Goal: Task Accomplishment & Management: Manage account settings

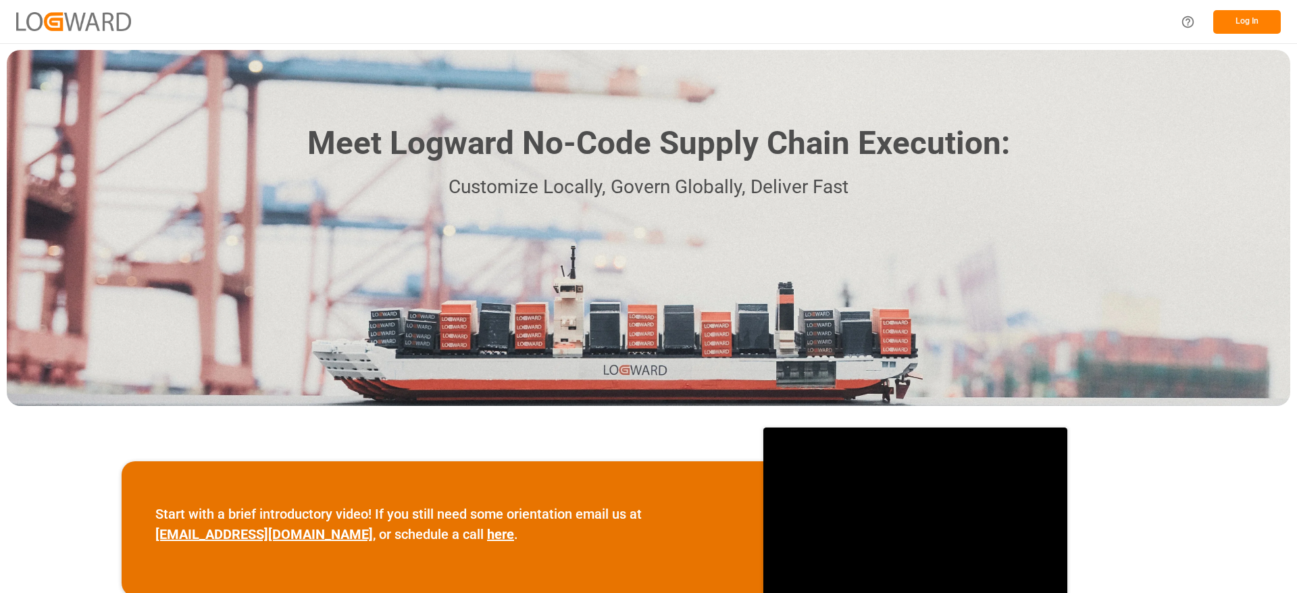
click at [1260, 43] on div "Log In" at bounding box center [648, 21] width 1297 height 43
drag, startPoint x: 1260, startPoint y: 43, endPoint x: 1245, endPoint y: -3, distance: 48.3
click at [1245, 0] on html "Log In Meet Logward No-Code Supply Chain Execution: Customize Locally, Govern G…" at bounding box center [648, 296] width 1297 height 593
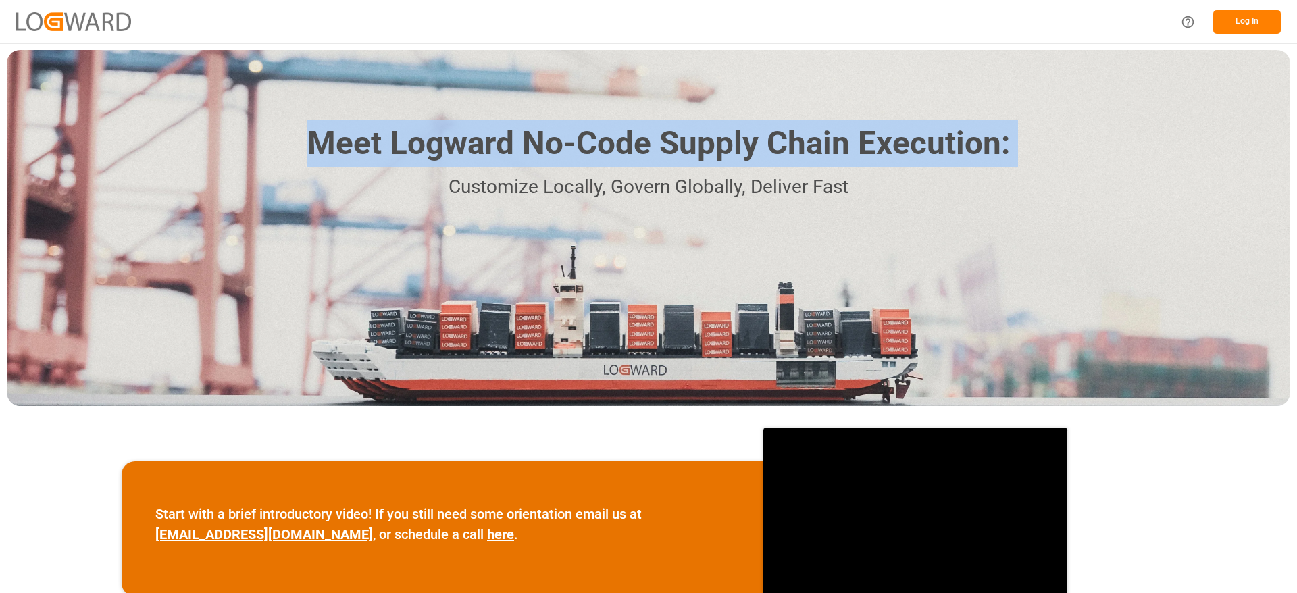
click at [1236, 10] on button "Log In" at bounding box center [1247, 22] width 68 height 24
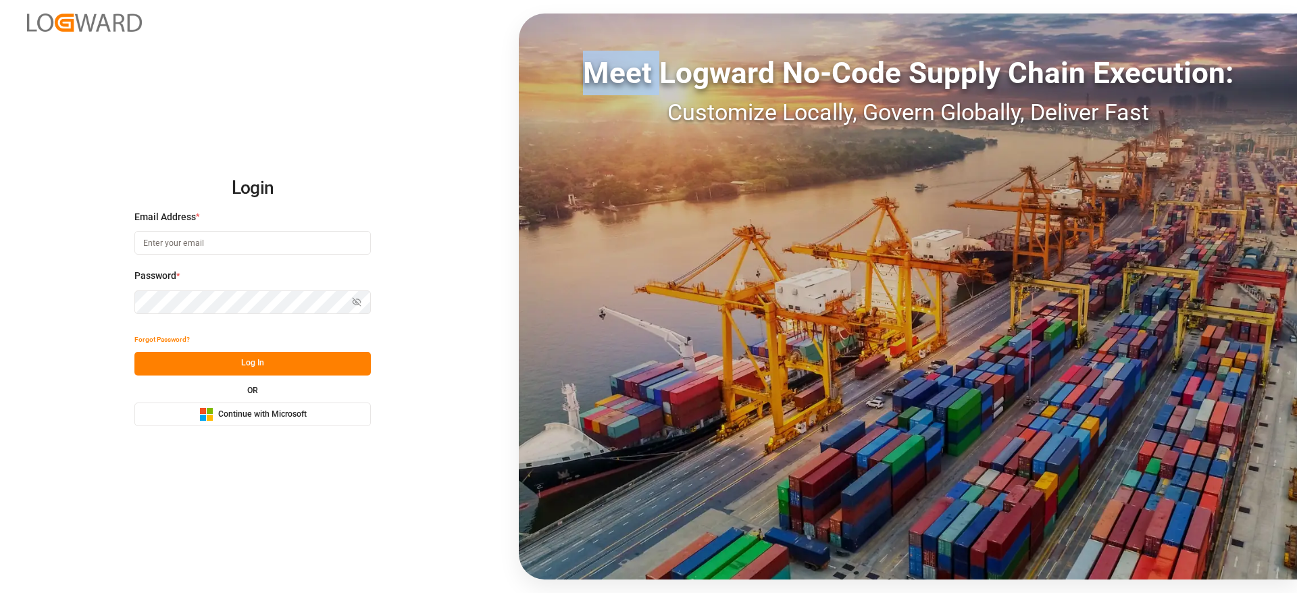
click at [1236, 10] on div "Login Email Address * Password * Show password Forgot Password? Log In OR Micro…" at bounding box center [648, 296] width 1297 height 593
click at [274, 418] on span "Continue with Microsoft" at bounding box center [262, 415] width 89 height 12
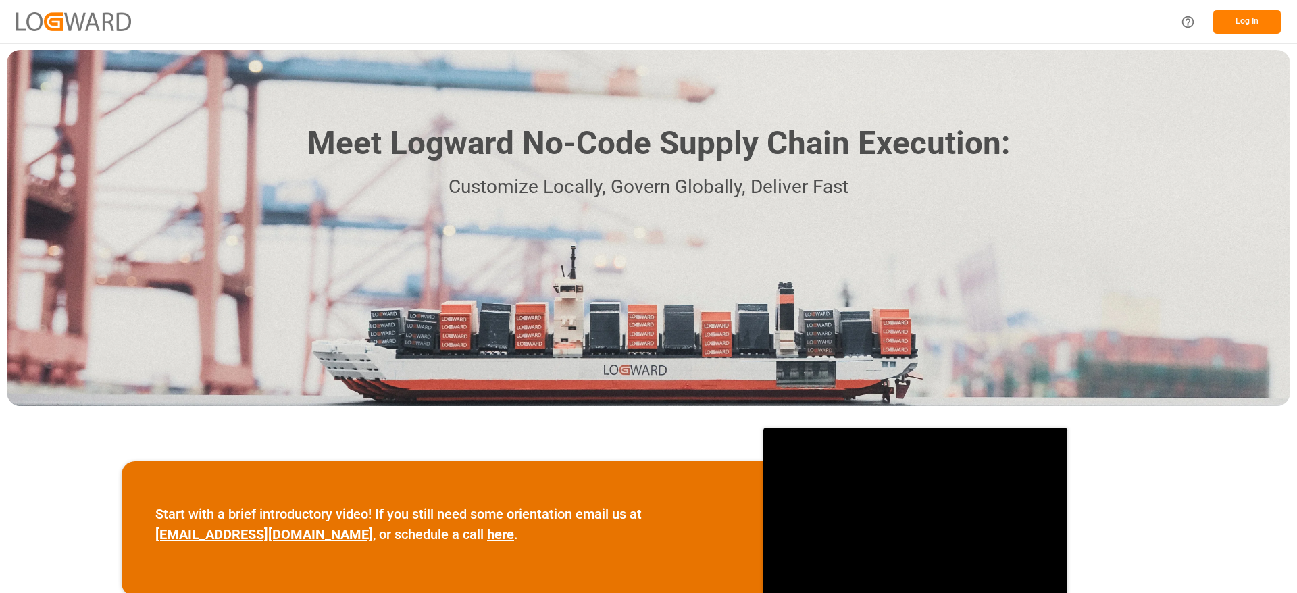
click at [1240, 26] on button "Log In" at bounding box center [1247, 22] width 68 height 24
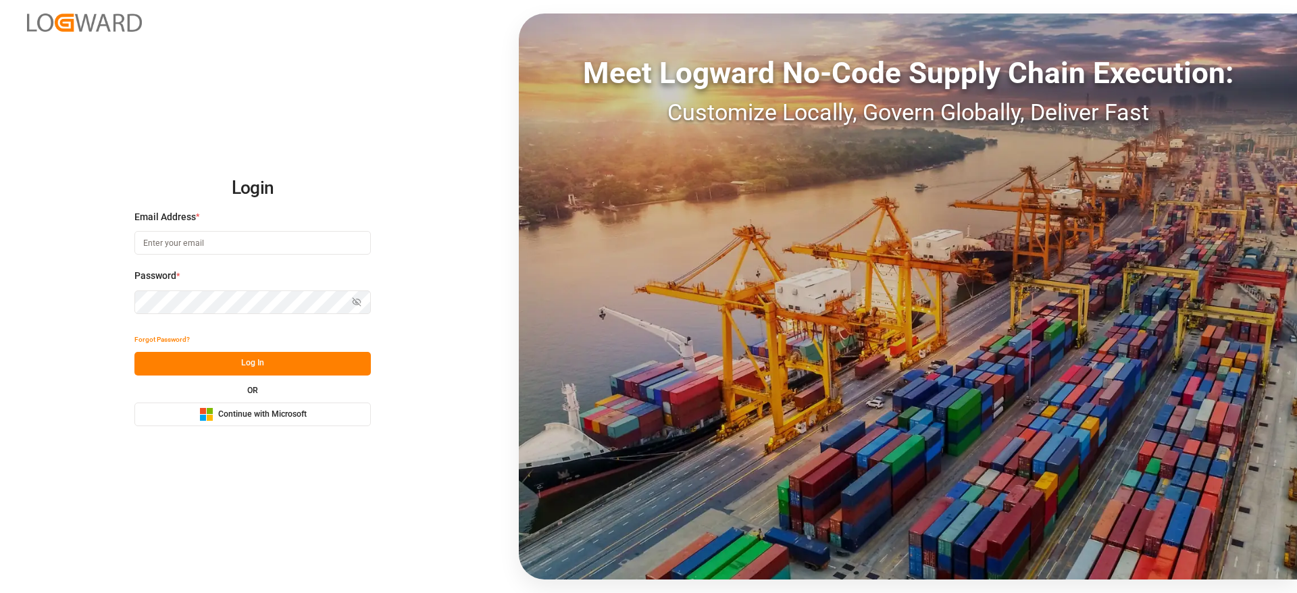
click at [354, 407] on button "Microsoft Logo Continue with Microsoft" at bounding box center [252, 415] width 236 height 24
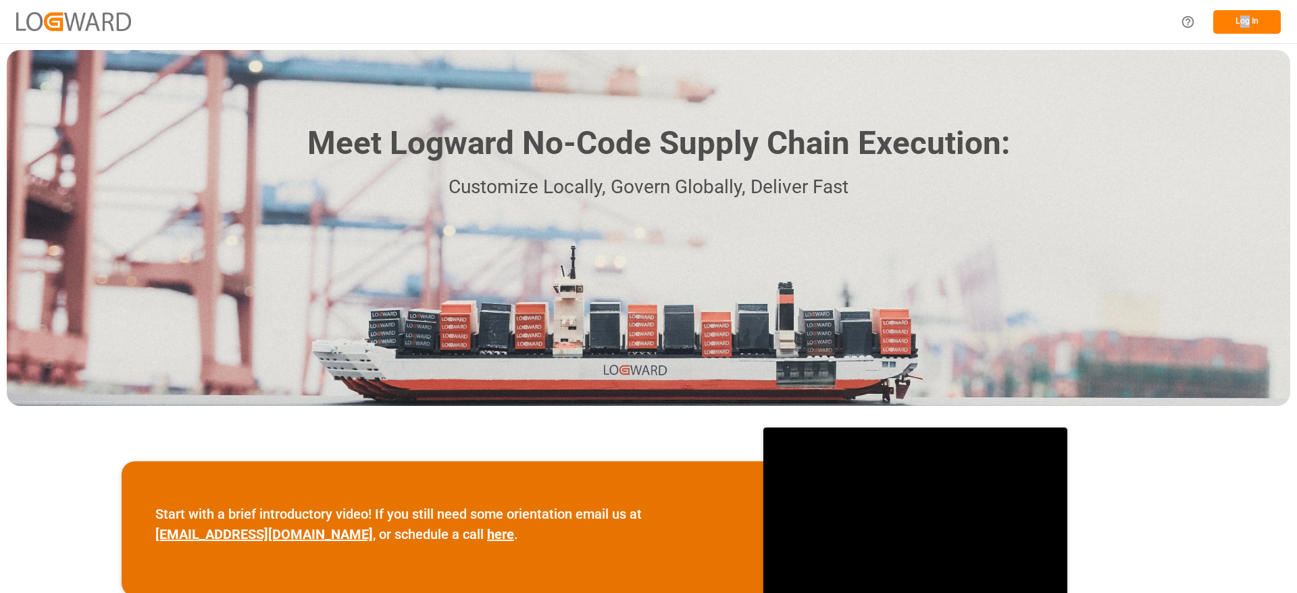
drag, startPoint x: 1248, startPoint y: 0, endPoint x: 1240, endPoint y: 15, distance: 16.9
click at [1240, 15] on div "Log In" at bounding box center [648, 21] width 1297 height 43
click at [1240, 15] on button "Log In" at bounding box center [1247, 22] width 68 height 24
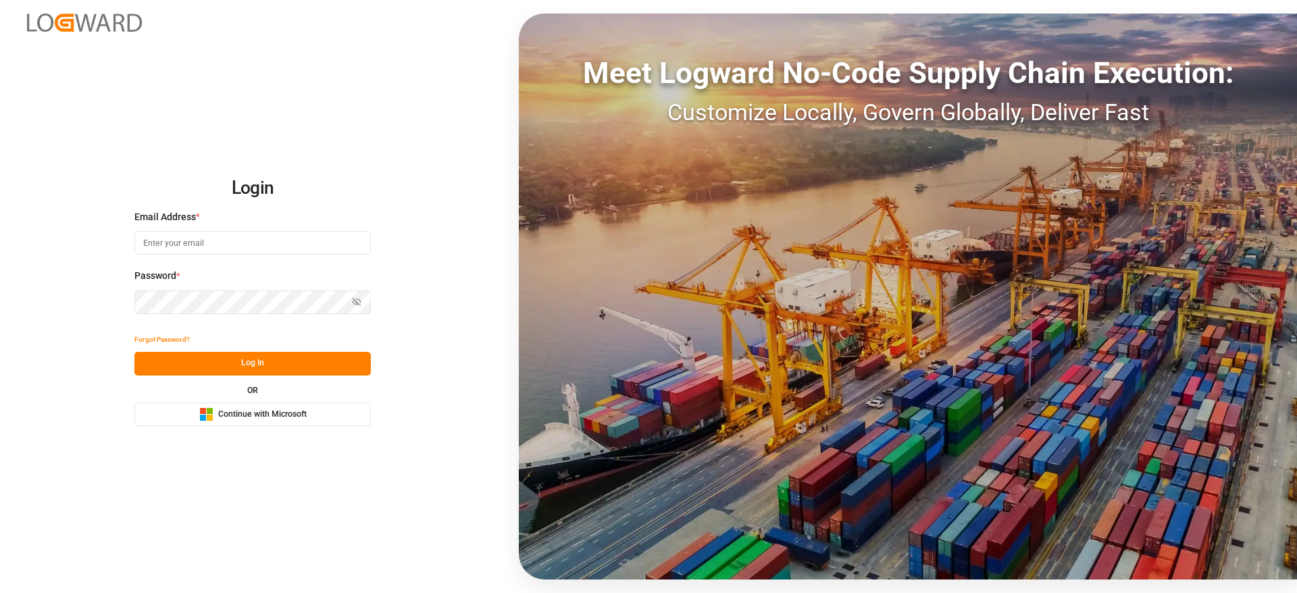
click at [311, 426] on button "Microsoft Logo Continue with Microsoft" at bounding box center [252, 415] width 236 height 24
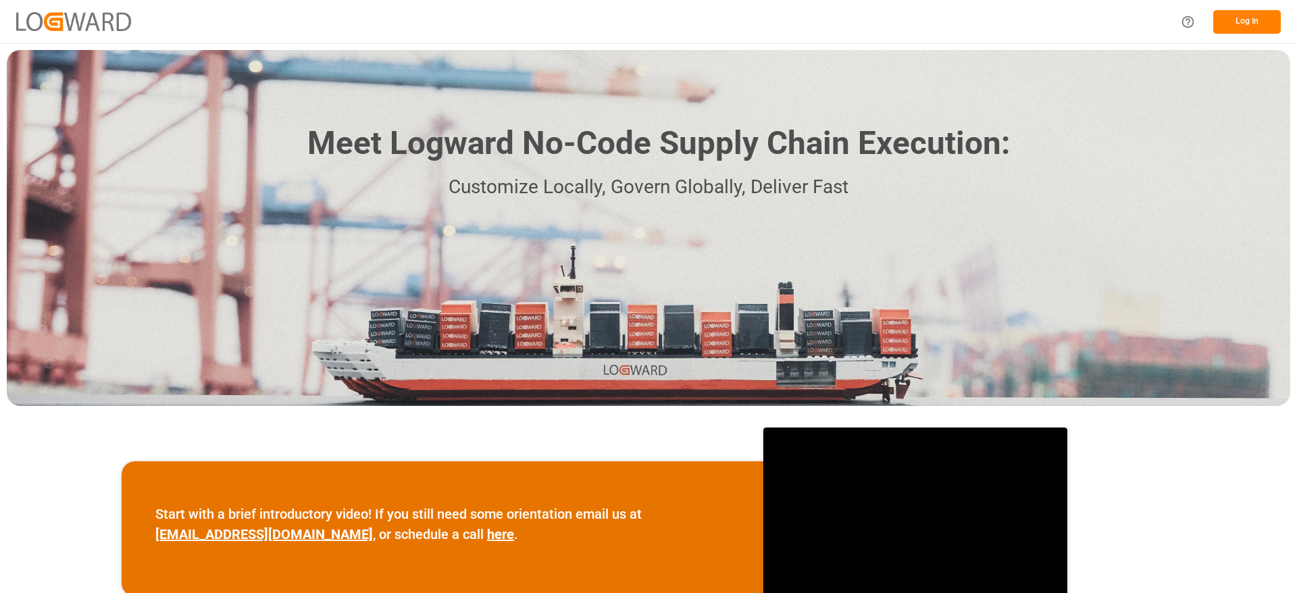
click at [1264, 19] on button "Log In" at bounding box center [1247, 22] width 68 height 24
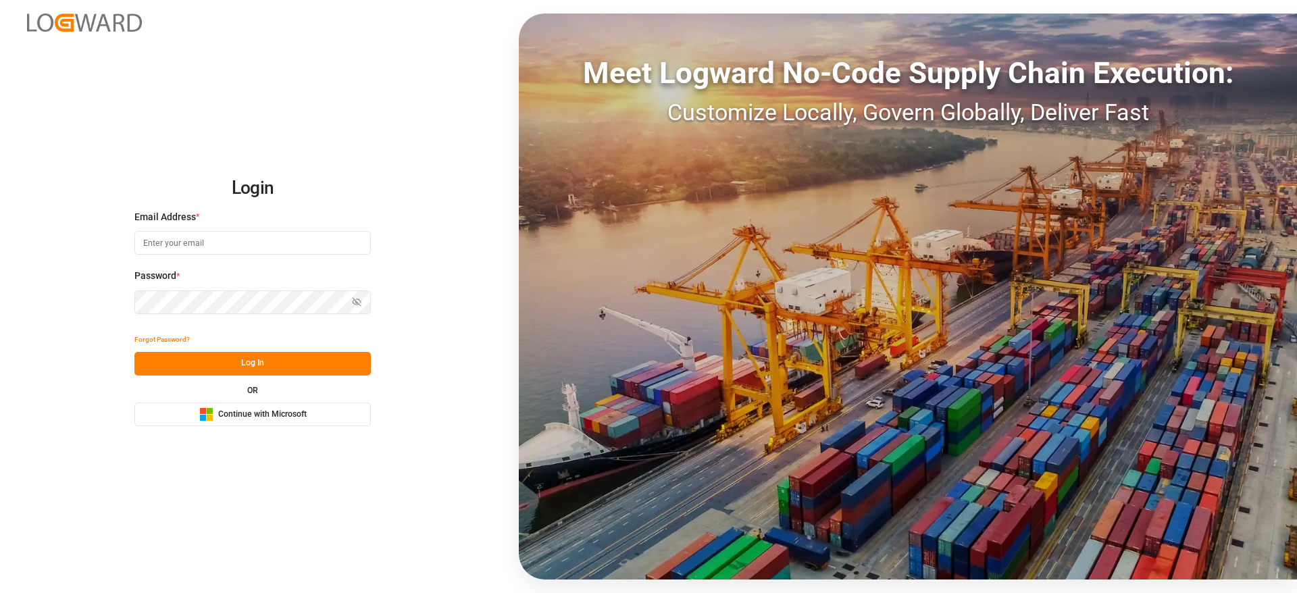
click at [286, 421] on div "Microsoft Logo Continue with Microsoft" at bounding box center [252, 414] width 107 height 14
click at [262, 407] on div "Microsoft Logo Continue with Microsoft" at bounding box center [252, 414] width 107 height 14
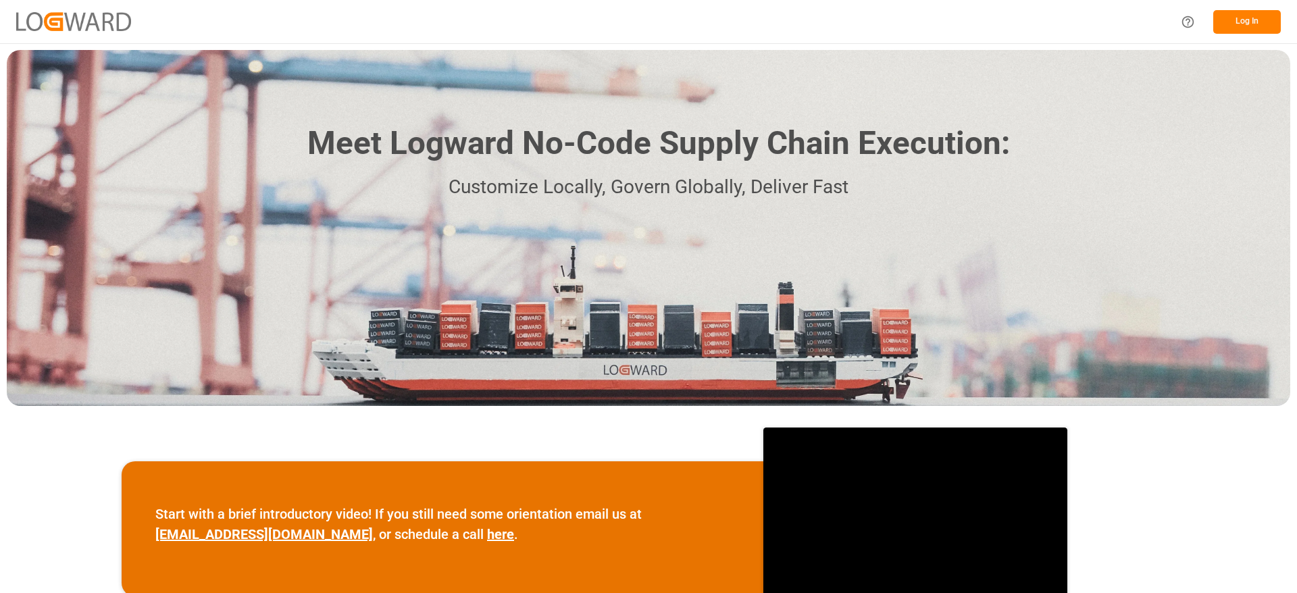
click at [1233, 21] on button "Log In" at bounding box center [1247, 22] width 68 height 24
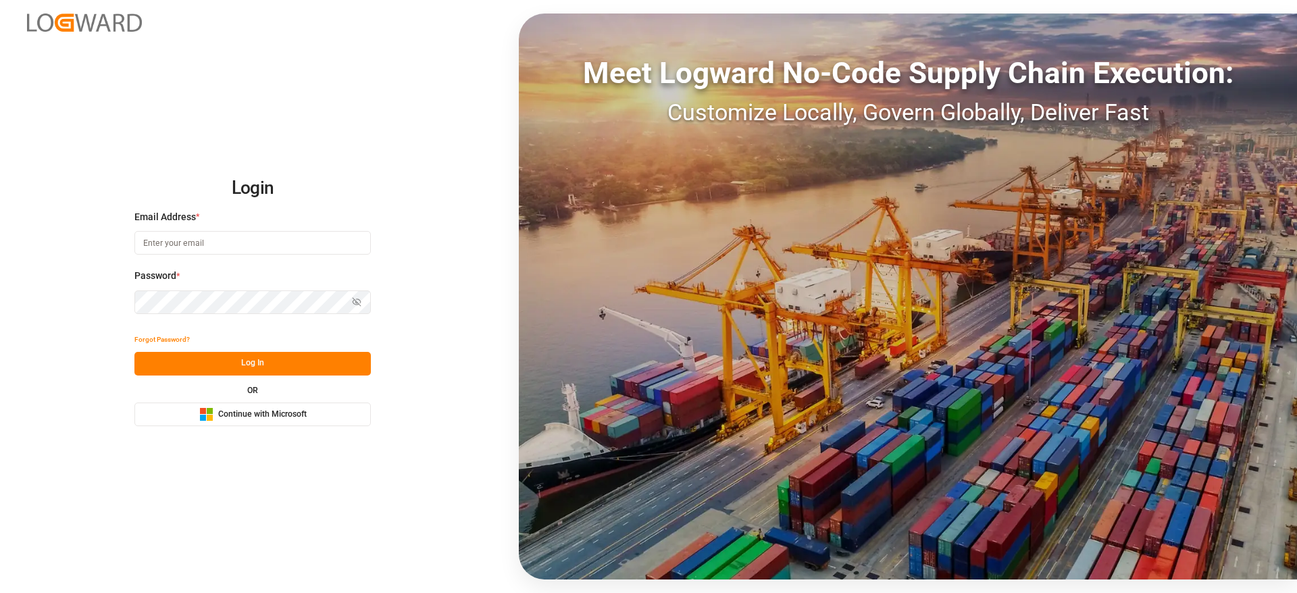
click at [305, 424] on button "Microsoft Logo Continue with Microsoft" at bounding box center [252, 415] width 236 height 24
click at [270, 420] on span "Continue with Microsoft" at bounding box center [262, 415] width 89 height 12
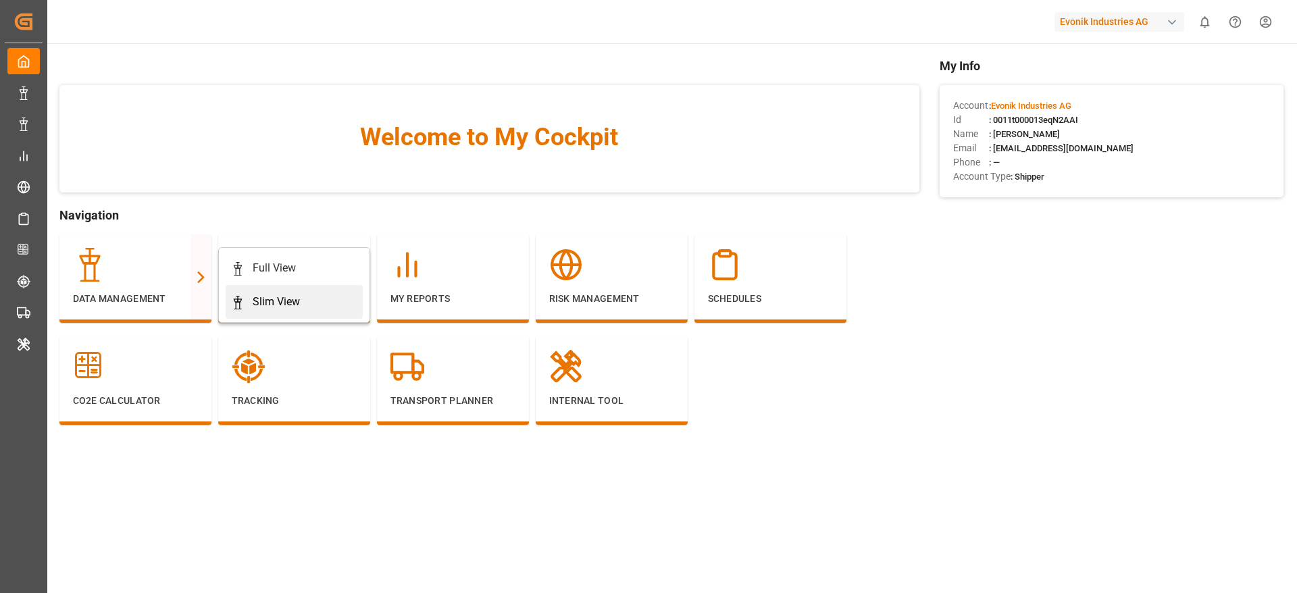
click at [257, 314] on link "Slim View" at bounding box center [294, 302] width 137 height 34
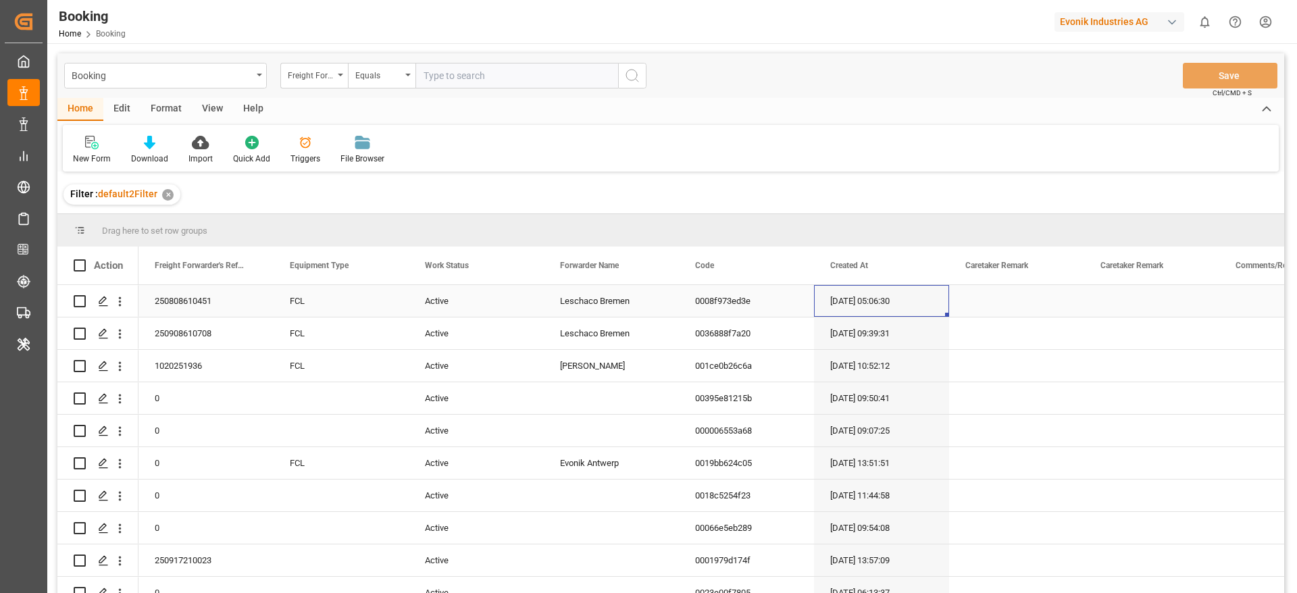
click at [837, 299] on div "17.07.2025 05:06:30" at bounding box center [881, 301] width 135 height 32
click at [172, 110] on div "Format" at bounding box center [166, 109] width 51 height 23
click at [97, 153] on div "Filter Rows" at bounding box center [93, 159] width 40 height 12
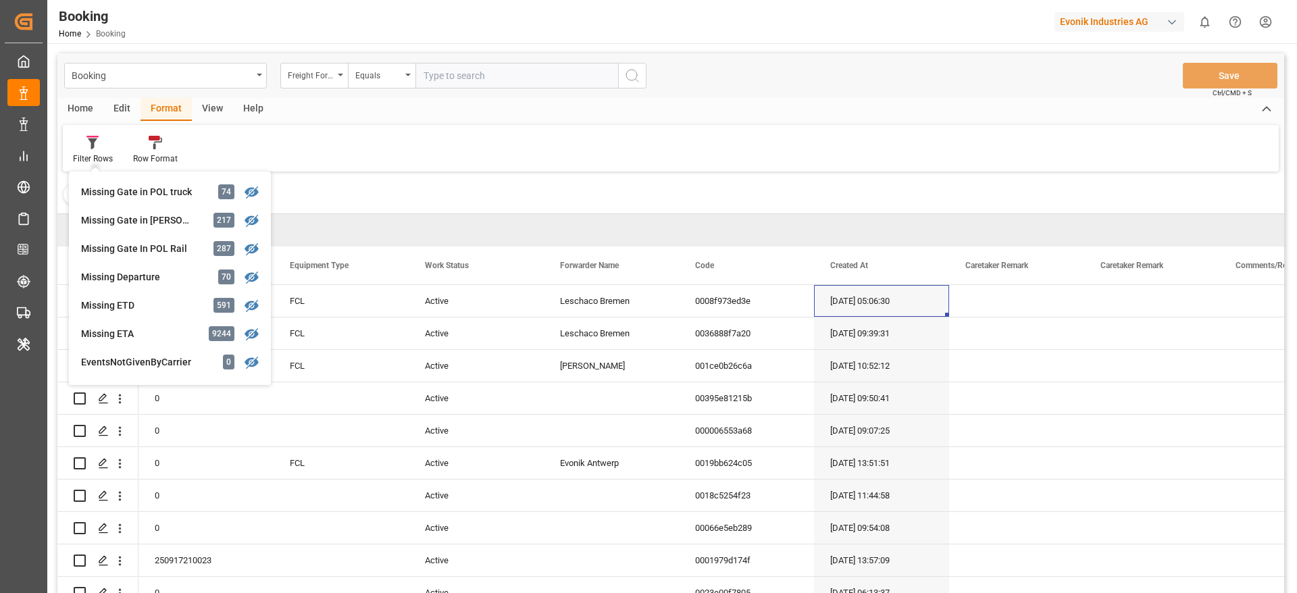
scroll to position [232, 0]
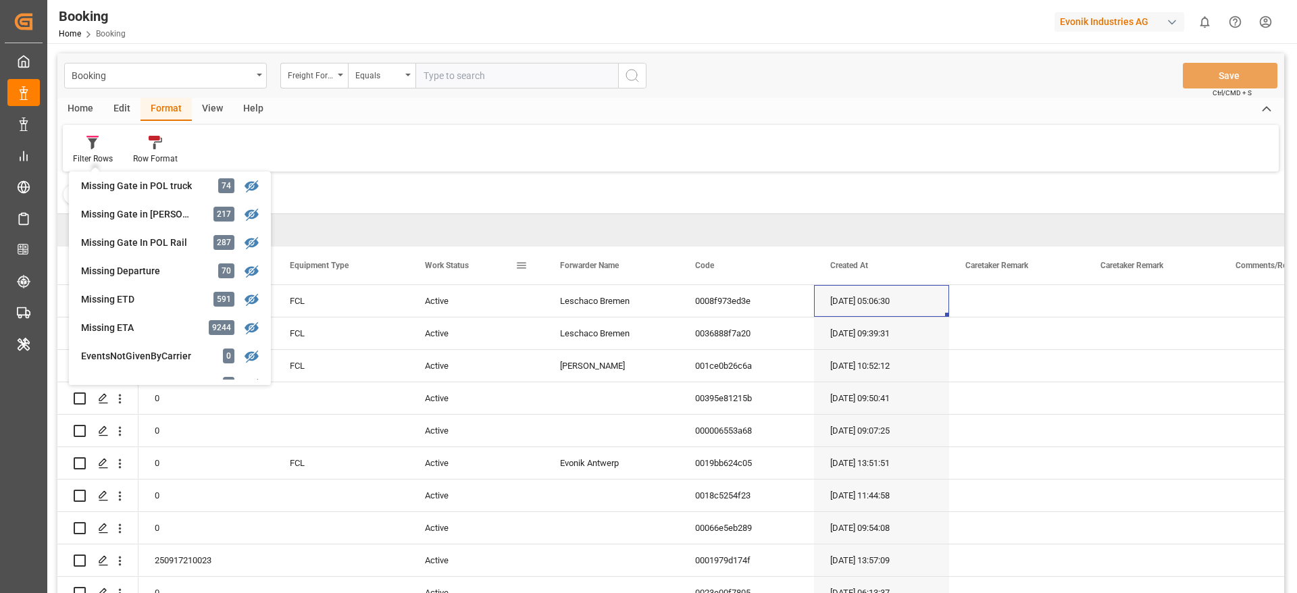
click at [507, 259] on div "Work Status" at bounding box center [470, 266] width 91 height 38
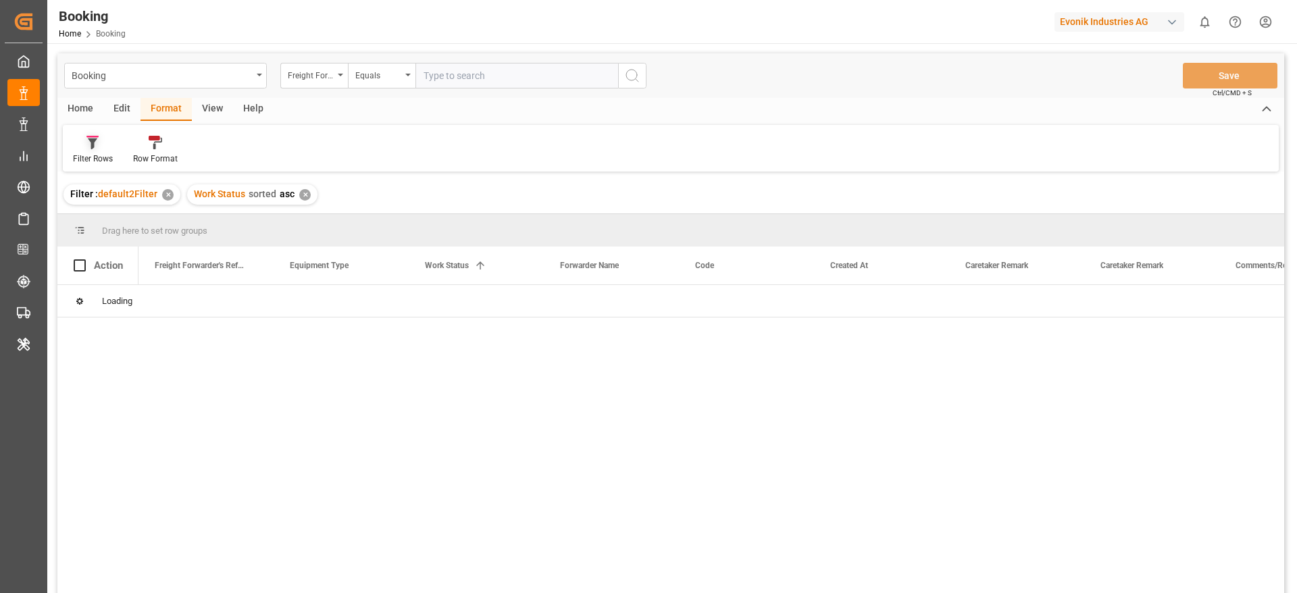
click at [89, 153] on div "Filter Rows" at bounding box center [93, 159] width 40 height 12
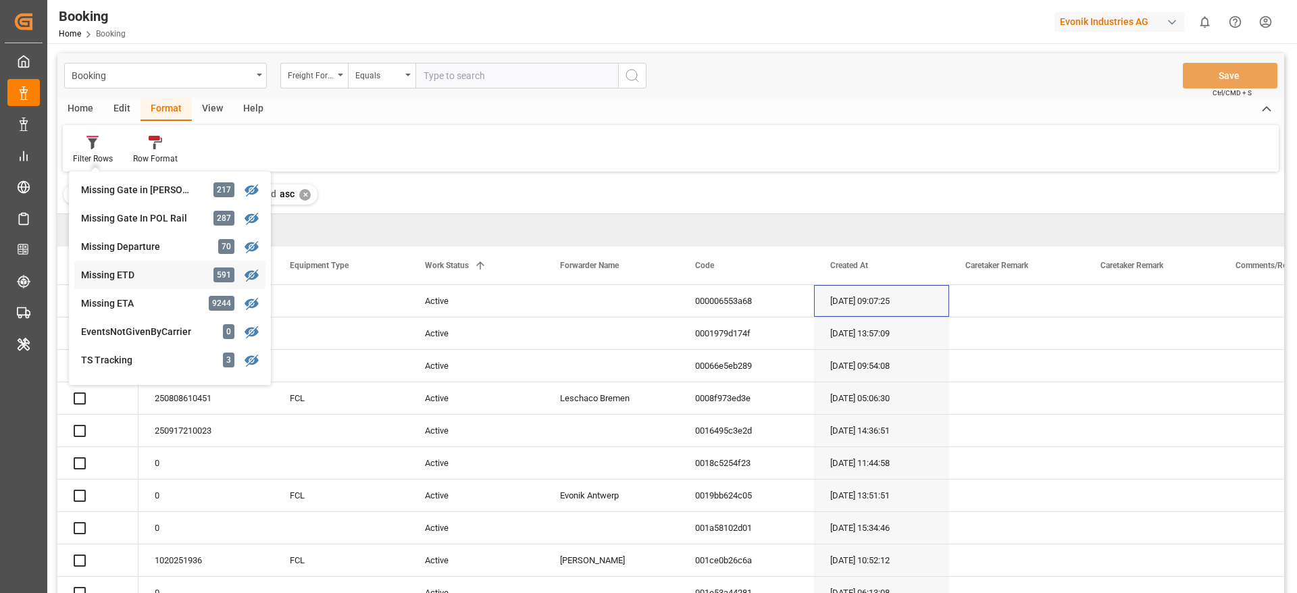
scroll to position [257, 0]
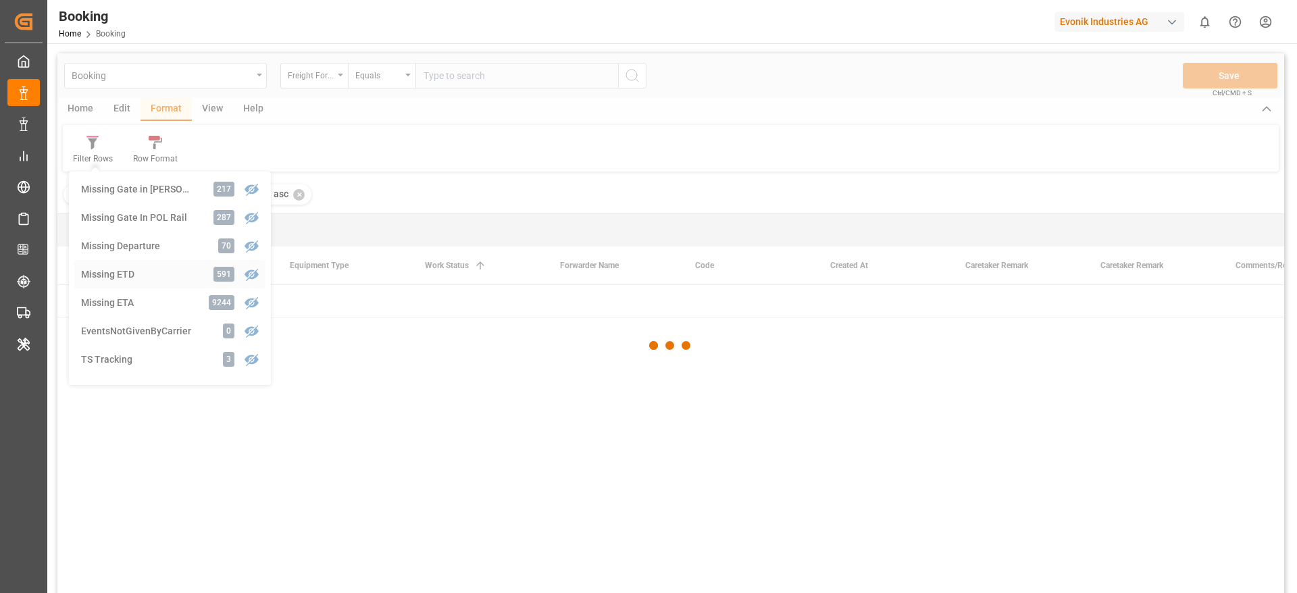
click at [145, 271] on div "Booking Freight Forwarder's Reference No. Equals Save Ctrl/CMD + S Home Edit Fo…" at bounding box center [670, 341] width 1227 height 576
click at [145, 271] on div at bounding box center [670, 345] width 1227 height 585
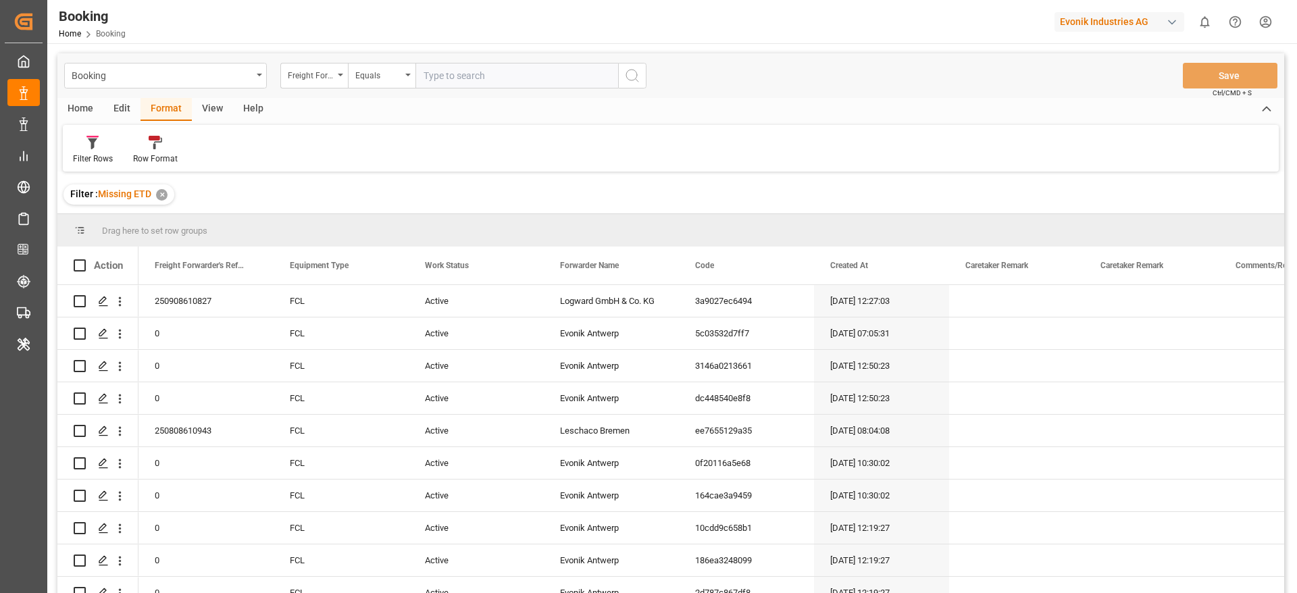
click at [211, 118] on div "View" at bounding box center [212, 109] width 41 height 23
click at [96, 145] on div at bounding box center [86, 142] width 26 height 14
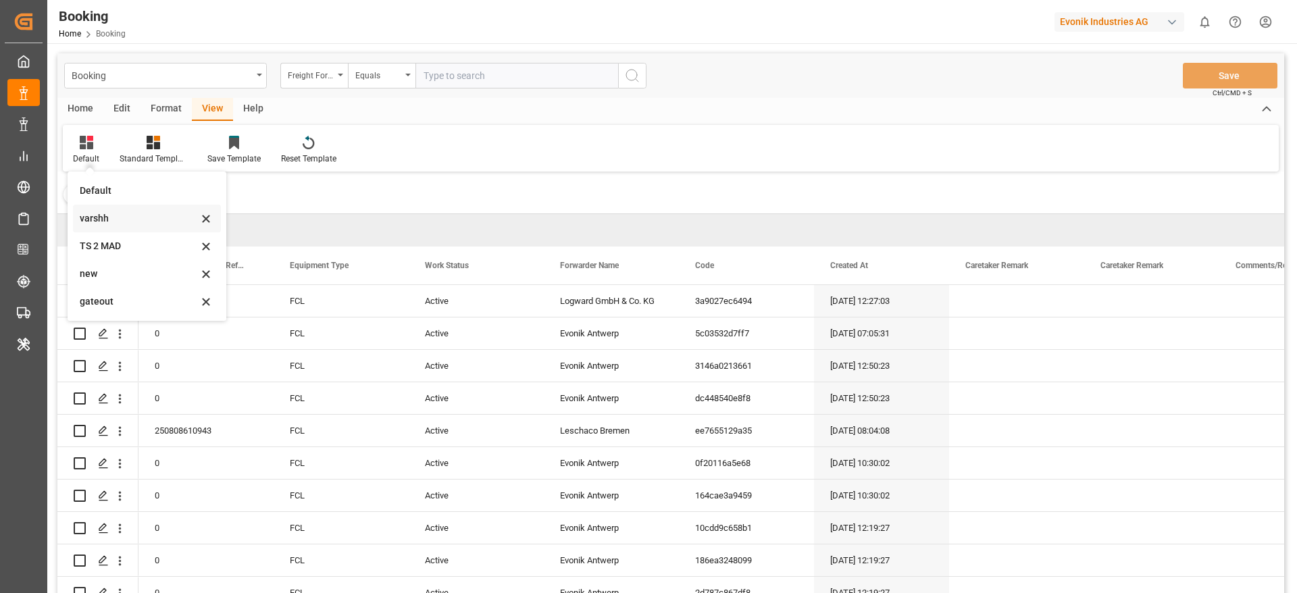
click at [120, 209] on div "varshh" at bounding box center [147, 219] width 148 height 28
click at [120, 209] on div "Filter : Missing ETD ✕" at bounding box center [670, 195] width 1227 height 38
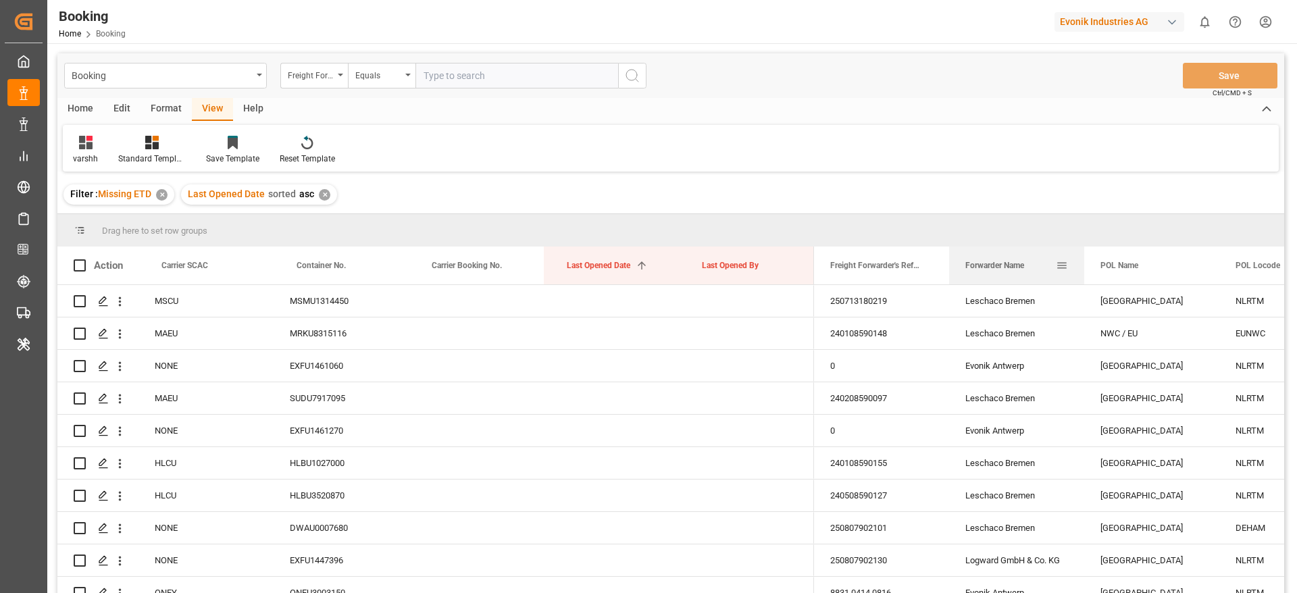
drag, startPoint x: 977, startPoint y: 279, endPoint x: 974, endPoint y: 222, distance: 57.5
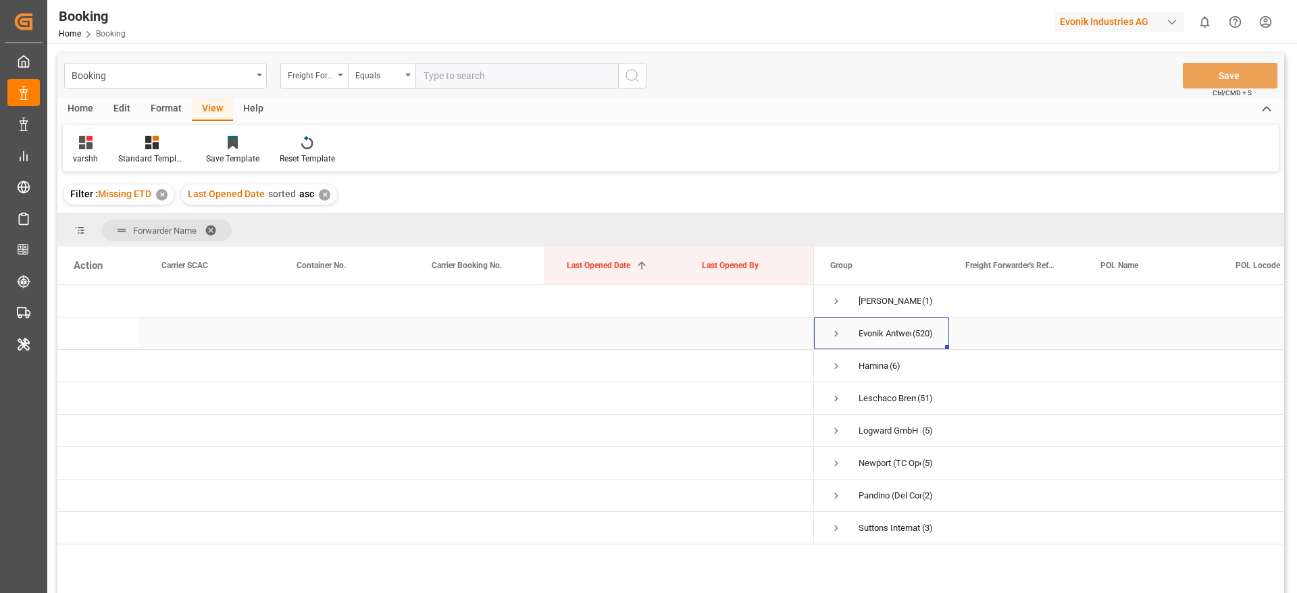
click at [836, 333] on span "Press SPACE to select this row." at bounding box center [836, 334] width 12 height 12
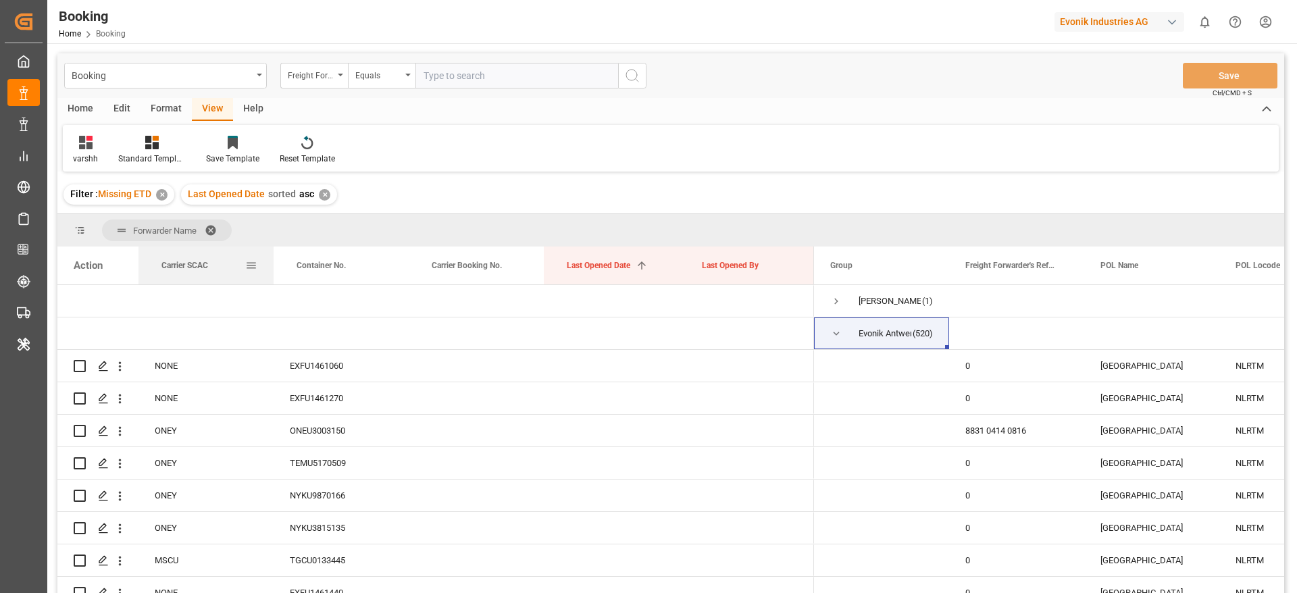
drag, startPoint x: 199, startPoint y: 274, endPoint x: 200, endPoint y: 249, distance: 25.7
click at [200, 249] on div "Carrier SCAC" at bounding box center [203, 266] width 84 height 38
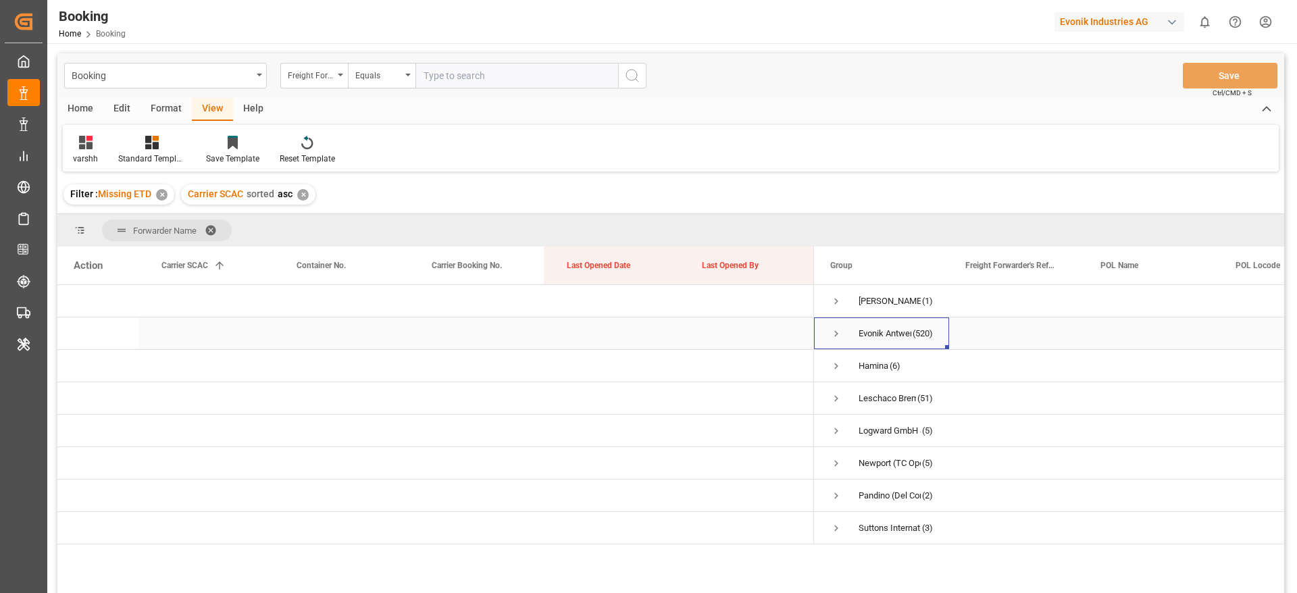
click at [832, 332] on span "Press SPACE to select this row." at bounding box center [836, 334] width 12 height 12
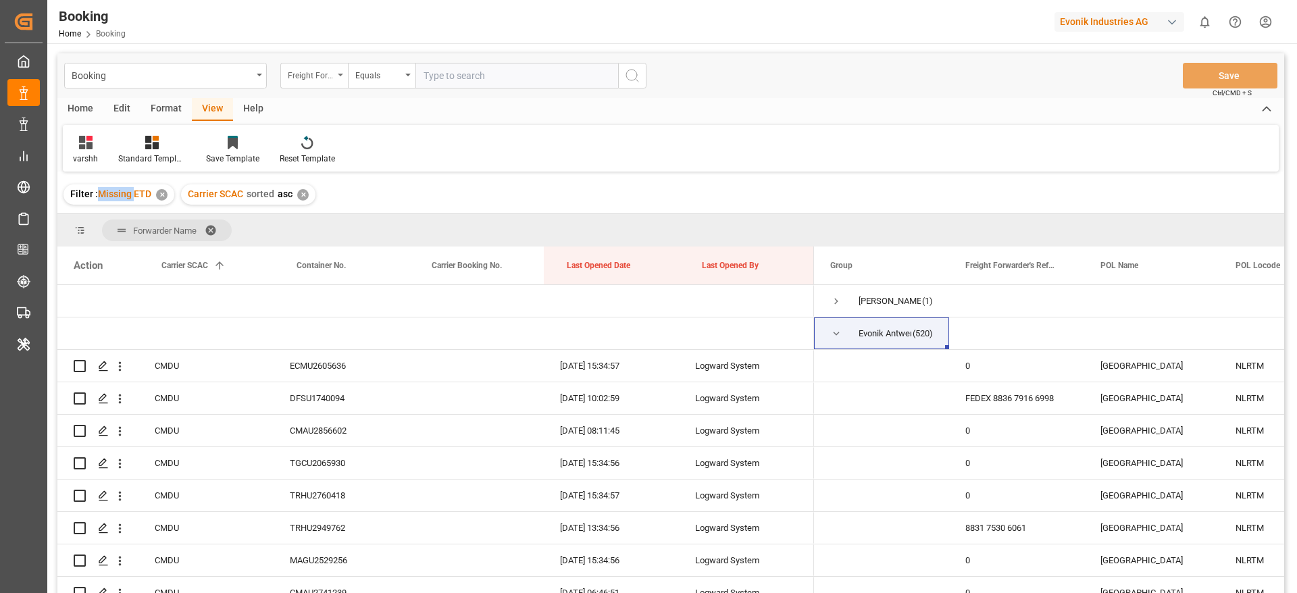
click at [305, 67] on div "Freight Forwarder's Reference No." at bounding box center [311, 74] width 46 height 16
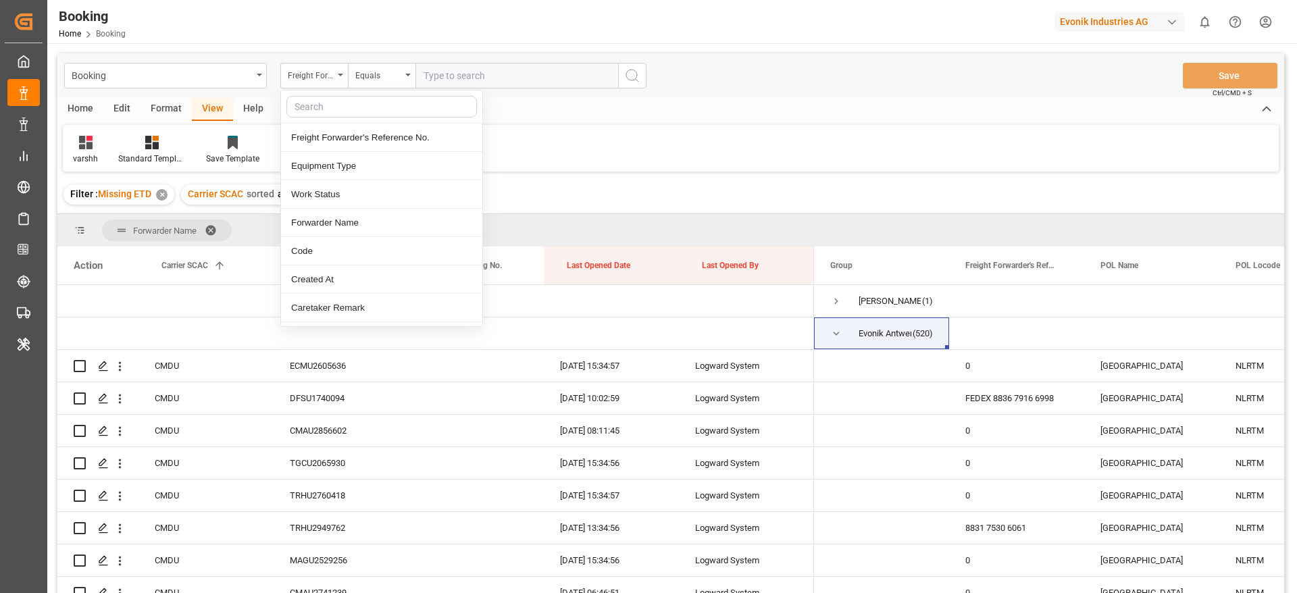
click at [296, 97] on input "text" at bounding box center [381, 107] width 191 height 22
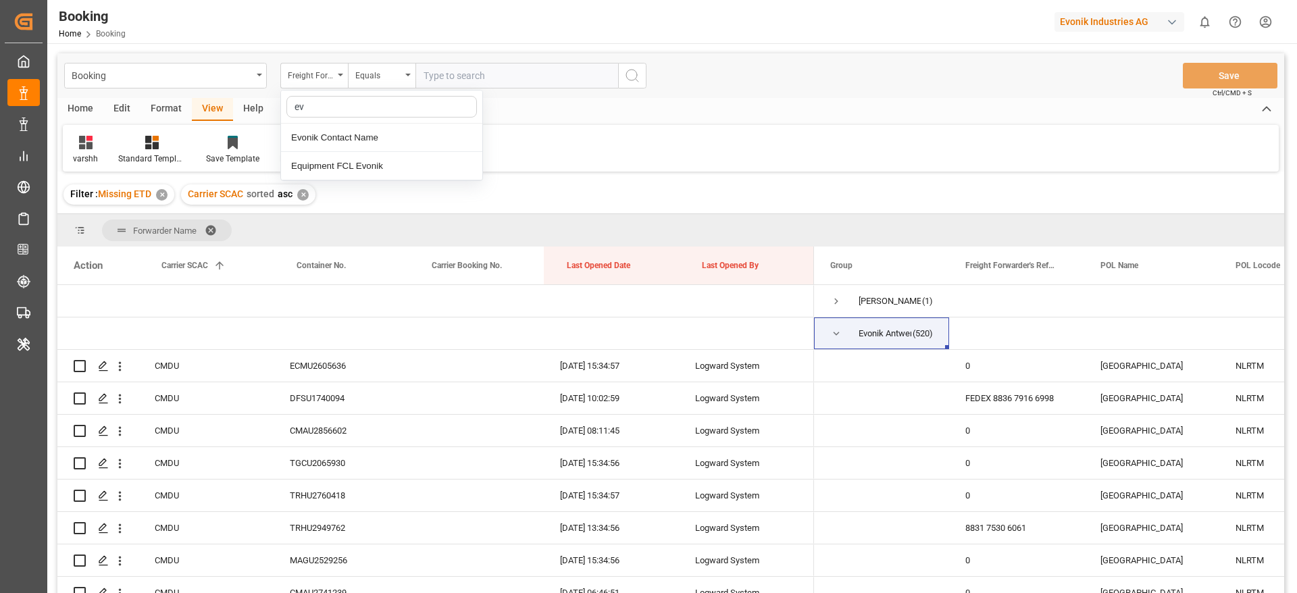
type input "e"
type input "f"
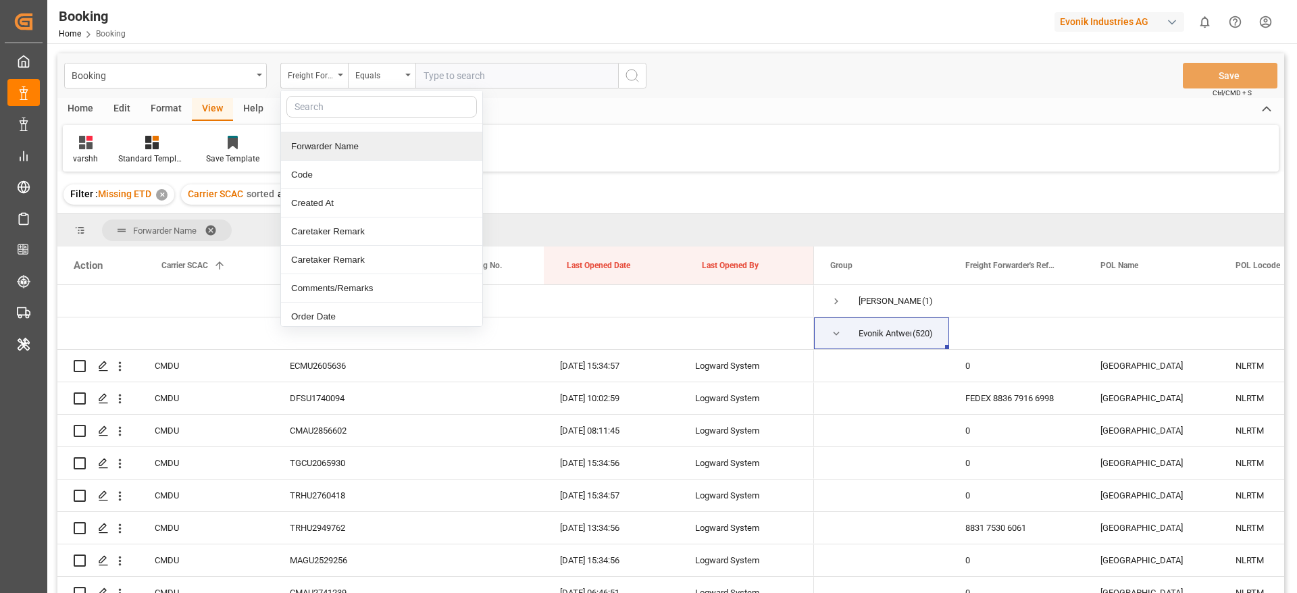
scroll to position [82, 0]
click at [343, 141] on div "Forwarder Name" at bounding box center [381, 140] width 201 height 28
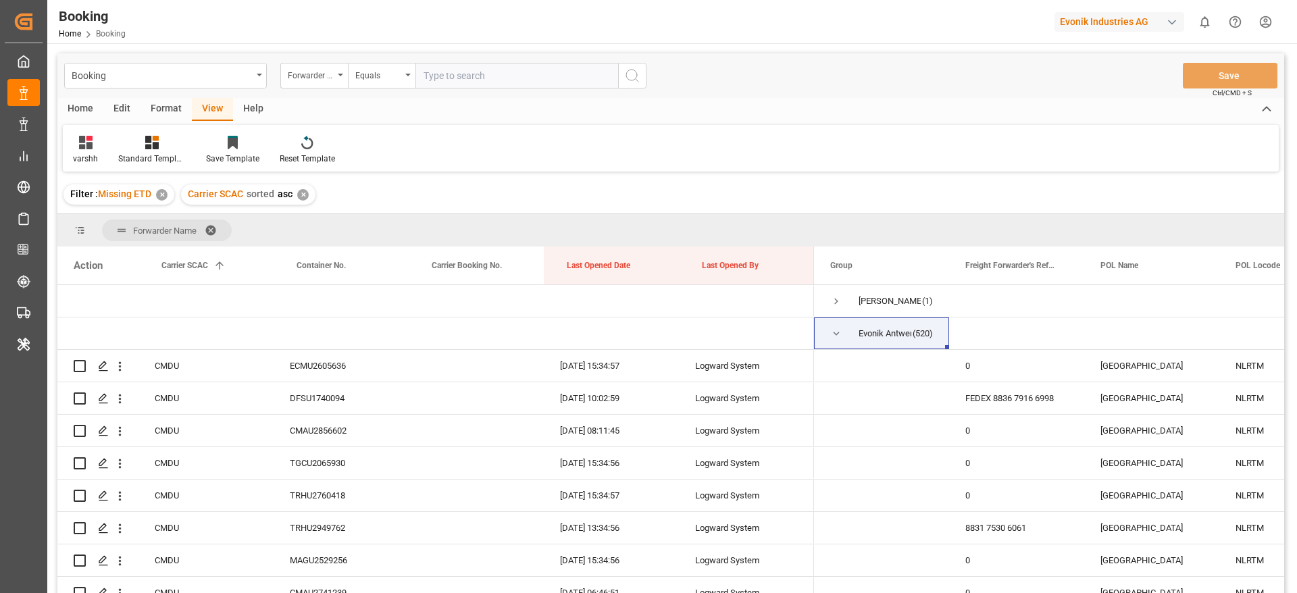
click at [461, 71] on input "text" at bounding box center [517, 76] width 203 height 26
type input "evonik antwerp"
click at [622, 77] on button "search button" at bounding box center [632, 76] width 28 height 26
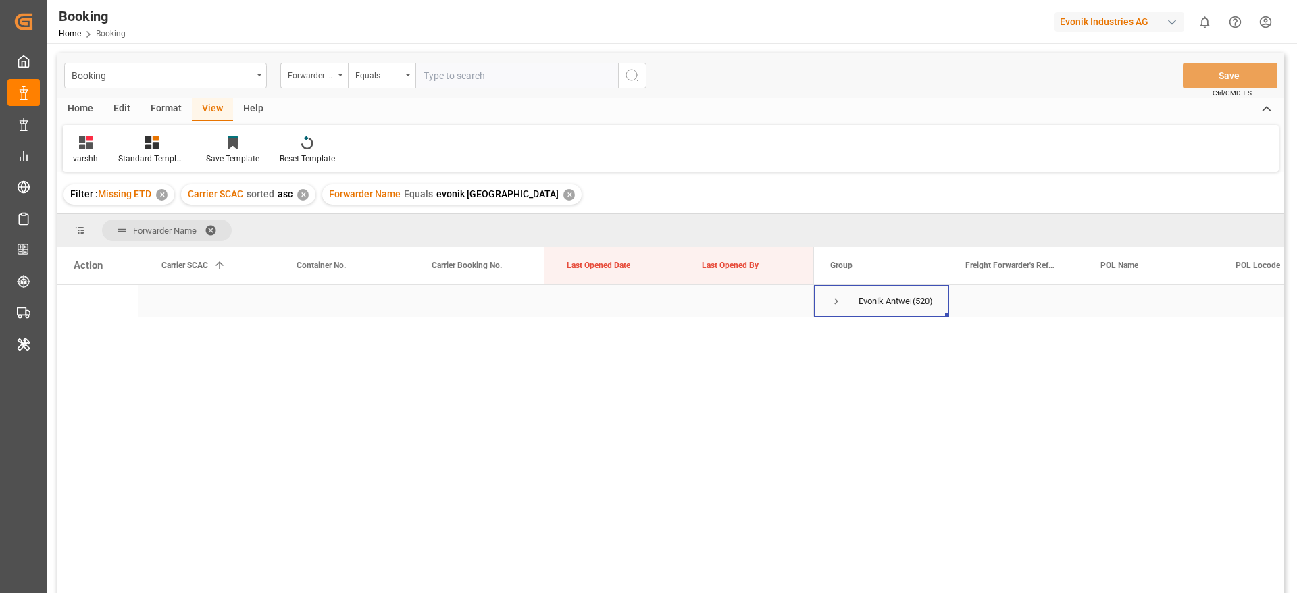
click at [834, 296] on span "Press SPACE to select this row." at bounding box center [836, 301] width 12 height 12
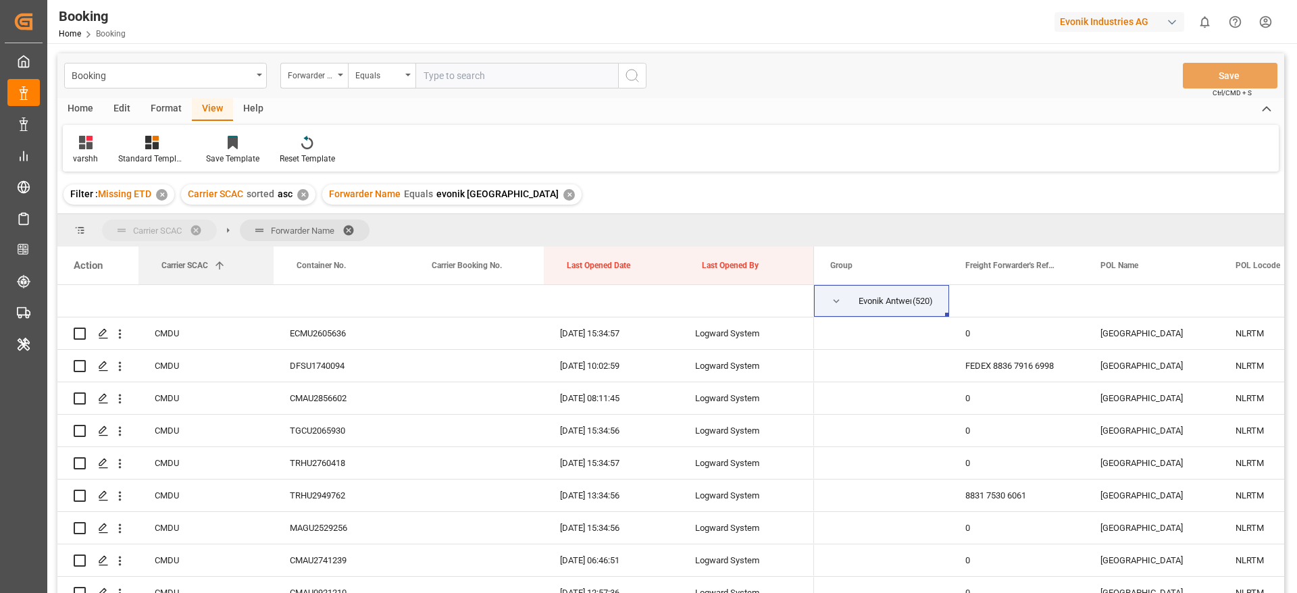
drag, startPoint x: 210, startPoint y: 283, endPoint x: 209, endPoint y: 220, distance: 62.8
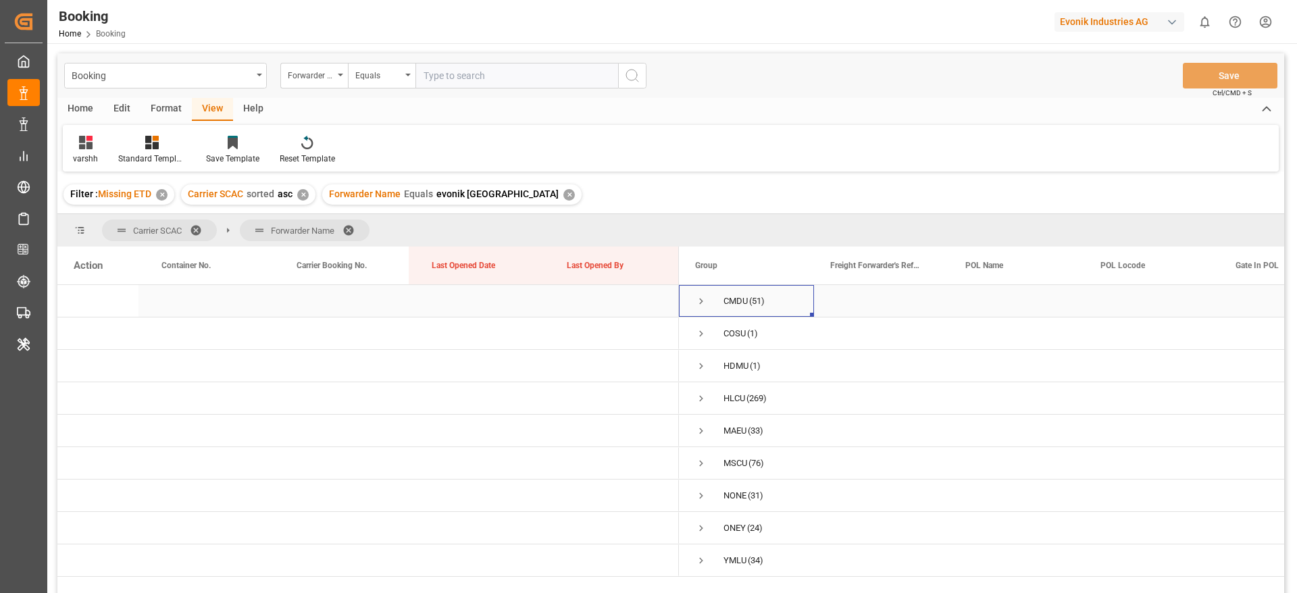
click at [703, 301] on span "Press SPACE to select this row." at bounding box center [701, 301] width 12 height 12
click at [733, 332] on span "Press SPACE to select this row." at bounding box center [730, 334] width 12 height 12
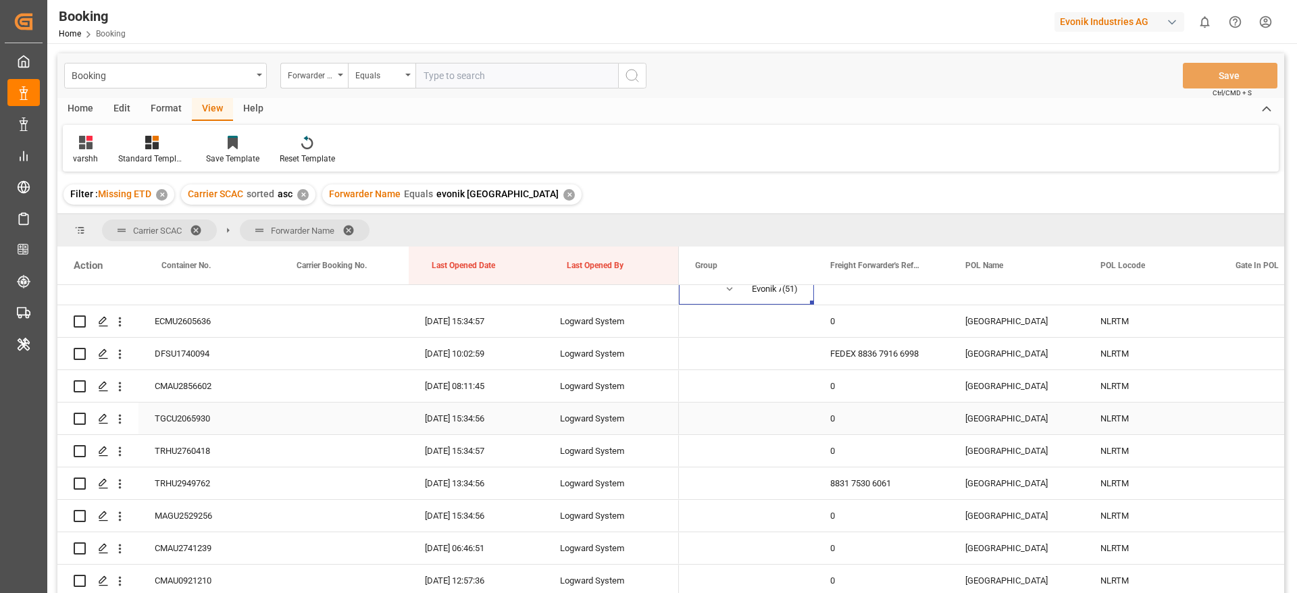
scroll to position [46, 0]
click at [117, 323] on icon "open menu" at bounding box center [120, 321] width 14 height 14
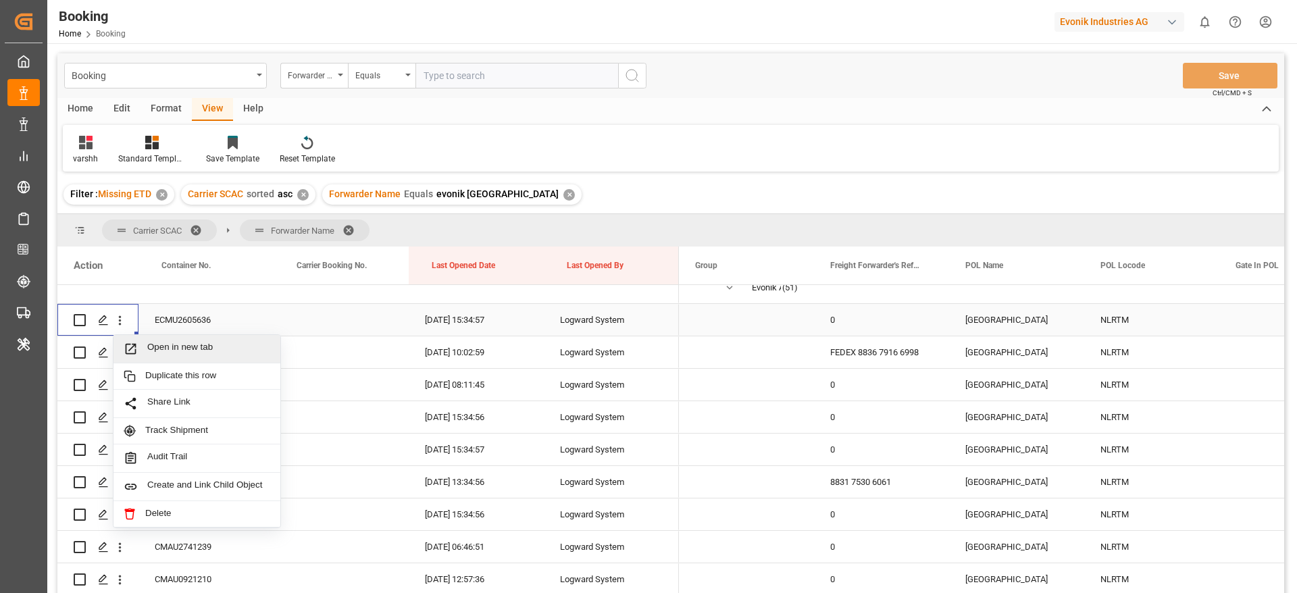
click at [159, 340] on div "Open in new tab" at bounding box center [197, 349] width 167 height 28
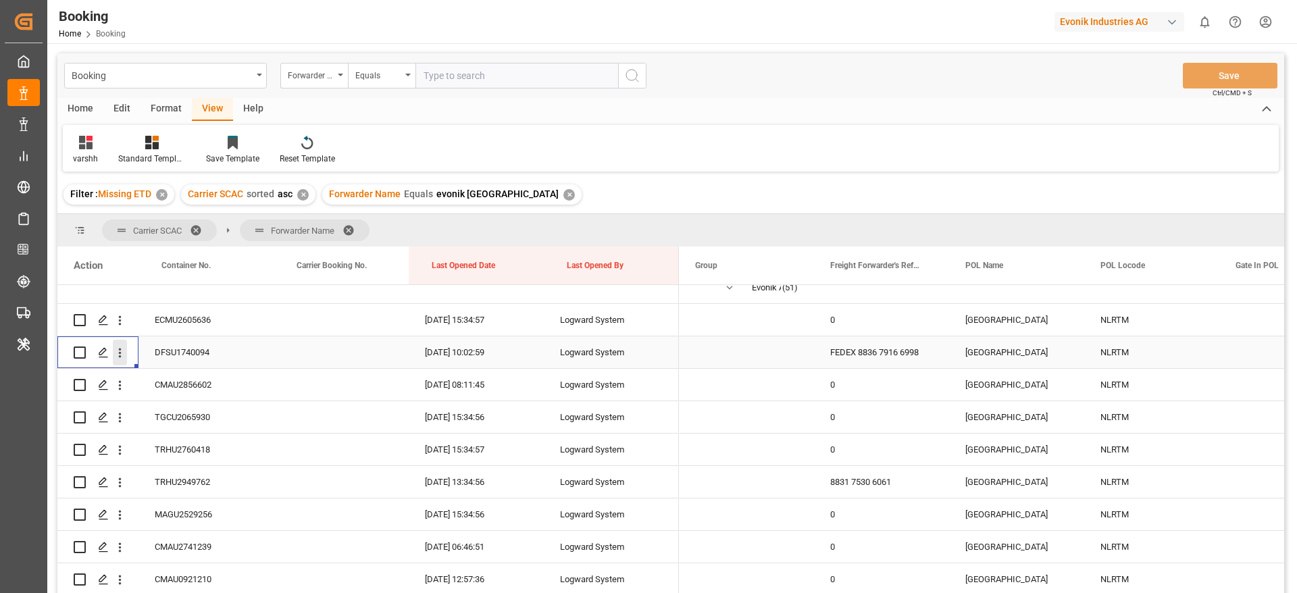
click at [119, 357] on icon "open menu" at bounding box center [120, 353] width 14 height 14
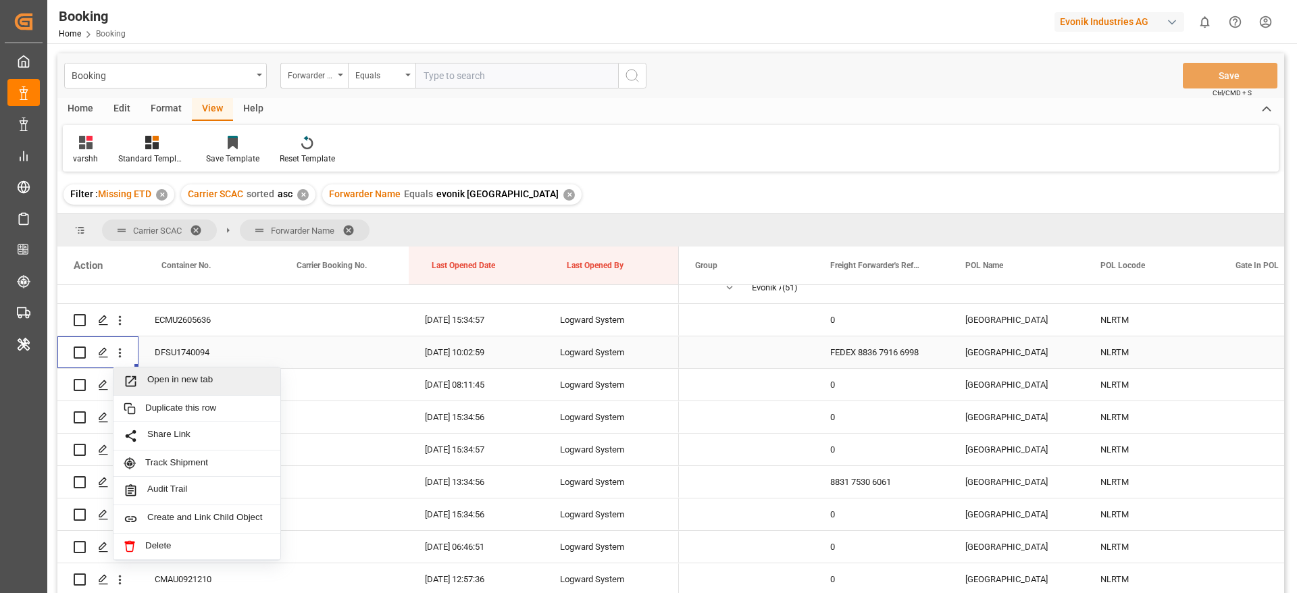
click at [172, 381] on span "Open in new tab" at bounding box center [208, 381] width 123 height 14
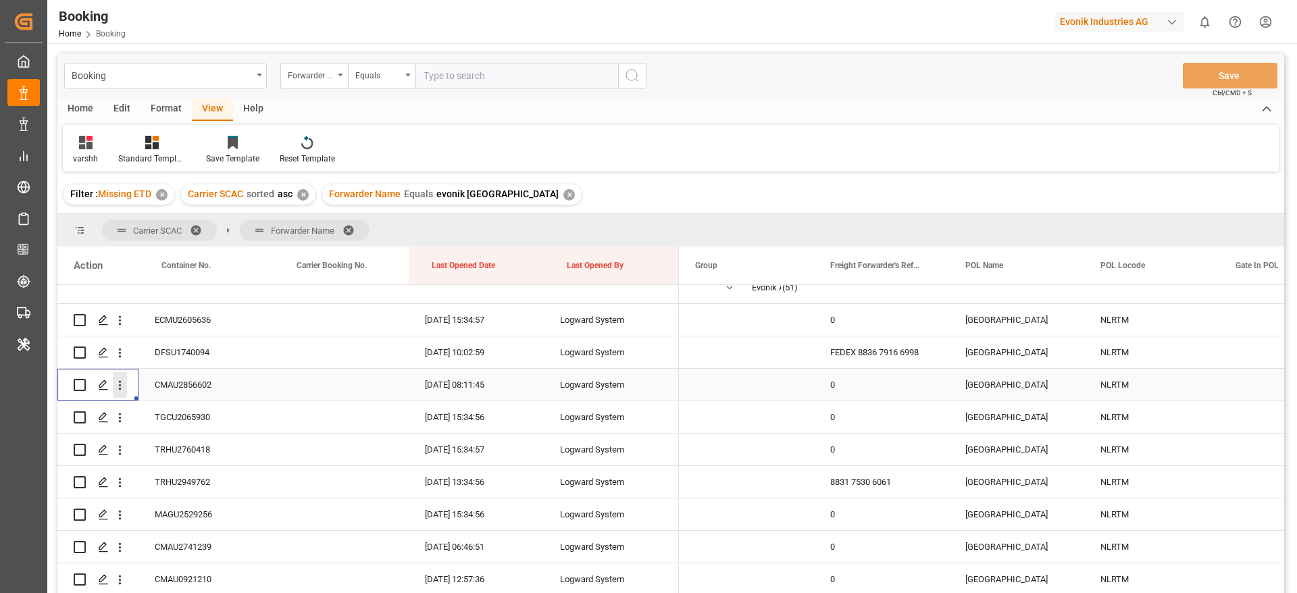
click at [123, 389] on icon "open menu" at bounding box center [120, 385] width 14 height 14
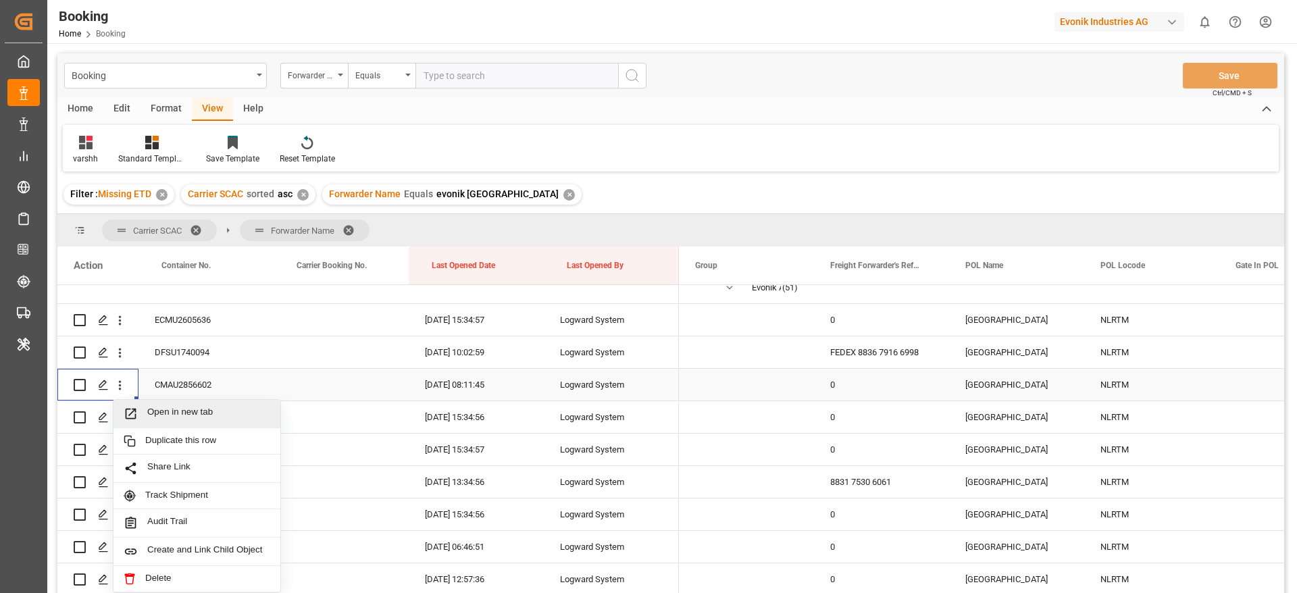
click at [158, 407] on span "Open in new tab" at bounding box center [208, 414] width 123 height 14
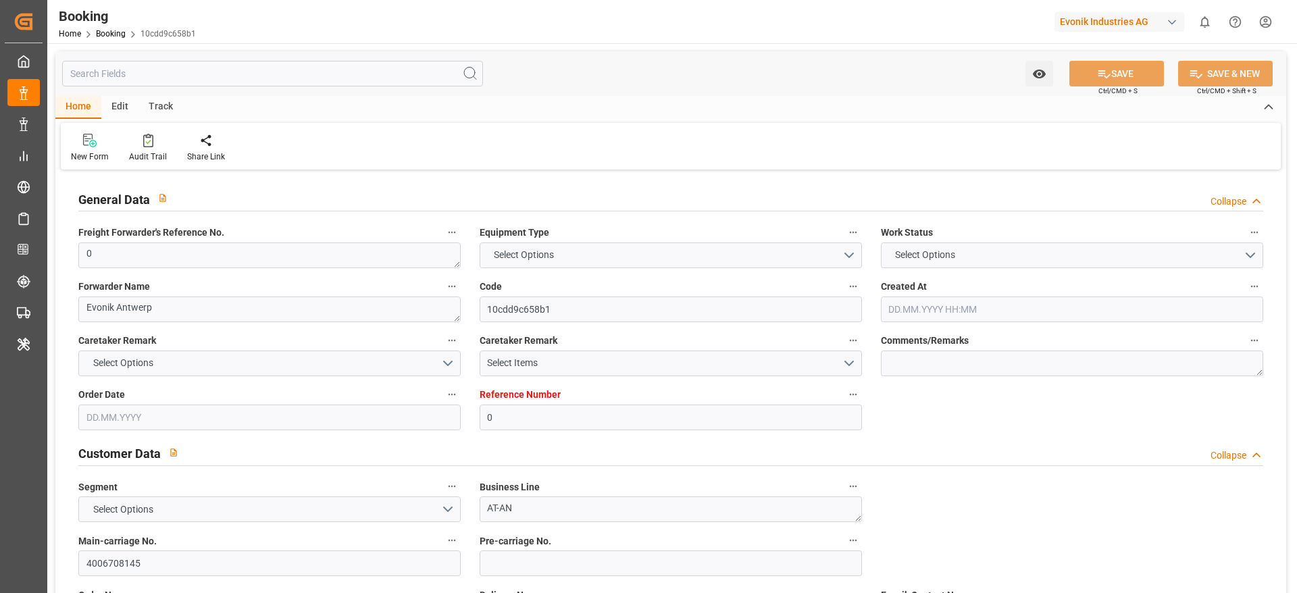
type input "0"
type input "CMACGM"
type input "CMA CGM Group"
type input "NLRTM"
type input "NIMGA"
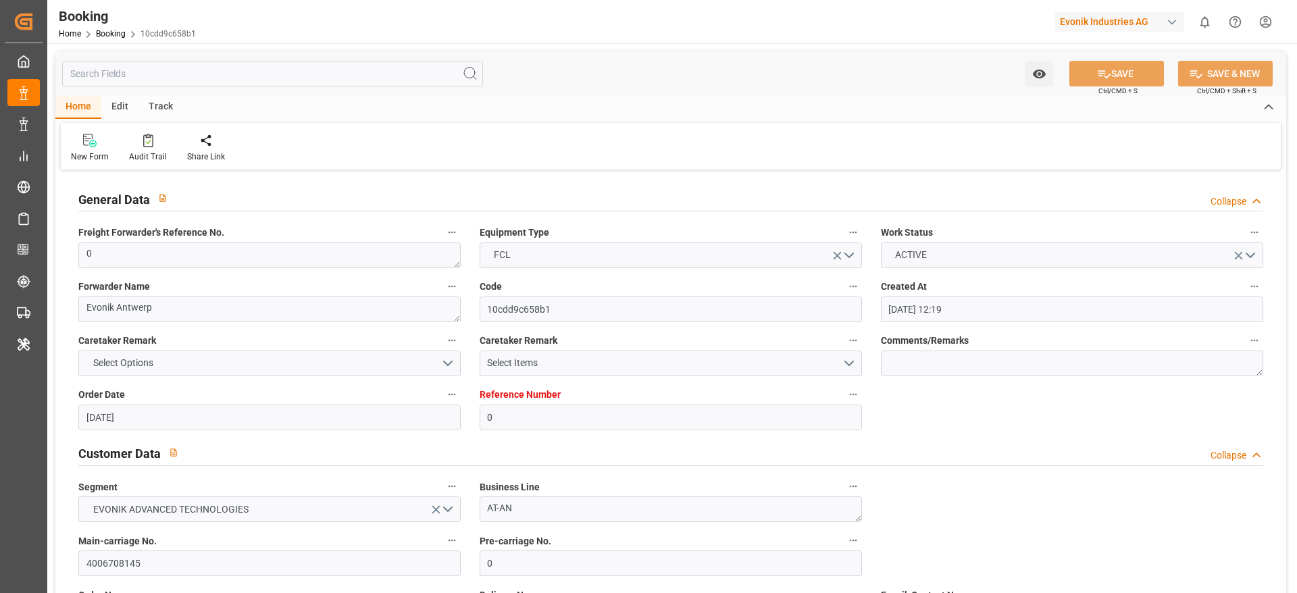
type input "25.08.2025 12:19"
type input "[DATE]"
type input "10.11.2025"
type input "[DATE]"
type input "16.09.2025 00:00"
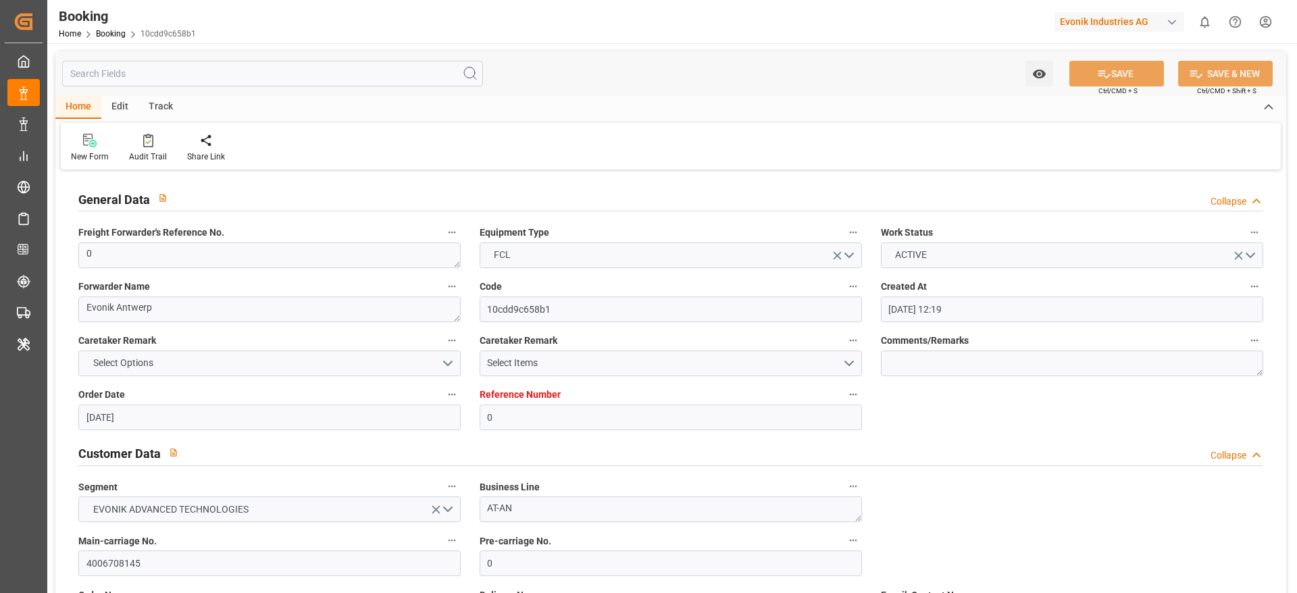
type input "17.09.2025 15:34"
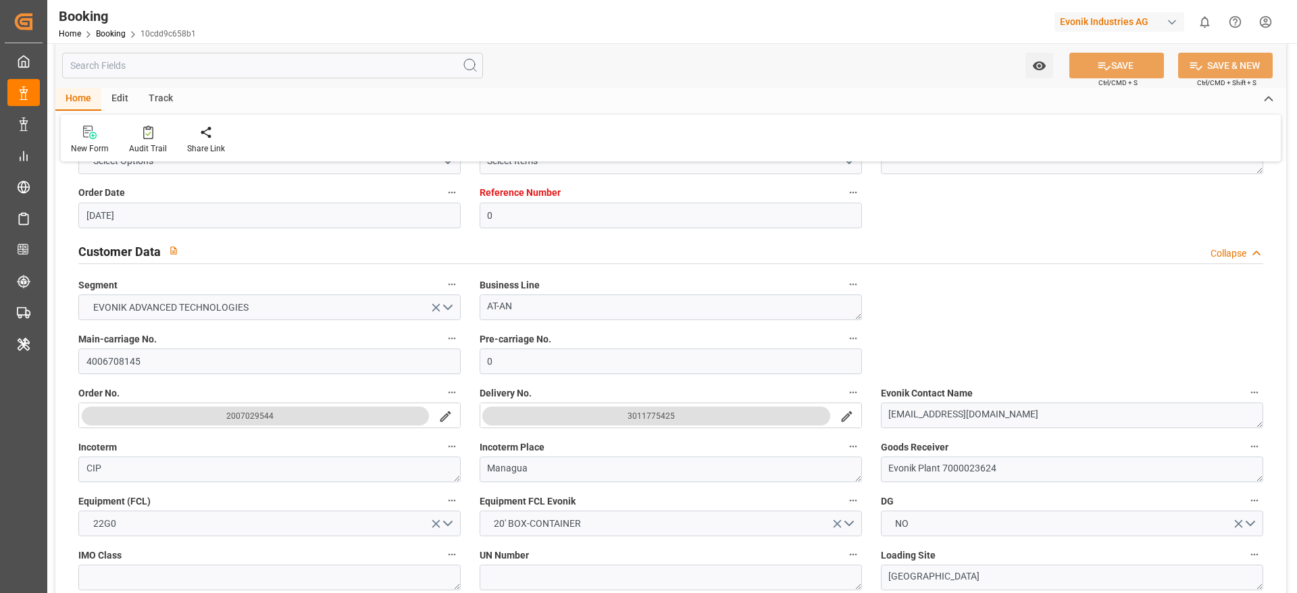
scroll to position [207, 0]
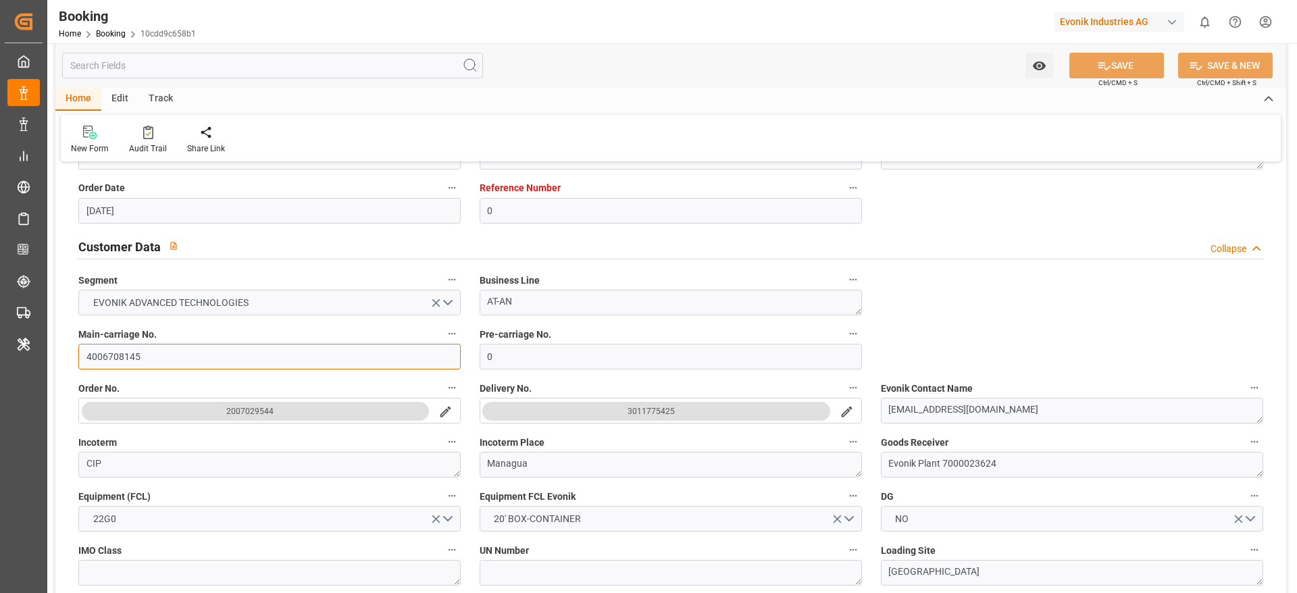
click at [108, 364] on input "4006708145" at bounding box center [269, 357] width 382 height 26
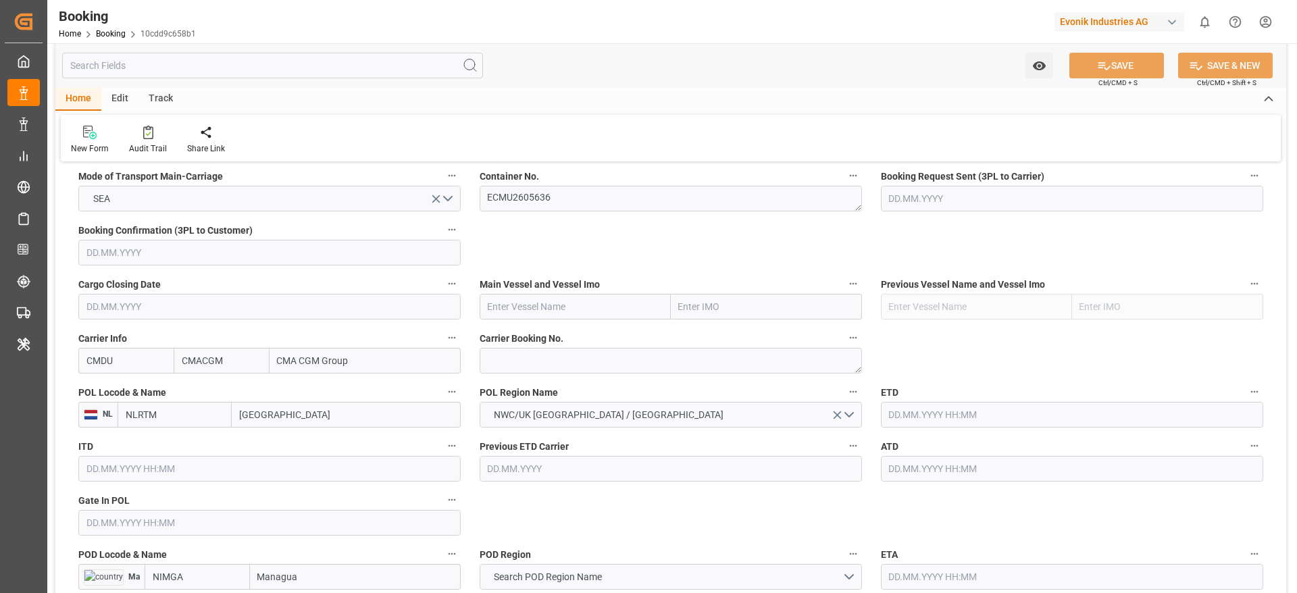
scroll to position [894, 0]
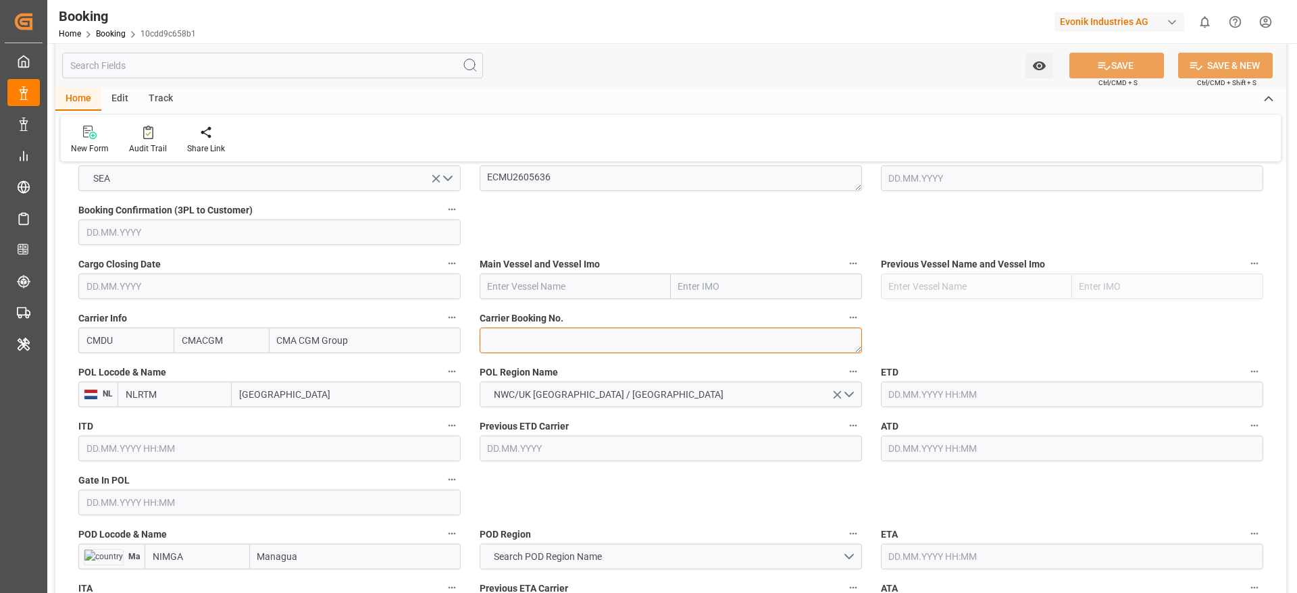
click at [513, 340] on textarea at bounding box center [671, 341] width 382 height 26
paste textarea "ANT1929804"
type textarea "ANT1929804"
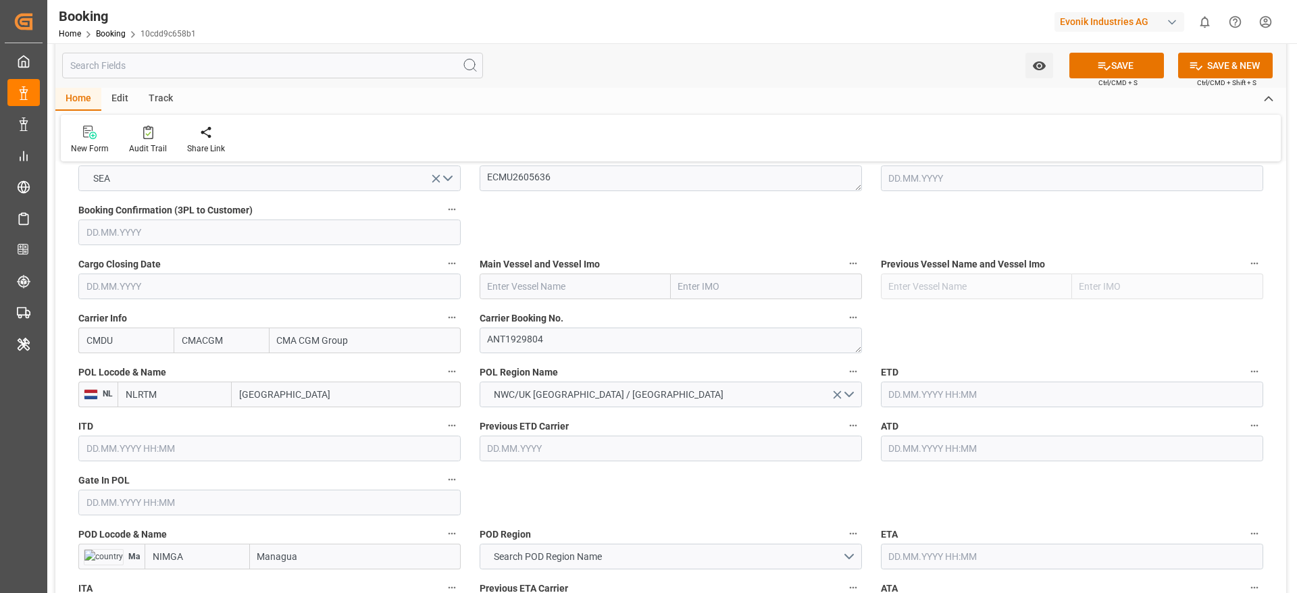
click at [471, 144] on div "New Form Audit Trail Share Link" at bounding box center [671, 138] width 1220 height 47
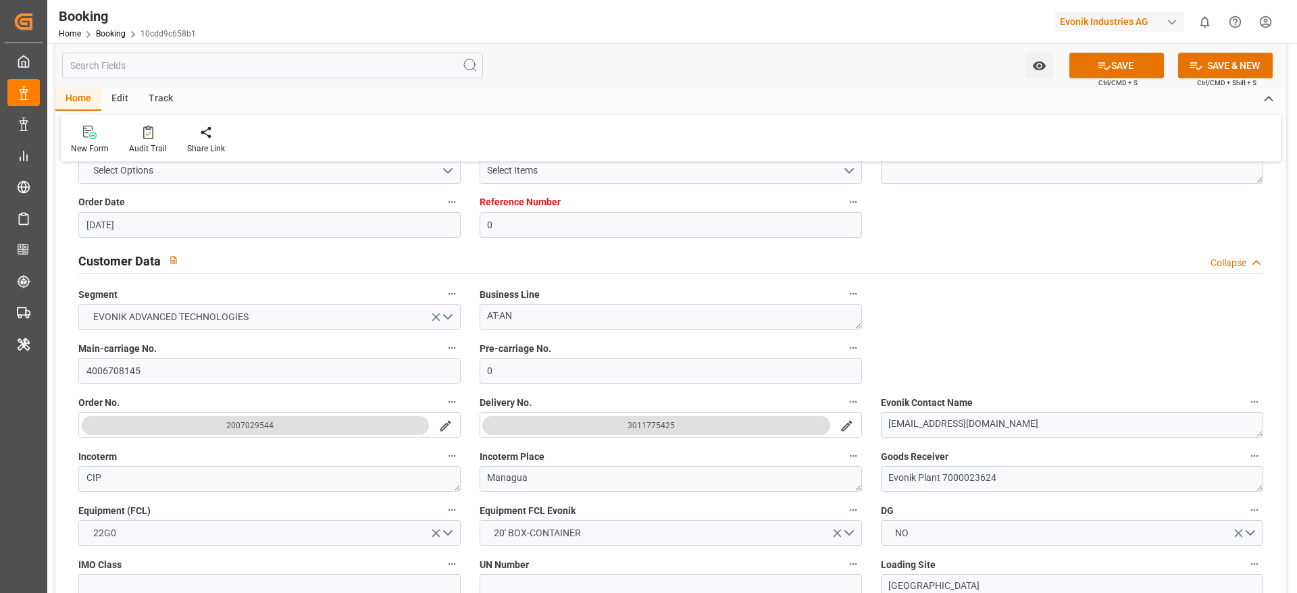
scroll to position [216, 0]
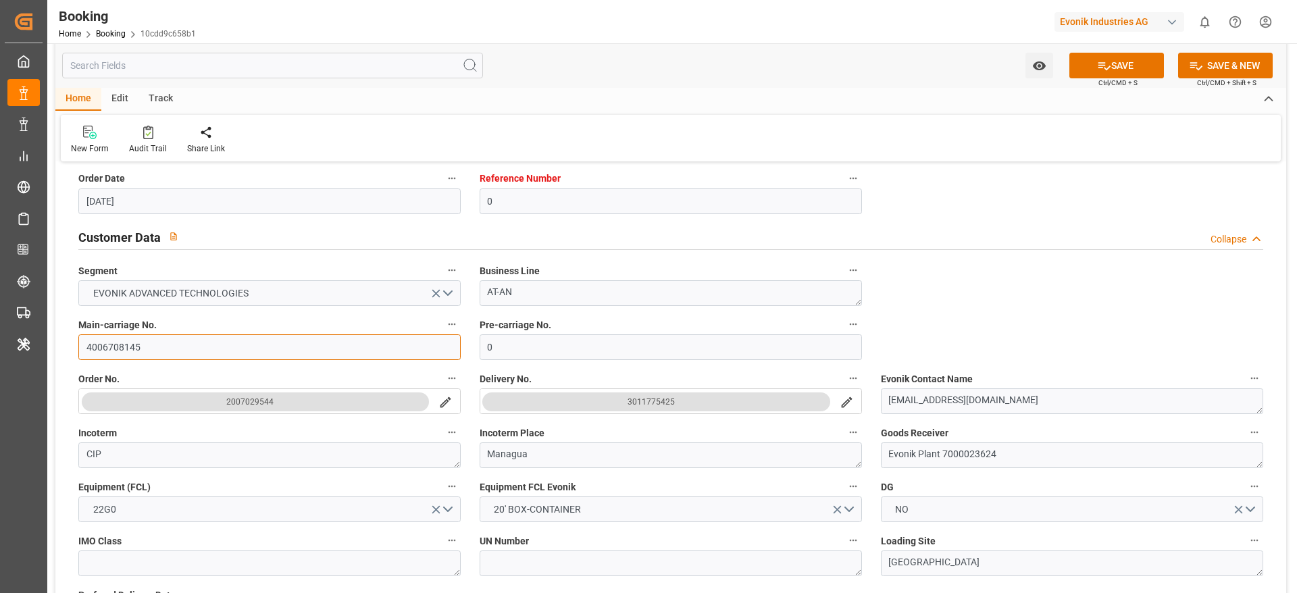
click at [127, 344] on input "4006708145" at bounding box center [269, 347] width 382 height 26
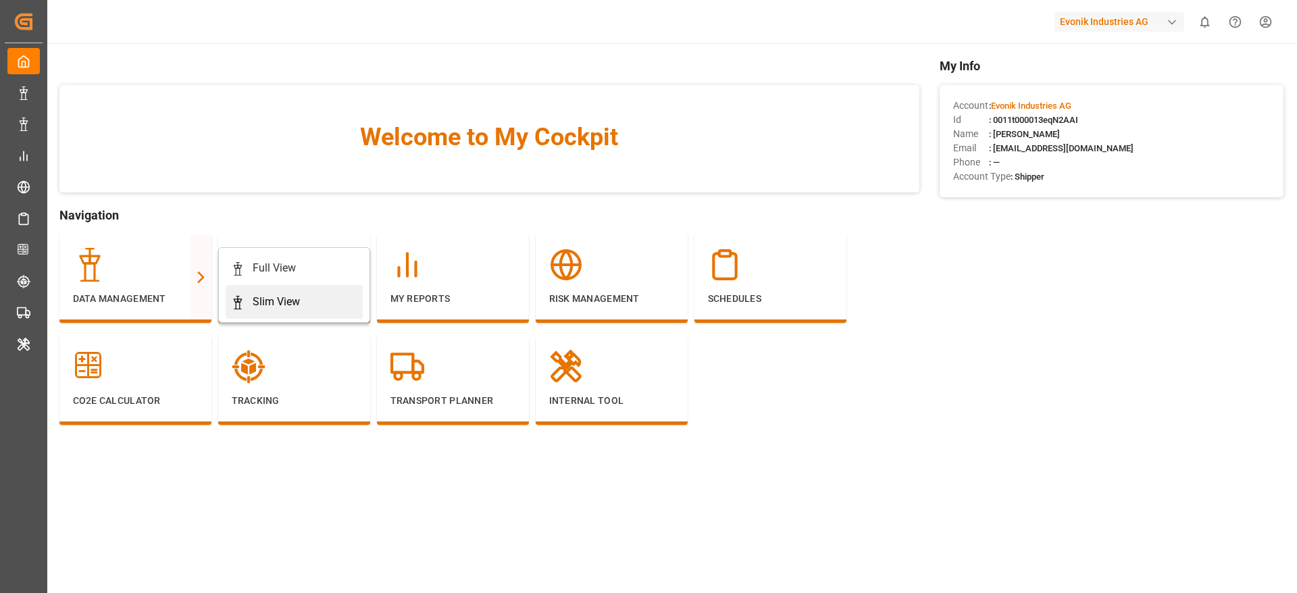
click at [251, 302] on div "Slim View" at bounding box center [294, 302] width 126 height 16
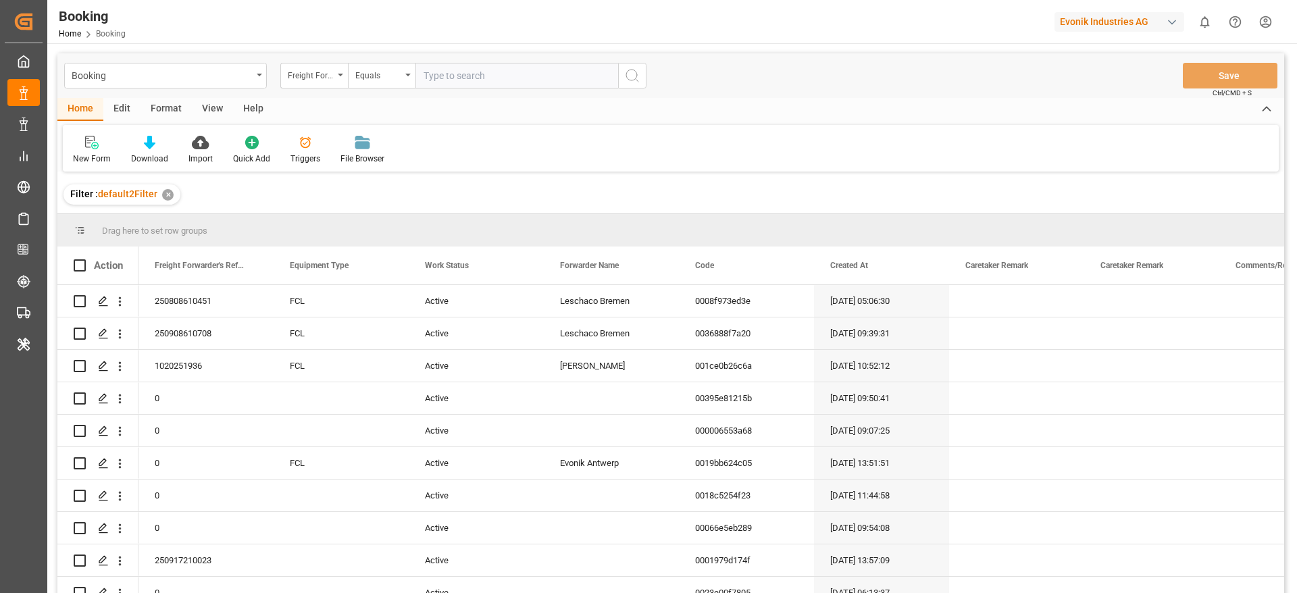
click at [329, 78] on div "Freight Forwarder's Reference No." at bounding box center [311, 74] width 46 height 16
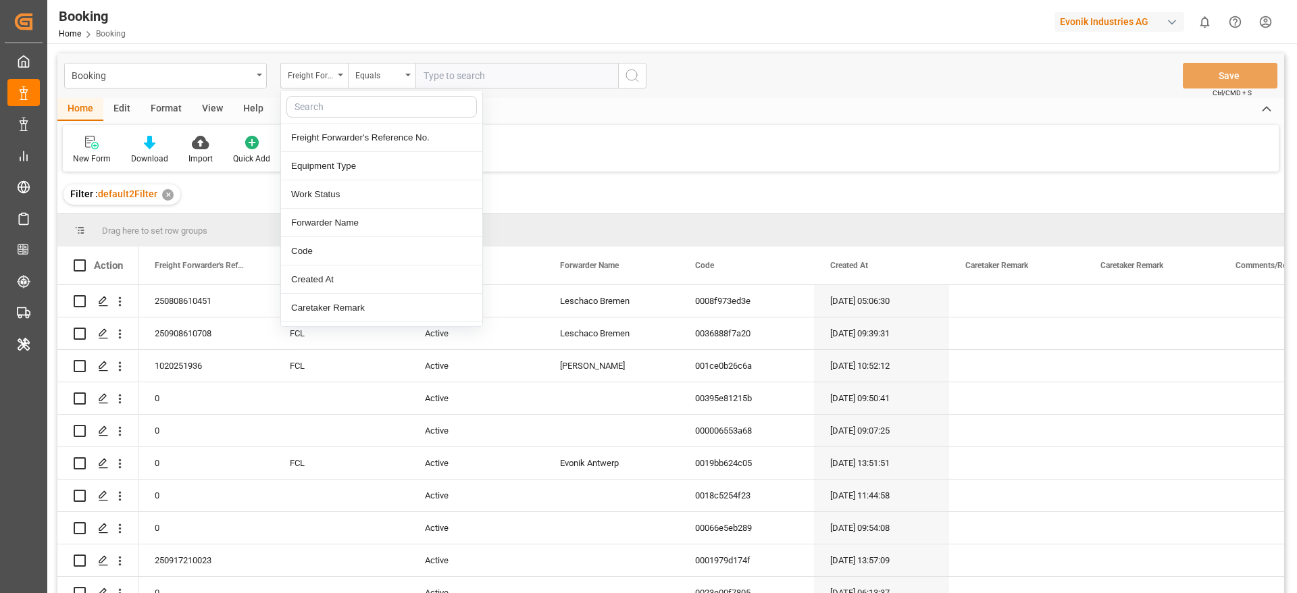
click at [319, 116] on input "text" at bounding box center [381, 107] width 191 height 22
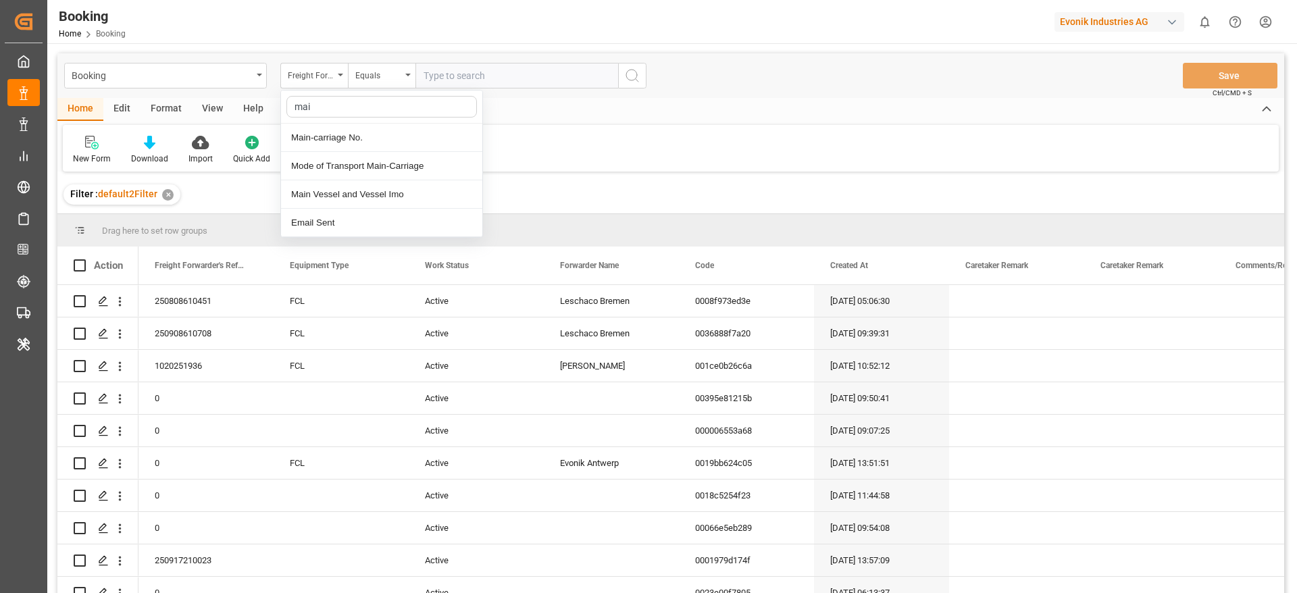
type input "main"
click at [325, 131] on div "Main-carriage No." at bounding box center [381, 138] width 201 height 28
paste input "ANT1929804"
type input "ANT1929804"
click at [465, 76] on input "ANT1929804" at bounding box center [517, 76] width 203 height 26
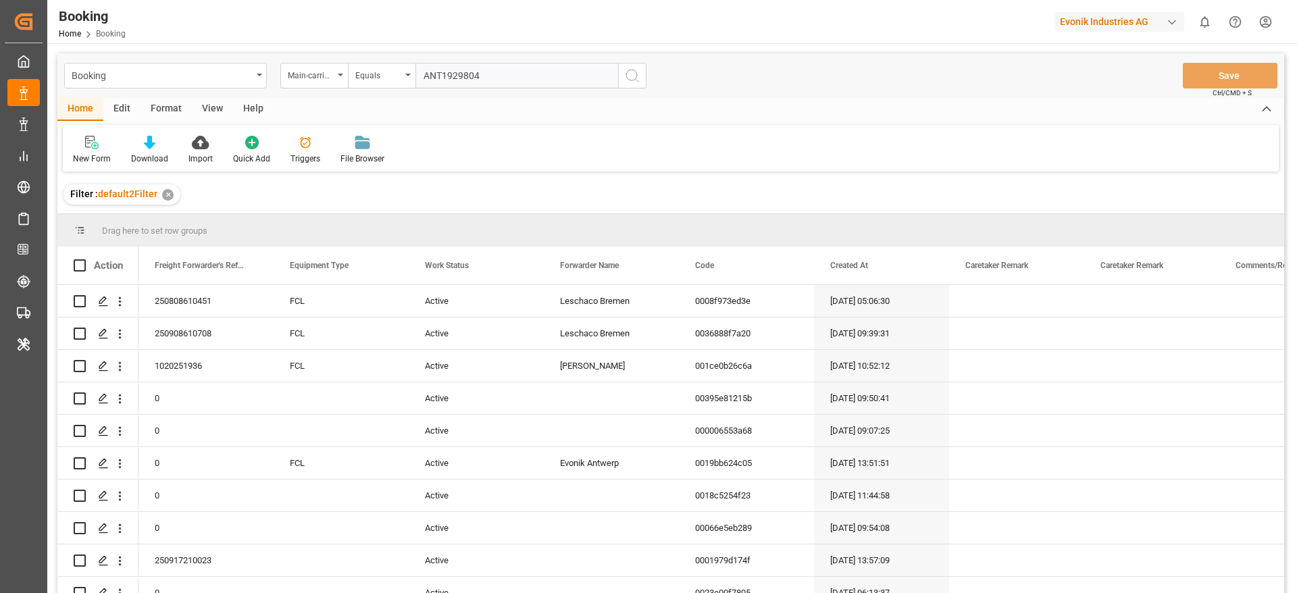
click at [458, 67] on input "ANT1929804" at bounding box center [517, 76] width 203 height 26
click at [445, 78] on input "text" at bounding box center [517, 76] width 203 height 26
paste input "4006708145"
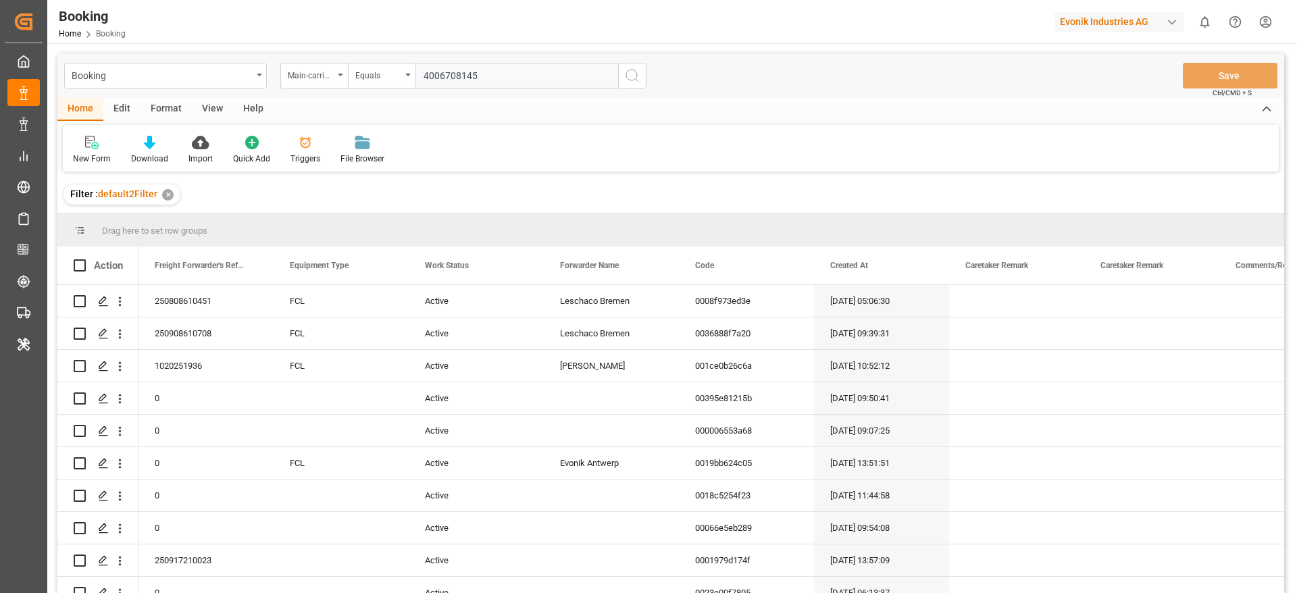
type input "4006708145"
click at [630, 76] on icon "search button" at bounding box center [632, 76] width 16 height 16
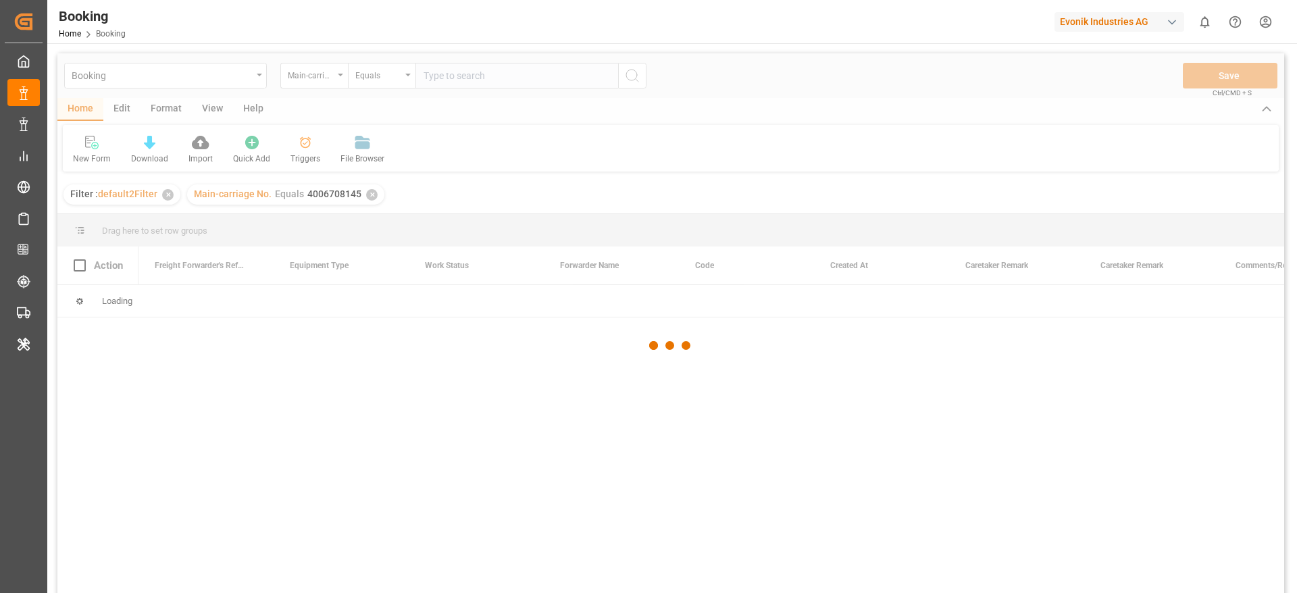
click at [630, 76] on div "Booking Main-carriage No. Equals Save Ctrl/CMD + S Home Edit Format View Help N…" at bounding box center [670, 341] width 1227 height 576
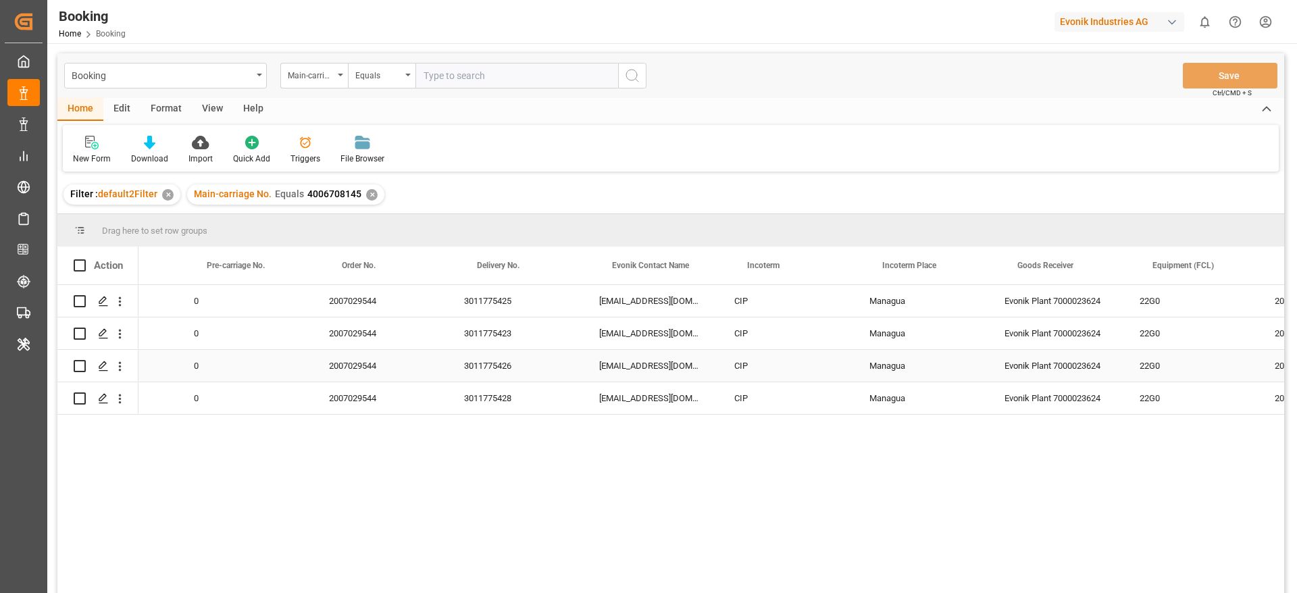
scroll to position [0, 1828]
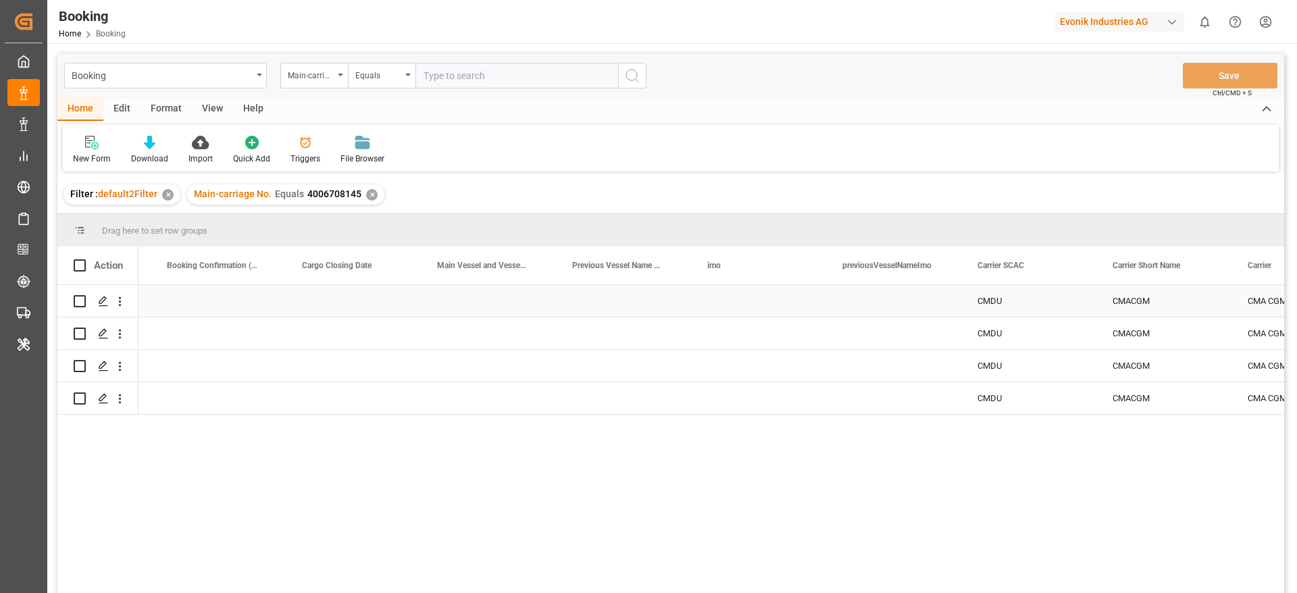
click at [482, 303] on div "Press SPACE to select this row." at bounding box center [488, 301] width 135 height 32
click at [482, 303] on input "Press SPACE to select this row." at bounding box center [489, 309] width 114 height 26
paste input "Accessible text CMA CGM FORT SAINT CHARLES"
click at [535, 318] on input "Accessible text CMA CGM FORT SAINT CHARLES" at bounding box center [489, 309] width 114 height 26
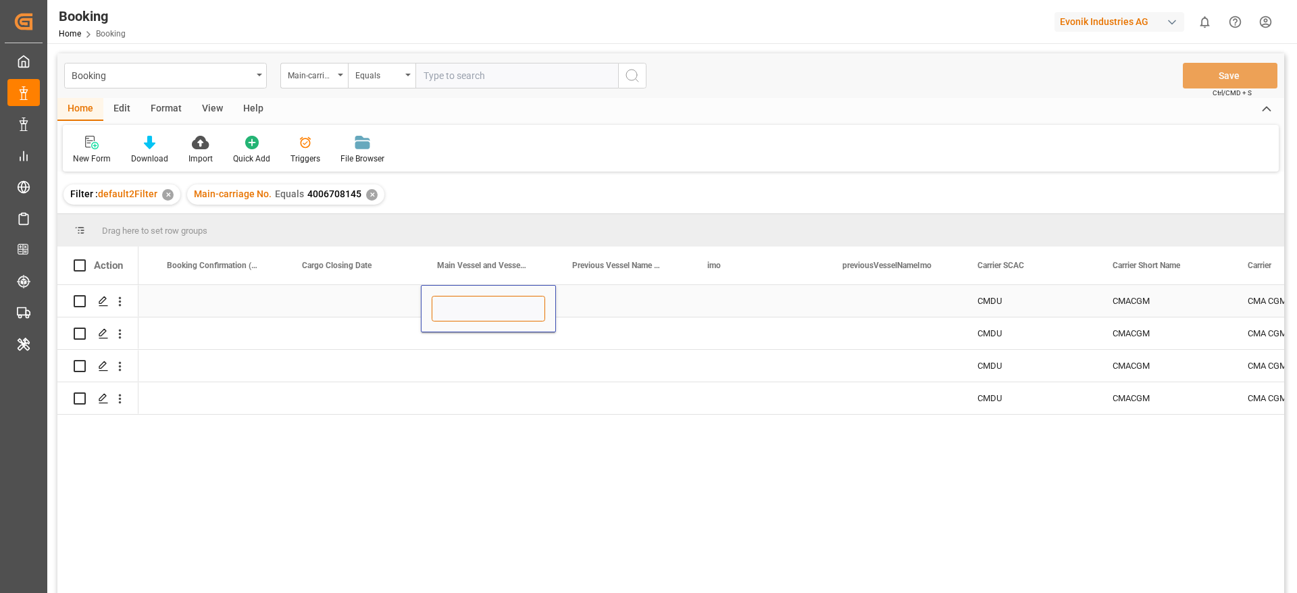
type input "Accessible text CMA CGM FORT SAINT CHARLES"
click at [122, 300] on icon "open menu" at bounding box center [120, 302] width 14 height 14
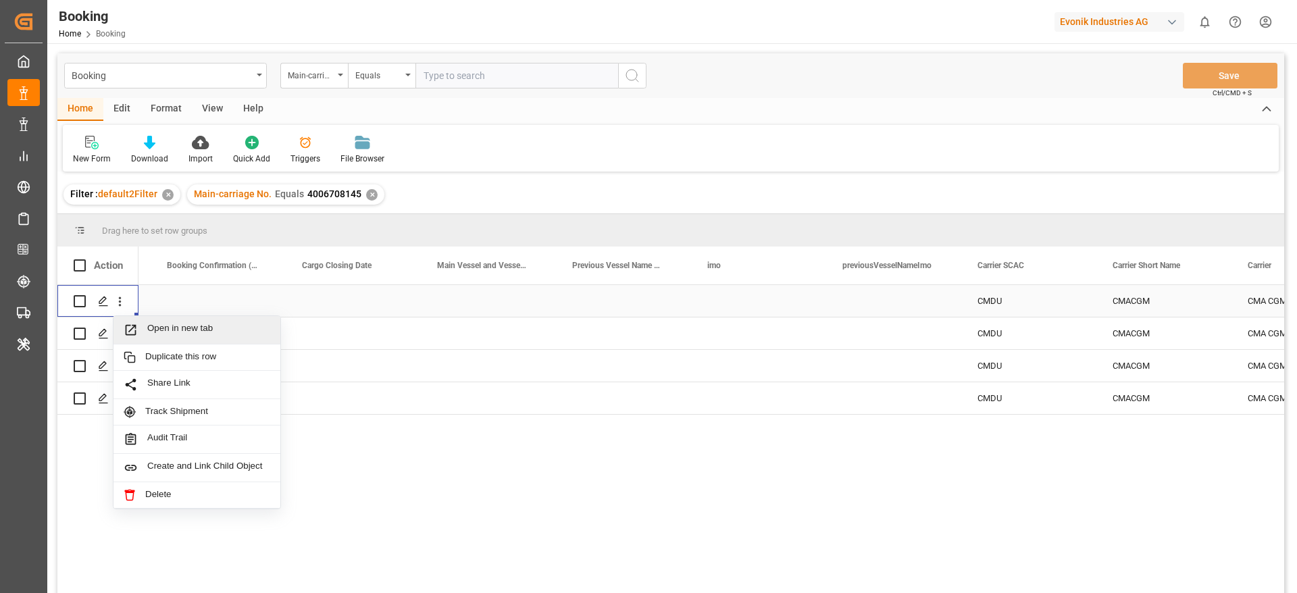
click at [155, 326] on span "Open in new tab" at bounding box center [208, 330] width 123 height 14
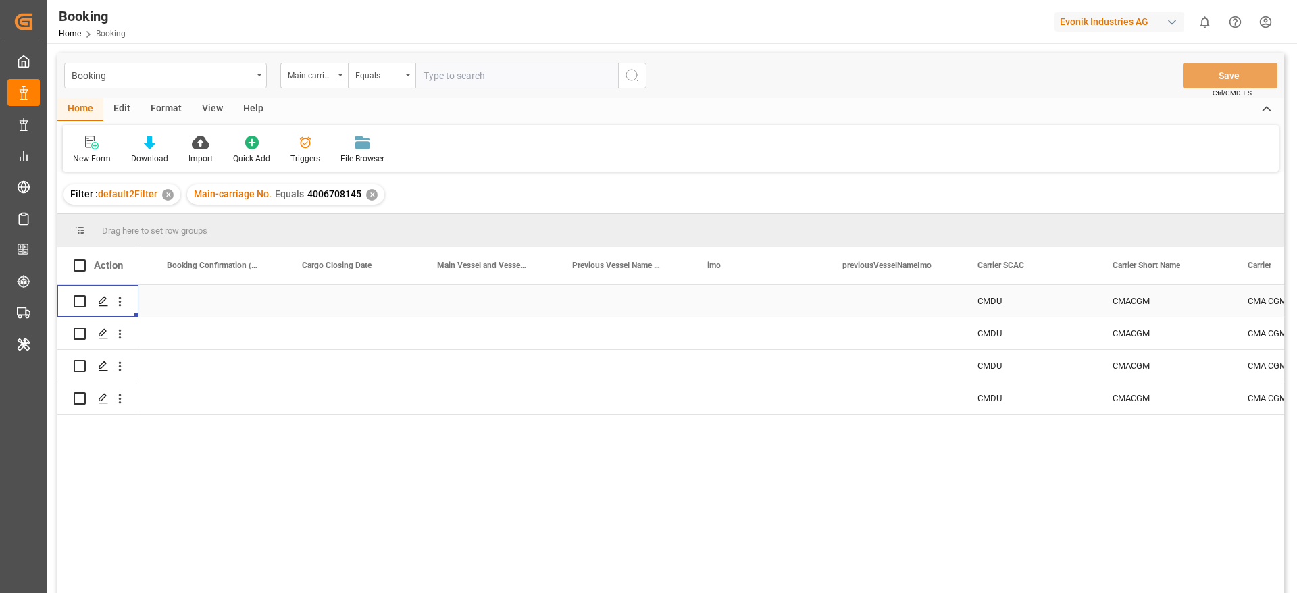
click at [484, 297] on div "Press SPACE to select this row." at bounding box center [488, 301] width 135 height 32
click at [472, 303] on input "Press SPACE to select this row." at bounding box center [489, 309] width 114 height 26
paste input "CMA CGM FORT SAINT CHARLES"
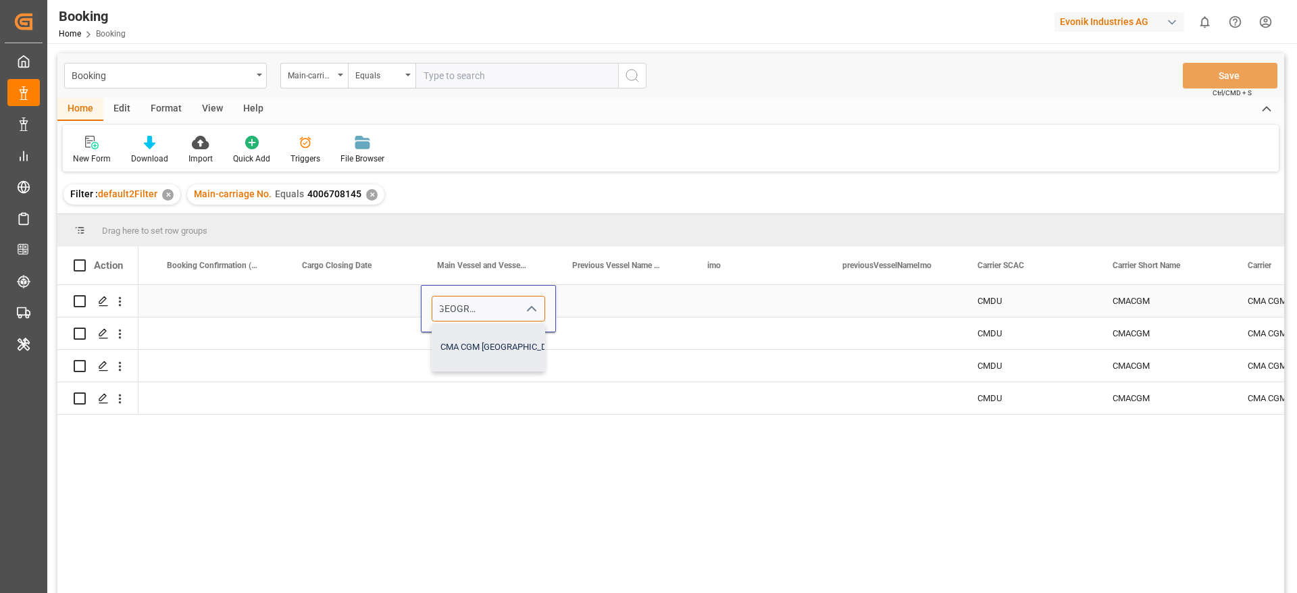
click at [495, 333] on div "CMA CGM FORT SAINT CHARLES - 9809849" at bounding box center [554, 347] width 245 height 47
type input "CMA CGM FORT SAINT CHARLES - 9809849"
click at [493, 335] on div "Press SPACE to select this row." at bounding box center [488, 334] width 135 height 32
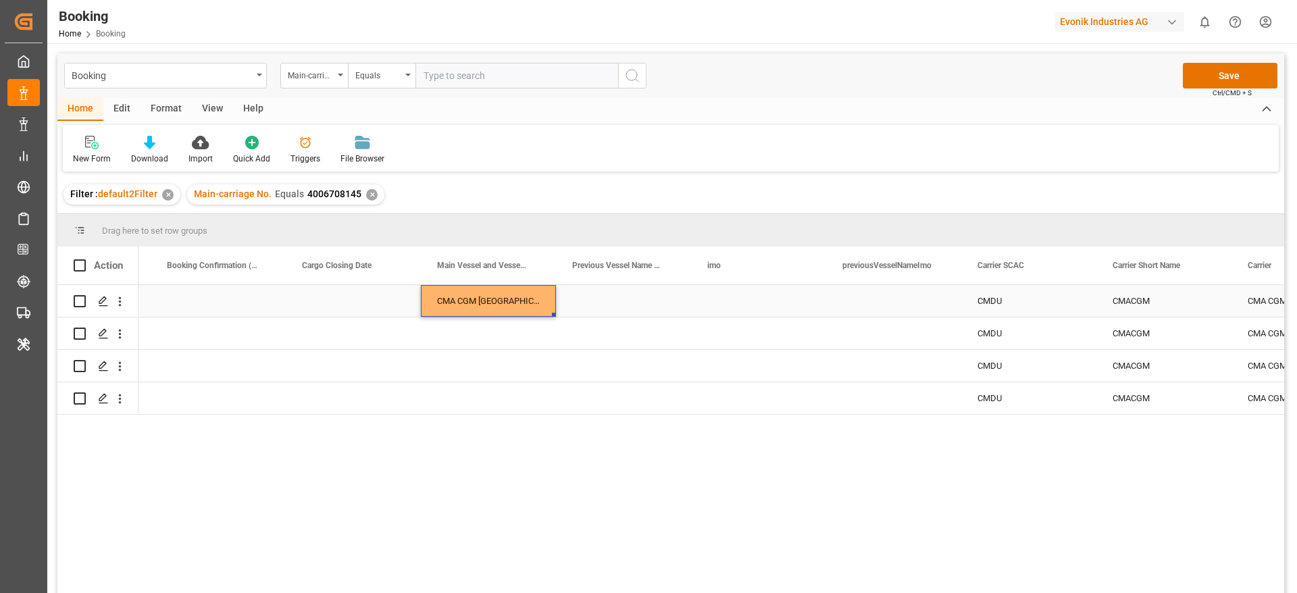
click at [493, 306] on div "CMA CGM FORT SAINT CHARLES" at bounding box center [488, 301] width 135 height 32
drag, startPoint x: 553, startPoint y: 313, endPoint x: 522, endPoint y: 396, distance: 88.5
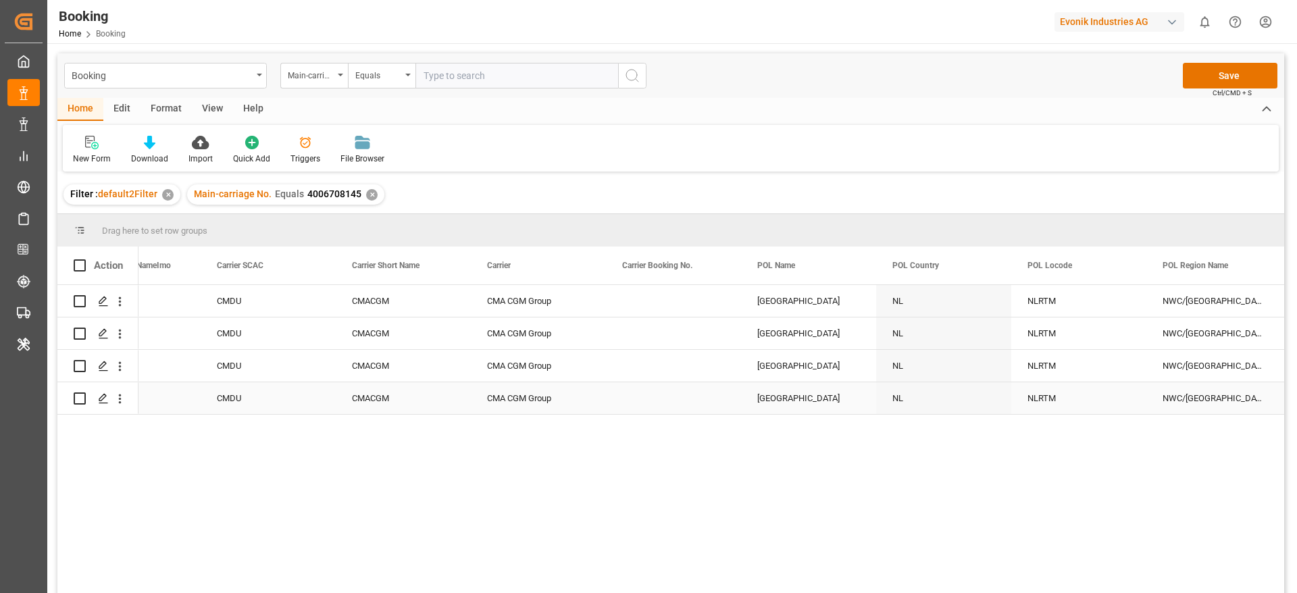
scroll to position [0, 5754]
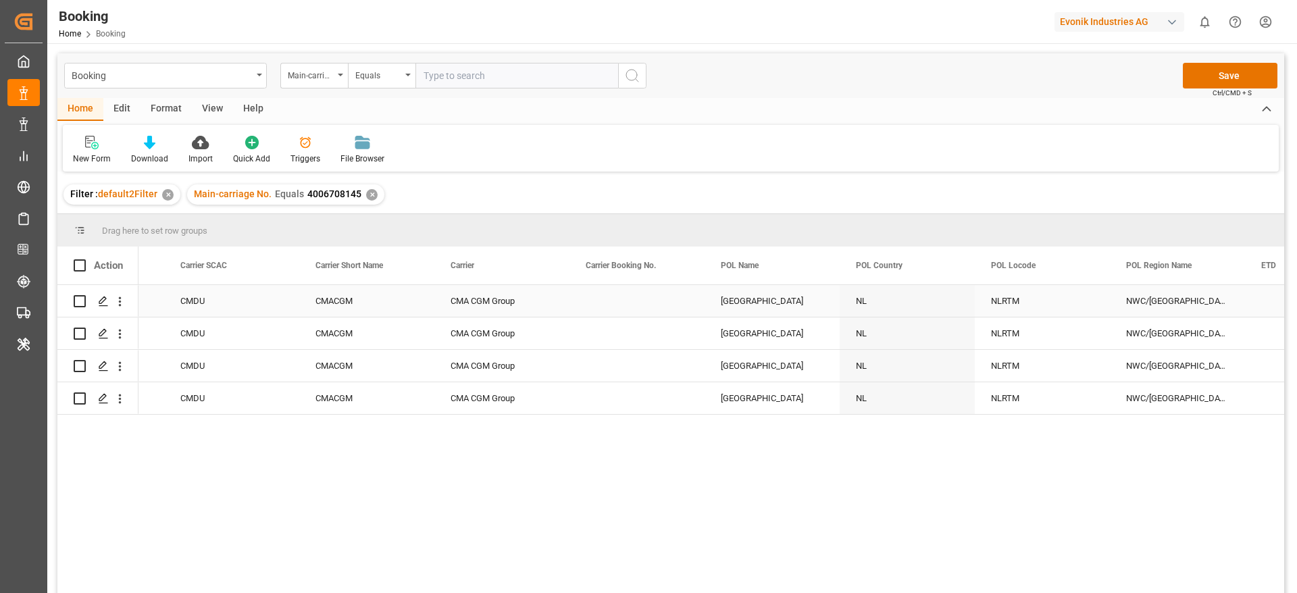
click at [620, 301] on div "Press SPACE to select this row." at bounding box center [637, 301] width 135 height 32
paste input "ANT1929804"
type input "ANT1929804"
click at [617, 305] on input "ANT1929804" at bounding box center [637, 309] width 114 height 26
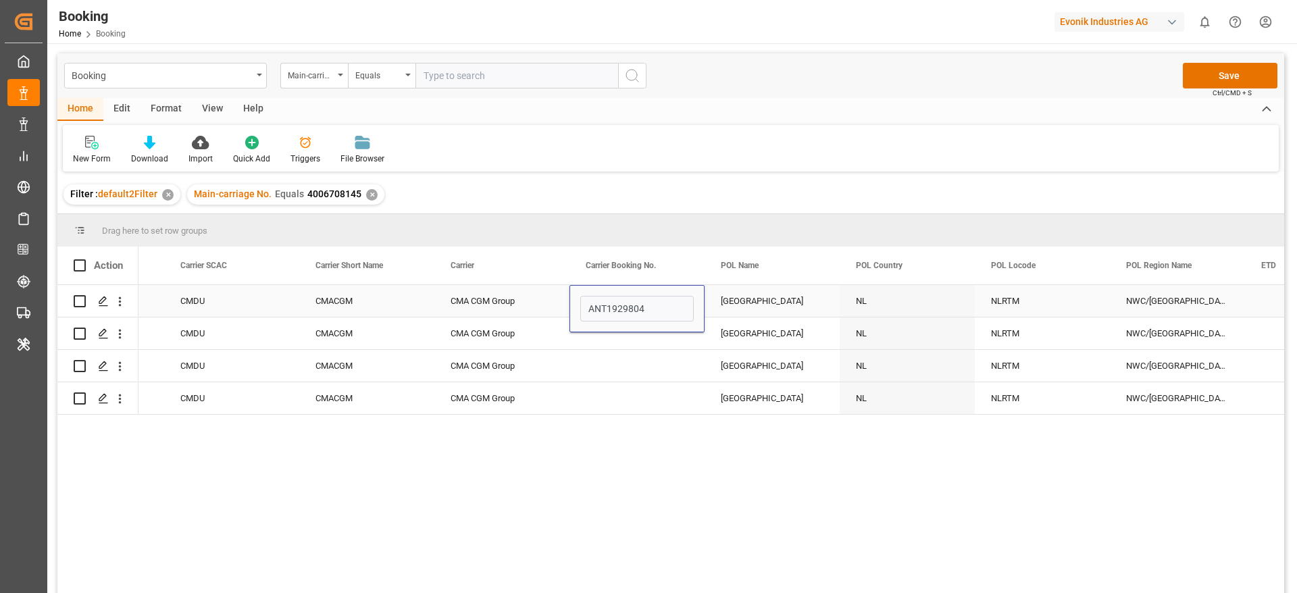
click at [534, 303] on div "CMA CGM Group" at bounding box center [501, 301] width 135 height 32
click at [615, 305] on div "ANT1929804" at bounding box center [637, 301] width 135 height 32
drag, startPoint x: 701, startPoint y: 314, endPoint x: 669, endPoint y: 386, distance: 79.9
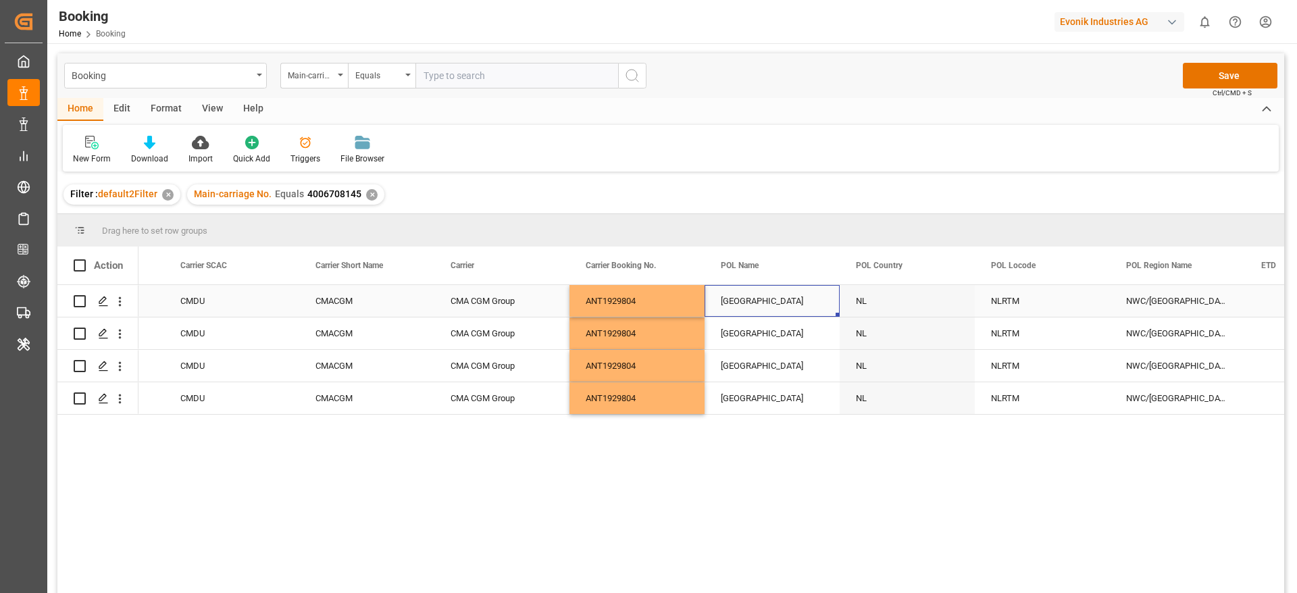
click at [738, 305] on div "[GEOGRAPHIC_DATA]" at bounding box center [772, 301] width 135 height 32
type input "Rotterdam - NLRTM"
click at [738, 305] on input "Rotterdam - NLRTM" at bounding box center [773, 309] width 114 height 26
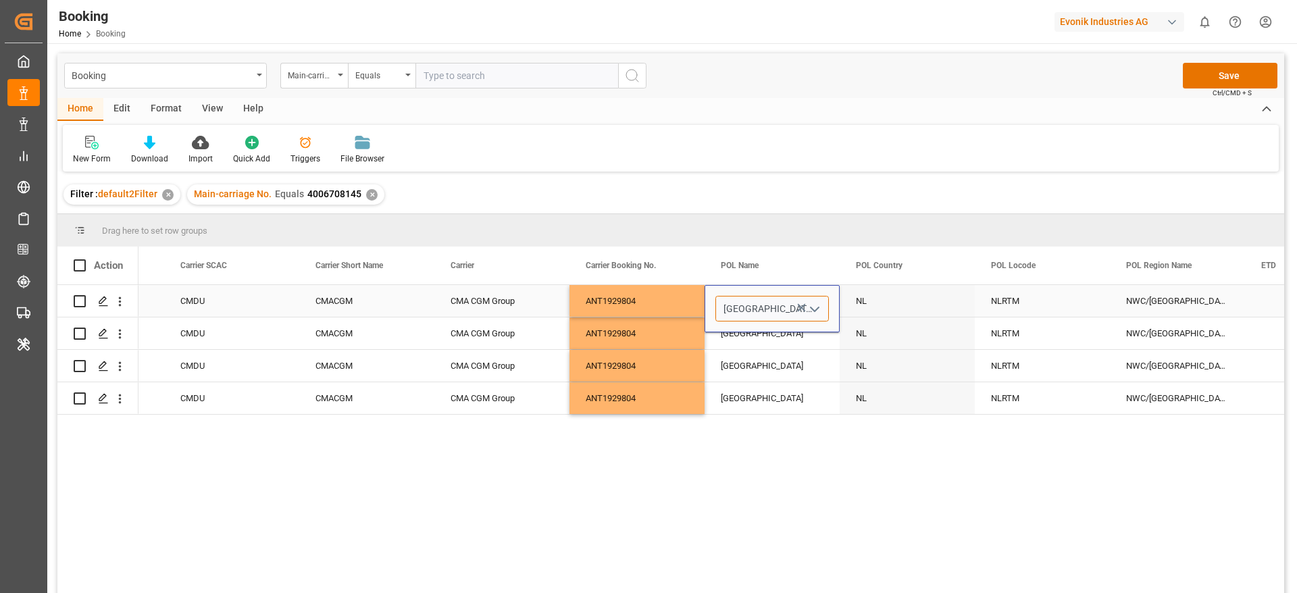
click at [738, 305] on input "Rotterdam - NLRTM" at bounding box center [773, 309] width 114 height 26
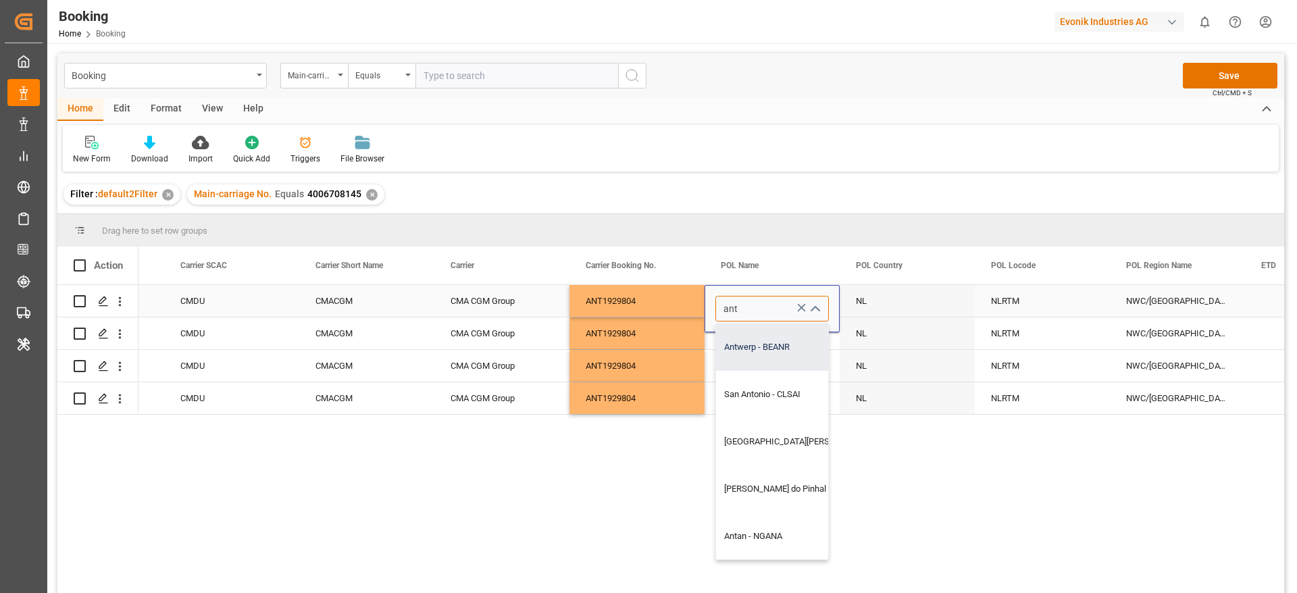
click at [753, 345] on div "Antwerp - BEANR" at bounding box center [834, 347] width 236 height 47
type input "Antwerp - BEANR"
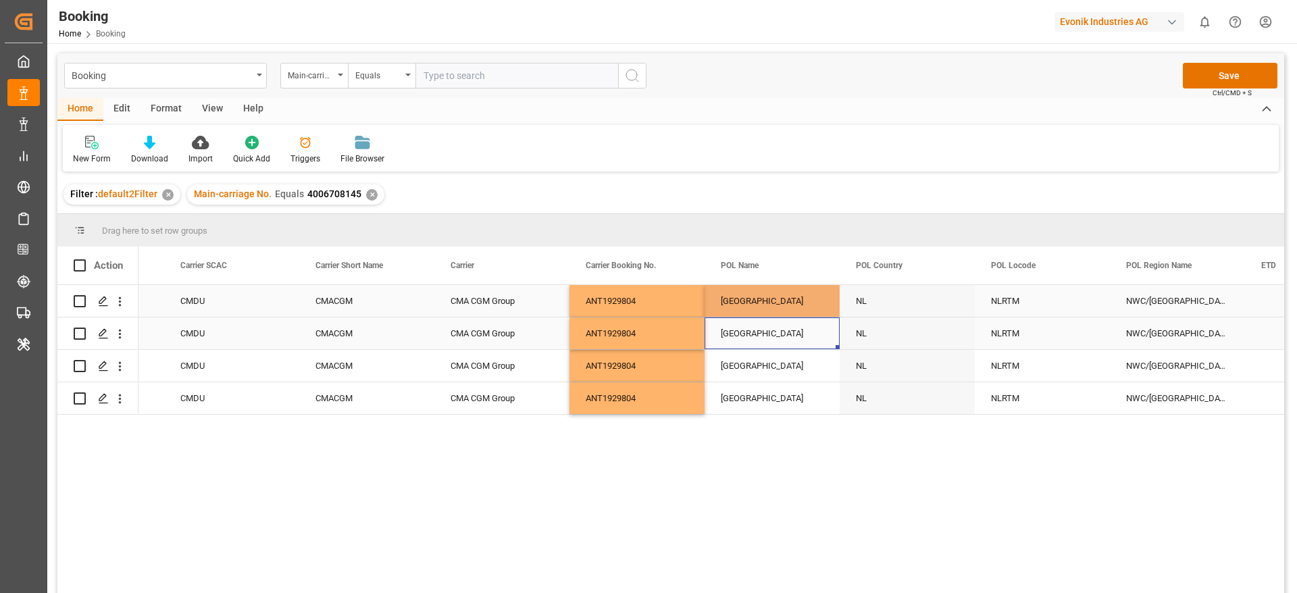
click at [742, 347] on div "[GEOGRAPHIC_DATA]" at bounding box center [772, 334] width 135 height 32
click at [757, 303] on div "[GEOGRAPHIC_DATA]" at bounding box center [772, 301] width 135 height 32
drag, startPoint x: 836, startPoint y: 316, endPoint x: 814, endPoint y: 384, distance: 71.8
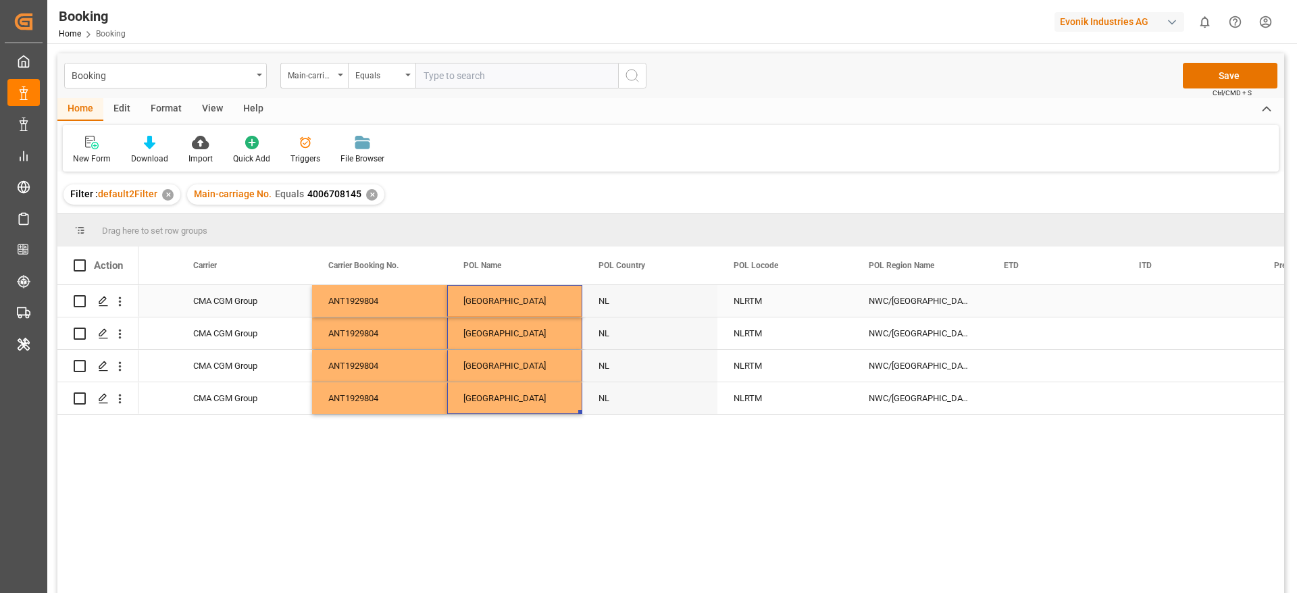
click at [758, 297] on div "NLRTM" at bounding box center [785, 301] width 135 height 32
click at [753, 311] on input "NLRTM" at bounding box center [785, 309] width 114 height 26
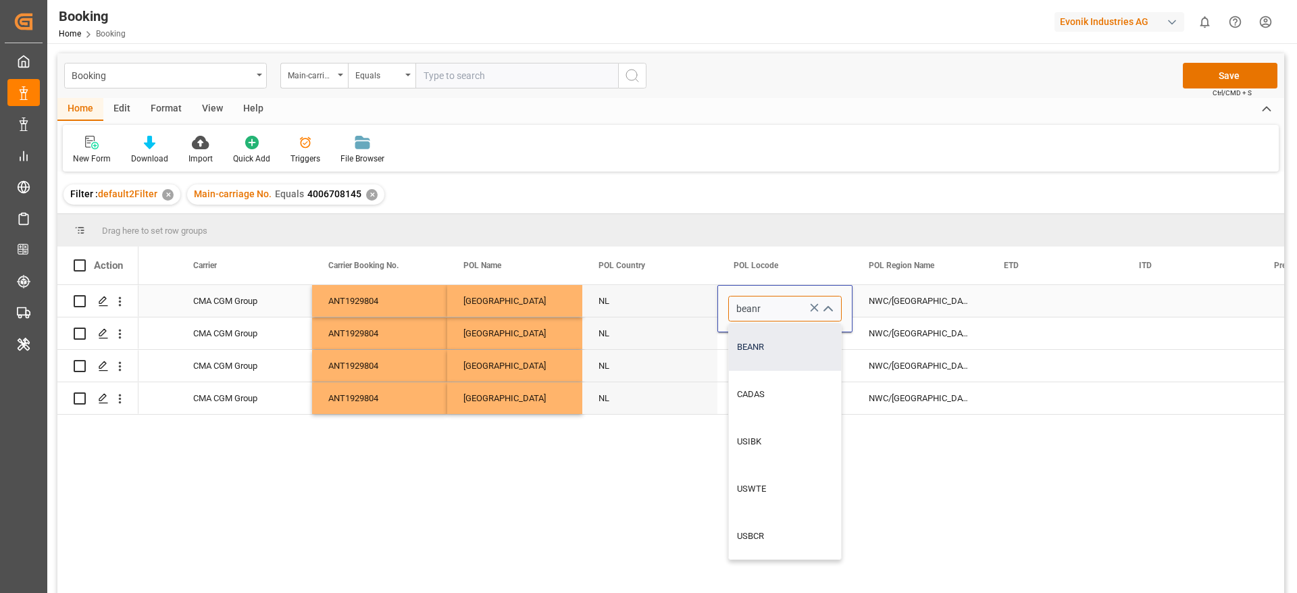
click at [753, 337] on div "BEANR" at bounding box center [785, 347] width 112 height 47
type input "BEANR"
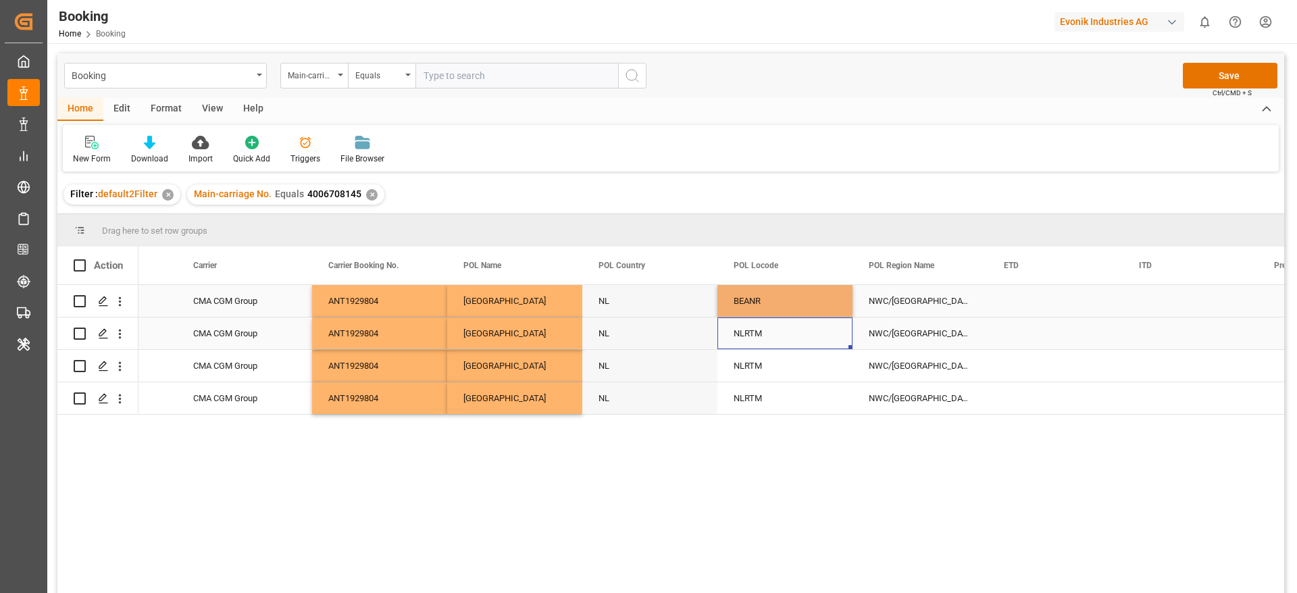
click at [763, 337] on div "NLRTM" at bounding box center [785, 334] width 135 height 32
click at [776, 305] on div "BEANR" at bounding box center [785, 301] width 135 height 32
drag, startPoint x: 850, startPoint y: 313, endPoint x: 814, endPoint y: 388, distance: 83.1
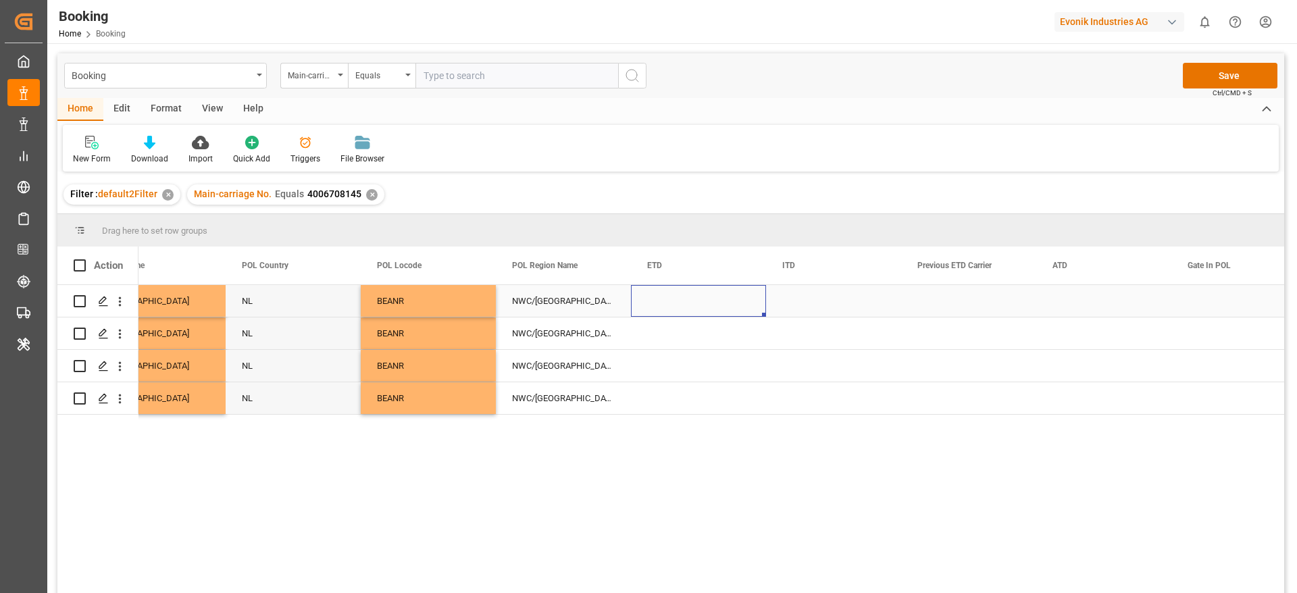
click at [676, 297] on div "Press SPACE to select this row." at bounding box center [698, 301] width 135 height 32
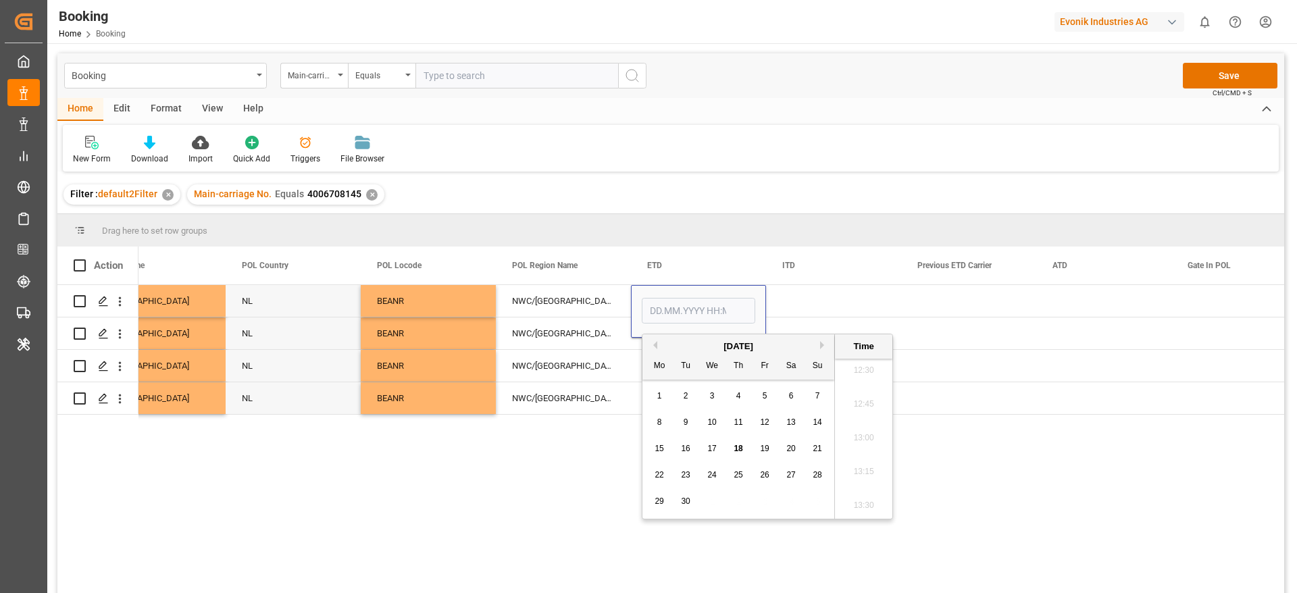
click at [730, 470] on div "25" at bounding box center [738, 476] width 17 height 16
type input "25.09.2025 00:00"
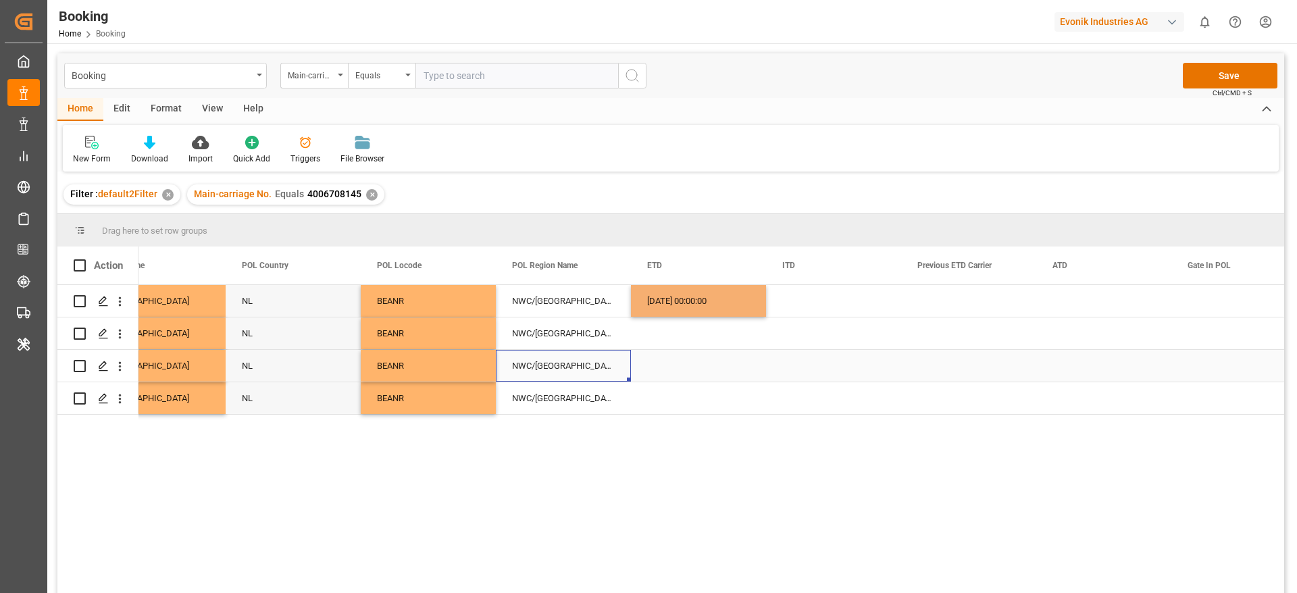
click at [598, 351] on div "NWC/UK North West Continent / UK" at bounding box center [563, 366] width 135 height 32
click at [682, 307] on div "25.09.2025 00:00:00" at bounding box center [698, 301] width 135 height 32
drag, startPoint x: 763, startPoint y: 314, endPoint x: 732, endPoint y: 400, distance: 92.1
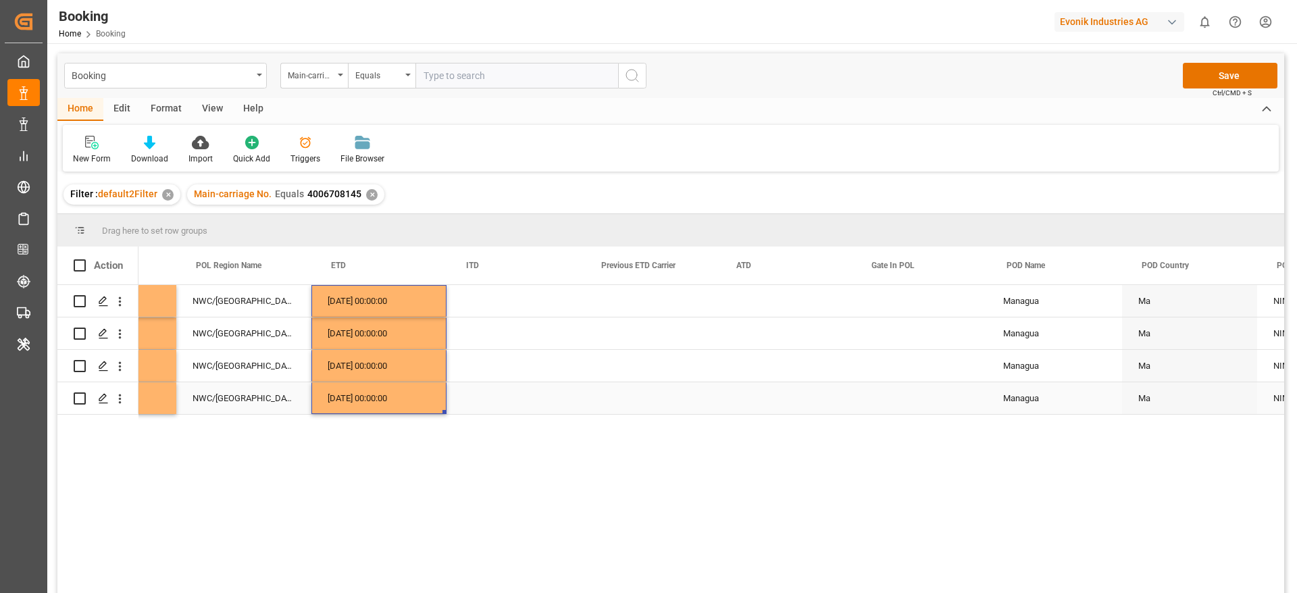
scroll to position [0, 6721]
click at [745, 299] on div "Press SPACE to select this row." at bounding box center [782, 301] width 135 height 32
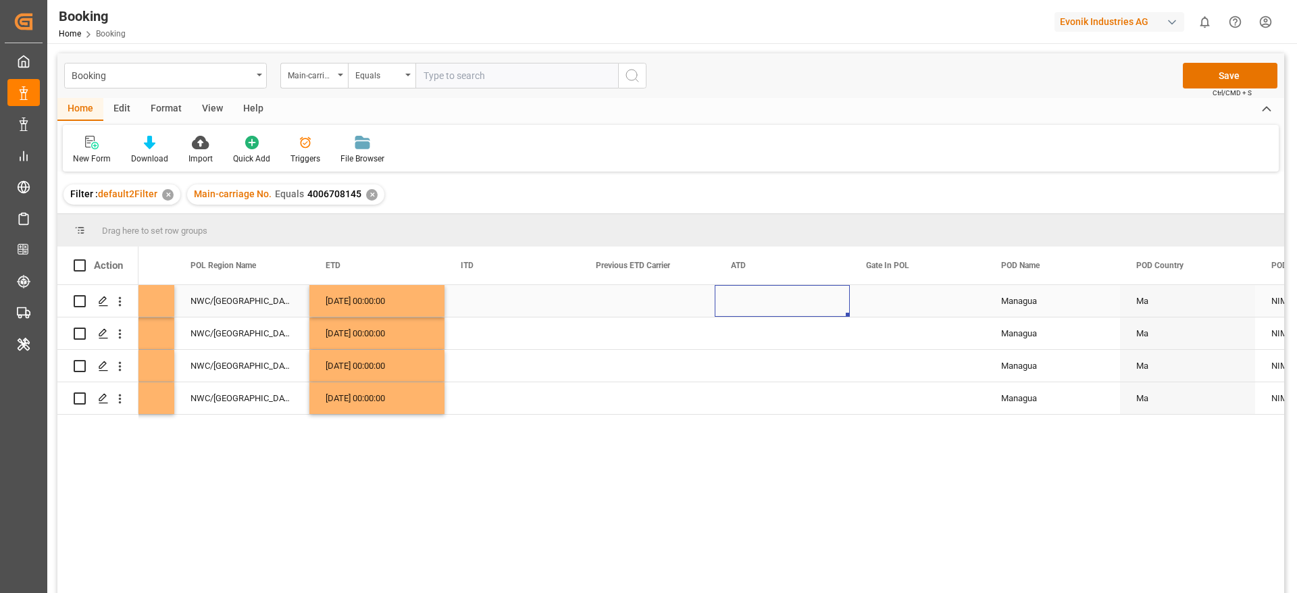
click at [745, 299] on div "Press SPACE to select this row." at bounding box center [782, 301] width 135 height 32
click at [628, 294] on div "Press SPACE to select this row." at bounding box center [647, 301] width 135 height 32
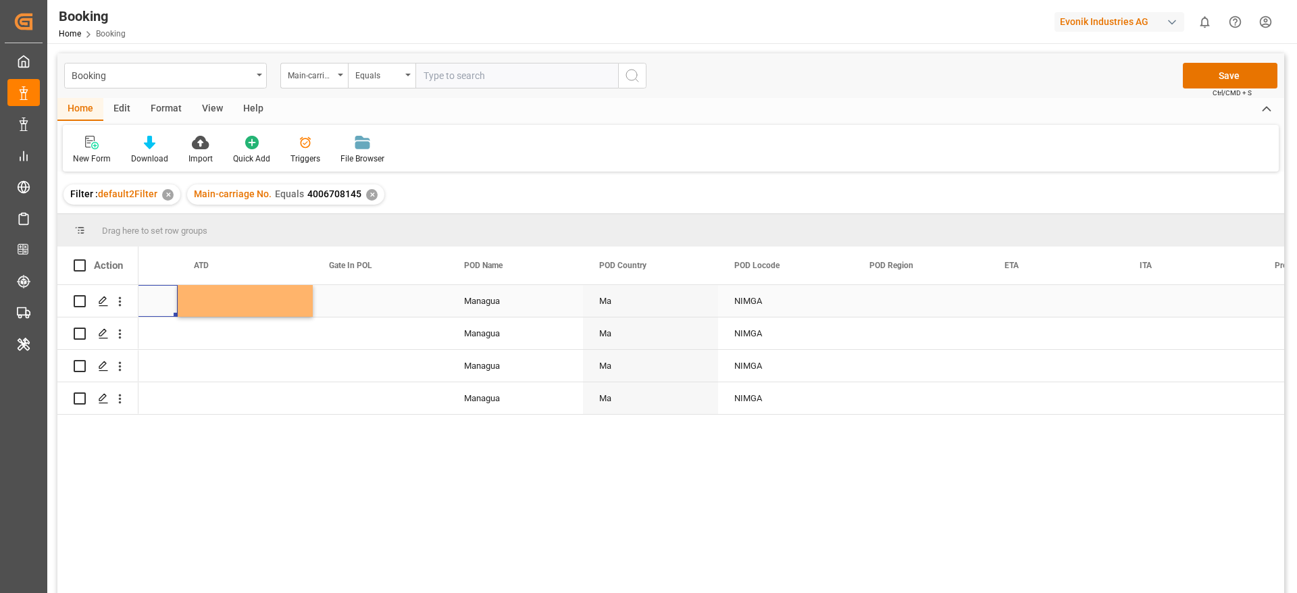
click at [484, 305] on div "Managua" at bounding box center [515, 301] width 135 height 32
type input "Managua - NIMGA"
click at [484, 305] on input "Managua - NIMGA" at bounding box center [516, 309] width 114 height 26
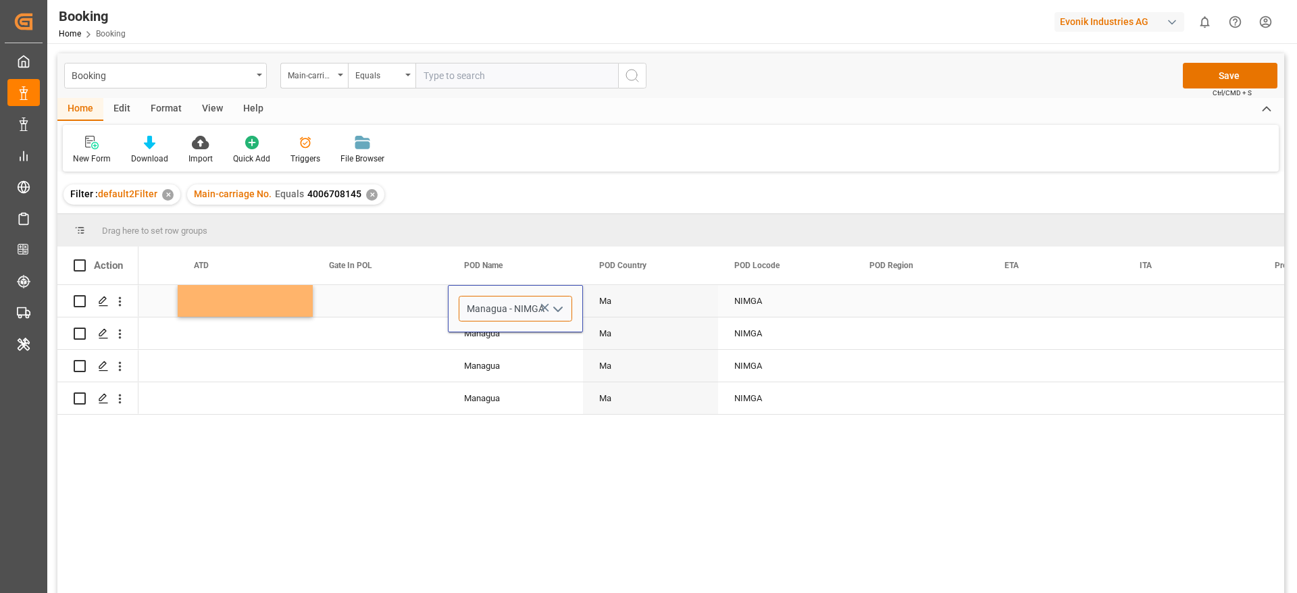
click at [484, 305] on input "Managua - NIMGA" at bounding box center [516, 309] width 114 height 26
paste input "MOIN, L"
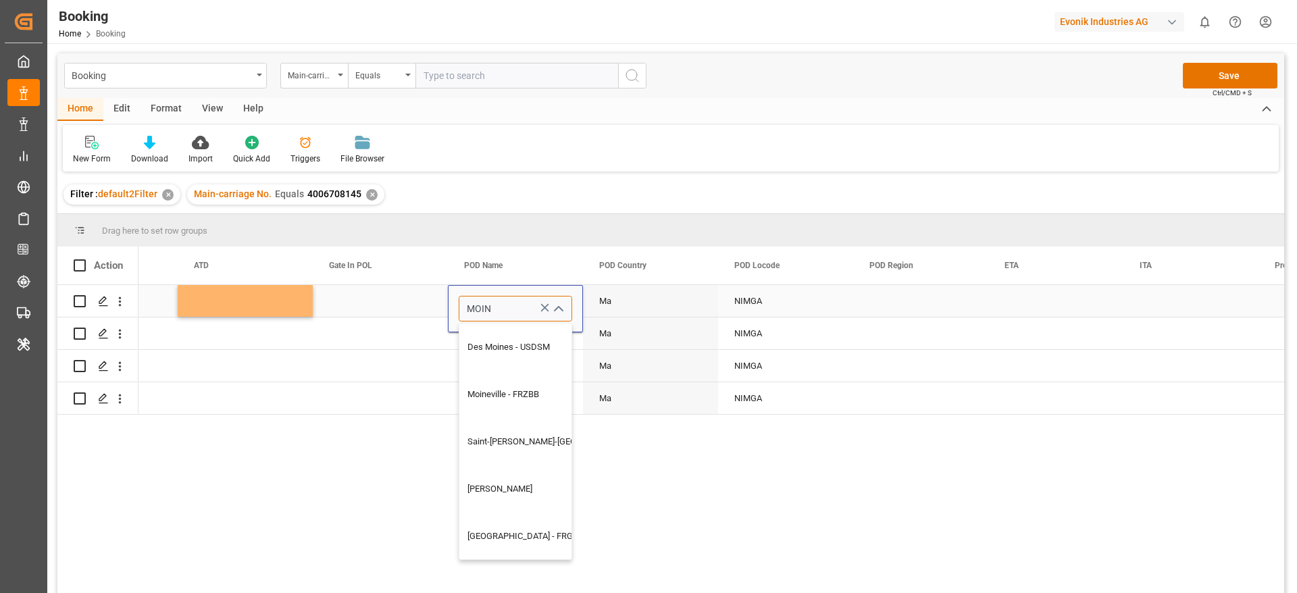
click at [484, 305] on input "MOIN" at bounding box center [516, 309] width 114 height 26
type input "Managua"
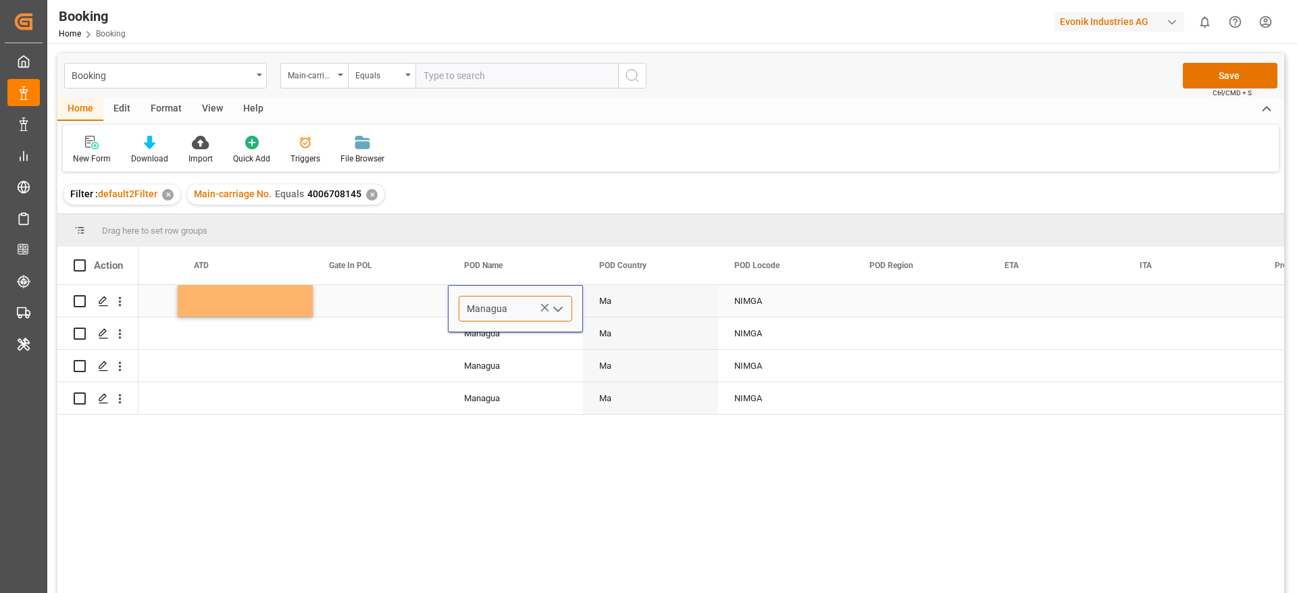
click at [493, 299] on input "Managua" at bounding box center [516, 309] width 114 height 26
paste input "Puerto Moin)"
click at [540, 347] on div "Puerto Moin - CRPMN" at bounding box center [515, 347] width 112 height 47
type input "Puerto Moin - CRPMN"
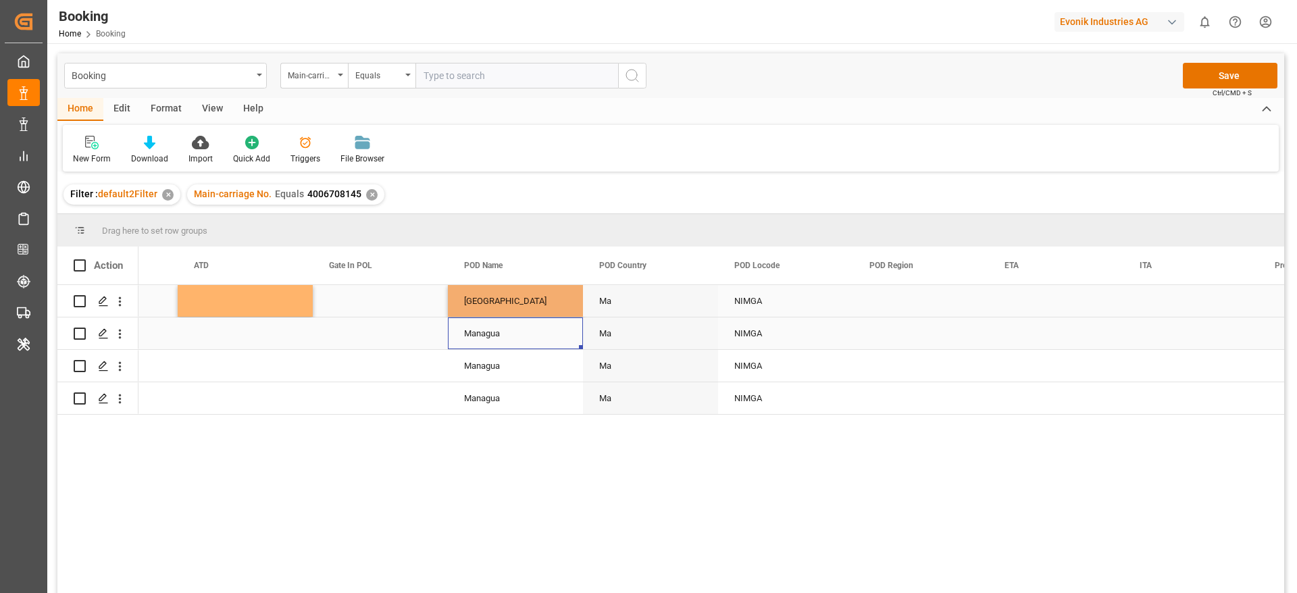
click at [509, 334] on div "Managua" at bounding box center [515, 334] width 135 height 32
click at [493, 305] on div "Puerto Moin" at bounding box center [515, 301] width 135 height 32
drag, startPoint x: 580, startPoint y: 316, endPoint x: 543, endPoint y: 386, distance: 80.1
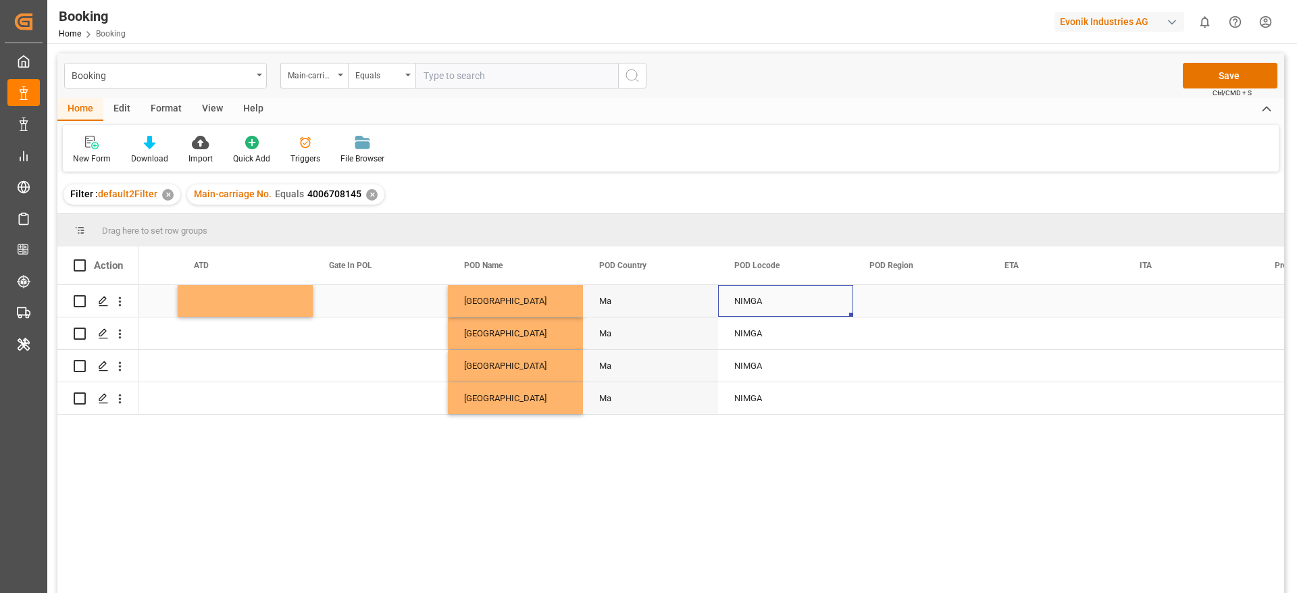
click at [751, 305] on div "NIMGA" at bounding box center [785, 301] width 135 height 32
click at [759, 303] on div "NIMGA" at bounding box center [785, 301] width 135 height 32
click at [754, 312] on input "NIMGA" at bounding box center [786, 309] width 114 height 26
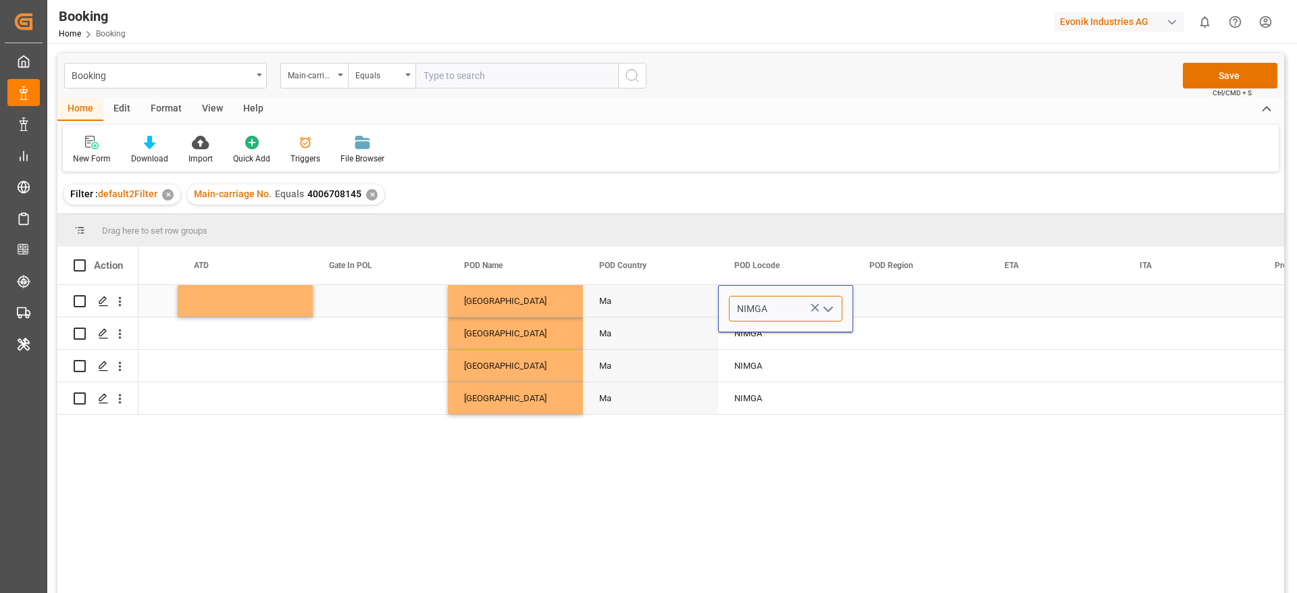
click at [754, 312] on input "NIMGA" at bounding box center [786, 309] width 114 height 26
paste input "CRPMN"
type input "CRPMN"
click at [777, 346] on div "CRPMN" at bounding box center [786, 347] width 112 height 47
click at [772, 343] on div "NIMGA" at bounding box center [785, 334] width 135 height 32
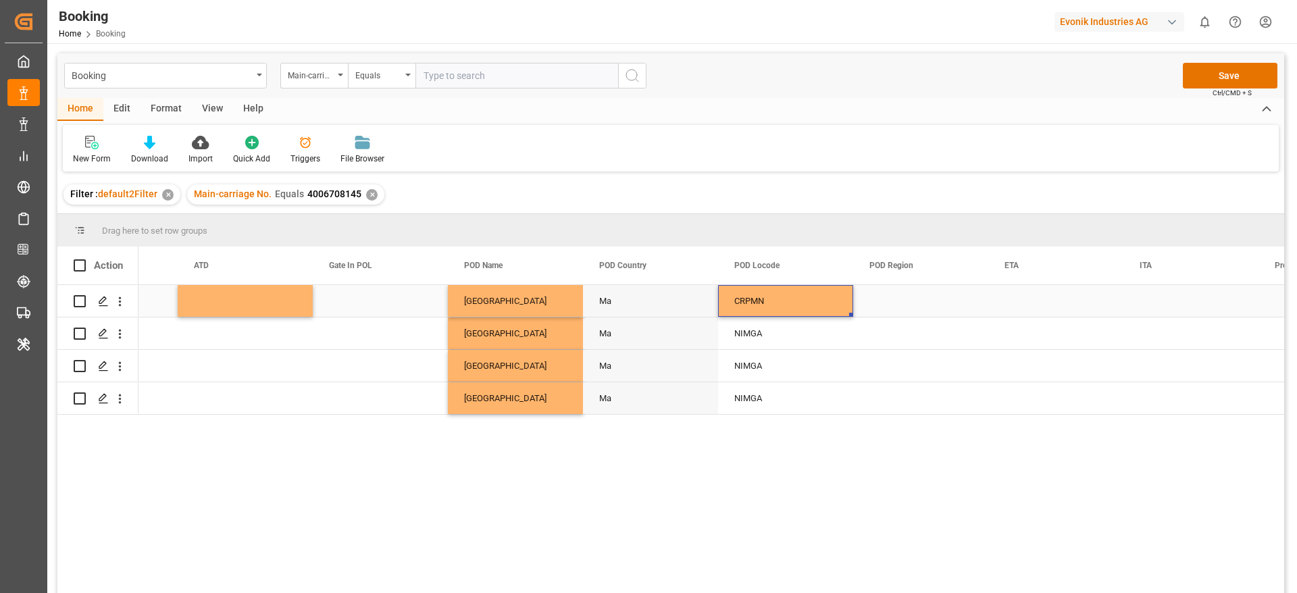
click at [768, 292] on div "CRPMN" at bounding box center [785, 301] width 135 height 32
drag, startPoint x: 850, startPoint y: 314, endPoint x: 824, endPoint y: 380, distance: 71.9
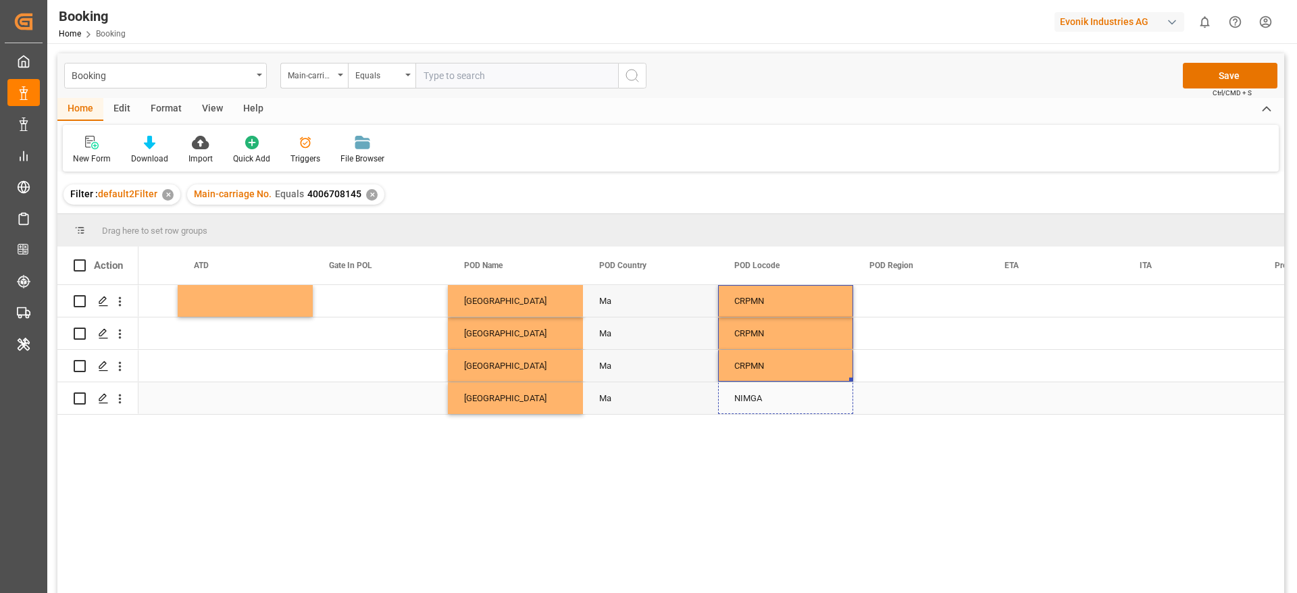
drag, startPoint x: 850, startPoint y: 378, endPoint x: 842, endPoint y: 400, distance: 23.1
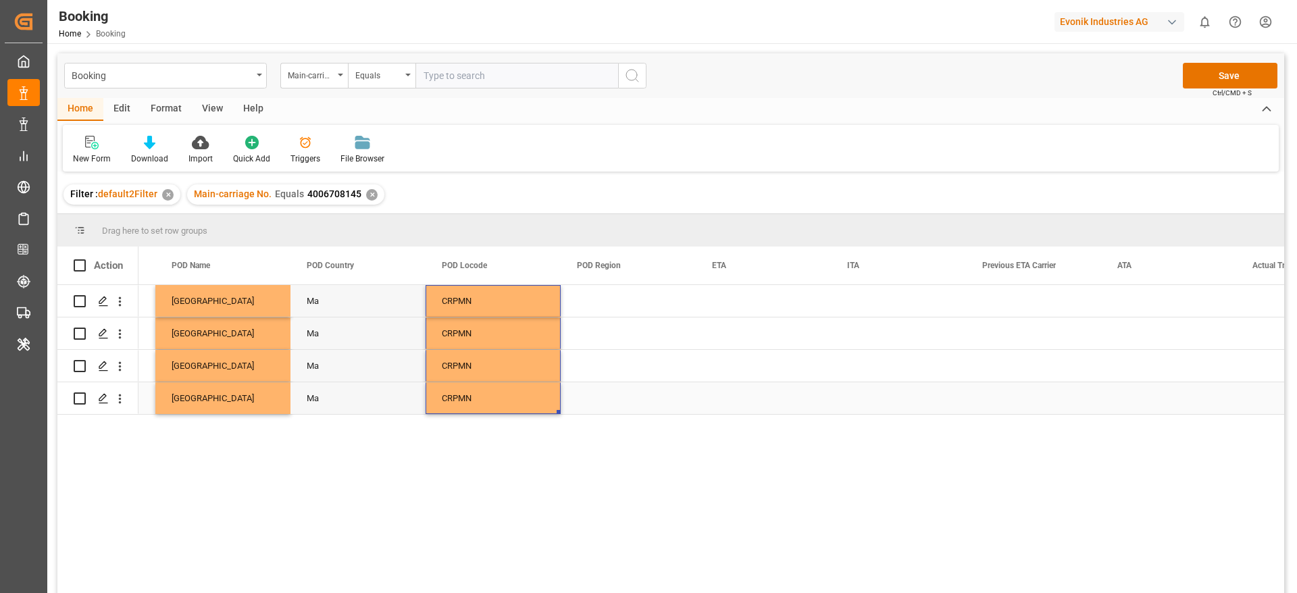
scroll to position [0, 7550]
click at [728, 299] on div "Press SPACE to select this row." at bounding box center [763, 301] width 135 height 32
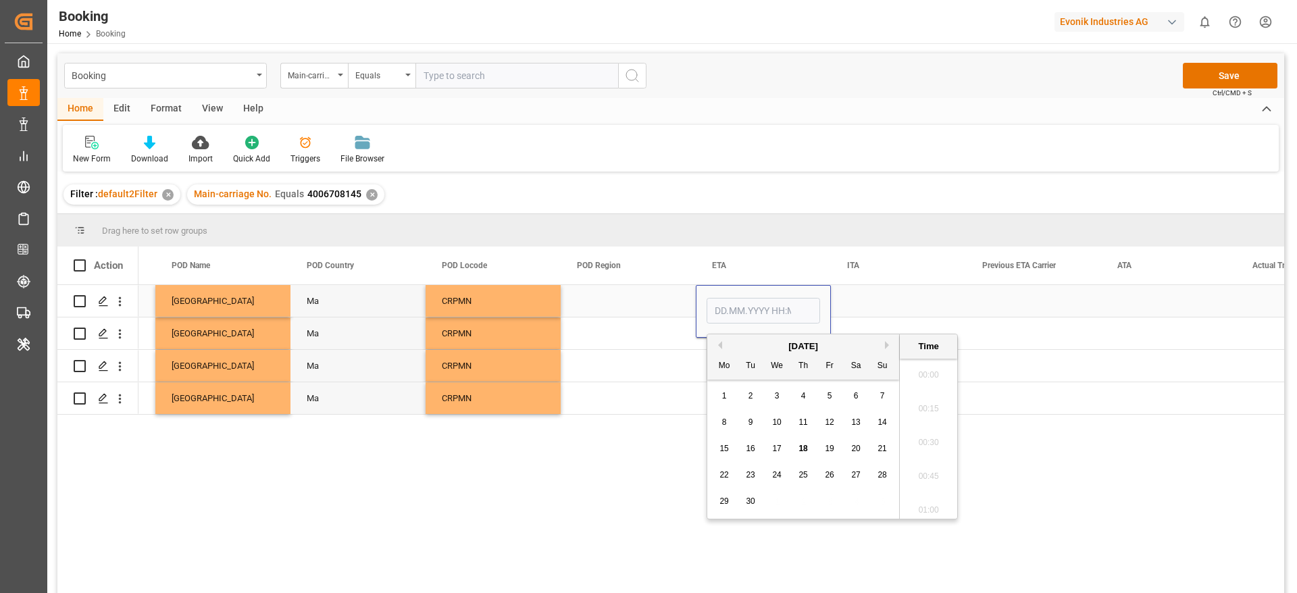
scroll to position [1694, 0]
click at [884, 345] on div "September 2025" at bounding box center [803, 347] width 192 height 14
click at [888, 345] on button "Next Month" at bounding box center [889, 345] width 8 height 8
click at [853, 448] on span "18" at bounding box center [855, 448] width 9 height 9
type input "18.10.2025 00:00"
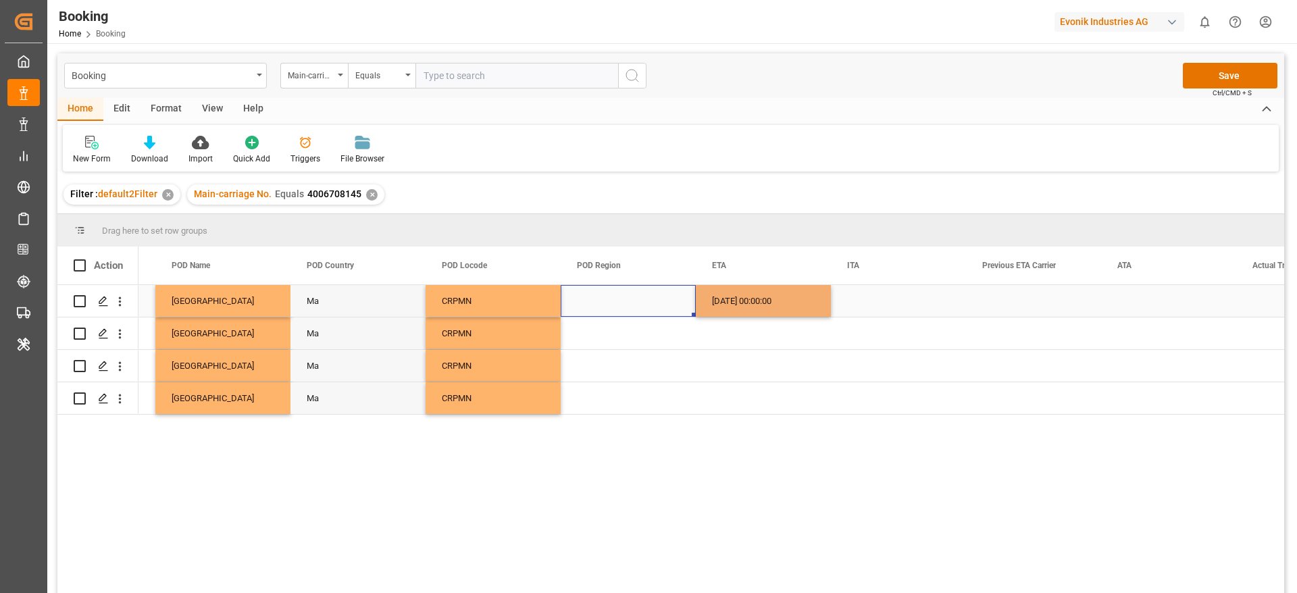
click at [653, 309] on div "Press SPACE to select this row." at bounding box center [628, 301] width 135 height 32
click at [735, 308] on div "18.10.2025 00:00:00" at bounding box center [763, 301] width 135 height 32
drag, startPoint x: 829, startPoint y: 314, endPoint x: 791, endPoint y: 394, distance: 89.1
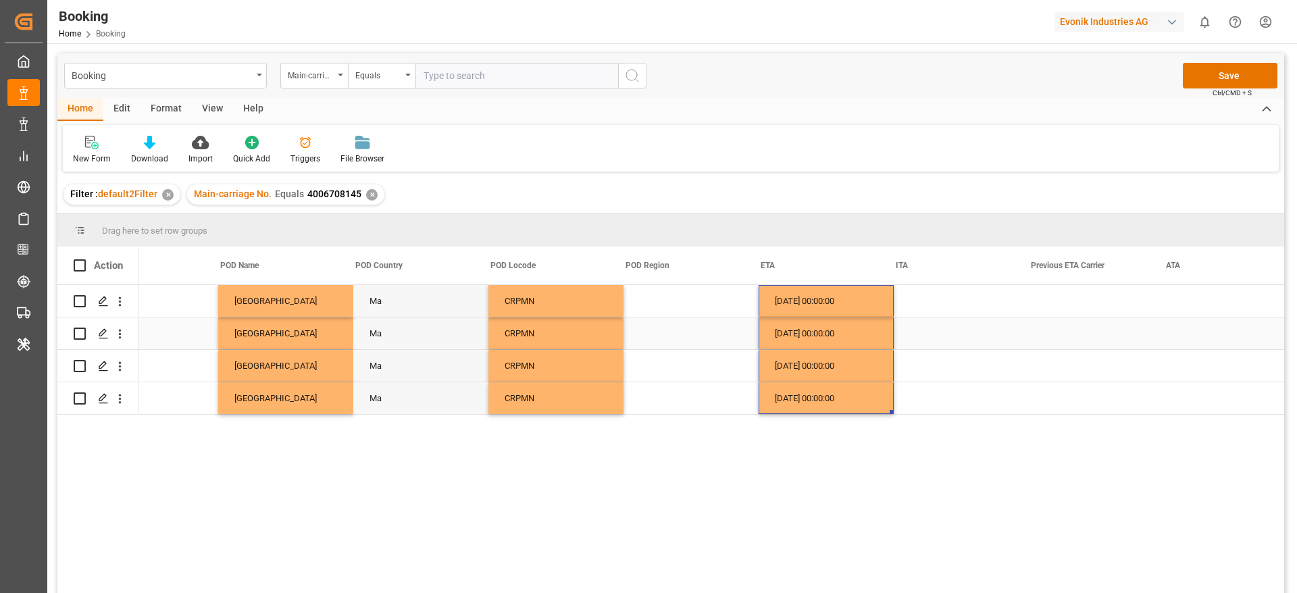
scroll to position [0, 7483]
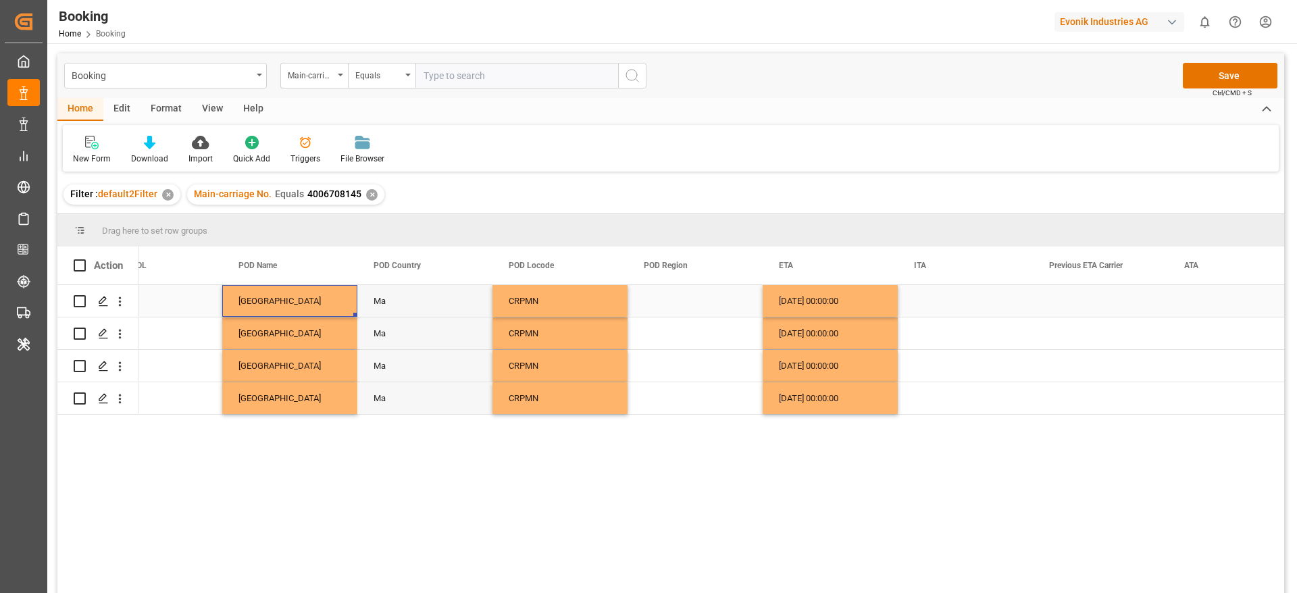
click at [248, 293] on div "Puerto Moin" at bounding box center [289, 301] width 135 height 32
click at [261, 304] on div "Puerto Moin" at bounding box center [289, 301] width 135 height 32
type input "Puerto Moin - CRPMN"
drag, startPoint x: 240, startPoint y: 311, endPoint x: 291, endPoint y: 311, distance: 51.3
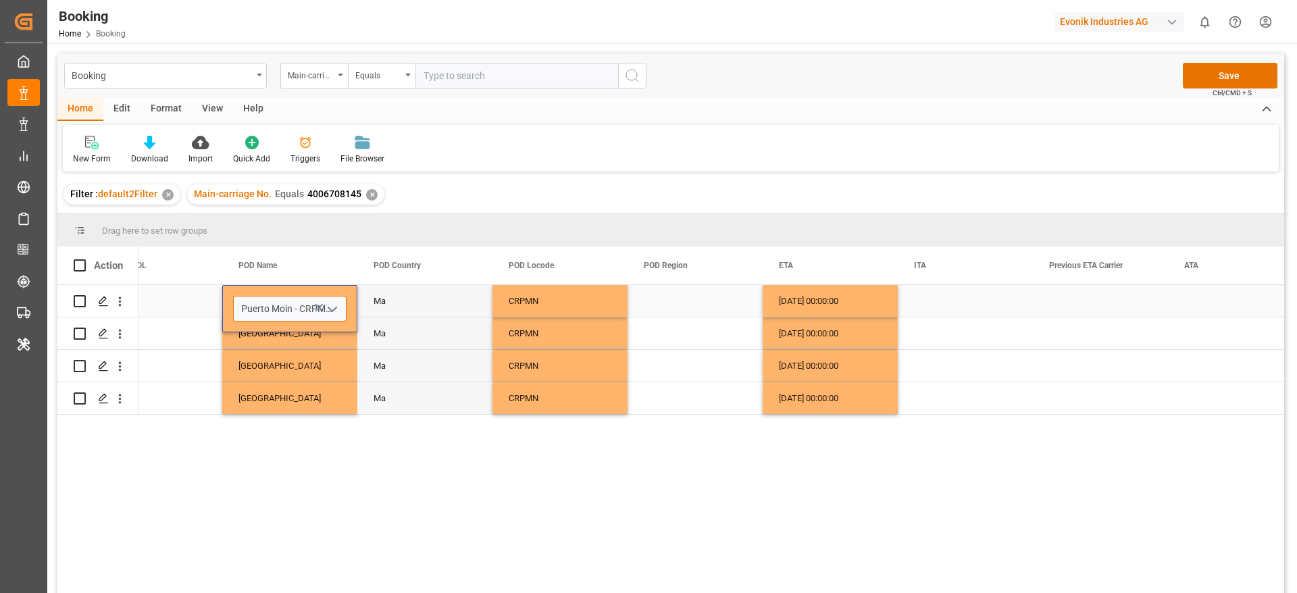
click at [291, 311] on input "Puerto Moin - CRPMN" at bounding box center [290, 309] width 114 height 26
click at [958, 320] on div "Press SPACE to select this row." at bounding box center [965, 334] width 135 height 32
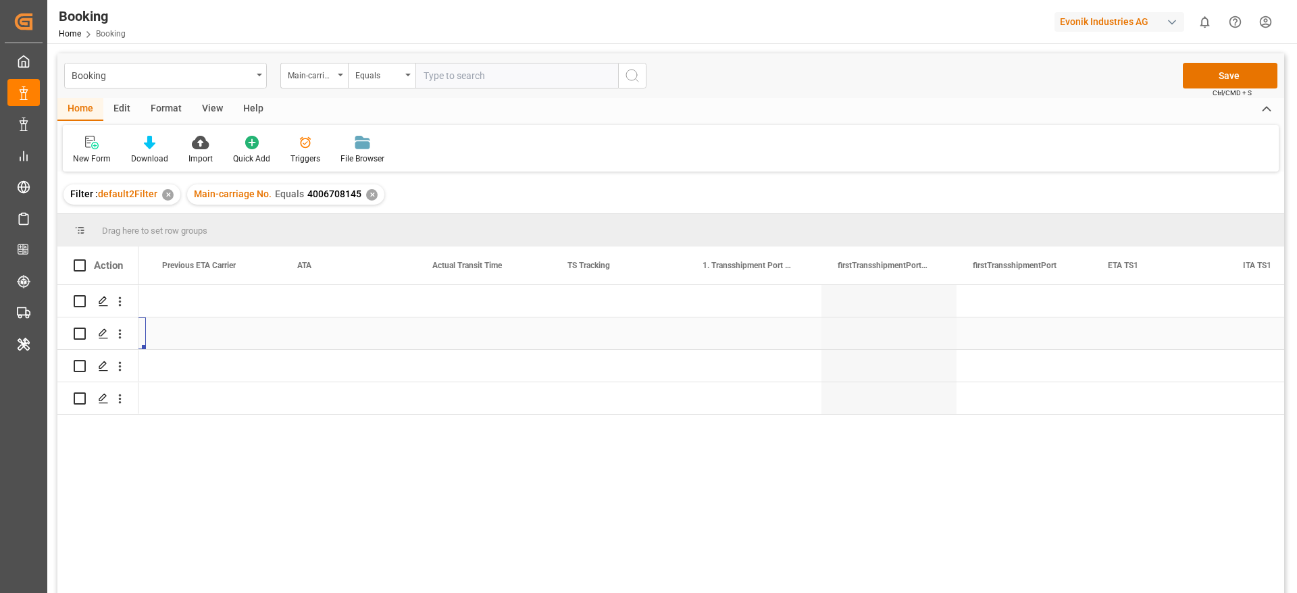
scroll to position [0, 8371]
click at [570, 303] on div "Press SPACE to select this row." at bounding box center [618, 301] width 135 height 32
click at [584, 307] on span "Select" at bounding box center [584, 309] width 25 height 14
click at [583, 383] on div "False" at bounding box center [619, 385] width 98 height 14
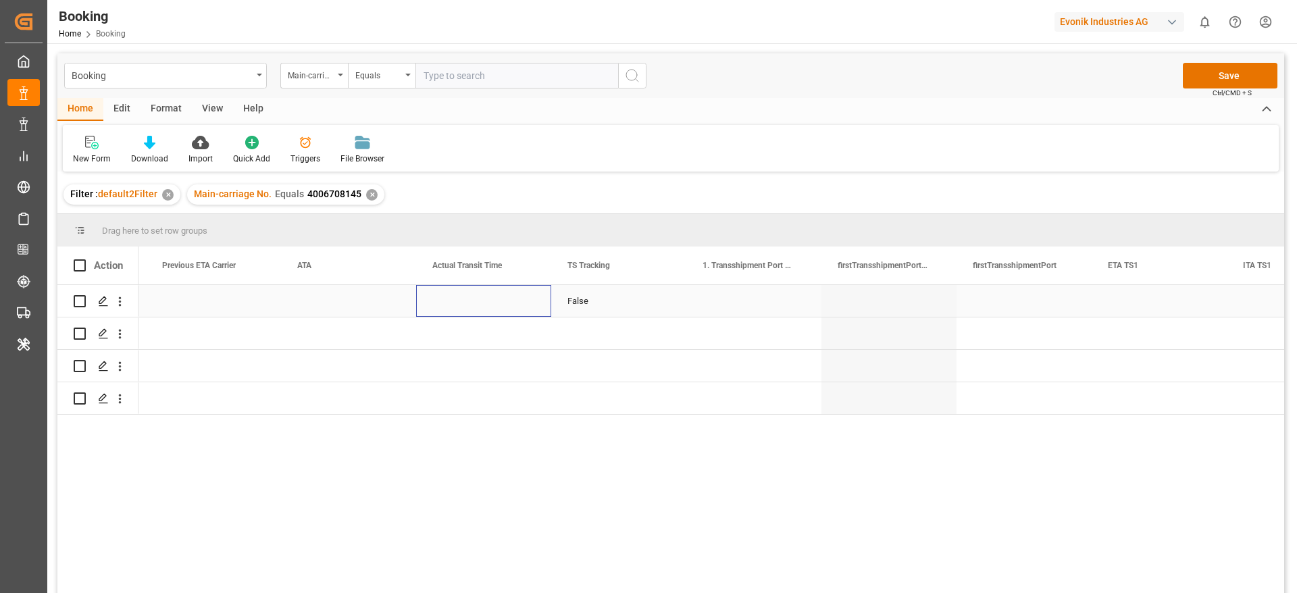
click at [509, 301] on div "Press SPACE to select this row." at bounding box center [483, 301] width 135 height 32
click at [585, 307] on div "False" at bounding box center [618, 301] width 135 height 32
drag, startPoint x: 684, startPoint y: 313, endPoint x: 653, endPoint y: 403, distance: 95.1
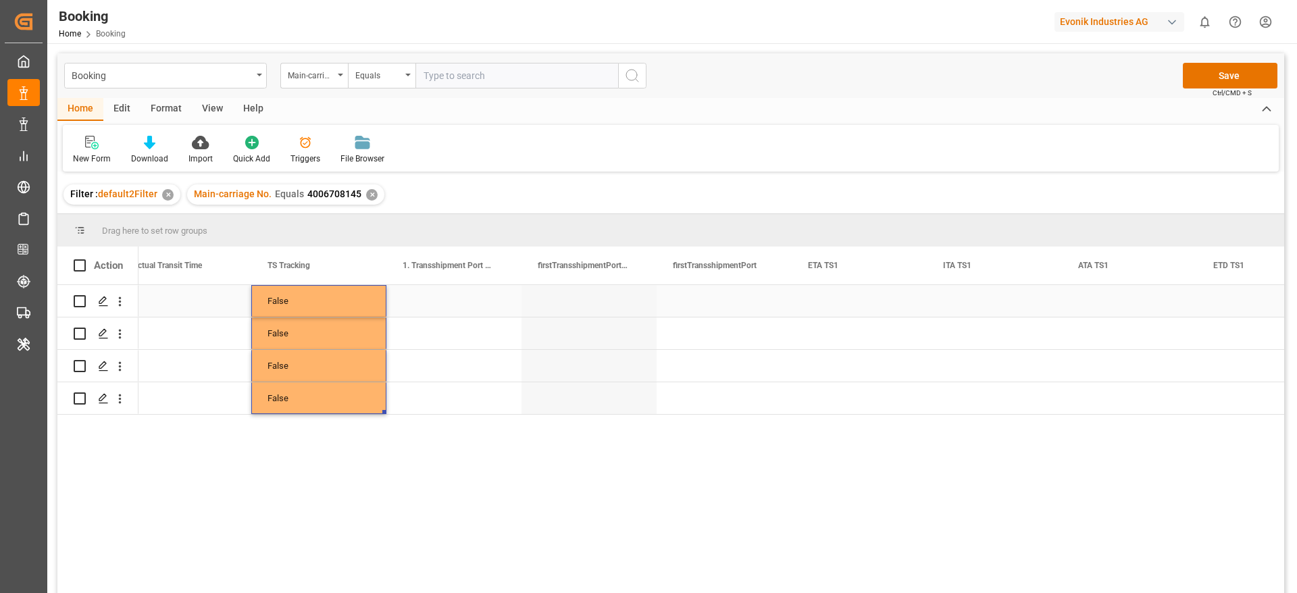
scroll to position [0, 8231]
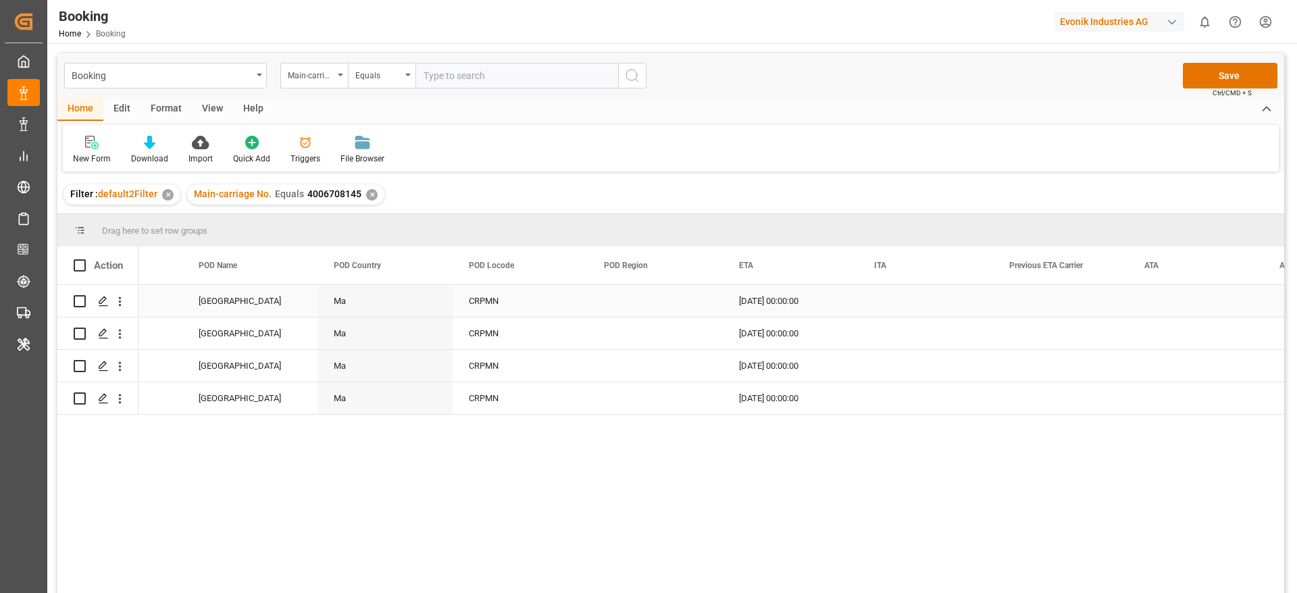
click at [625, 302] on div "Press SPACE to select this row." at bounding box center [655, 301] width 135 height 32
click at [625, 302] on span "Select" at bounding box center [621, 309] width 25 height 14
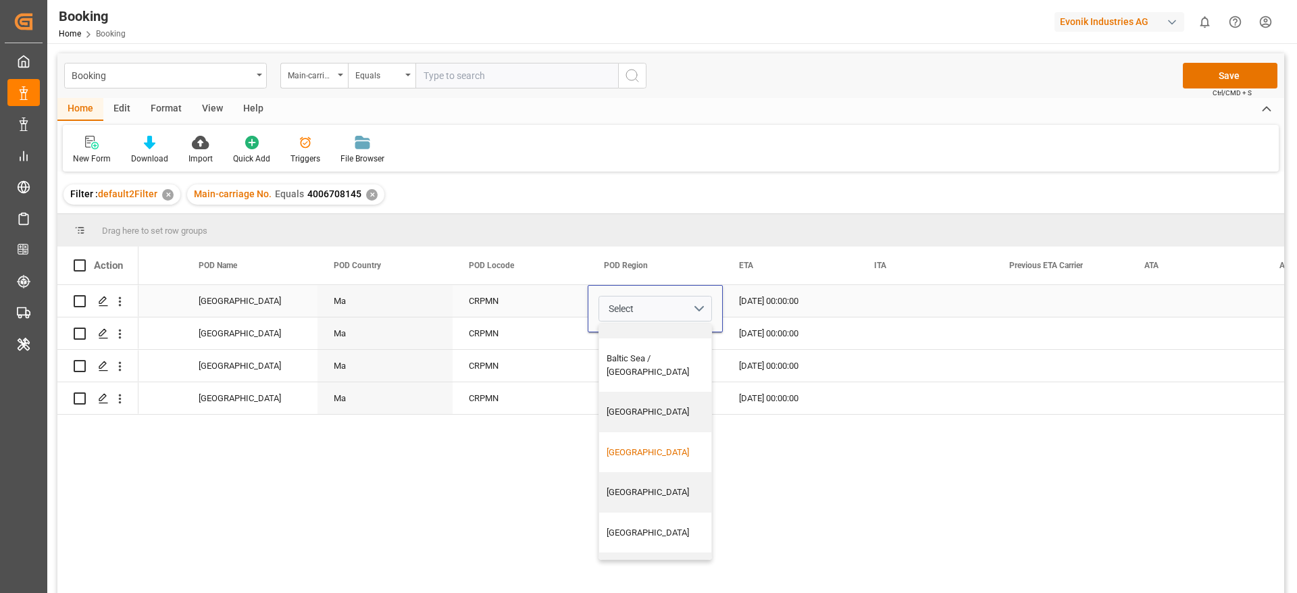
click at [625, 446] on div "Central America" at bounding box center [660, 453] width 107 height 14
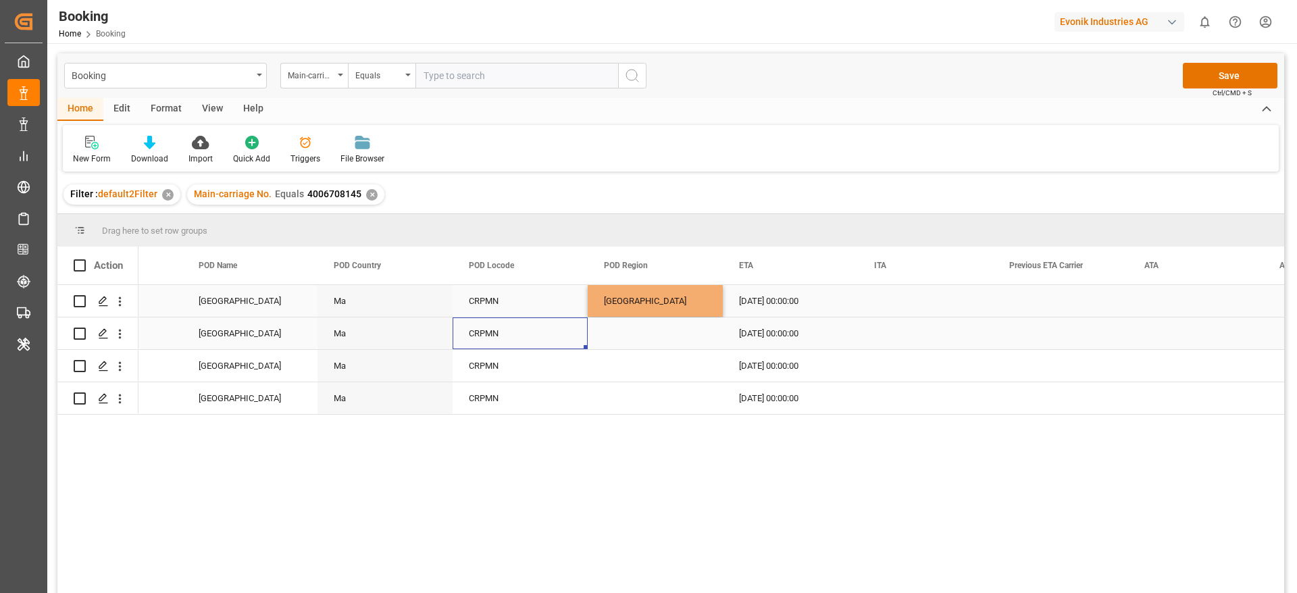
click at [541, 326] on div "CRPMN" at bounding box center [520, 334] width 135 height 32
click at [640, 307] on div "Central America" at bounding box center [655, 301] width 135 height 32
drag, startPoint x: 719, startPoint y: 314, endPoint x: 697, endPoint y: 401, distance: 90.0
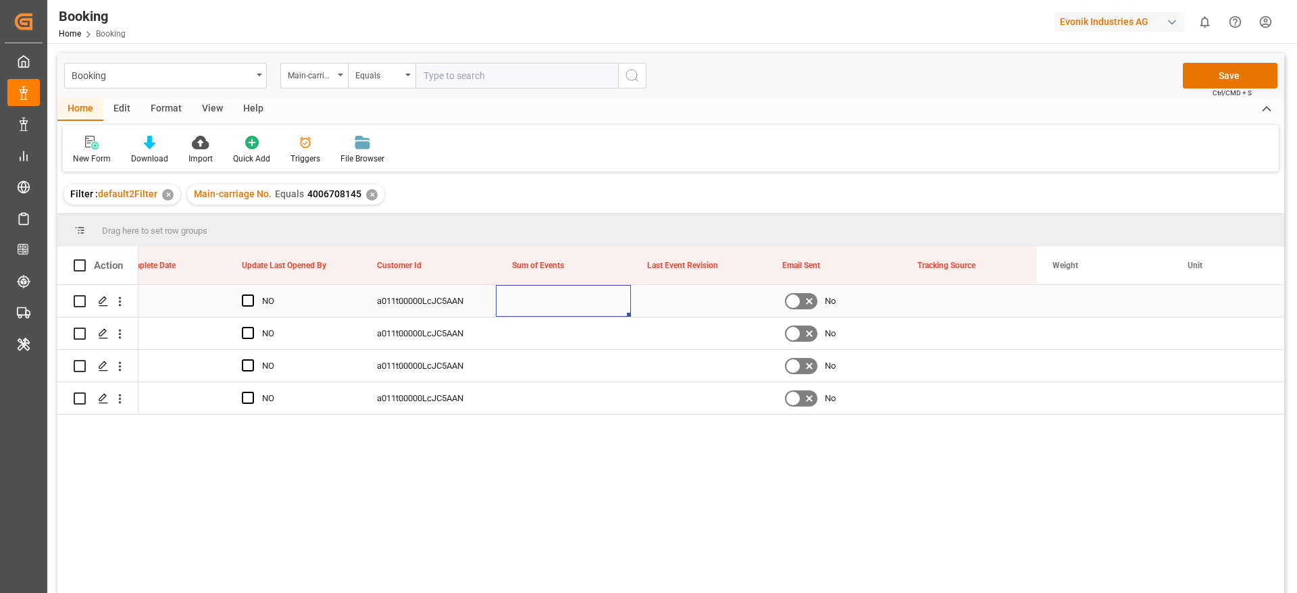
click at [537, 293] on div "Press SPACE to select this row." at bounding box center [563, 301] width 135 height 32
click at [532, 309] on input "Press SPACE to select this row." at bounding box center [564, 309] width 114 height 26
type input "0"
click at [540, 332] on div "Press SPACE to select this row." at bounding box center [563, 334] width 135 height 32
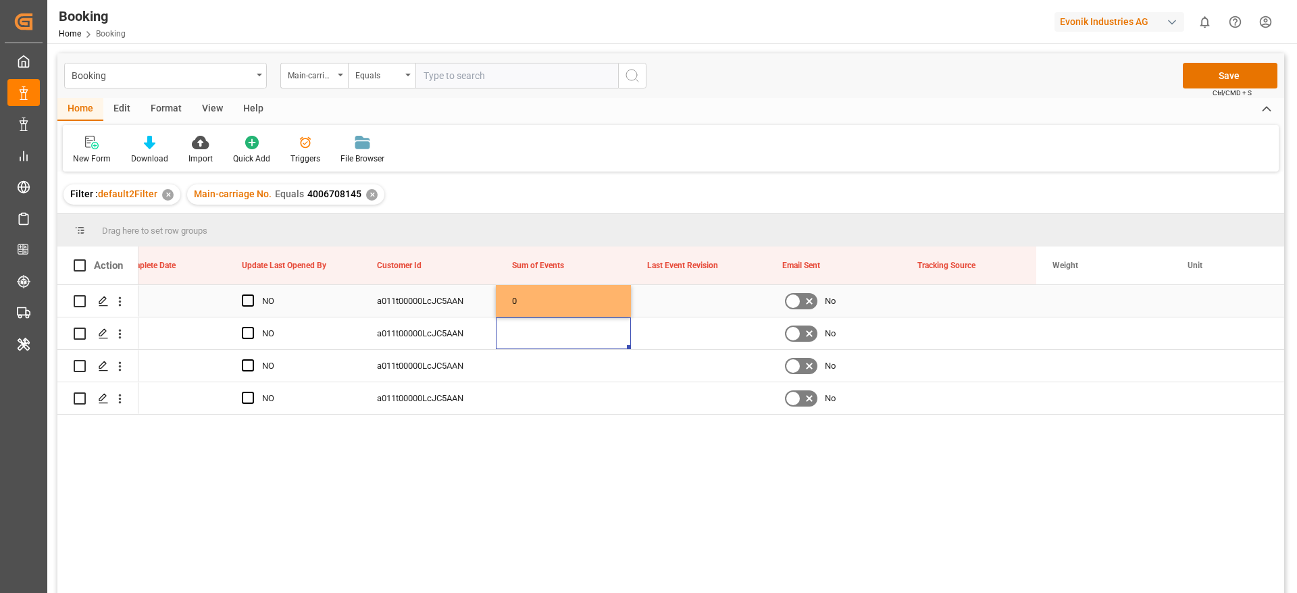
click at [541, 309] on div "0" at bounding box center [563, 301] width 135 height 32
drag, startPoint x: 629, startPoint y: 314, endPoint x: 595, endPoint y: 403, distance: 96.2
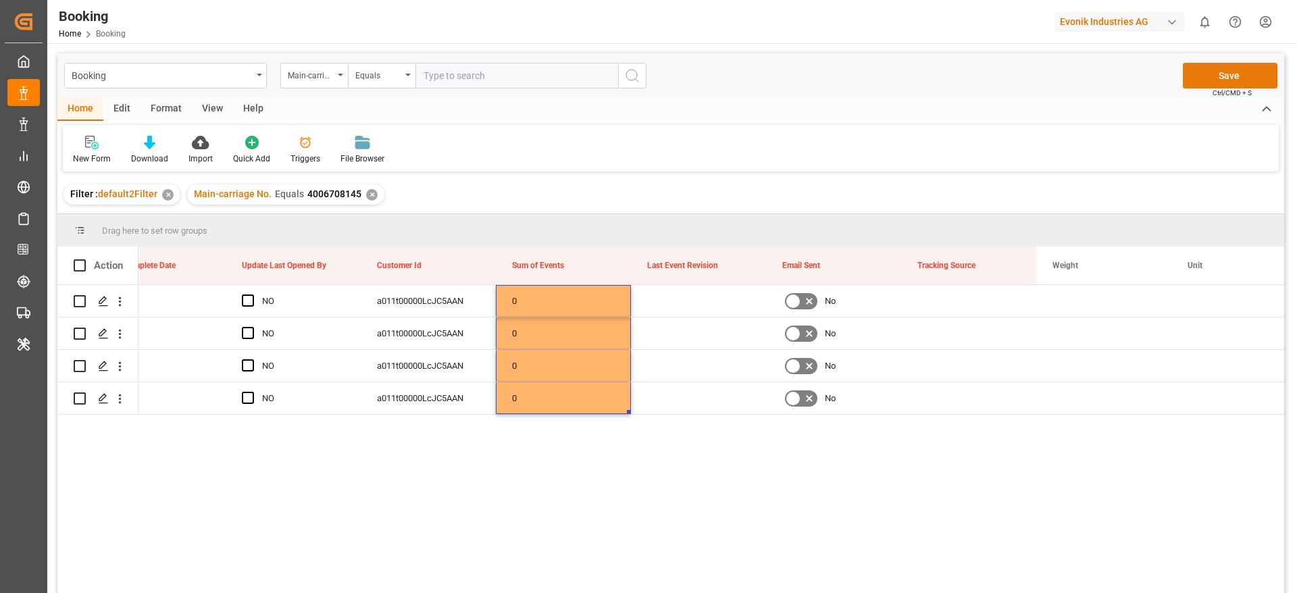
click at [1226, 75] on button "Save" at bounding box center [1230, 76] width 95 height 26
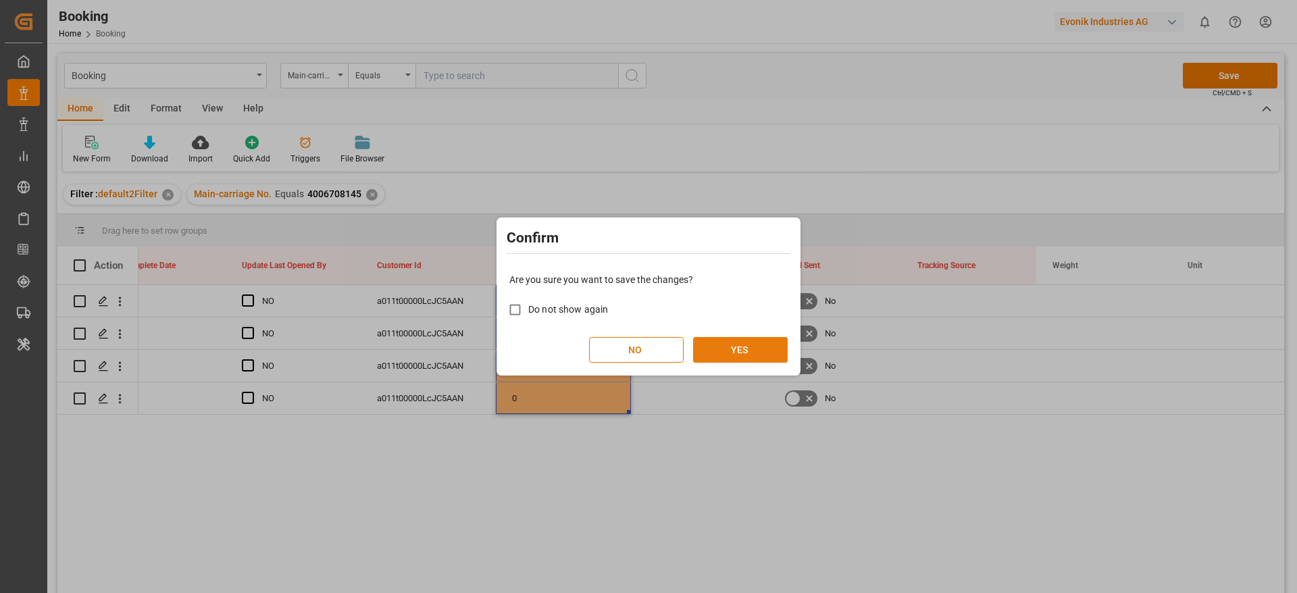
click at [742, 341] on button "YES" at bounding box center [740, 350] width 95 height 26
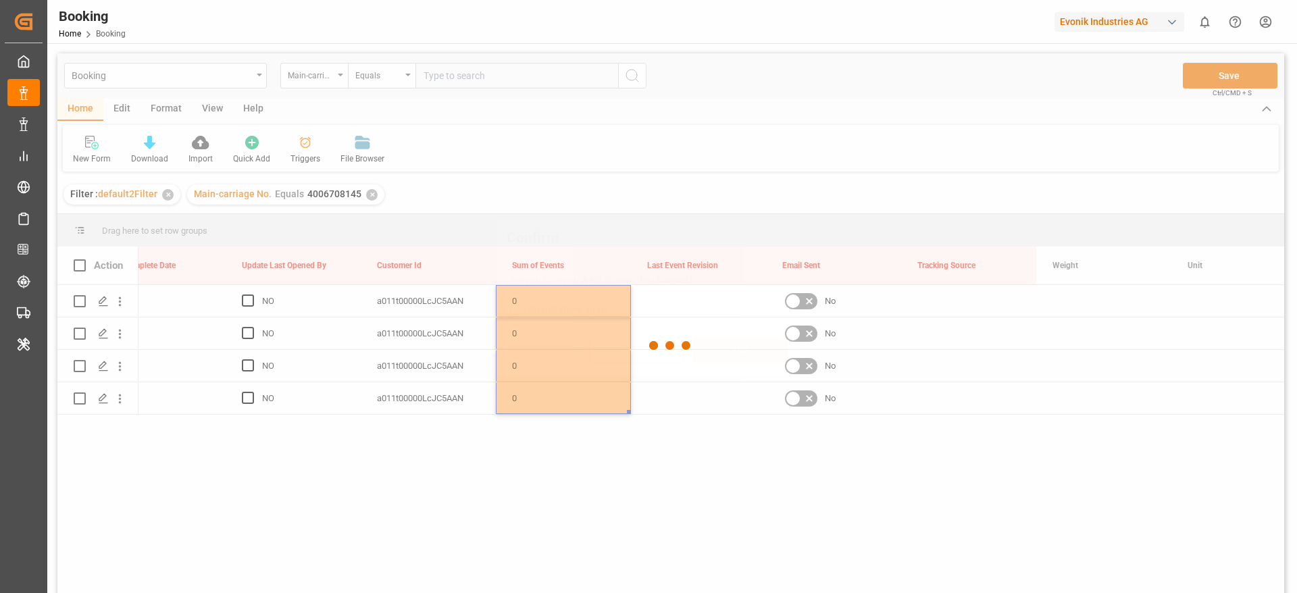
click at [742, 341] on button "YES" at bounding box center [740, 350] width 95 height 26
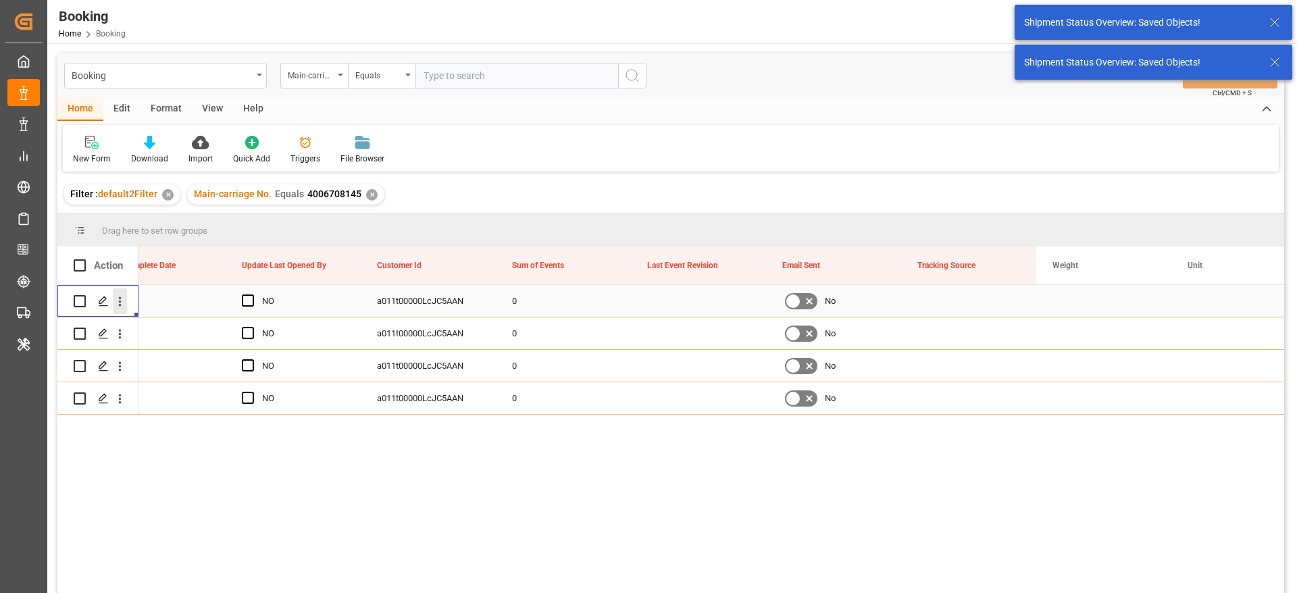
click at [119, 310] on button "open menu" at bounding box center [120, 302] width 14 height 26
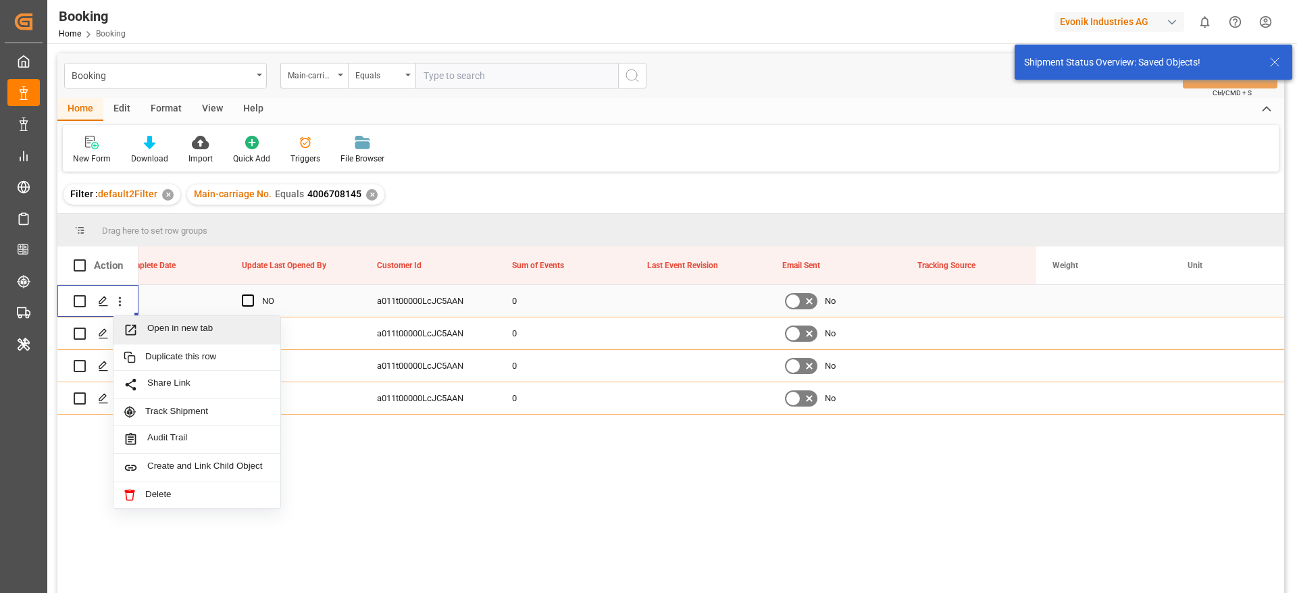
click at [164, 324] on span "Open in new tab" at bounding box center [208, 330] width 123 height 14
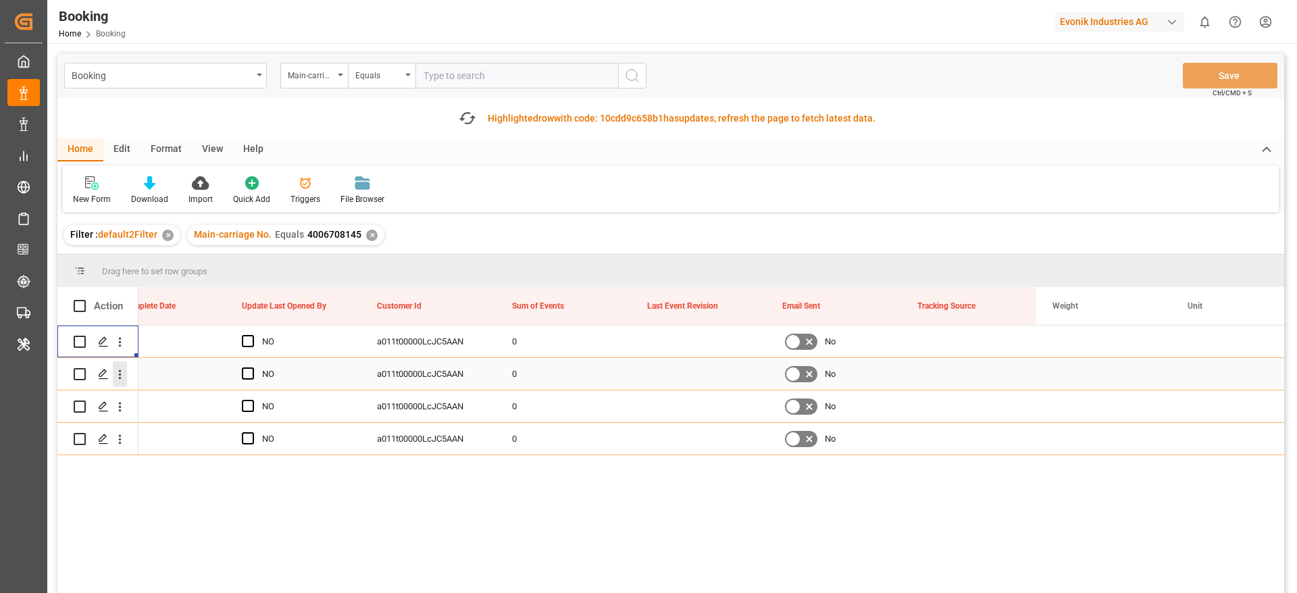
click at [120, 379] on icon "open menu" at bounding box center [120, 374] width 3 height 9
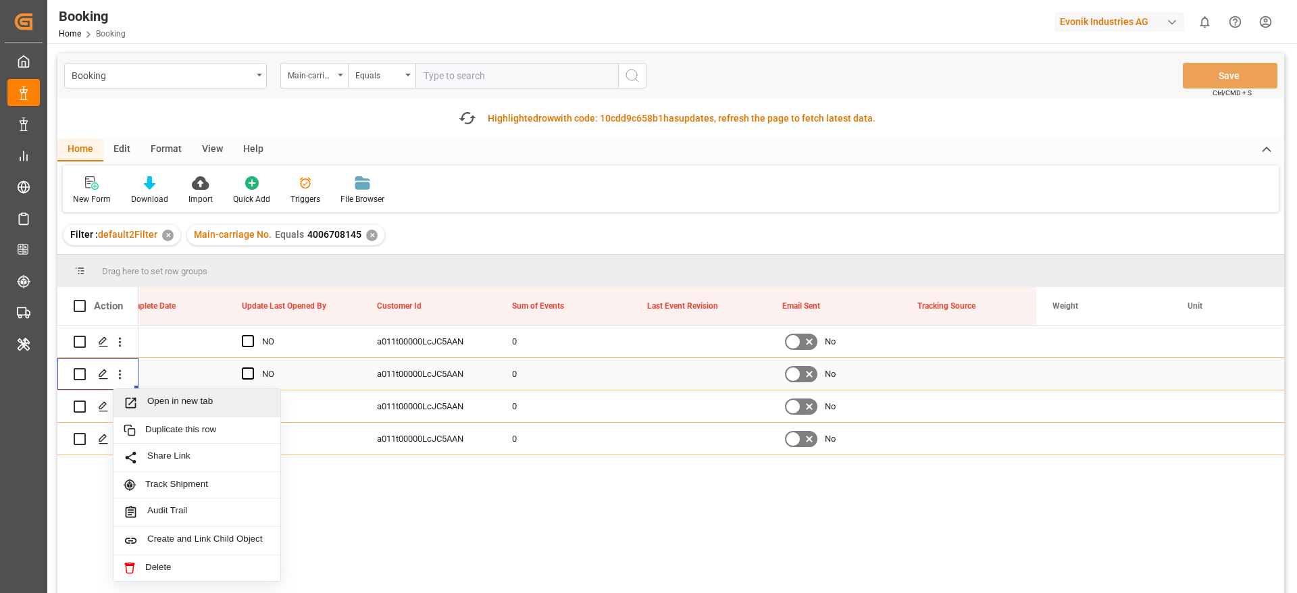
click at [174, 396] on span "Open in new tab" at bounding box center [208, 403] width 123 height 14
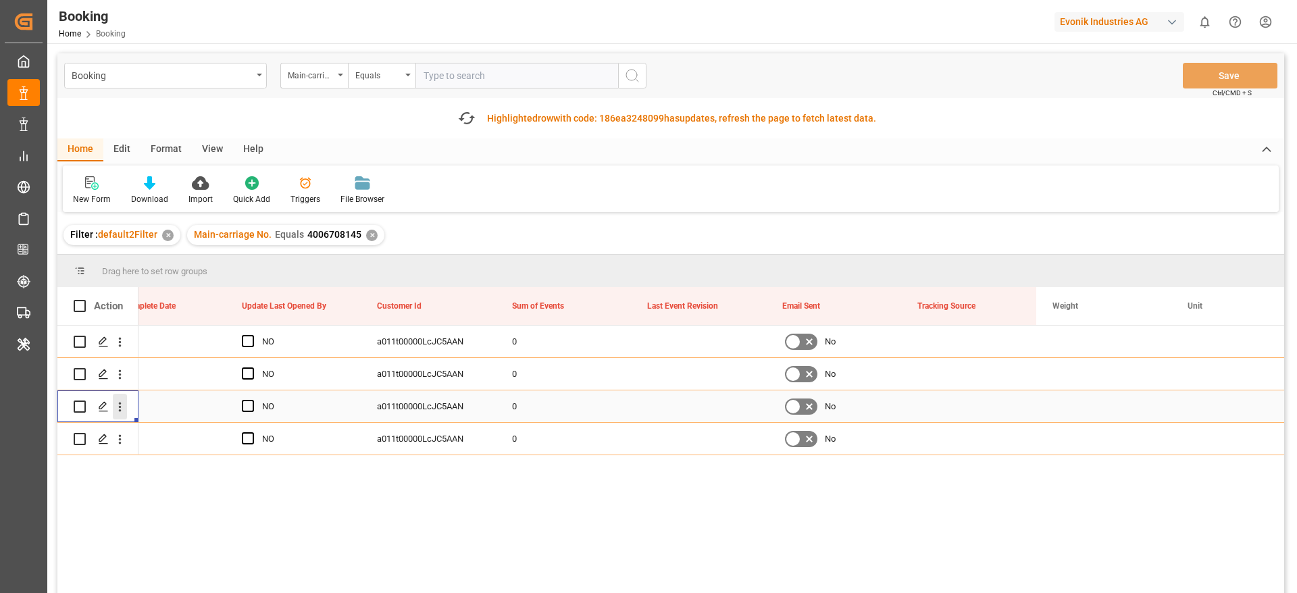
click at [118, 413] on icon "open menu" at bounding box center [120, 407] width 14 height 14
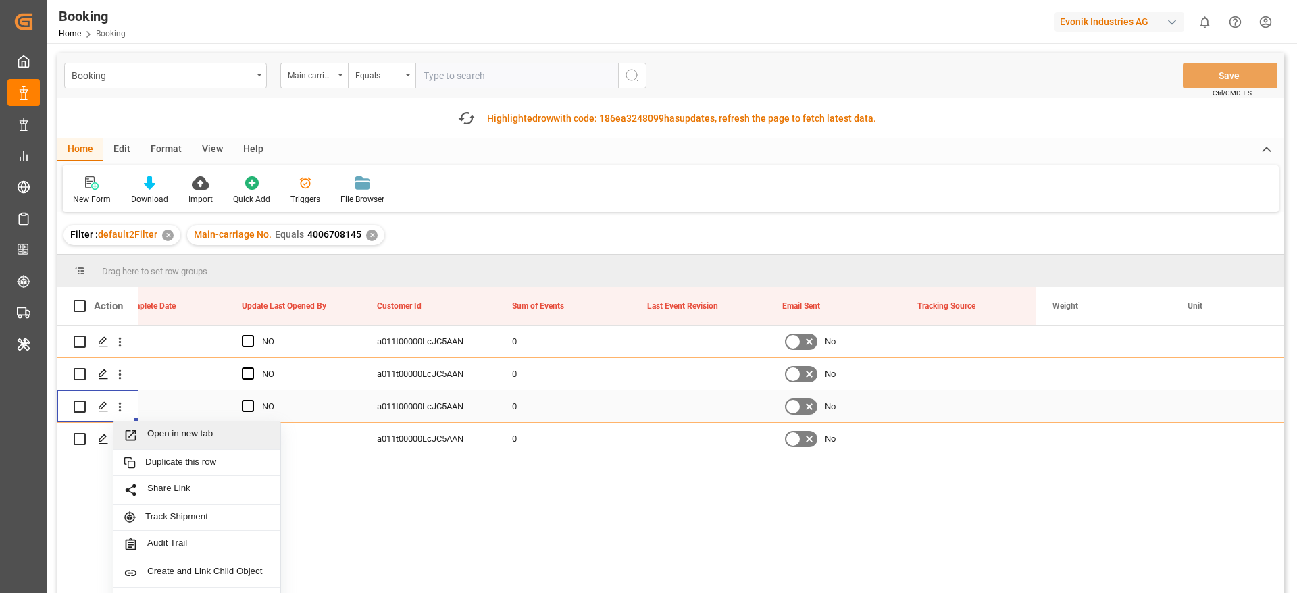
click at [169, 433] on span "Open in new tab" at bounding box center [208, 435] width 123 height 14
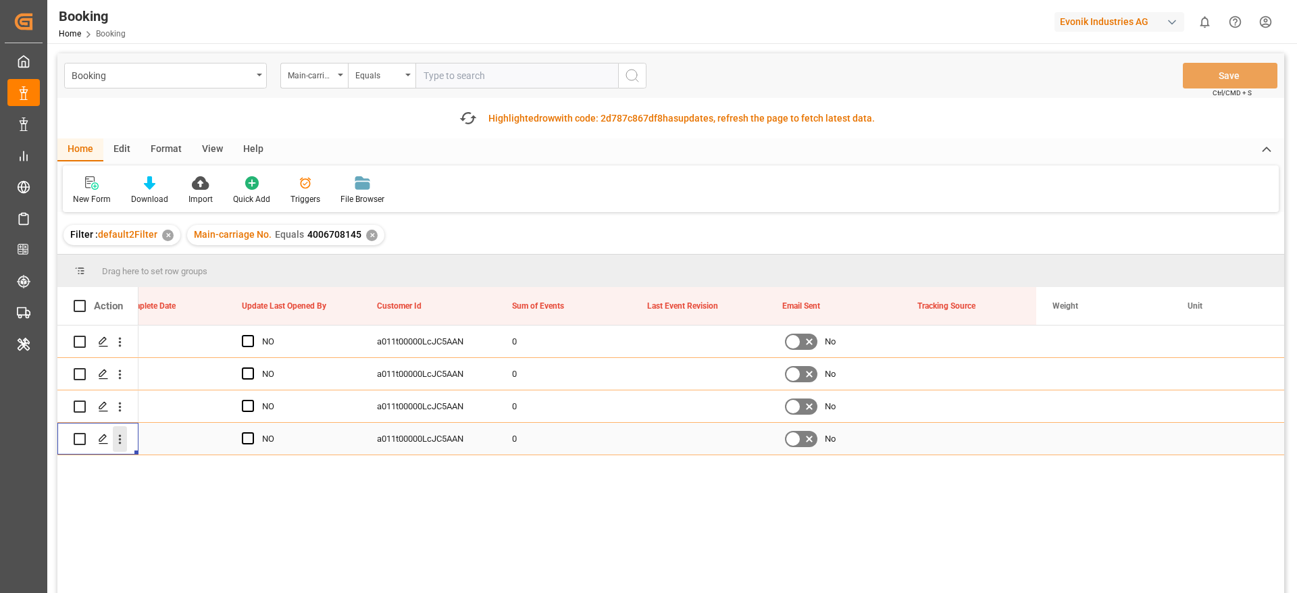
click at [122, 442] on icon "open menu" at bounding box center [120, 439] width 14 height 14
click at [153, 457] on div "Open in new tab" at bounding box center [197, 468] width 167 height 28
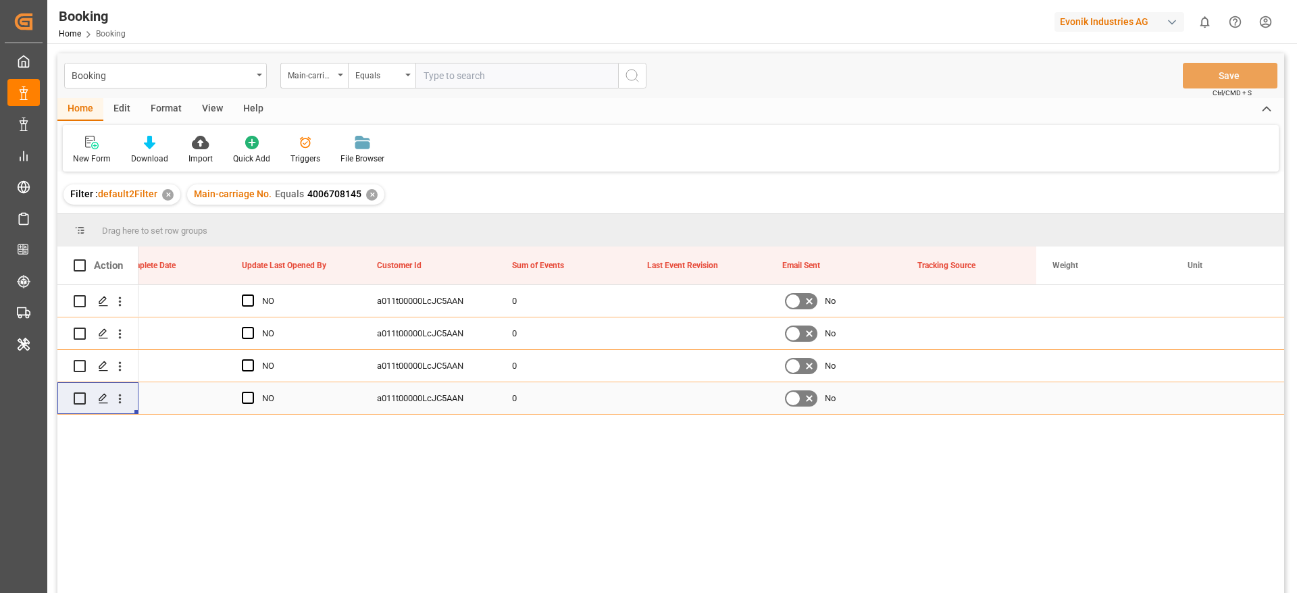
paste input "4006686416"
click at [422, 80] on input "4006686416" at bounding box center [517, 76] width 203 height 26
type input "4006686416"
click at [367, 191] on div "✕" at bounding box center [371, 194] width 11 height 11
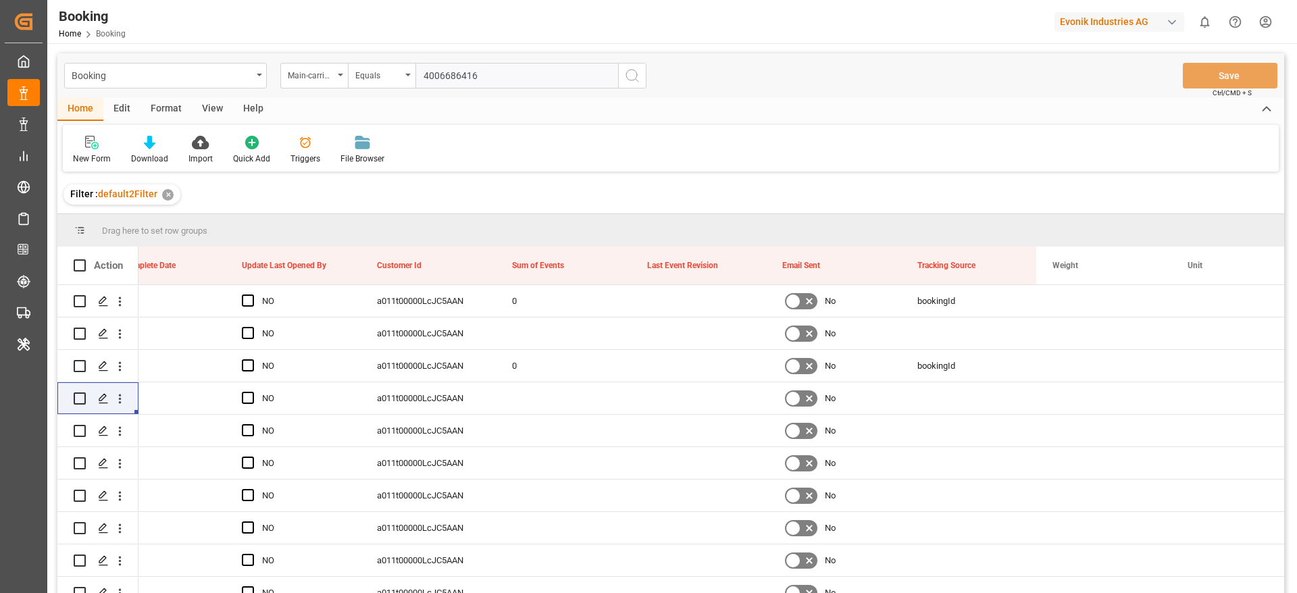
click at [626, 76] on icon "search button" at bounding box center [632, 76] width 16 height 16
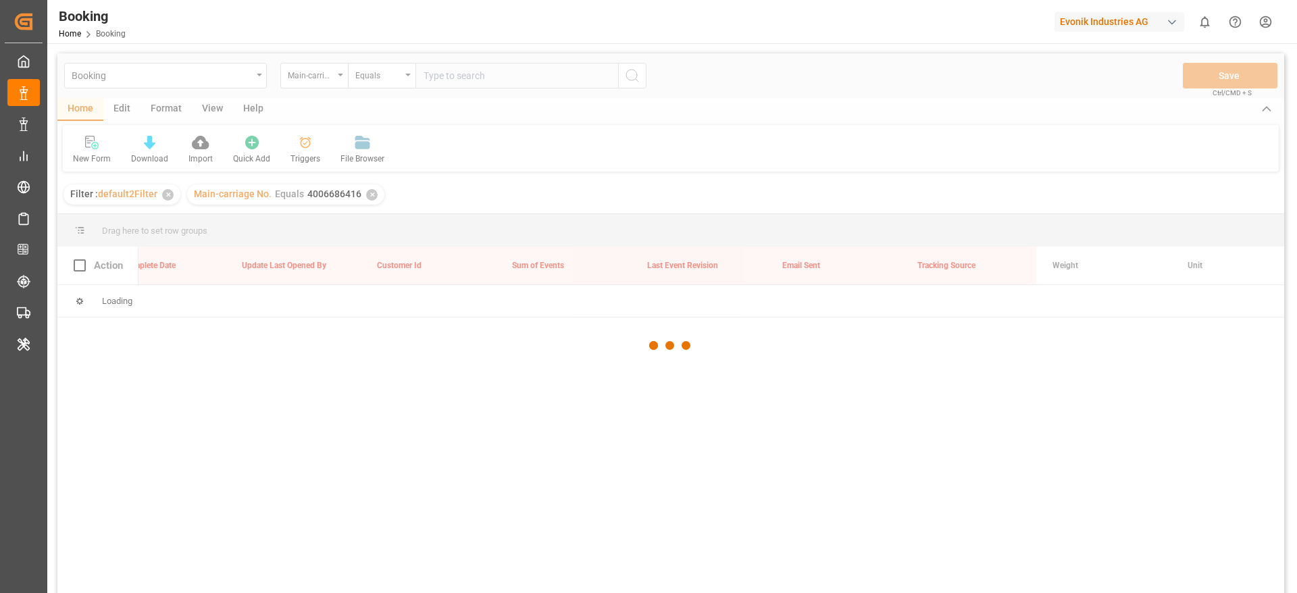
click at [626, 76] on div at bounding box center [670, 345] width 1227 height 585
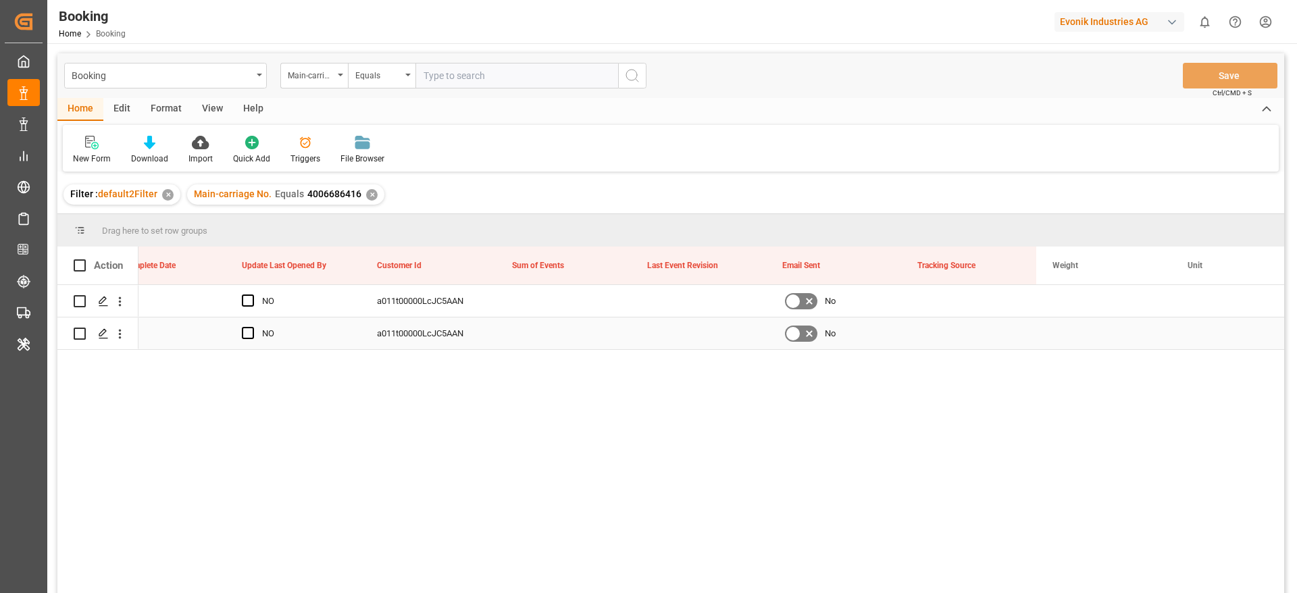
scroll to position [0, 17007]
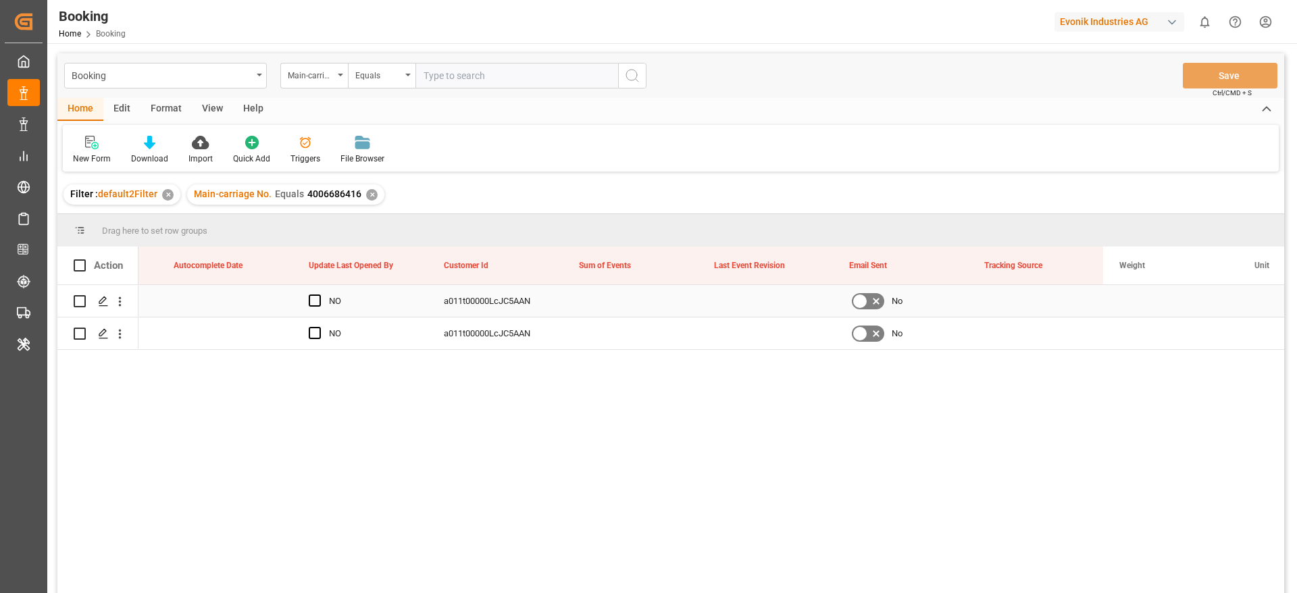
click at [606, 297] on div "Press SPACE to select this row." at bounding box center [630, 301] width 135 height 32
click at [605, 302] on input "Press SPACE to select this row." at bounding box center [631, 309] width 114 height 26
type input "0"
click at [715, 302] on div "Press SPACE to select this row." at bounding box center [765, 301] width 135 height 32
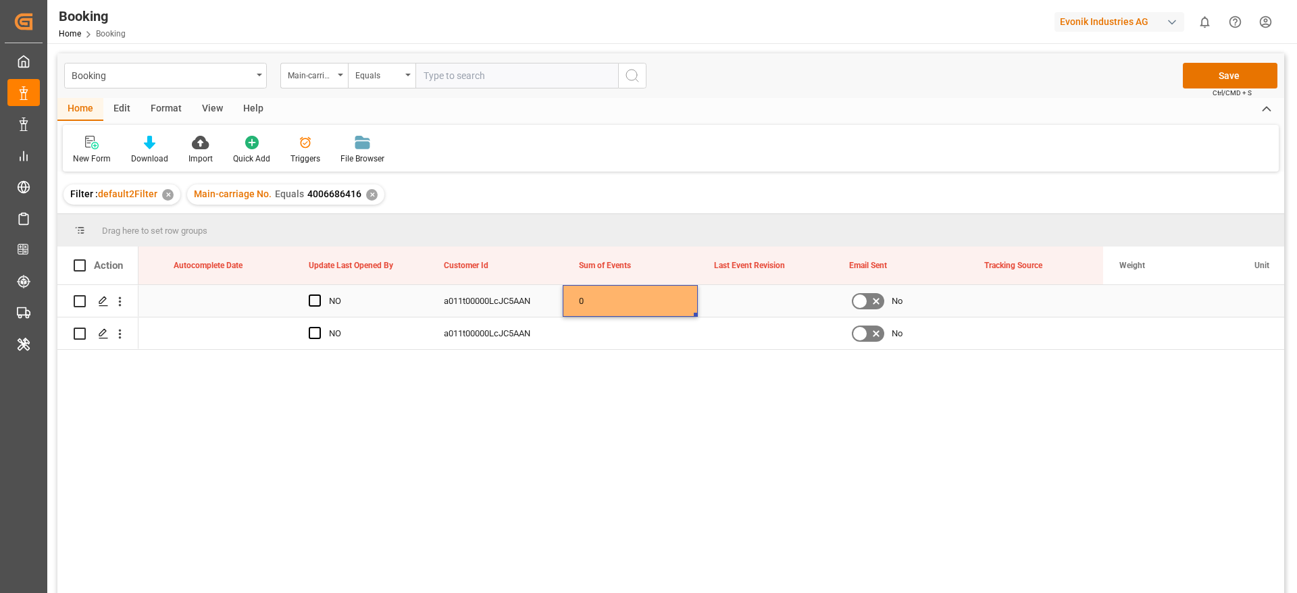
click at [655, 301] on div "0" at bounding box center [630, 301] width 135 height 32
drag, startPoint x: 695, startPoint y: 314, endPoint x: 684, endPoint y: 349, distance: 36.6
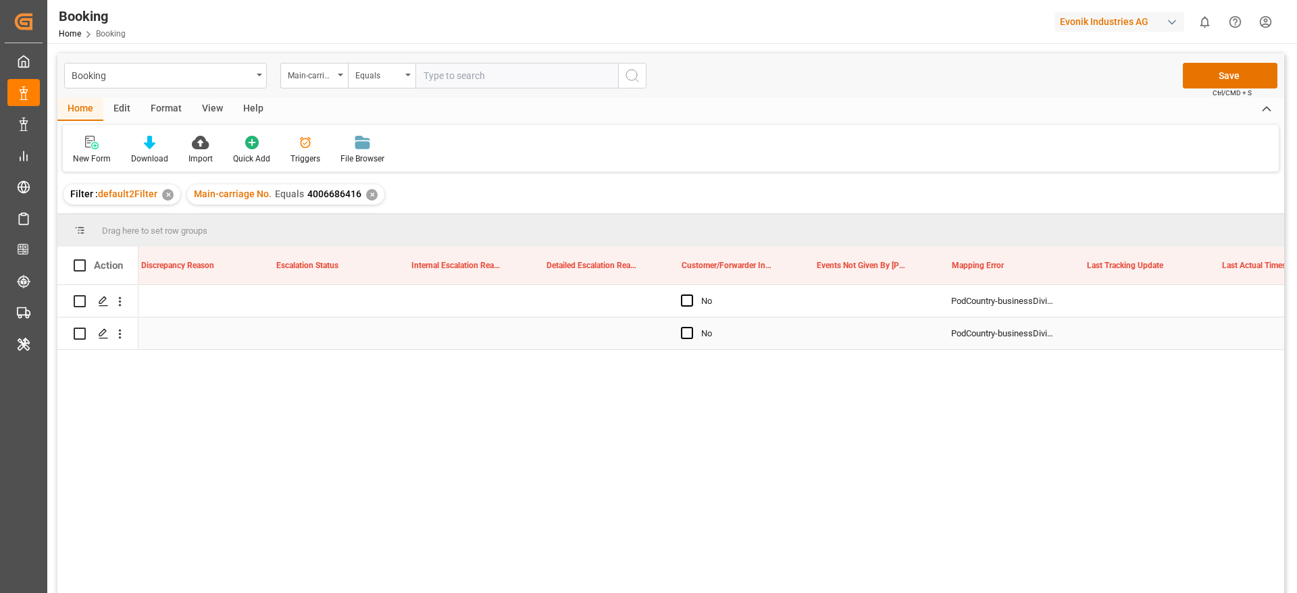
scroll to position [0, 15417]
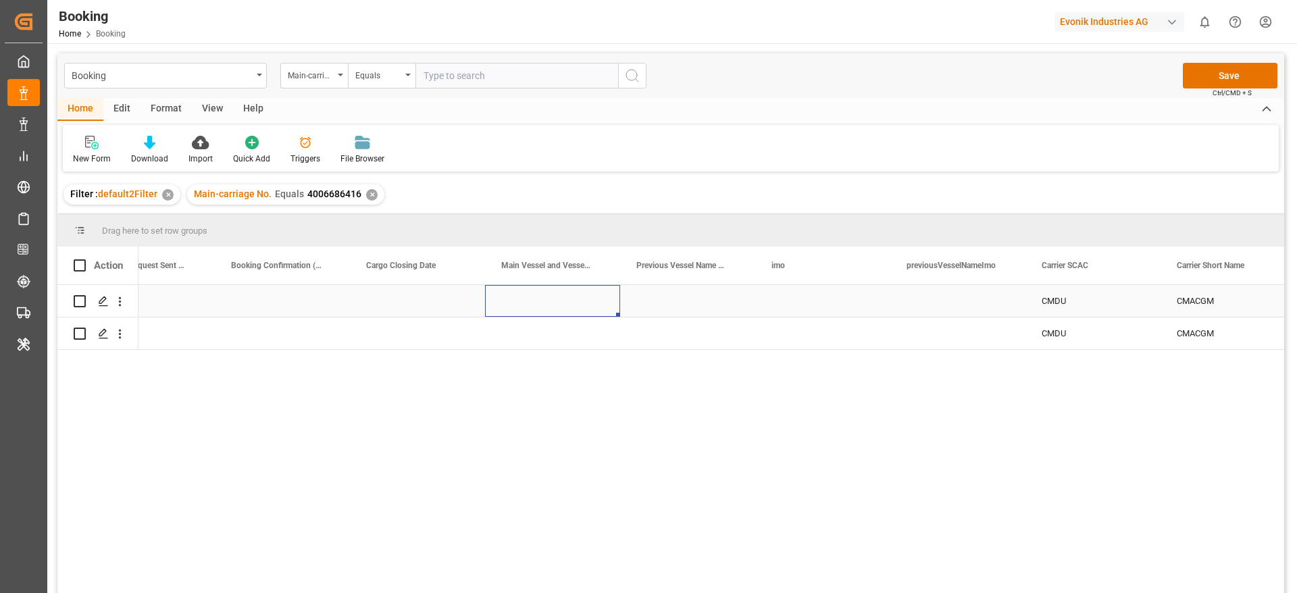
click at [549, 300] on div "Press SPACE to select this row." at bounding box center [552, 301] width 135 height 32
paste input "COSCO SHIPPING SEINE"
click at [531, 312] on input "COSCO SHIPPING SEINE" at bounding box center [553, 309] width 114 height 26
click at [582, 343] on div "COSCO Shipping Seine - 9731949" at bounding box center [568, 347] width 143 height 47
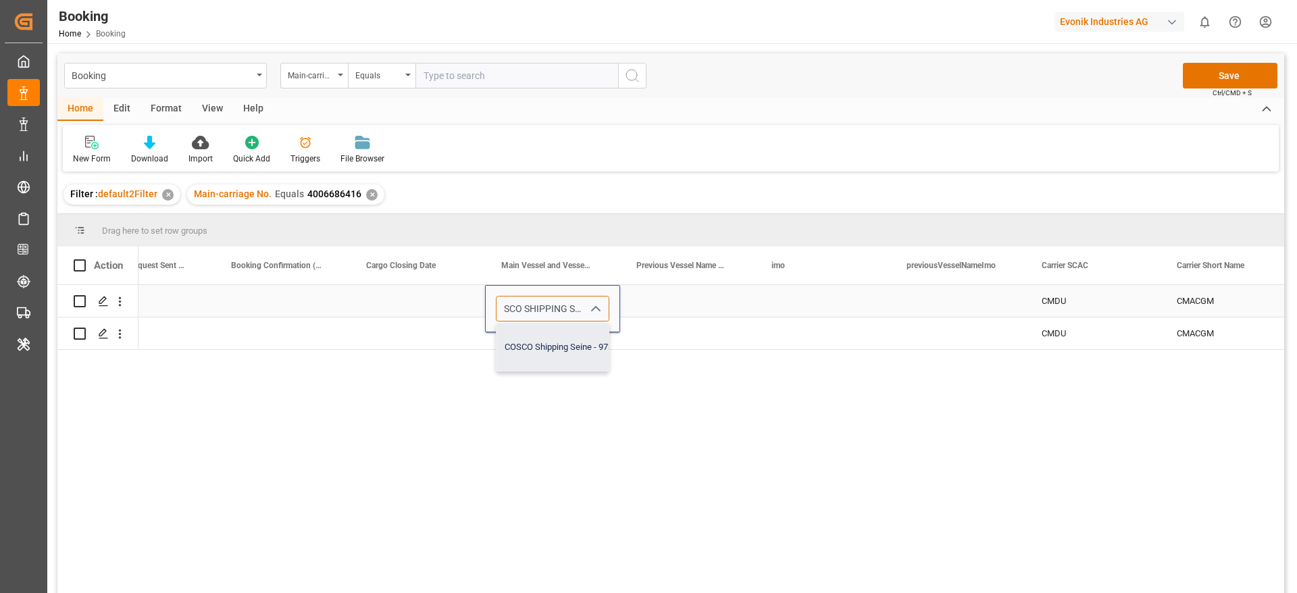
type input "COSCO Shipping Seine - 9731949"
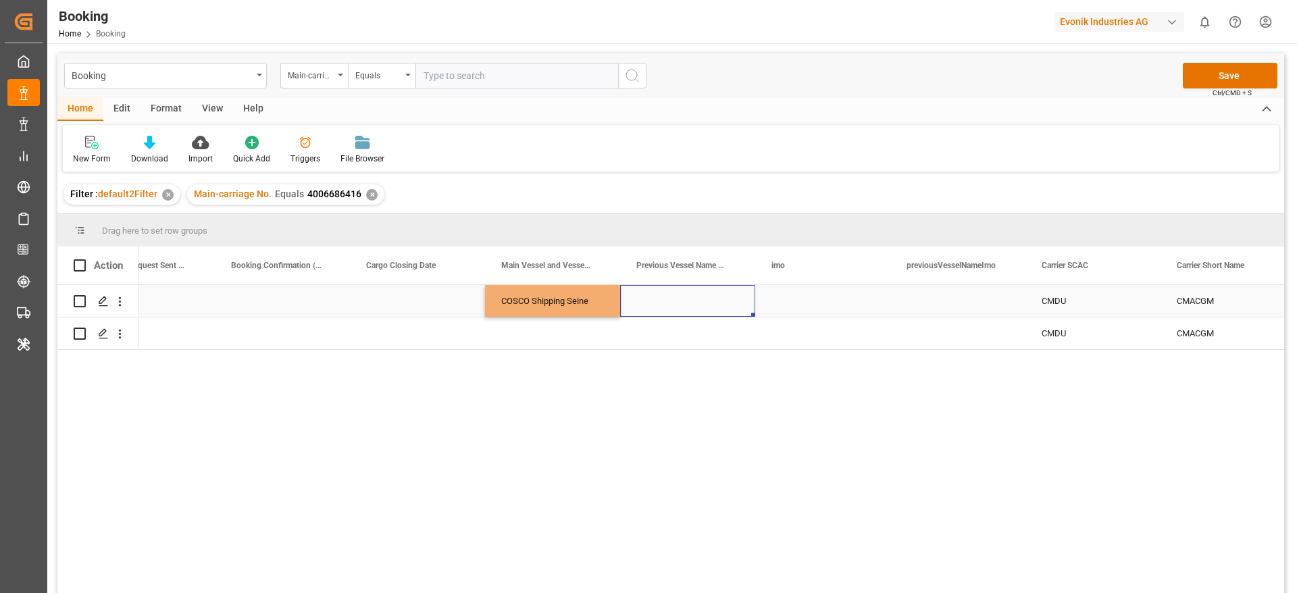
click at [647, 305] on div "Press SPACE to select this row." at bounding box center [687, 301] width 135 height 32
click at [575, 309] on div "COSCO Shipping Seine" at bounding box center [552, 301] width 135 height 32
click at [616, 315] on div "COSCO Shipping Seine" at bounding box center [552, 301] width 135 height 32
drag, startPoint x: 617, startPoint y: 312, endPoint x: 611, endPoint y: 330, distance: 18.6
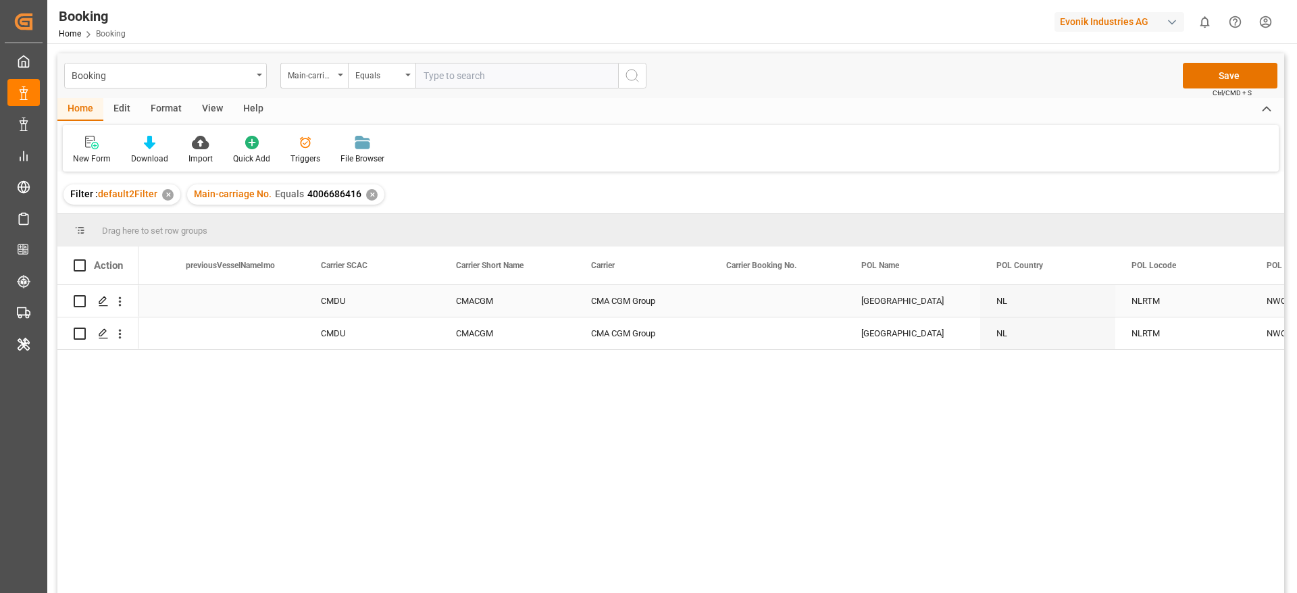
click at [768, 294] on div "Press SPACE to select this row." at bounding box center [777, 301] width 135 height 32
click at [759, 308] on input "Press SPACE to select this row." at bounding box center [778, 309] width 114 height 26
paste input "ANT1923784"
type input "ANT1923784"
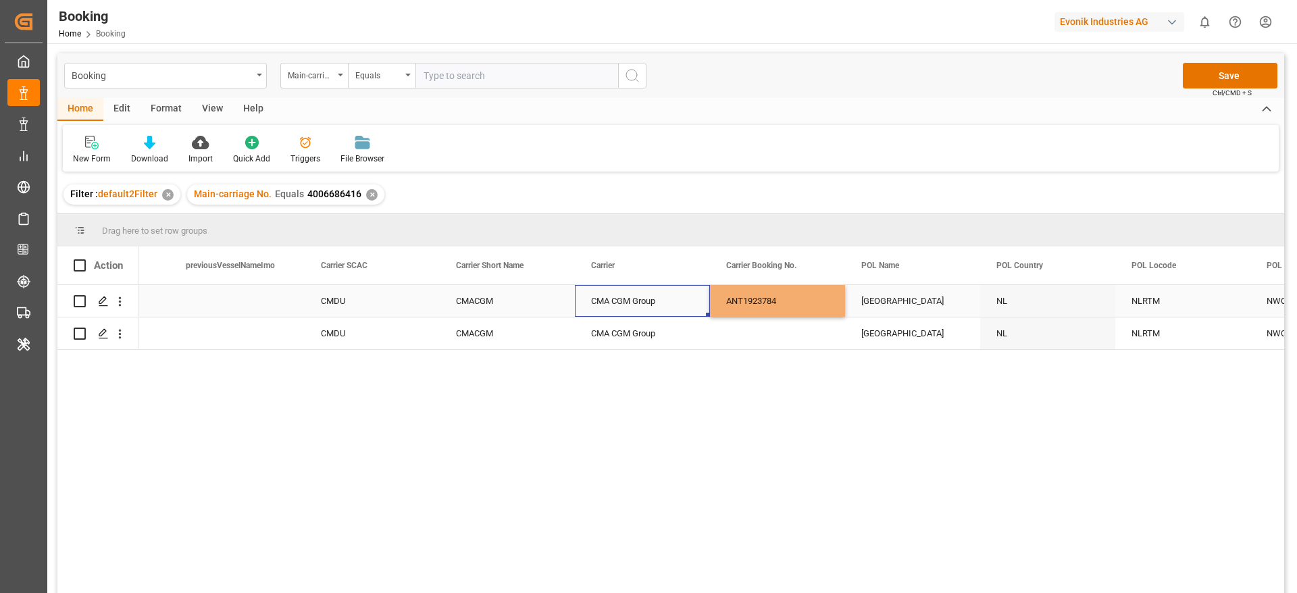
click at [666, 307] on div "CMA CGM Group" at bounding box center [642, 301] width 135 height 32
click at [804, 303] on div "ANT1923784" at bounding box center [777, 301] width 135 height 32
drag, startPoint x: 843, startPoint y: 313, endPoint x: 832, endPoint y: 332, distance: 22.1
click at [901, 309] on div "Rotterdam" at bounding box center [912, 301] width 135 height 32
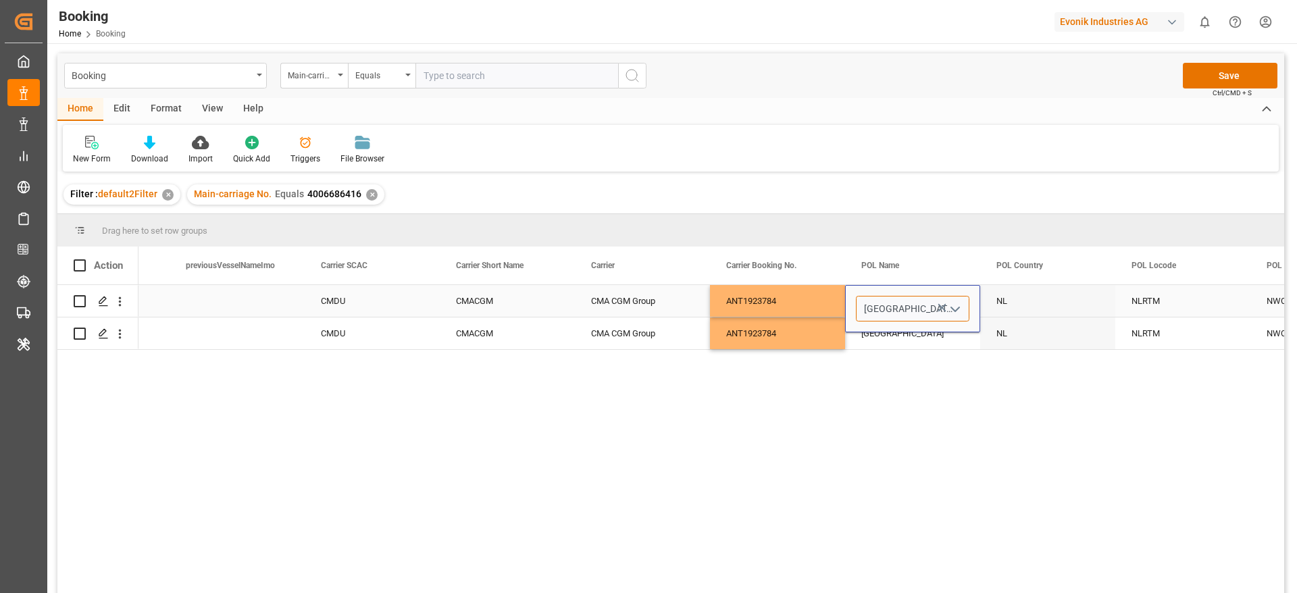
click at [901, 309] on input "Rotterdam - NLRTM" at bounding box center [913, 309] width 114 height 26
click at [901, 309] on input "- NLRTM" at bounding box center [913, 309] width 114 height 26
type input "-"
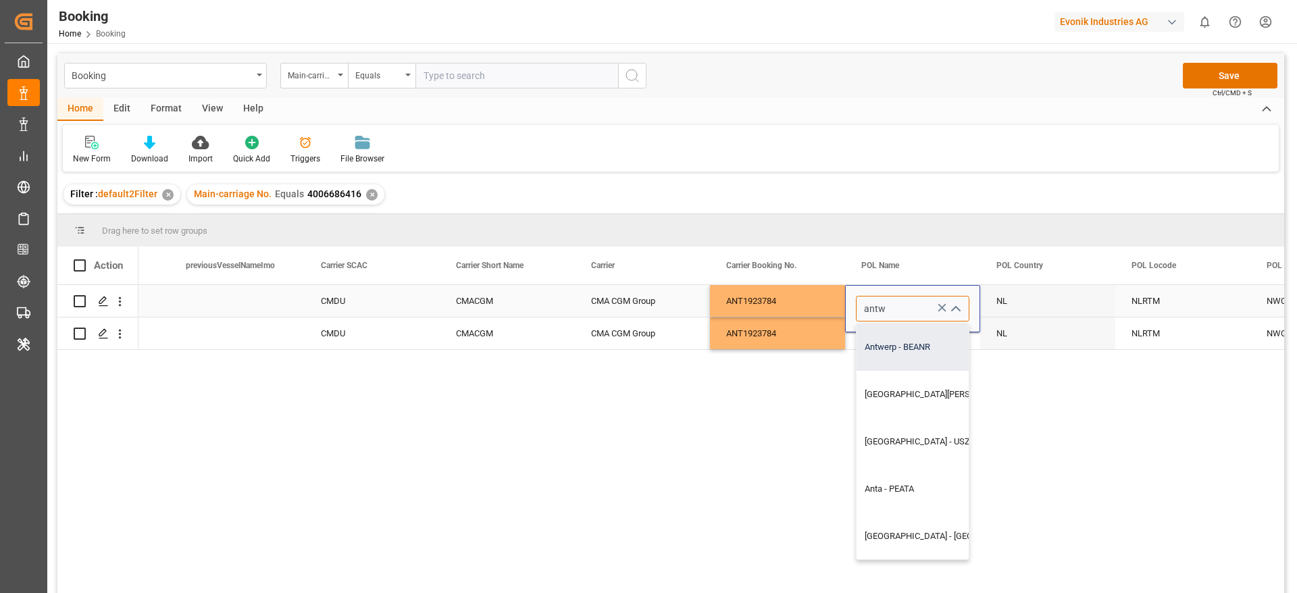
click at [899, 337] on div "Antwerp - BEANR" at bounding box center [974, 347] width 235 height 47
type input "Antwerp - BEANR"
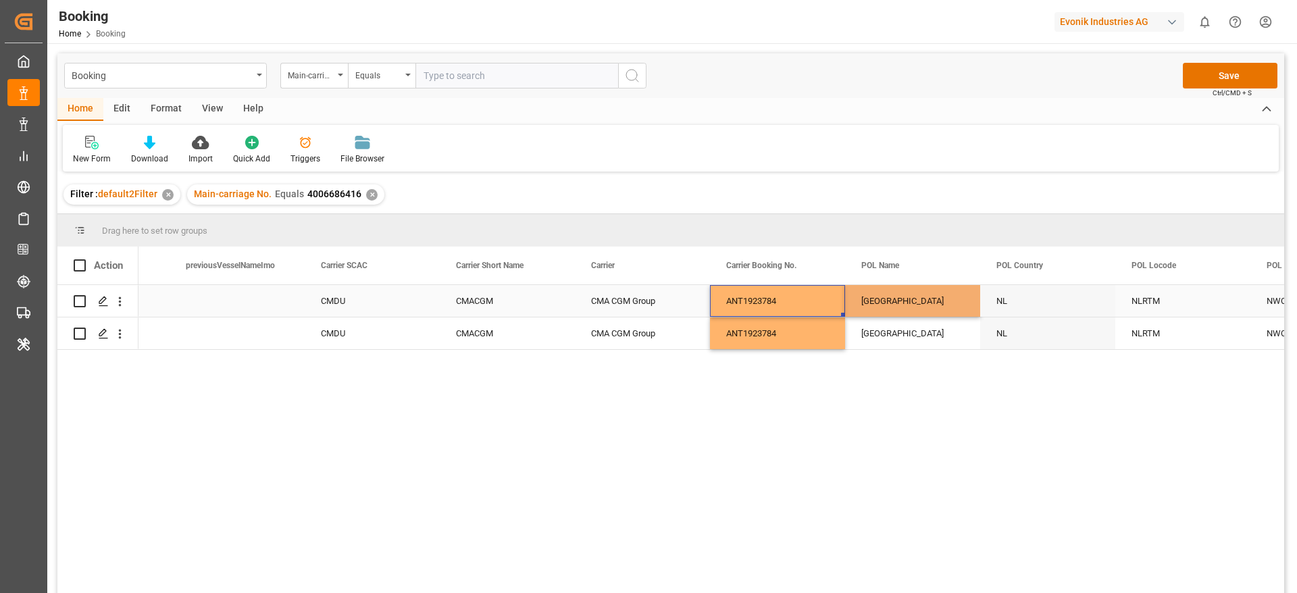
click at [793, 301] on div "ANT1923784" at bounding box center [777, 301] width 135 height 32
click at [880, 303] on div "[GEOGRAPHIC_DATA]" at bounding box center [912, 301] width 135 height 32
drag, startPoint x: 977, startPoint y: 314, endPoint x: 963, endPoint y: 339, distance: 28.4
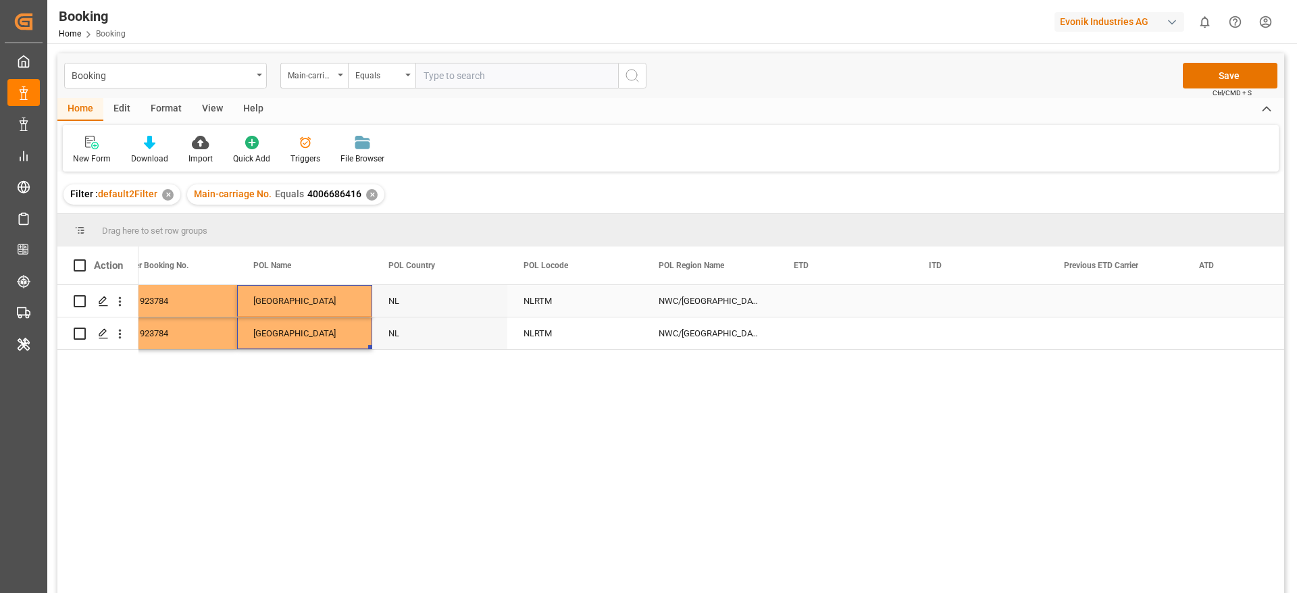
click at [536, 305] on div "NLRTM" at bounding box center [574, 301] width 135 height 32
click at [536, 305] on input "NLRTM" at bounding box center [575, 309] width 114 height 26
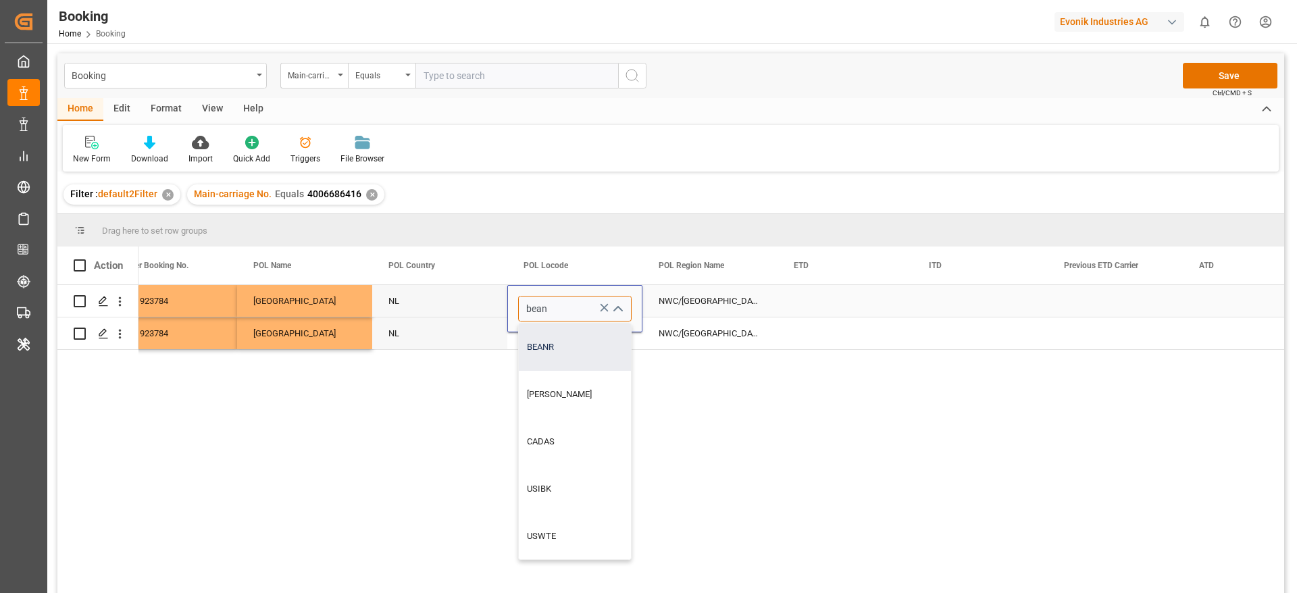
click at [572, 347] on div "BEANR" at bounding box center [575, 347] width 112 height 47
type input "BEANR"
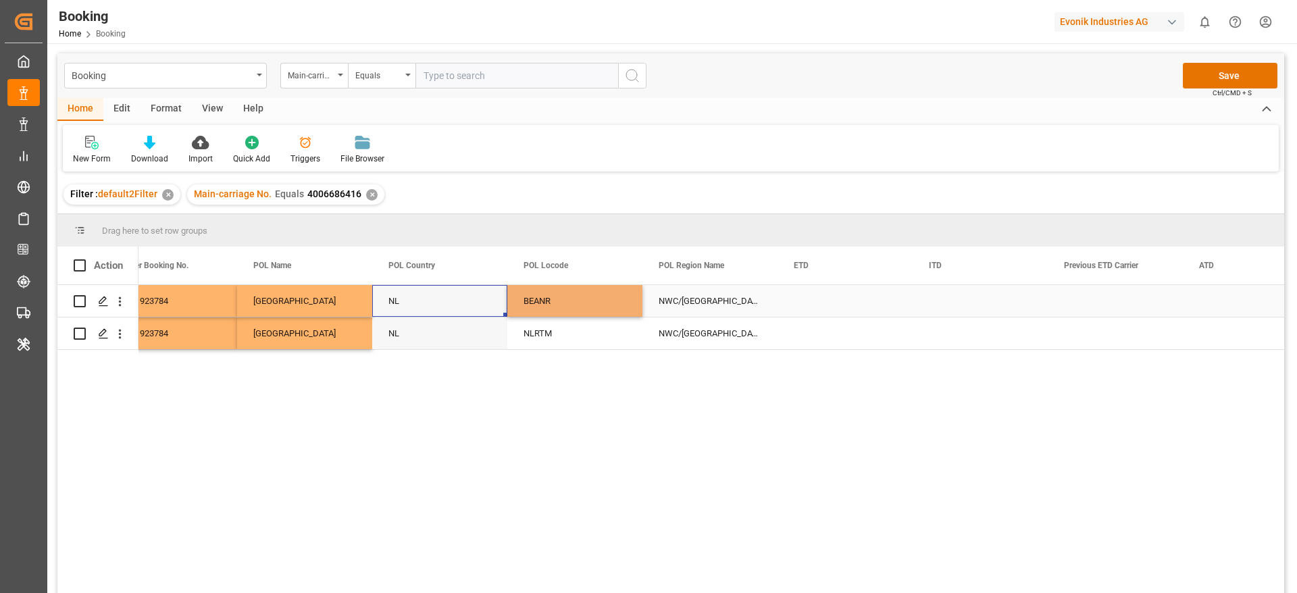
click at [457, 312] on div "NL" at bounding box center [439, 301] width 135 height 32
click at [571, 309] on div "BEANR" at bounding box center [574, 301] width 135 height 32
drag, startPoint x: 640, startPoint y: 314, endPoint x: 618, endPoint y: 343, distance: 36.1
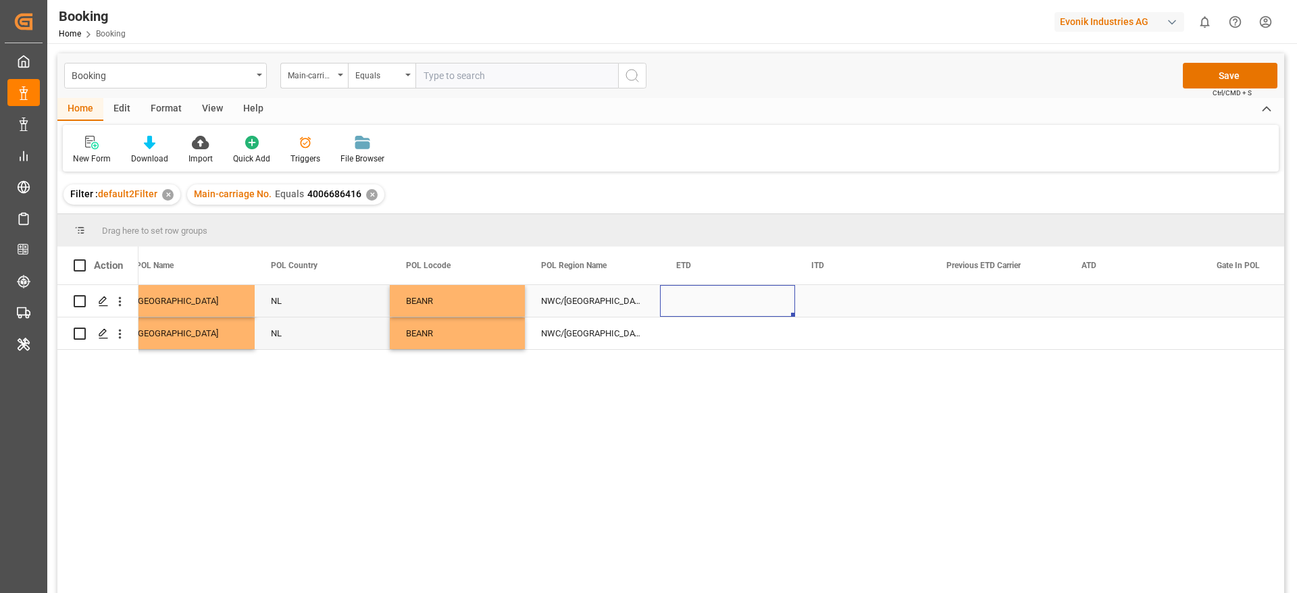
click at [699, 299] on div "Press SPACE to select this row." at bounding box center [727, 301] width 135 height 32
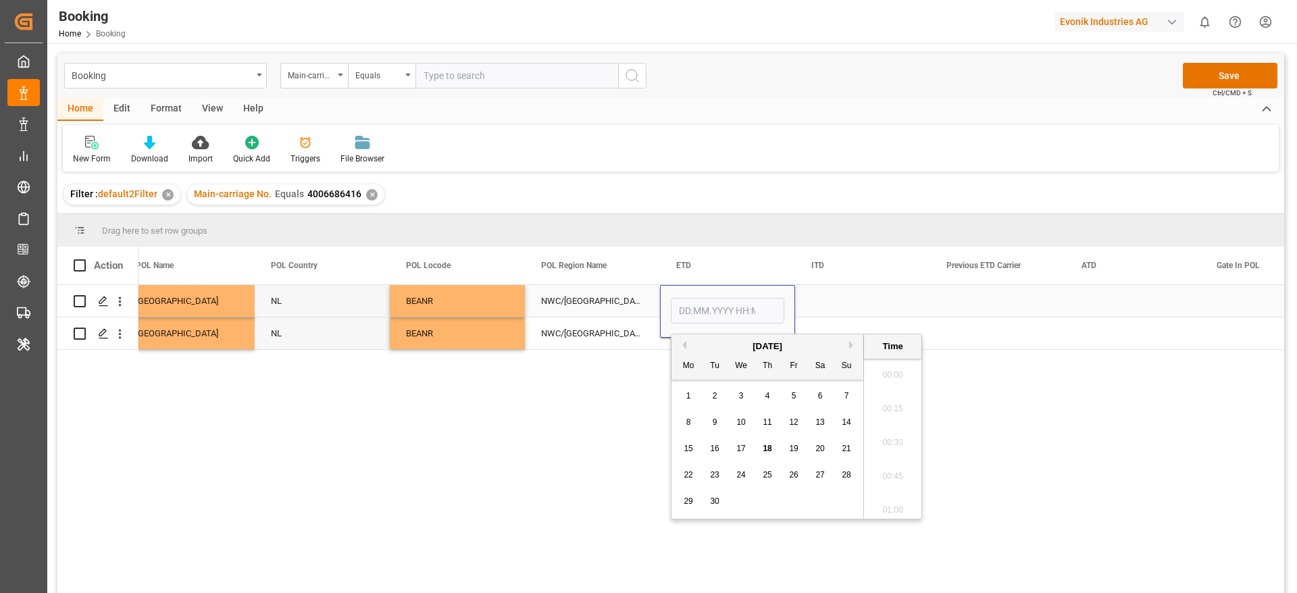
scroll to position [1728, 0]
click at [685, 346] on button "Previous Month" at bounding box center [682, 345] width 8 height 8
click at [796, 501] on span "29" at bounding box center [793, 501] width 9 height 9
type input "29.08.2025 00:00"
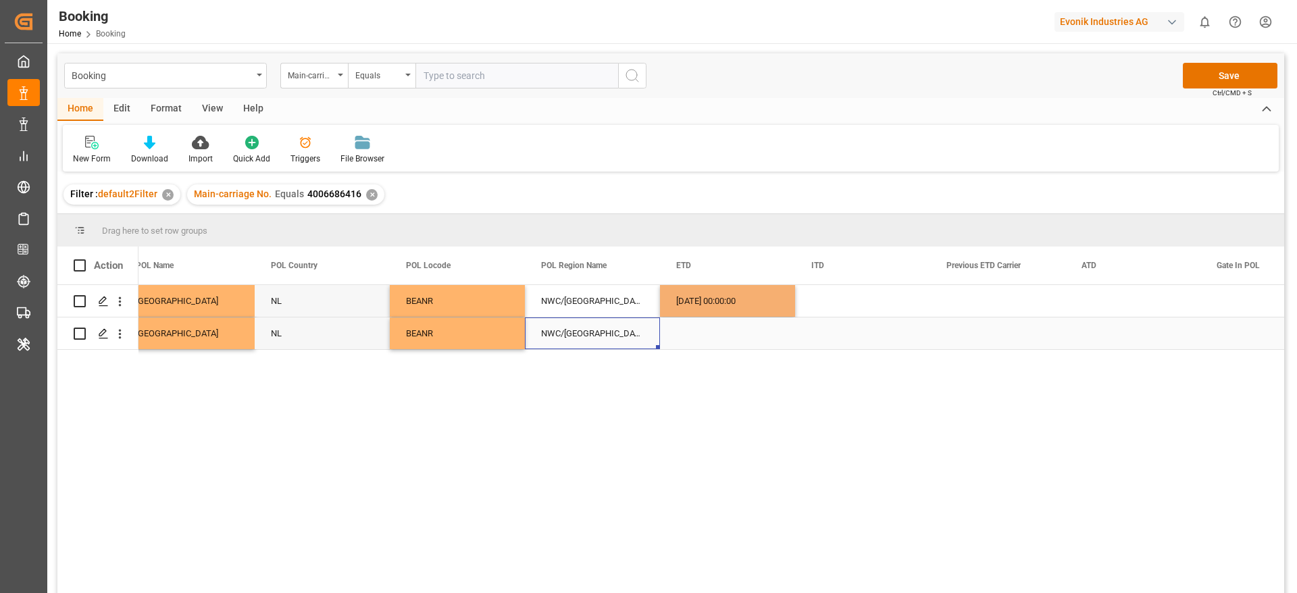
click at [636, 346] on div "NWC/UK North West Continent / UK" at bounding box center [592, 334] width 135 height 32
click at [722, 314] on div "29.08.2025 00:00:00" at bounding box center [727, 301] width 135 height 32
drag, startPoint x: 793, startPoint y: 314, endPoint x: 780, endPoint y: 336, distance: 25.4
click at [728, 298] on div "29.08.2025 00:00:00" at bounding box center [727, 301] width 135 height 32
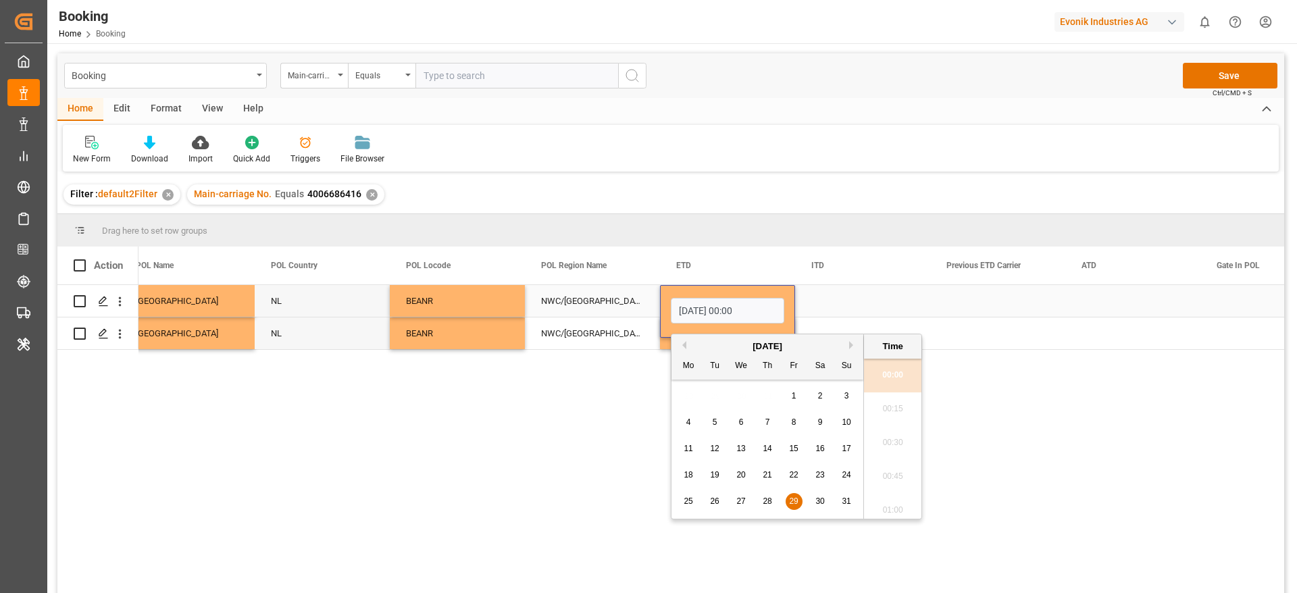
click at [1100, 308] on div "Press SPACE to select this row." at bounding box center [1132, 301] width 135 height 32
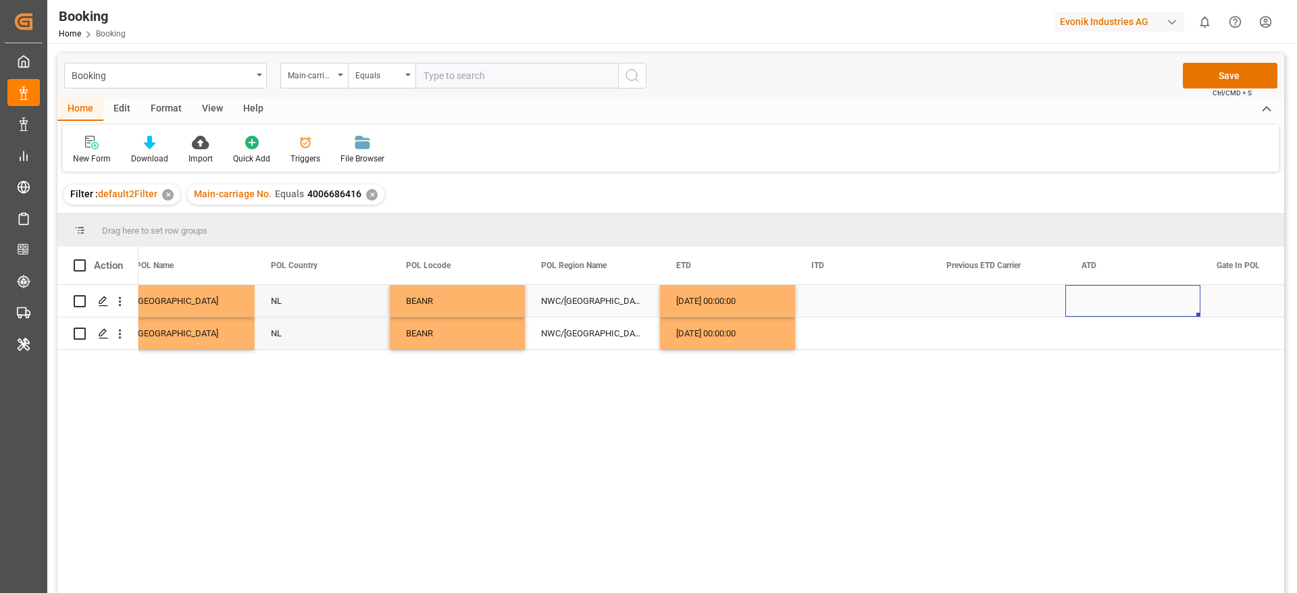
click at [1100, 308] on div "Press SPACE to select this row." at bounding box center [1132, 301] width 135 height 32
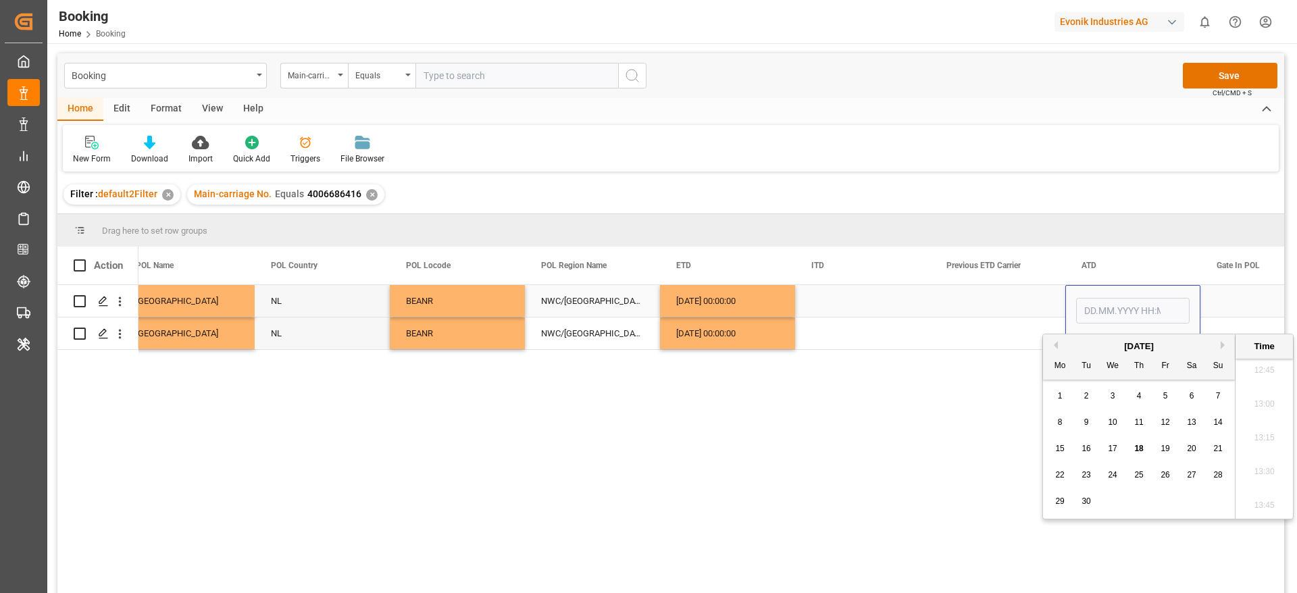
type input "29.08.2025 00:00"
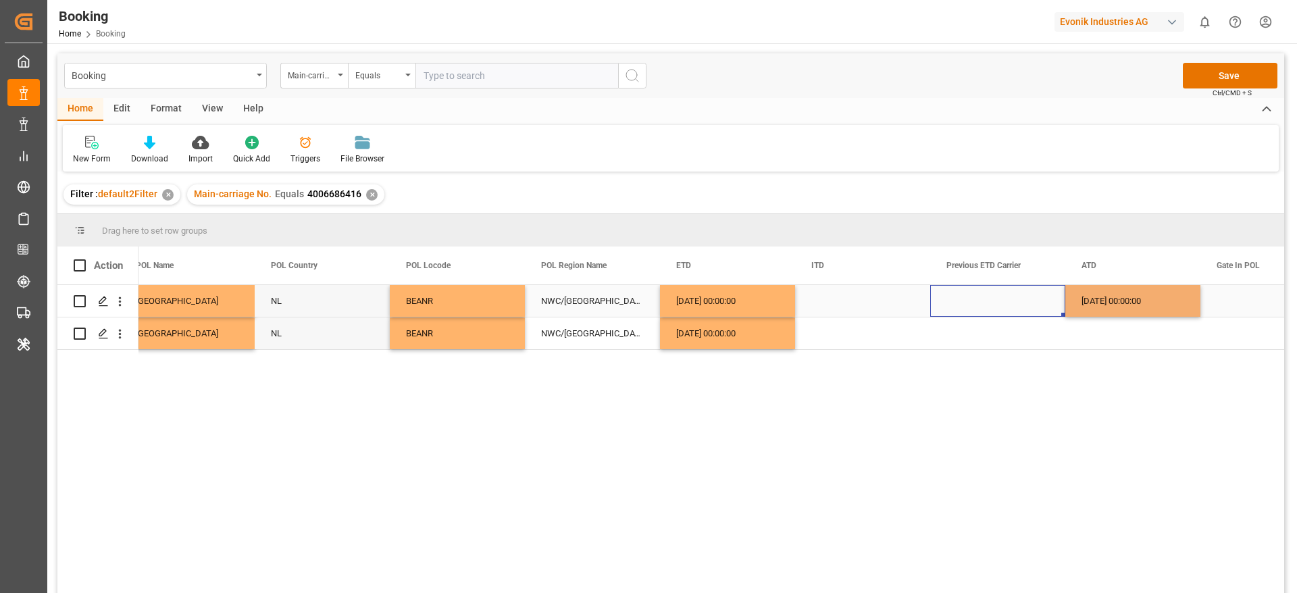
click at [994, 299] on div "Press SPACE to select this row." at bounding box center [997, 301] width 135 height 32
click at [1117, 298] on div "29.08.2025 00:00:00" at bounding box center [1132, 301] width 135 height 32
drag, startPoint x: 1199, startPoint y: 315, endPoint x: 1196, endPoint y: 330, distance: 15.2
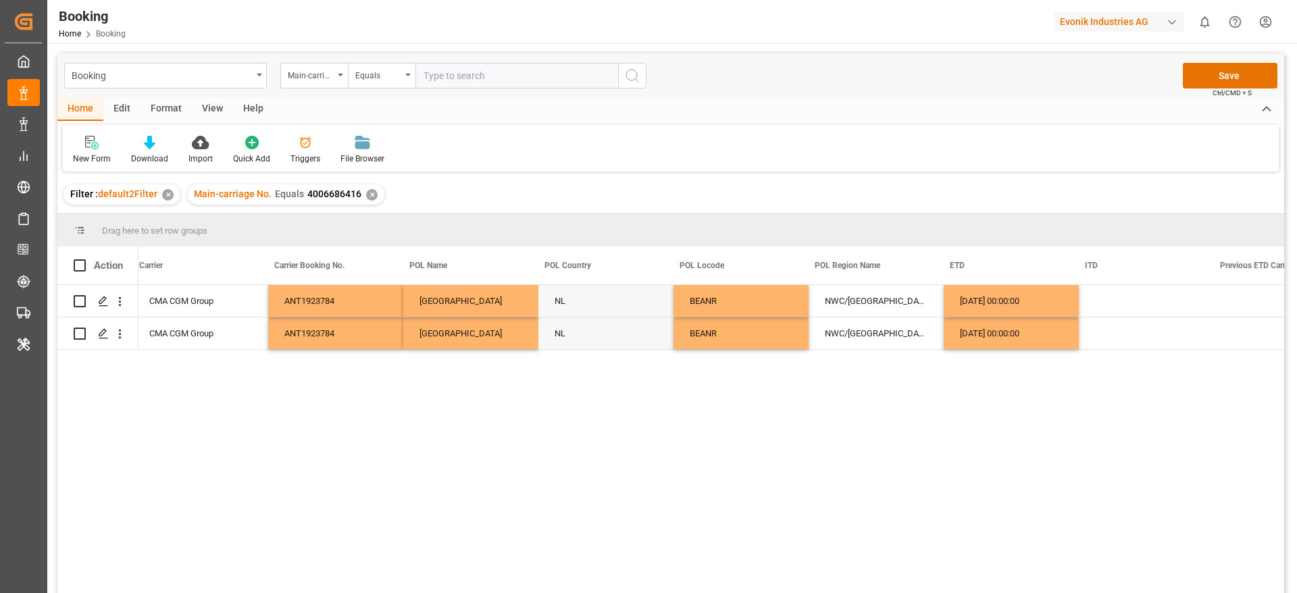
scroll to position [0, 5455]
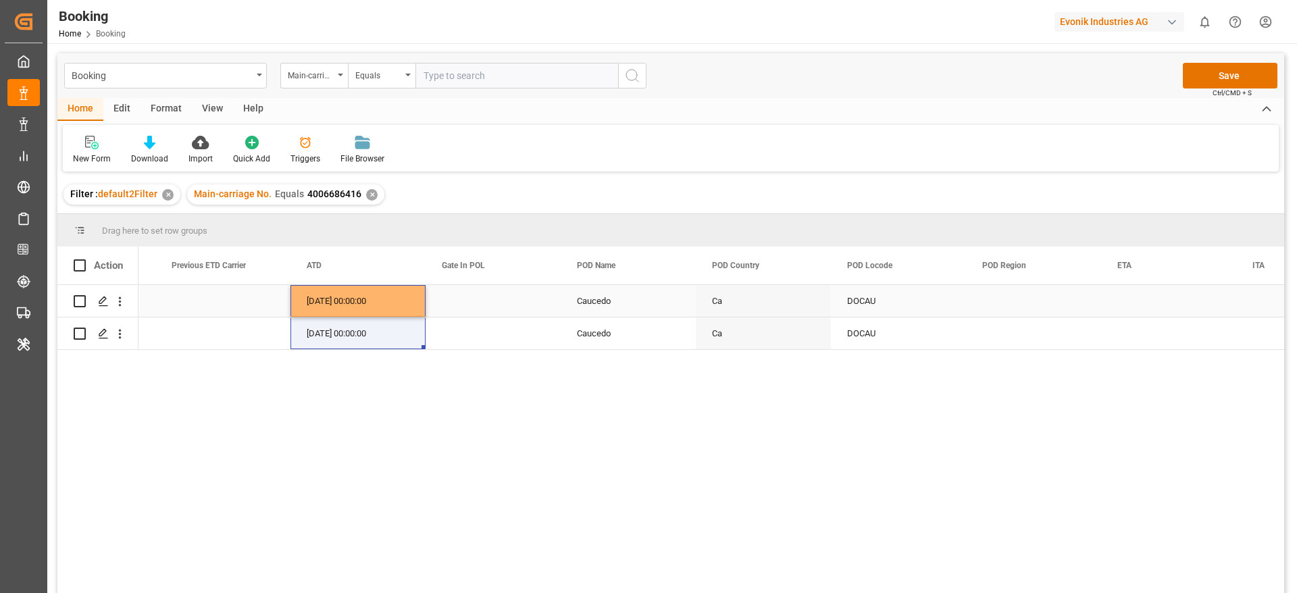
click at [501, 300] on div "Press SPACE to select this row." at bounding box center [493, 301] width 135 height 32
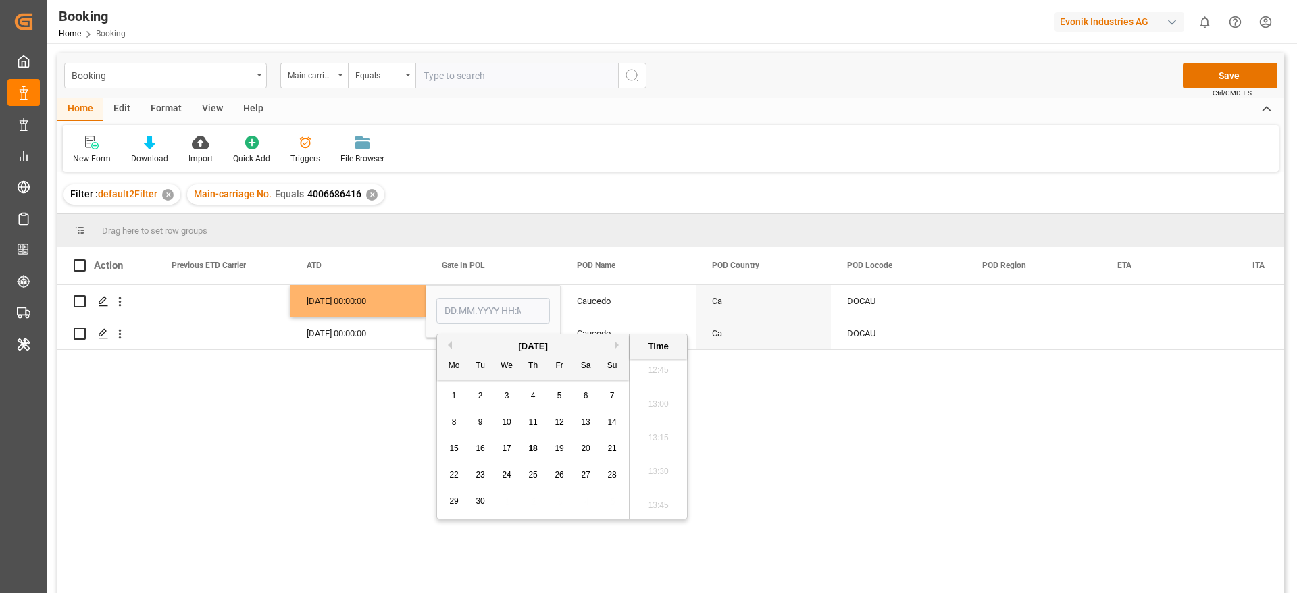
click at [449, 347] on button "Previous Month" at bounding box center [448, 345] width 8 height 8
click at [534, 478] on span "21" at bounding box center [532, 474] width 9 height 9
type input "21.08.2025 00:00"
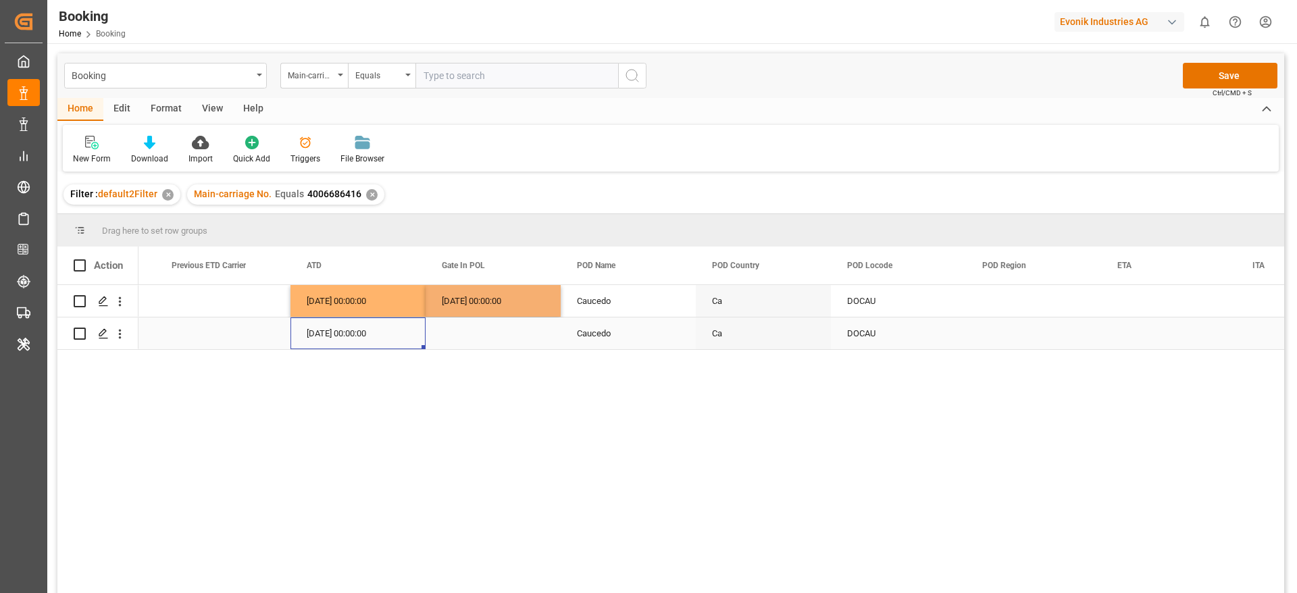
click at [389, 336] on div "29.08.2025 00:00:00" at bounding box center [358, 334] width 135 height 32
click at [474, 316] on div "21.08.2025 00:00:00" at bounding box center [493, 301] width 135 height 32
drag, startPoint x: 558, startPoint y: 314, endPoint x: 550, endPoint y: 329, distance: 17.5
click at [617, 303] on div "Caucedo" at bounding box center [628, 301] width 135 height 32
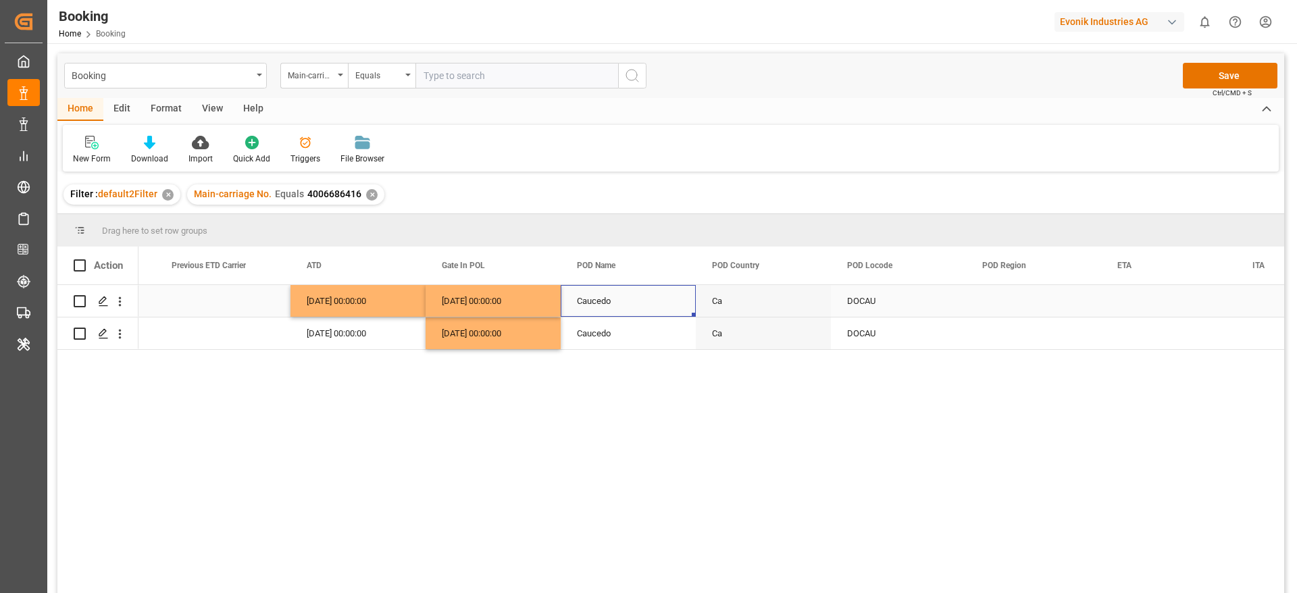
click at [617, 303] on div "Caucedo" at bounding box center [628, 301] width 135 height 32
type input "Caucedo - DOCAU"
click at [980, 296] on div "Press SPACE to select this row." at bounding box center [1033, 301] width 135 height 32
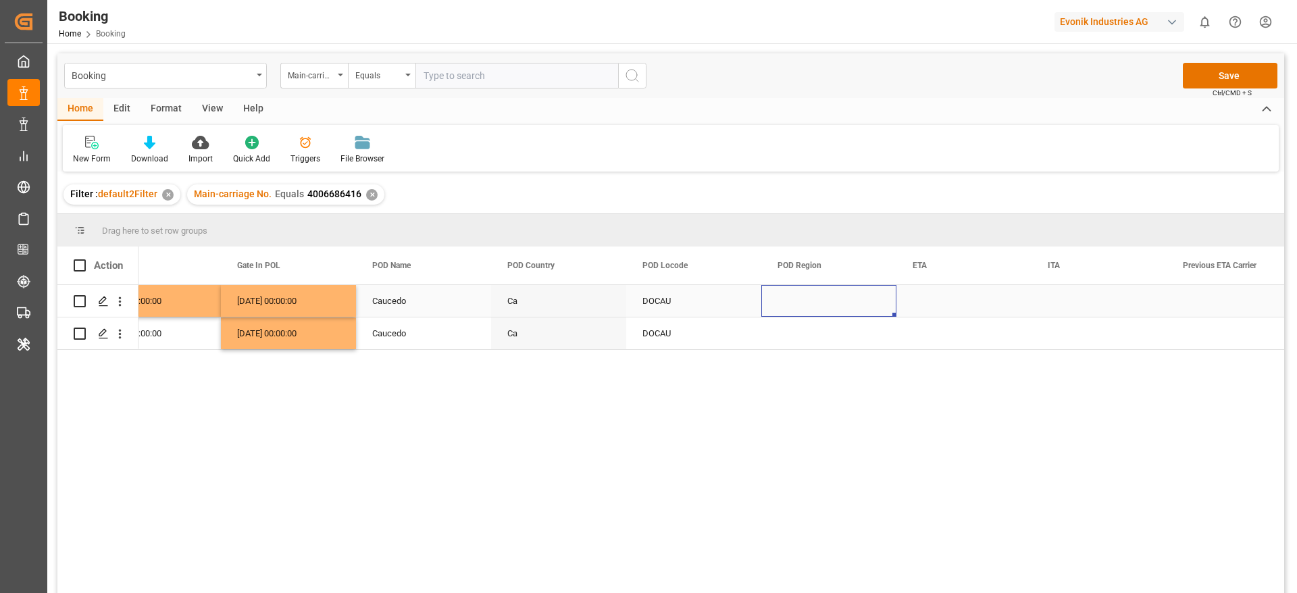
click at [412, 299] on div "Caucedo" at bounding box center [423, 301] width 135 height 32
type input "Caucedo - DOCAU"
click at [393, 307] on input "Caucedo - DOCAU" at bounding box center [424, 309] width 114 height 26
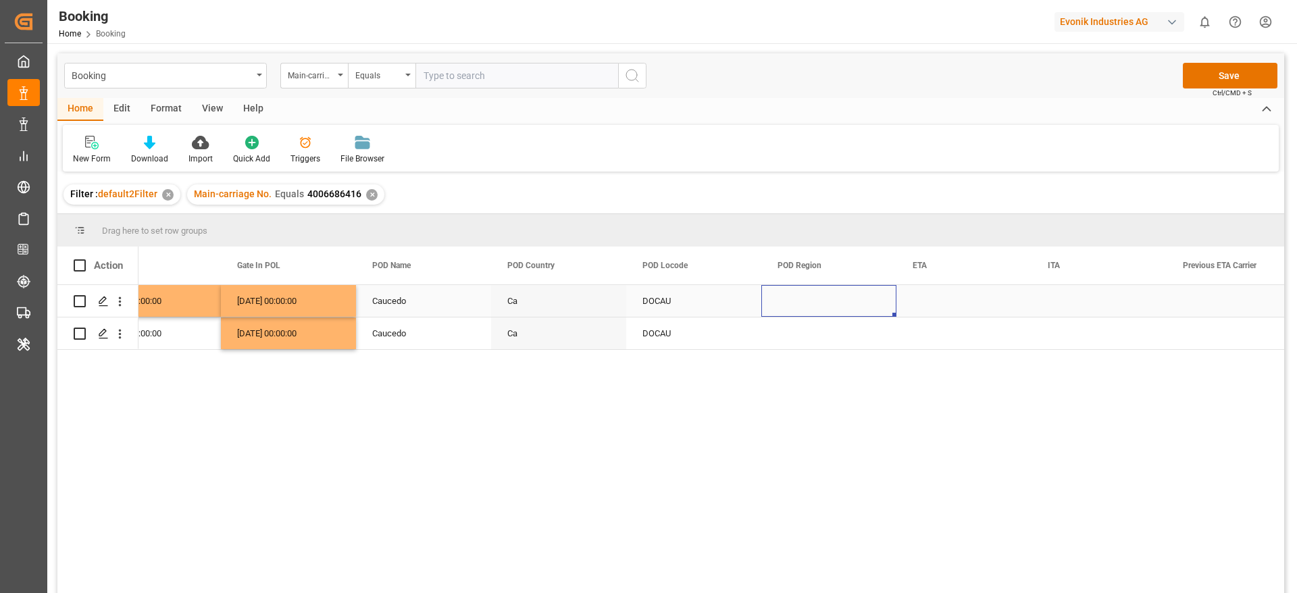
click at [788, 289] on div "Press SPACE to select this row." at bounding box center [828, 301] width 135 height 32
click at [799, 319] on button "Select" at bounding box center [829, 309] width 114 height 26
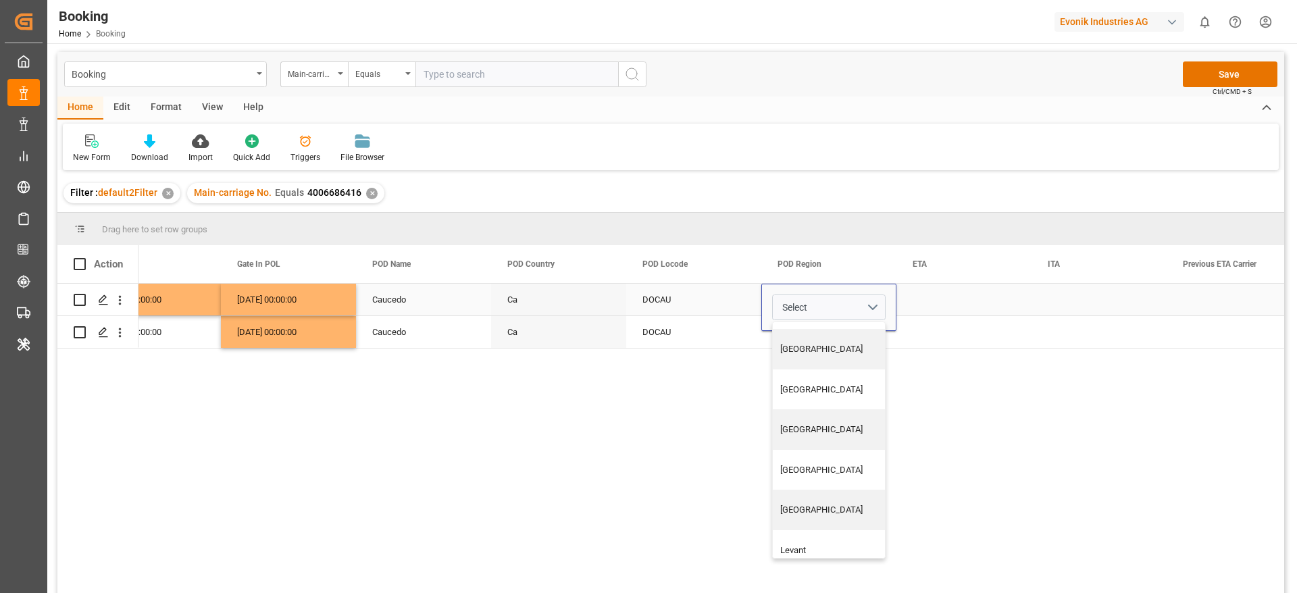
scroll to position [246, 0]
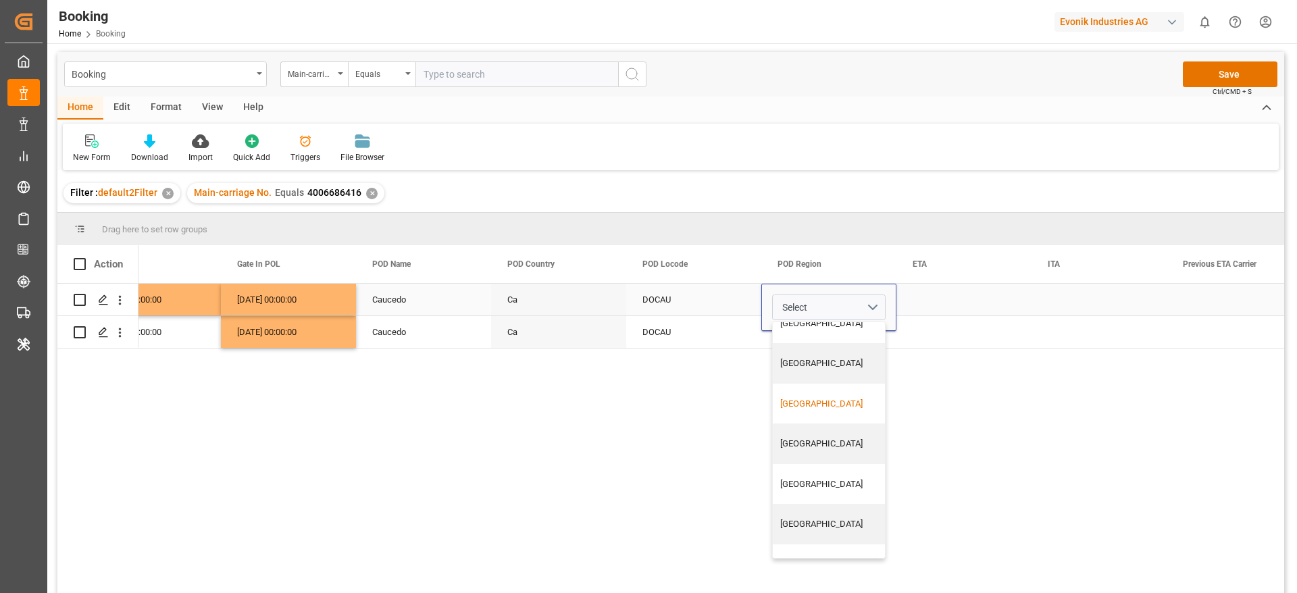
click at [801, 384] on div "Central America" at bounding box center [834, 404] width 122 height 41
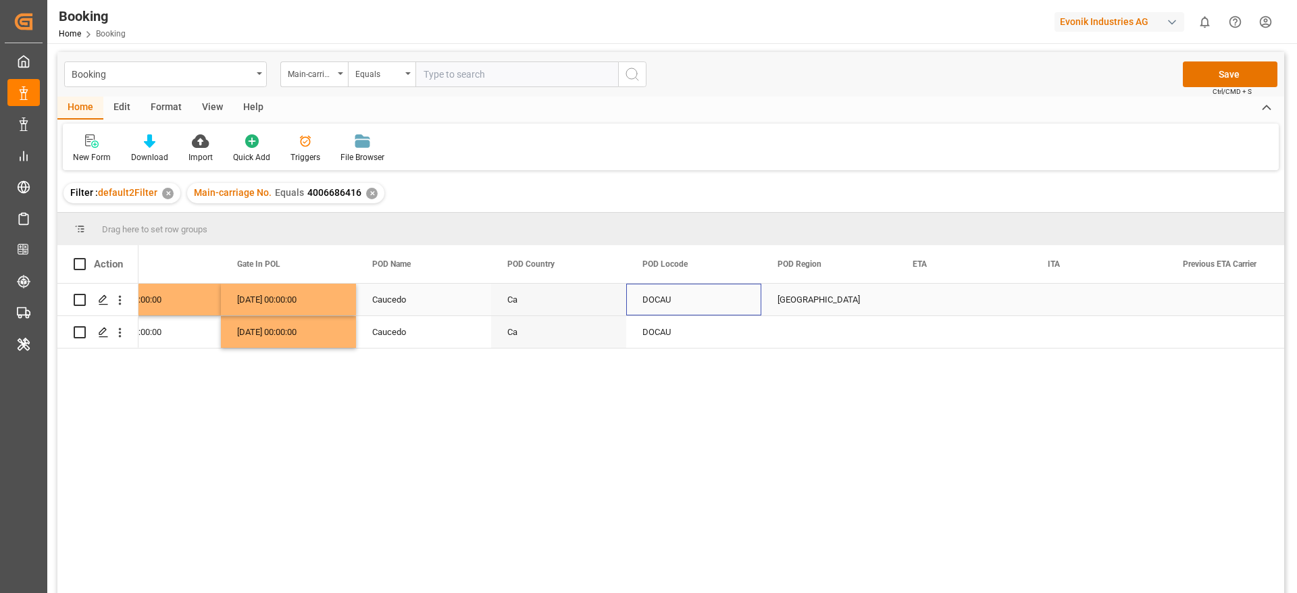
click at [733, 303] on div "DOCAU" at bounding box center [693, 300] width 135 height 32
click at [876, 305] on div "Central America" at bounding box center [828, 300] width 135 height 32
drag, startPoint x: 895, startPoint y: 312, endPoint x: 888, endPoint y: 328, distance: 17.2
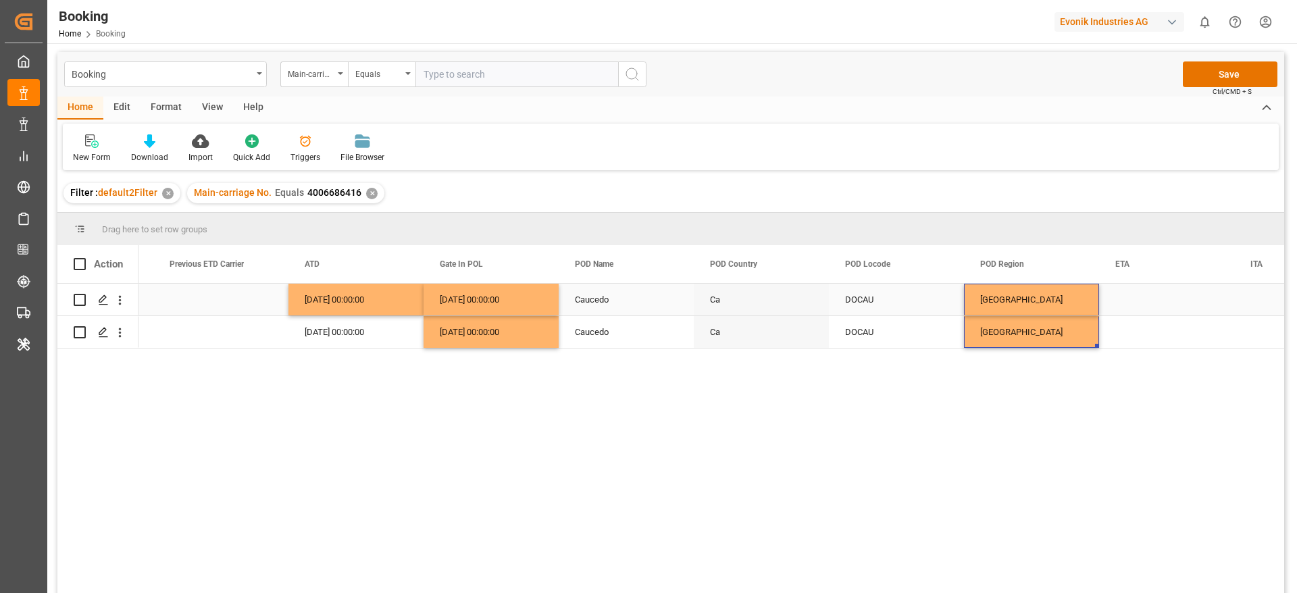
scroll to position [0, 7217]
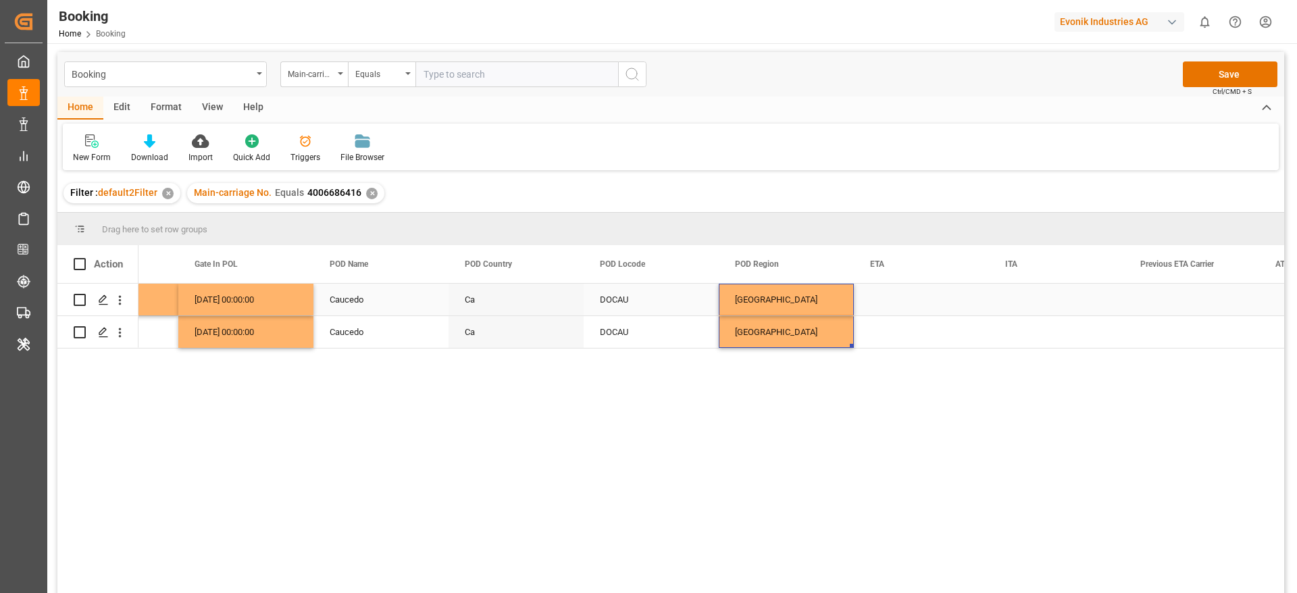
click at [920, 299] on div "Press SPACE to select this row." at bounding box center [921, 300] width 135 height 32
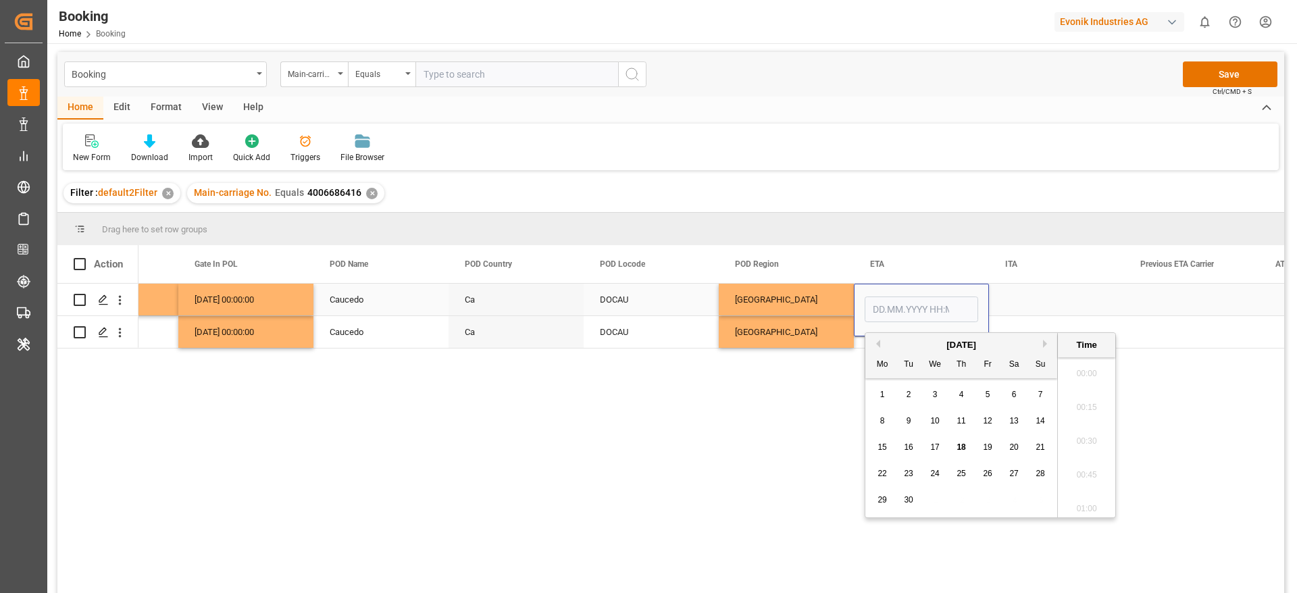
scroll to position [1728, 0]
click at [953, 415] on div "11" at bounding box center [961, 421] width 17 height 16
type input "11.09.2025 00:00"
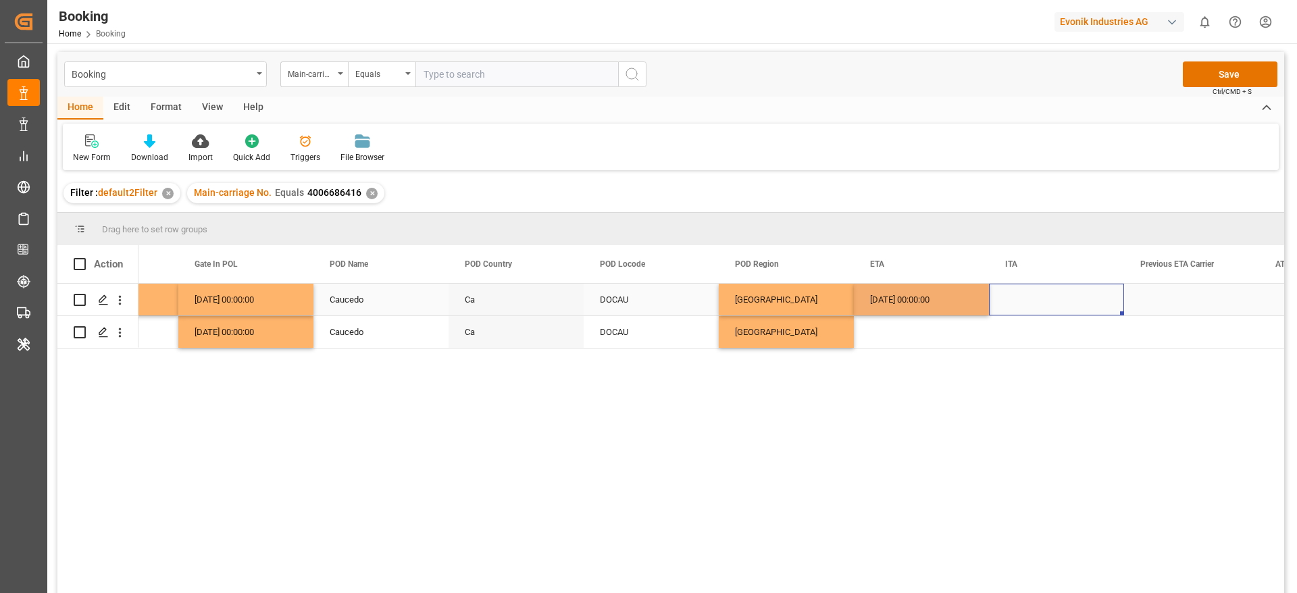
click at [1011, 291] on div "Press SPACE to select this row." at bounding box center [1056, 300] width 135 height 32
drag, startPoint x: 933, startPoint y: 296, endPoint x: 986, endPoint y: 315, distance: 56.0
click at [986, 314] on div "11.09.2025 00:00:00" at bounding box center [921, 300] width 135 height 32
drag, startPoint x: 986, startPoint y: 314, endPoint x: 966, endPoint y: 334, distance: 28.2
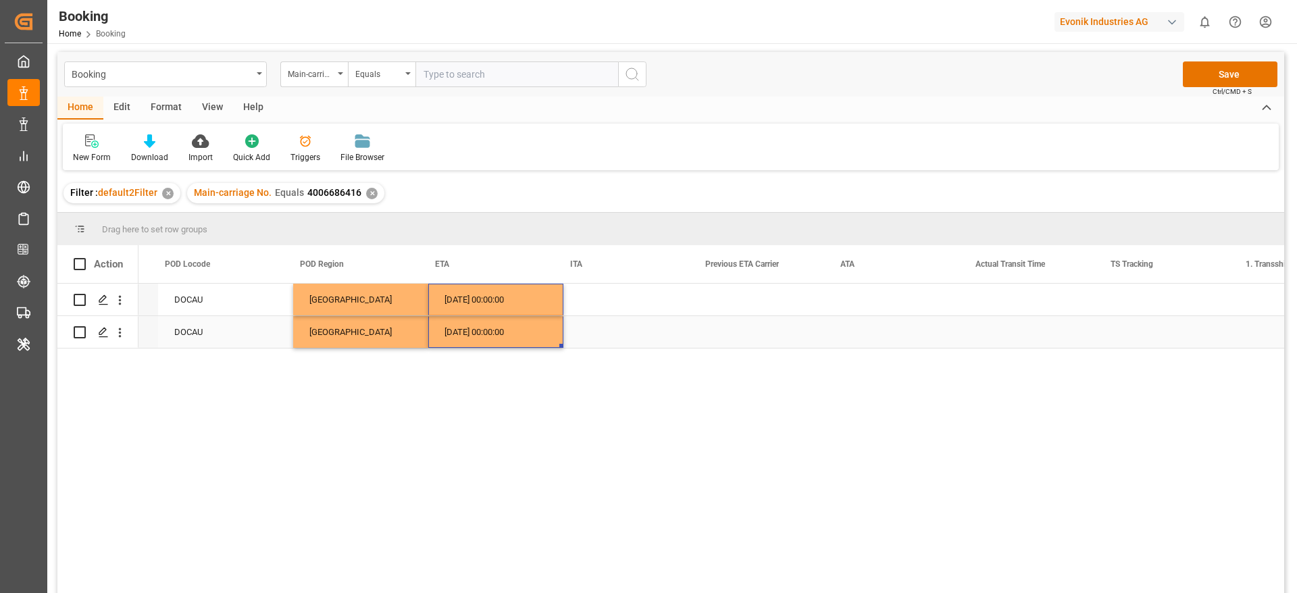
scroll to position [0, 7828]
click at [866, 286] on div "Press SPACE to select this row." at bounding box center [891, 300] width 135 height 32
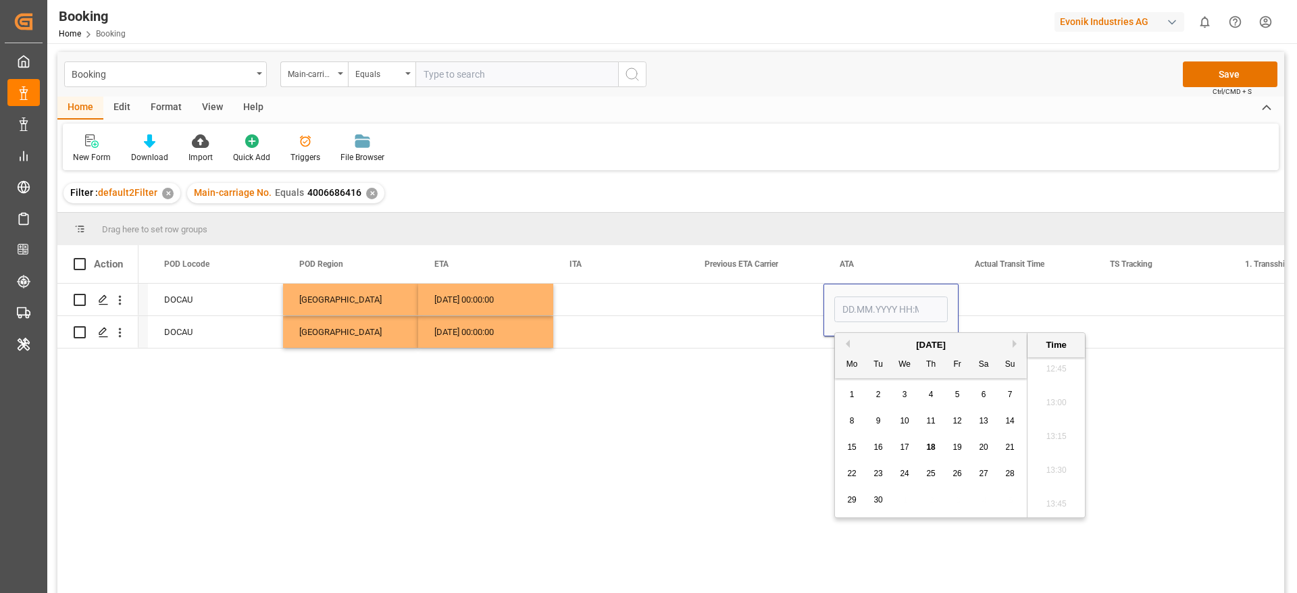
click at [936, 423] on div "11" at bounding box center [931, 421] width 17 height 16
type input "11.09.2025 00:00"
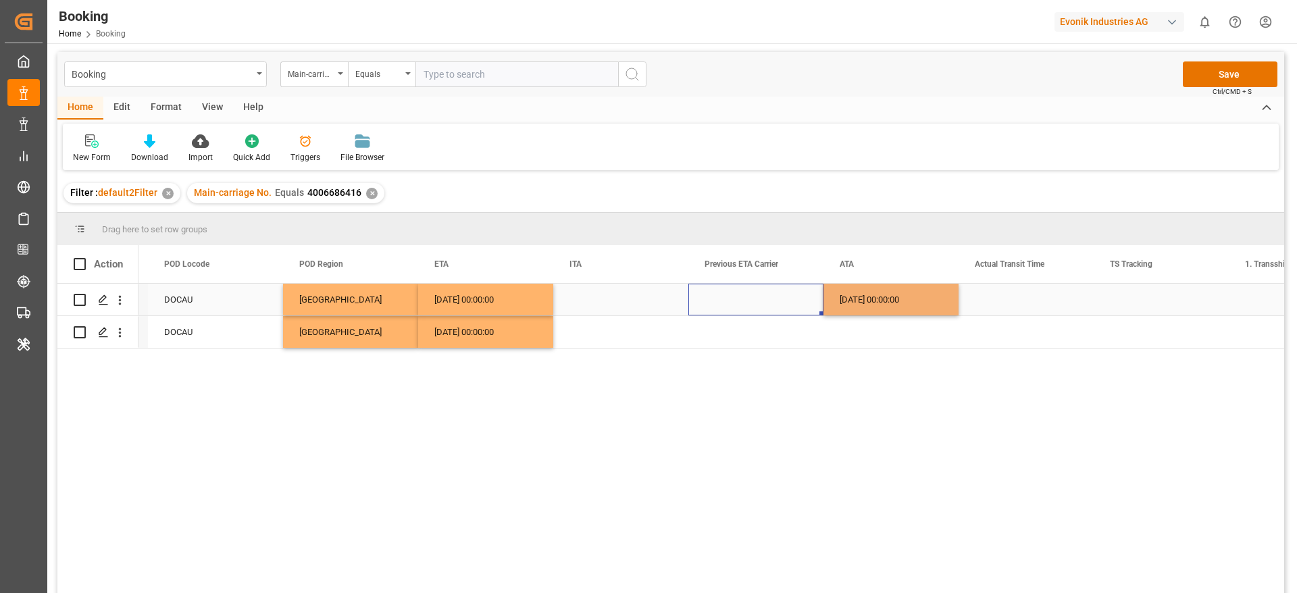
click at [772, 312] on div "Press SPACE to select this row." at bounding box center [755, 300] width 135 height 32
drag, startPoint x: 872, startPoint y: 307, endPoint x: 957, endPoint y: 311, distance: 85.9
click at [957, 311] on div "11.09.2025 00:00:00" at bounding box center [891, 300] width 135 height 32
drag, startPoint x: 957, startPoint y: 311, endPoint x: 935, endPoint y: 351, distance: 45.7
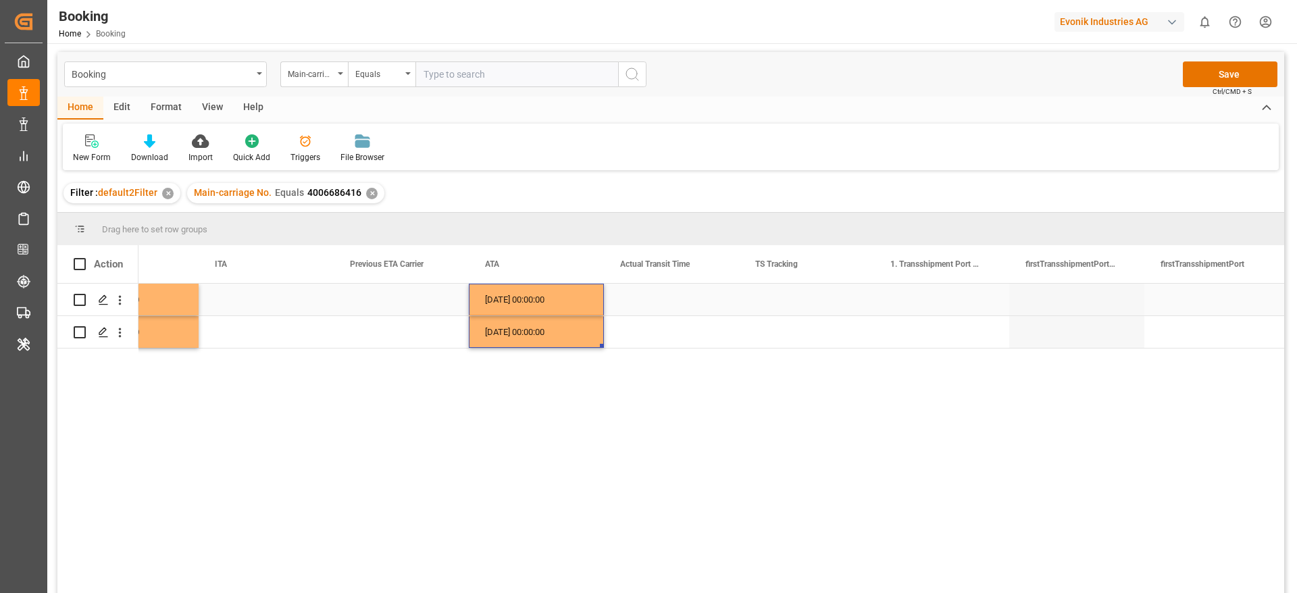
click at [804, 289] on div "Press SPACE to select this row." at bounding box center [806, 300] width 135 height 32
click at [799, 309] on button "Select" at bounding box center [807, 308] width 114 height 26
click at [776, 382] on div "False" at bounding box center [807, 383] width 98 height 14
click at [701, 306] on div "Press SPACE to select this row." at bounding box center [671, 300] width 135 height 32
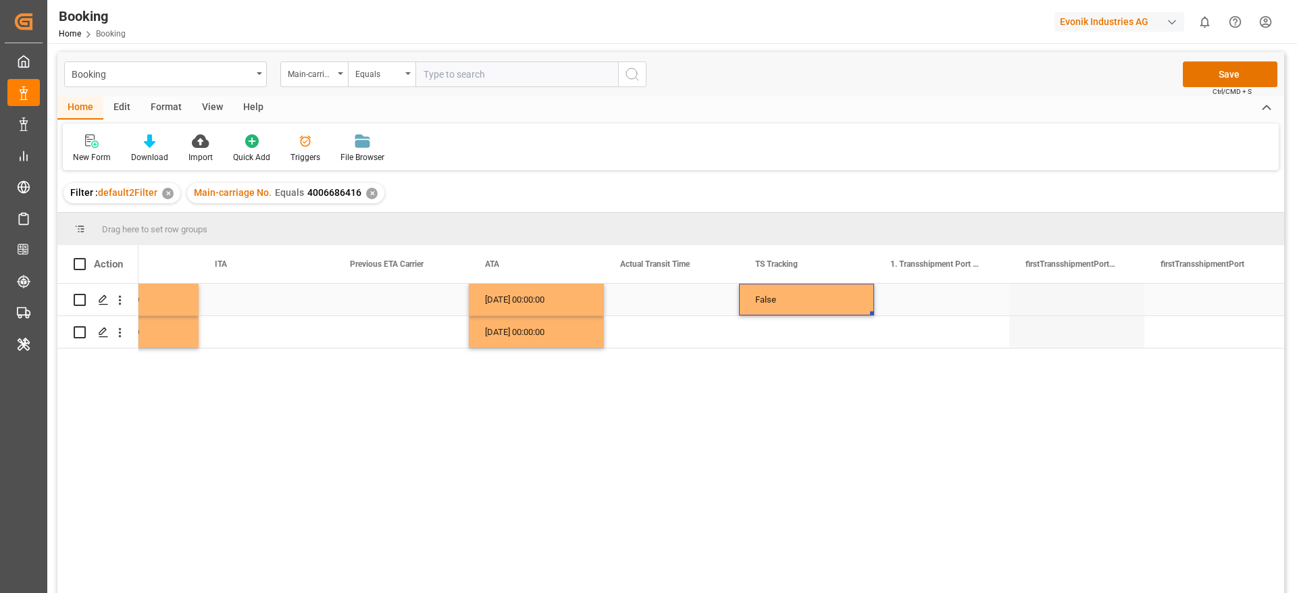
drag, startPoint x: 790, startPoint y: 303, endPoint x: 872, endPoint y: 311, distance: 82.1
click at [872, 311] on div "False" at bounding box center [806, 300] width 135 height 32
drag, startPoint x: 872, startPoint y: 311, endPoint x: 862, endPoint y: 345, distance: 35.7
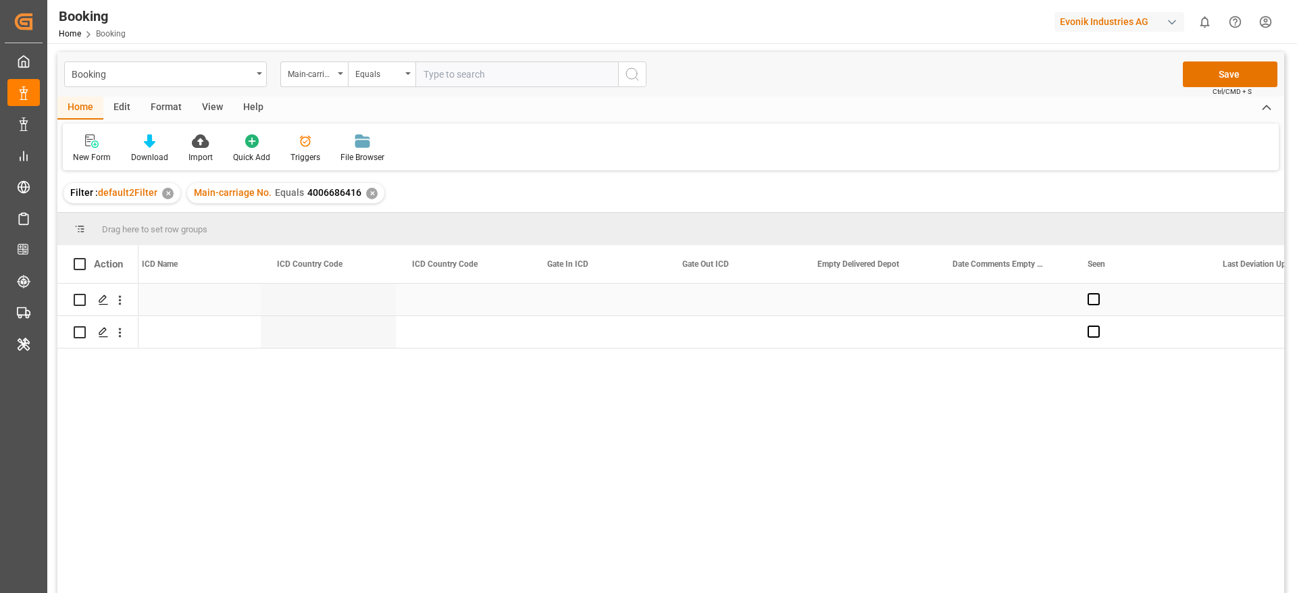
click at [698, 308] on div "Press SPACE to select this row." at bounding box center [733, 300] width 135 height 32
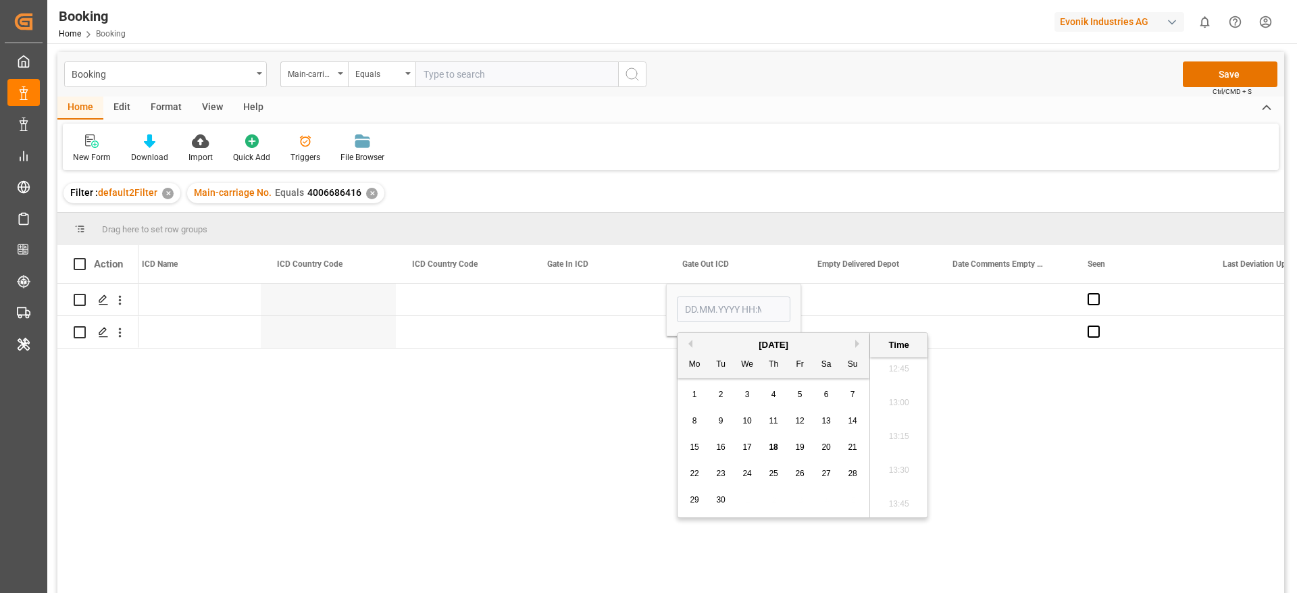
click at [825, 425] on span "13" at bounding box center [826, 420] width 9 height 9
type input "13.09.2025 00:00"
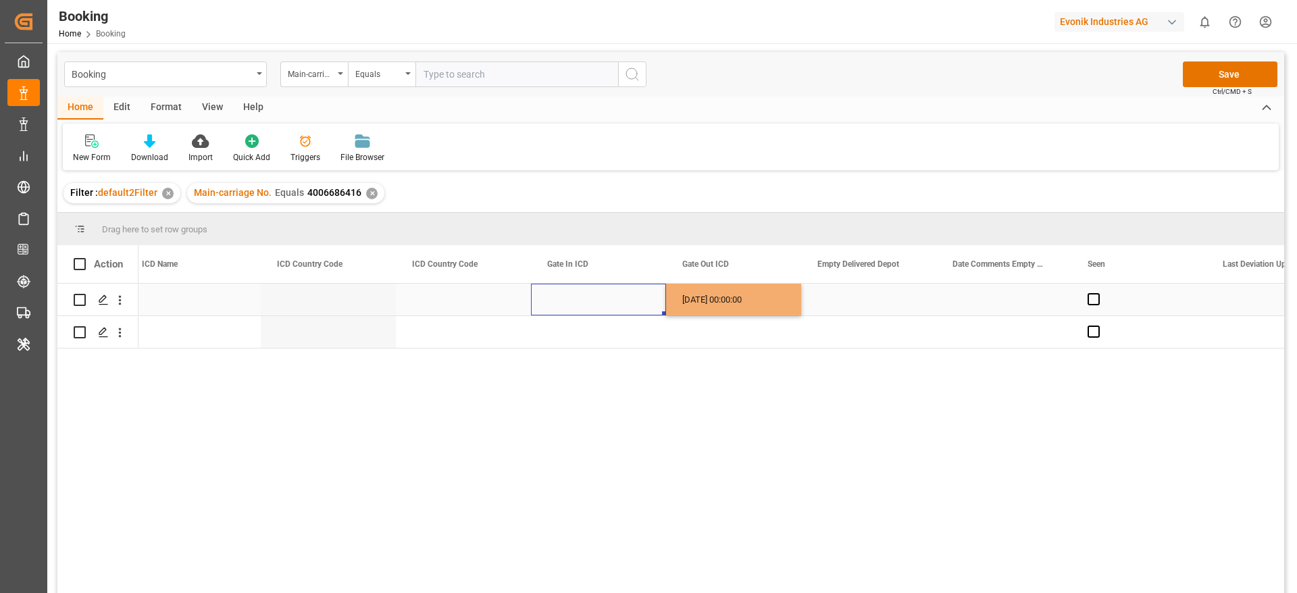
click at [632, 315] on div "Press SPACE to select this row." at bounding box center [598, 300] width 135 height 32
click at [730, 309] on div "13.09.2025 00:00:00" at bounding box center [733, 300] width 135 height 32
drag, startPoint x: 798, startPoint y: 313, endPoint x: 793, endPoint y: 328, distance: 15.8
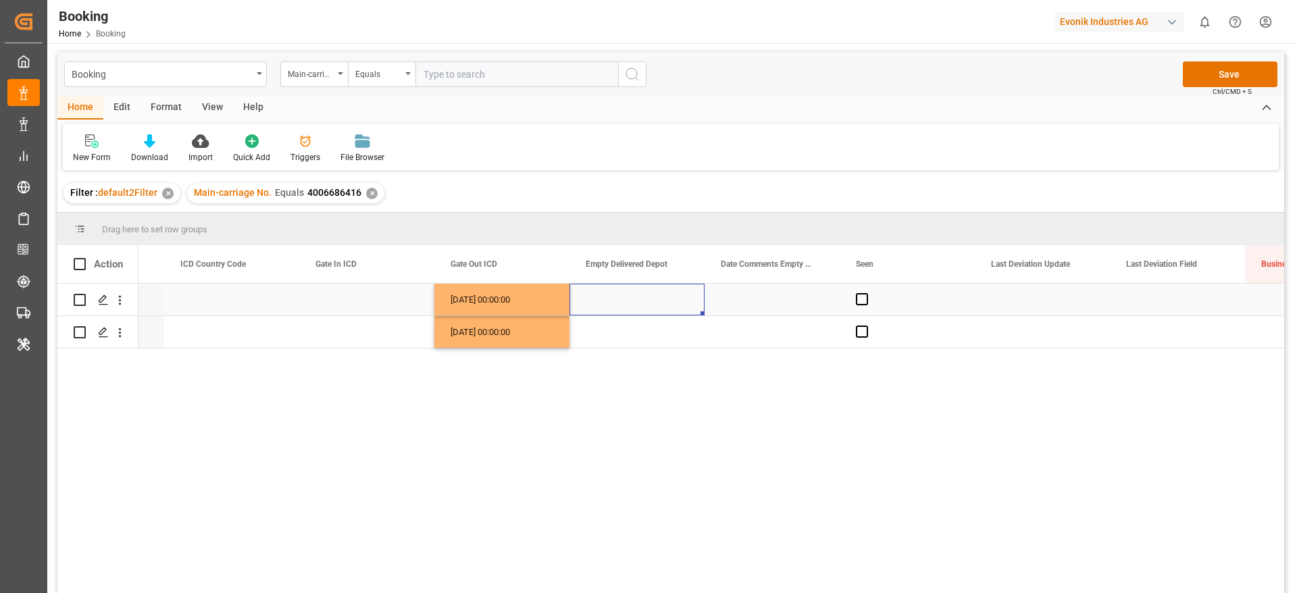
click at [657, 291] on div "Press SPACE to select this row." at bounding box center [637, 300] width 135 height 32
click at [655, 297] on div "Press SPACE to select this row." at bounding box center [637, 300] width 135 height 32
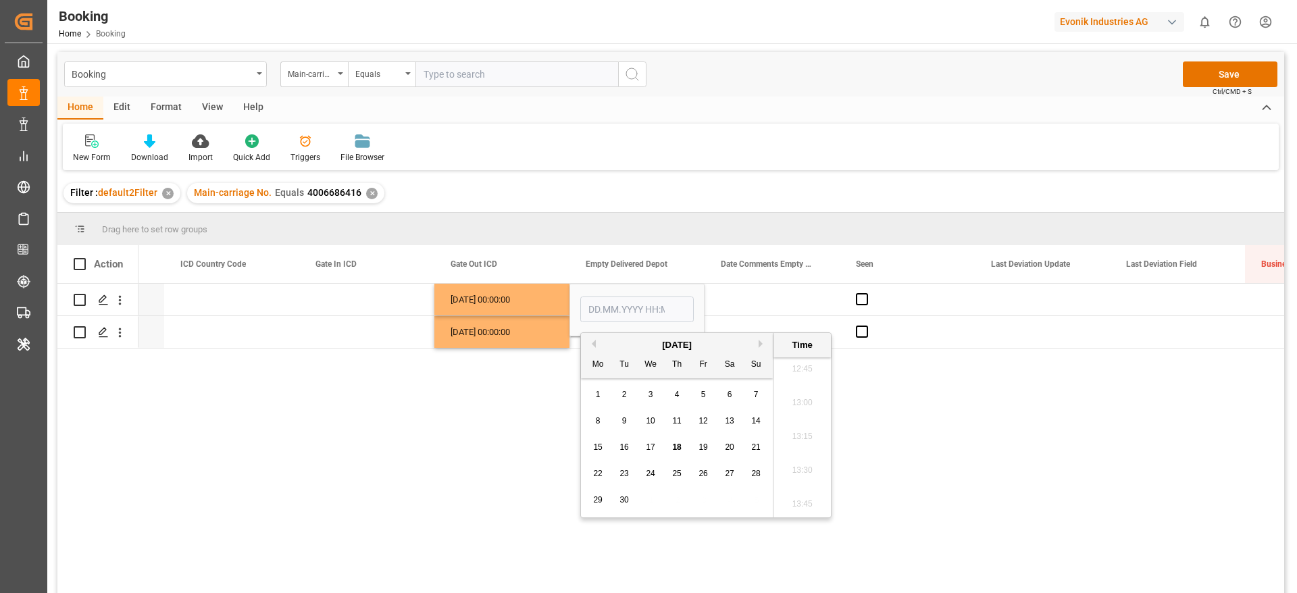
click at [601, 453] on div "15" at bounding box center [598, 448] width 17 height 16
type input "15.09.2025 00:00"
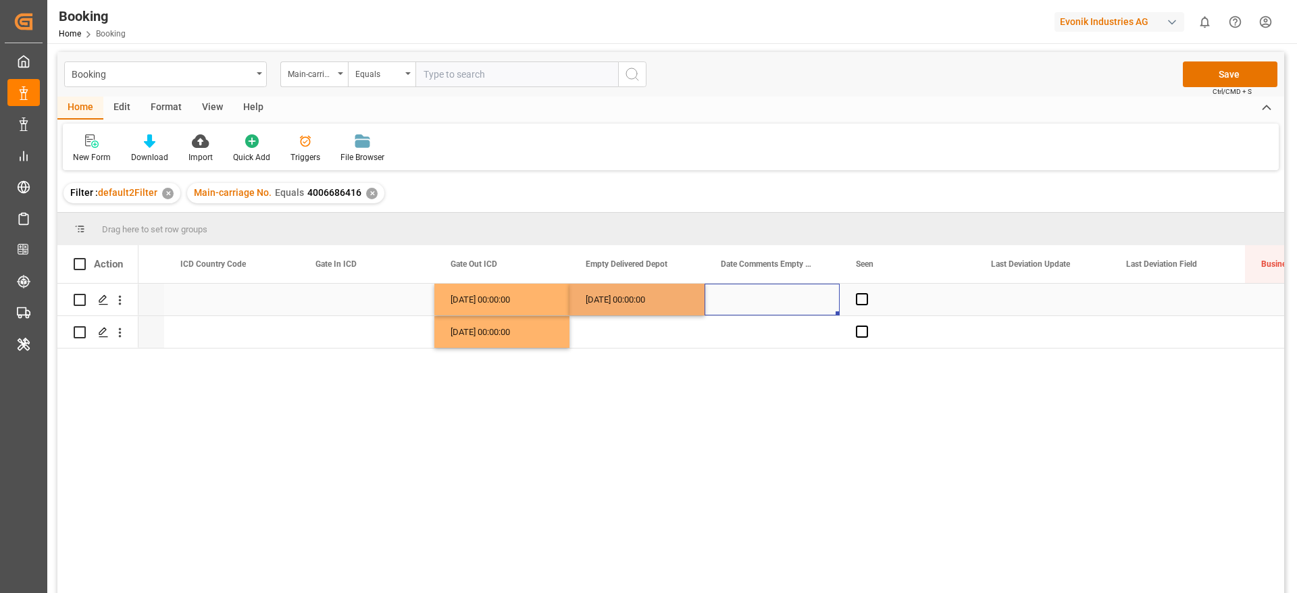
click at [741, 309] on div "Press SPACE to select this row." at bounding box center [772, 300] width 135 height 32
click at [652, 334] on div "Press SPACE to select this row." at bounding box center [637, 332] width 135 height 32
click at [636, 334] on div "Press SPACE to select this row." at bounding box center [637, 332] width 135 height 32
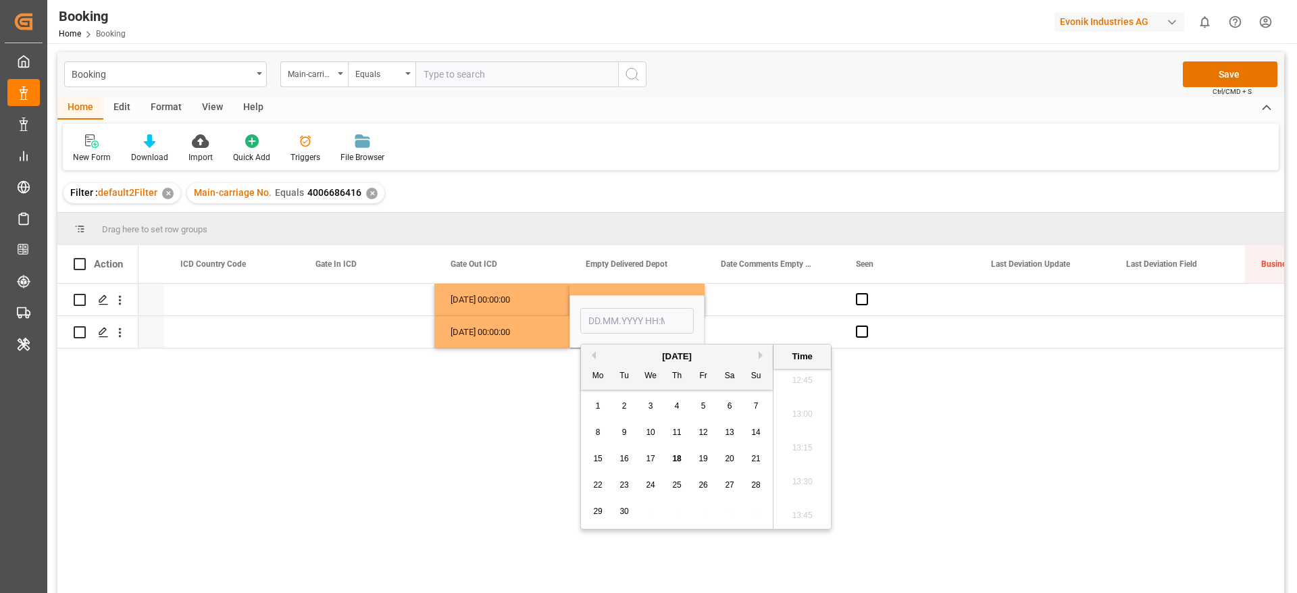
click at [624, 466] on div "16" at bounding box center [624, 459] width 17 height 16
type input "[DATE] 00:00"
click at [728, 299] on div "Press SPACE to select this row." at bounding box center [772, 300] width 135 height 32
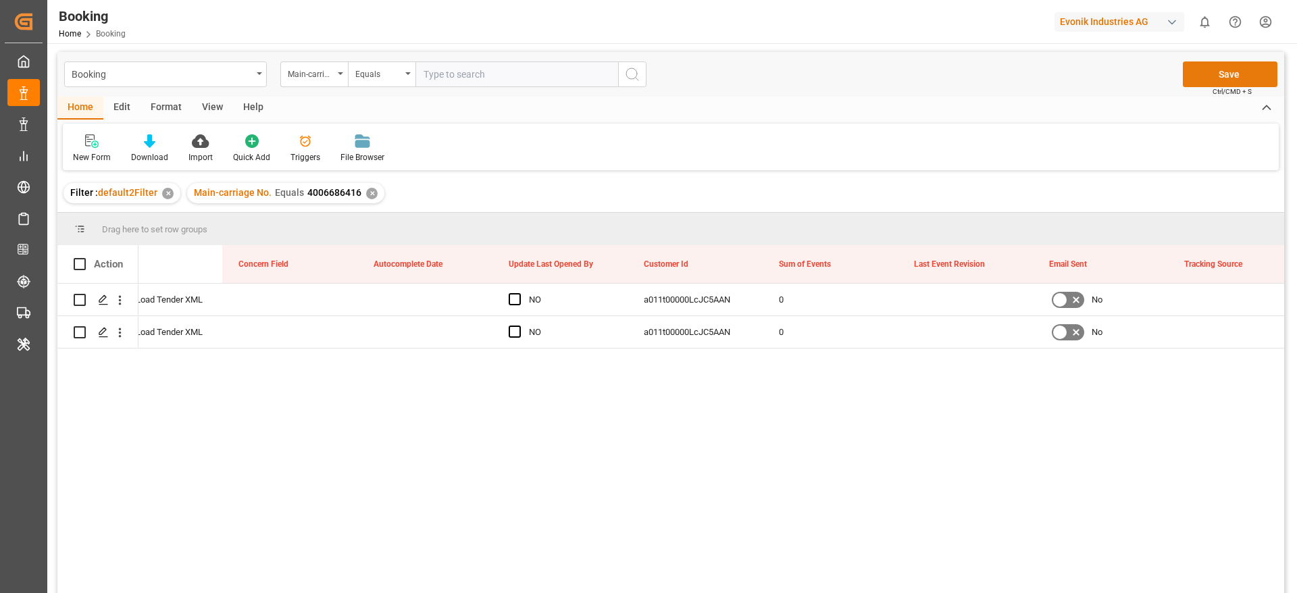
click at [1226, 64] on button "Save" at bounding box center [1230, 74] width 95 height 26
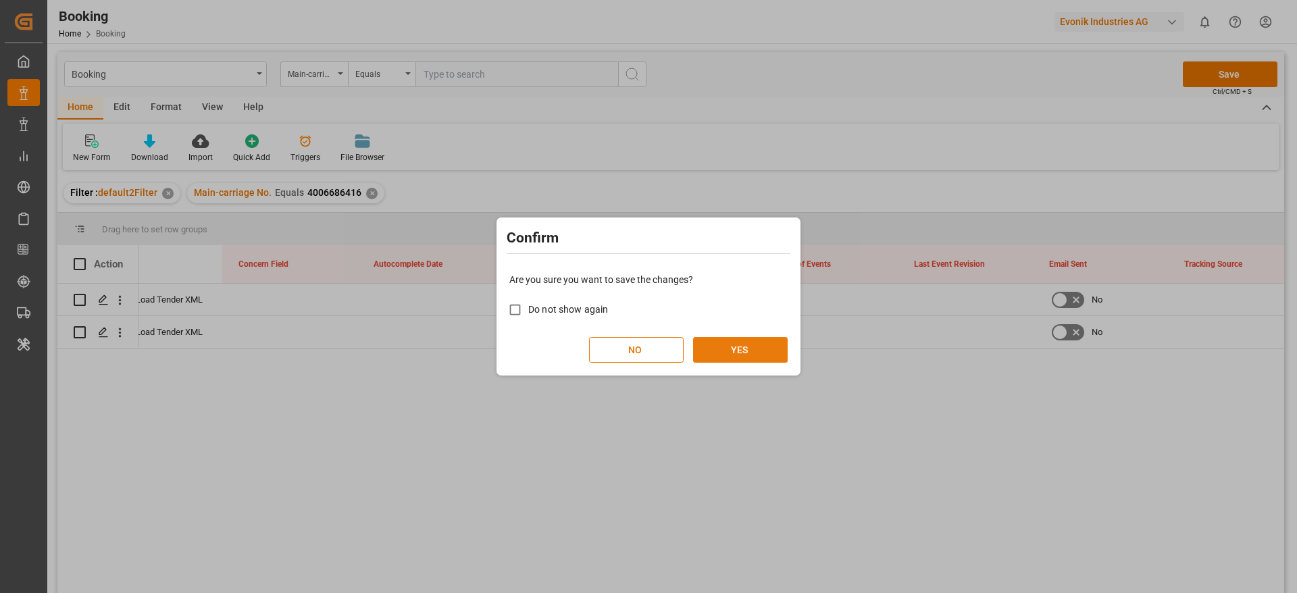
click at [720, 347] on button "YES" at bounding box center [740, 350] width 95 height 26
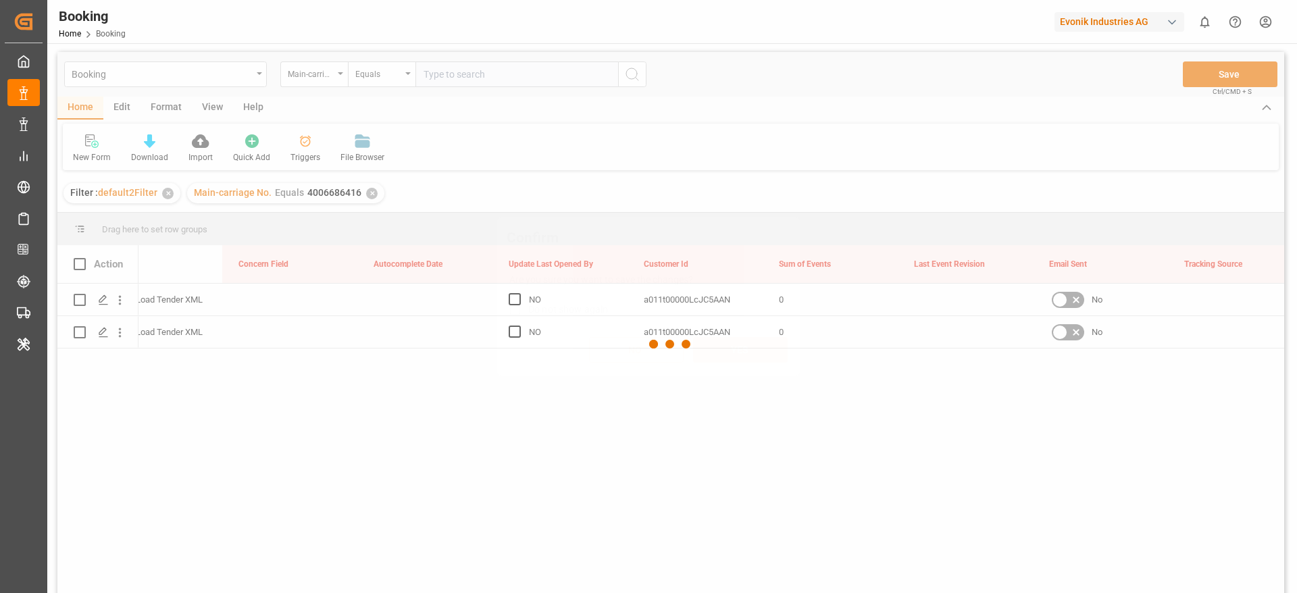
click at [720, 347] on button "YES" at bounding box center [740, 350] width 95 height 26
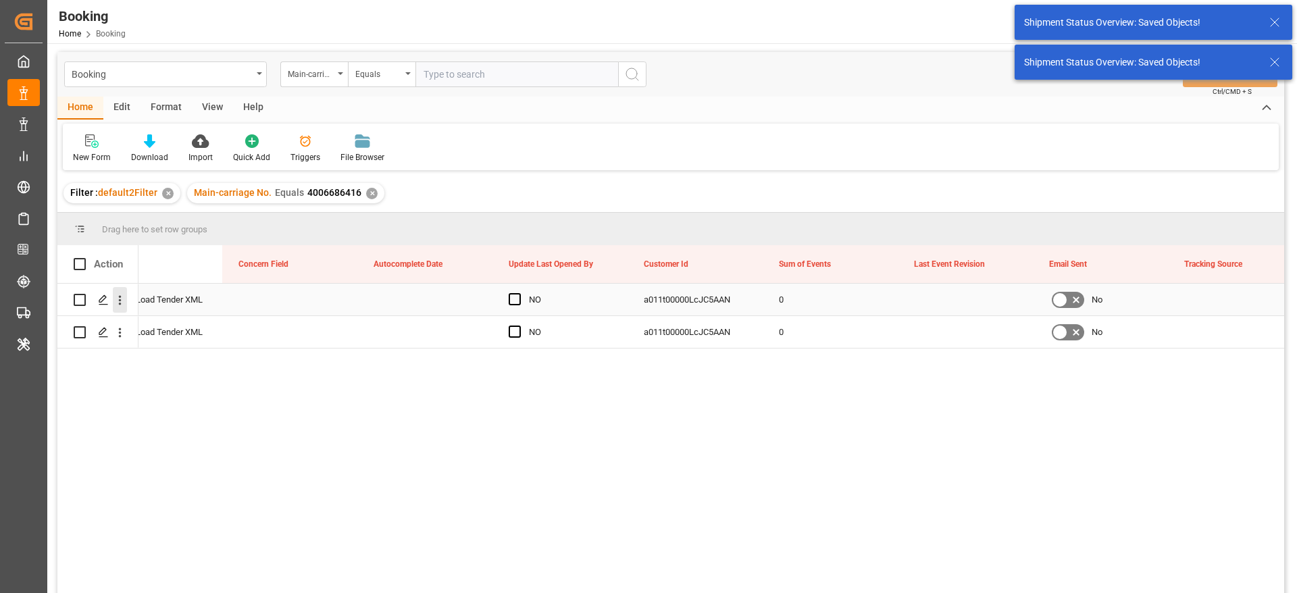
click at [118, 308] on button "open menu" at bounding box center [120, 300] width 14 height 26
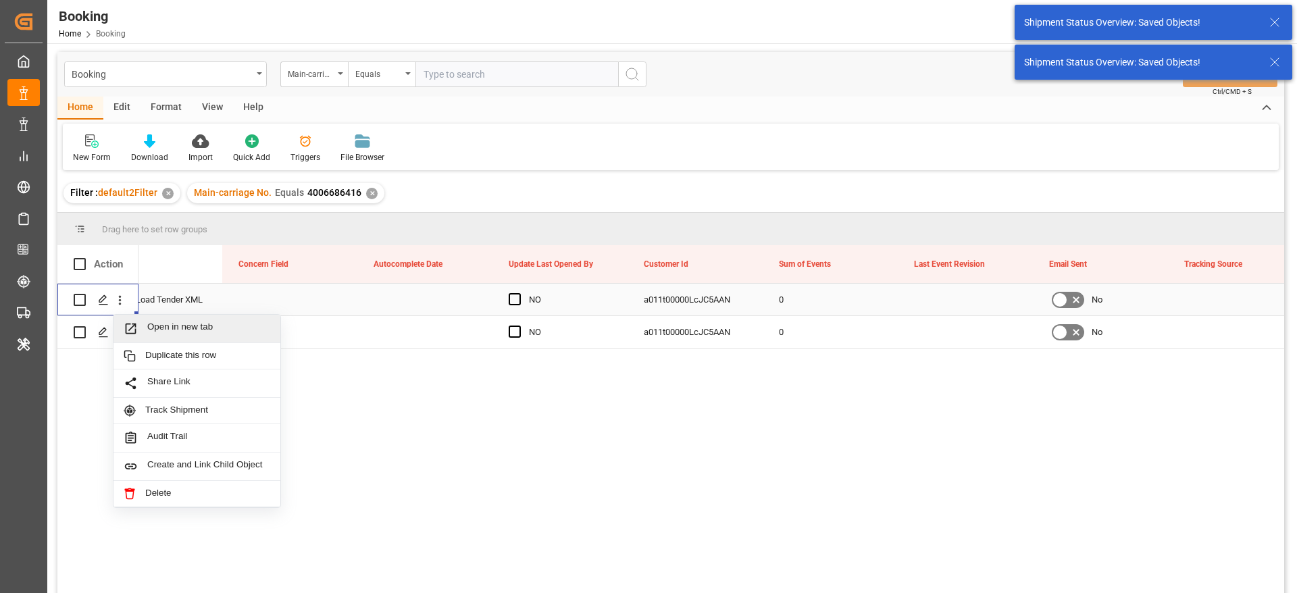
click at [173, 328] on span "Open in new tab" at bounding box center [208, 329] width 123 height 14
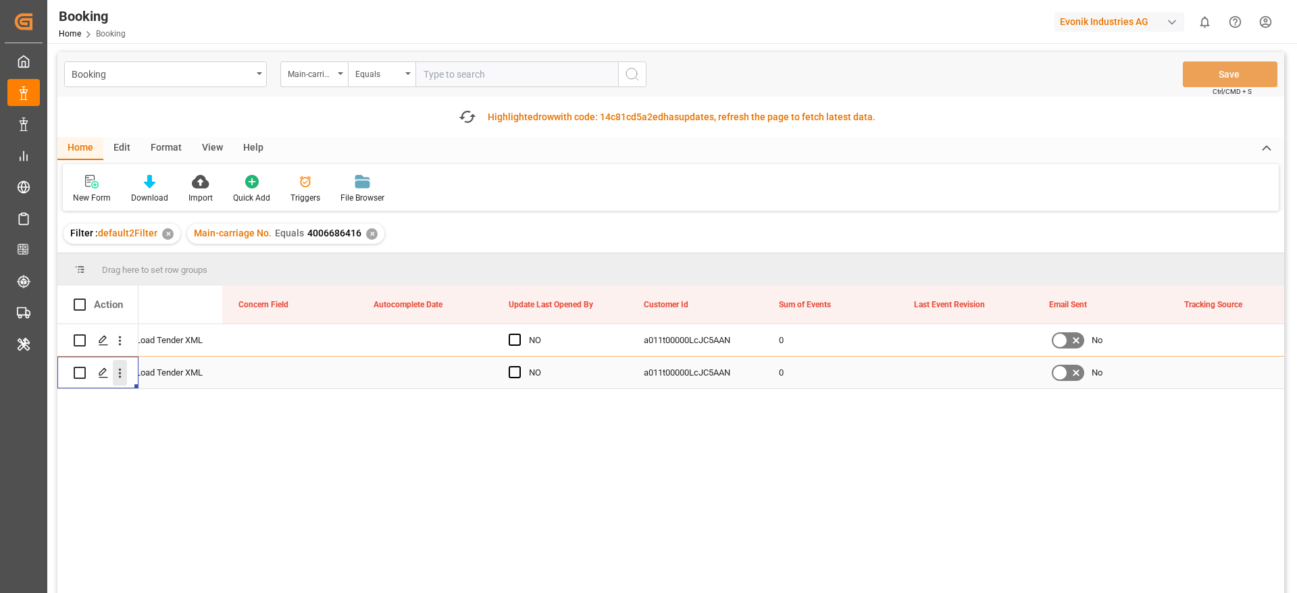
click at [121, 376] on icon "open menu" at bounding box center [120, 373] width 14 height 14
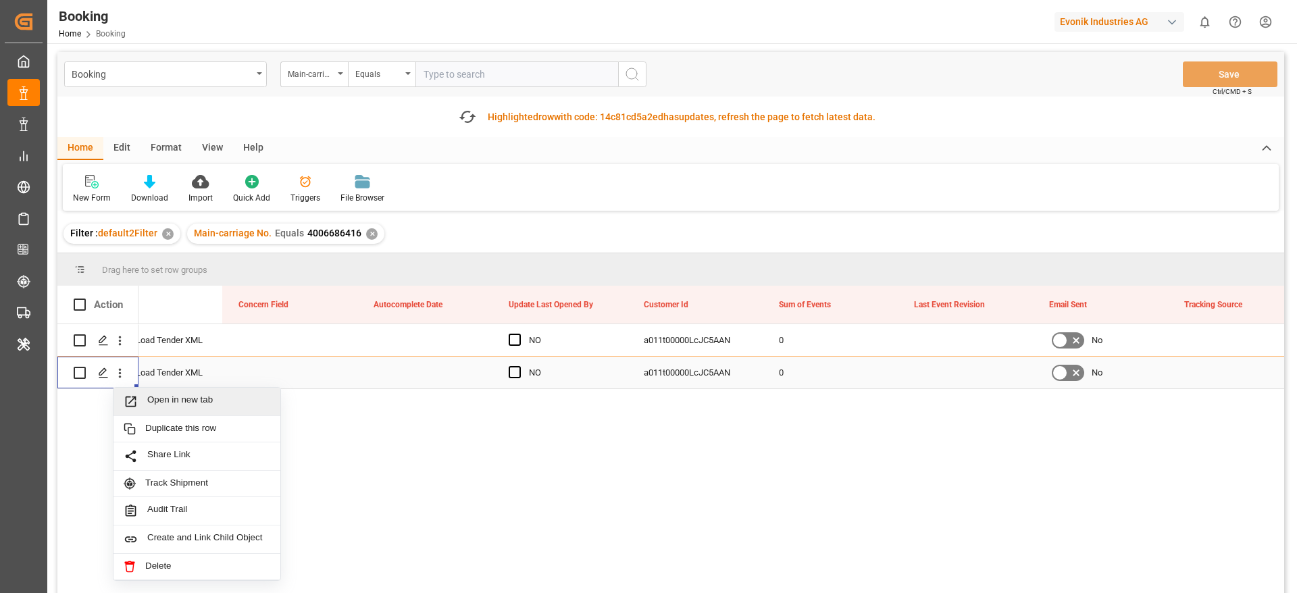
click at [166, 391] on div "Open in new tab" at bounding box center [197, 402] width 167 height 28
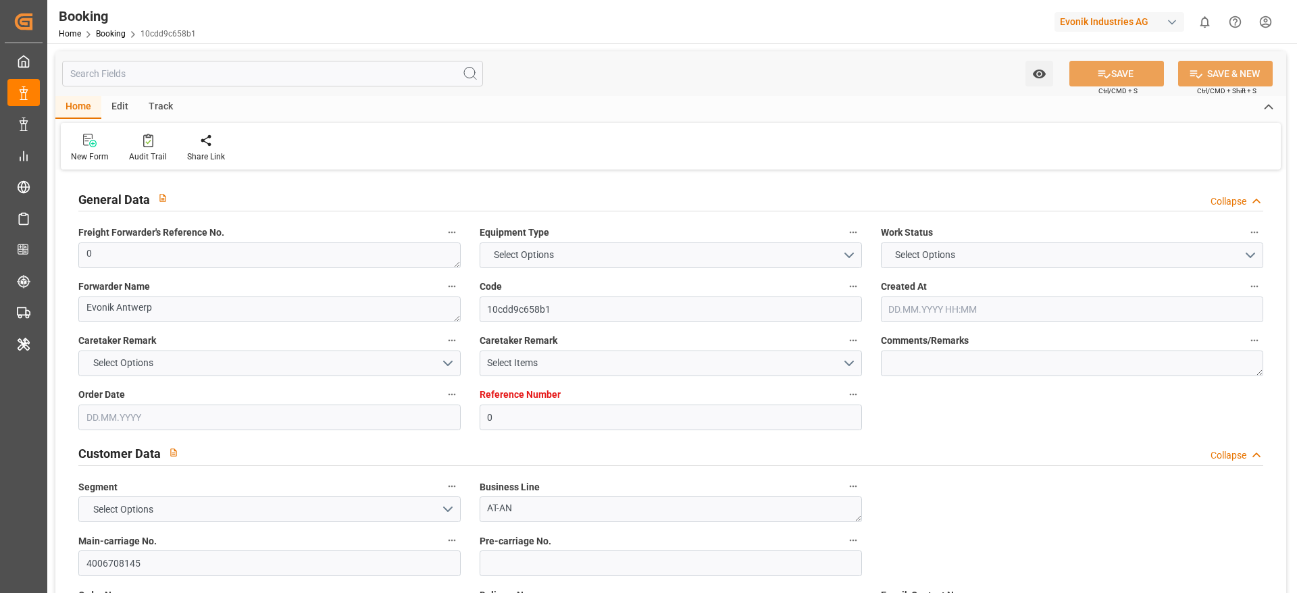
type input "0"
type input "CMACGM"
type input "CMA CGM Group"
type input "NLRTM"
type input "NIMGA"
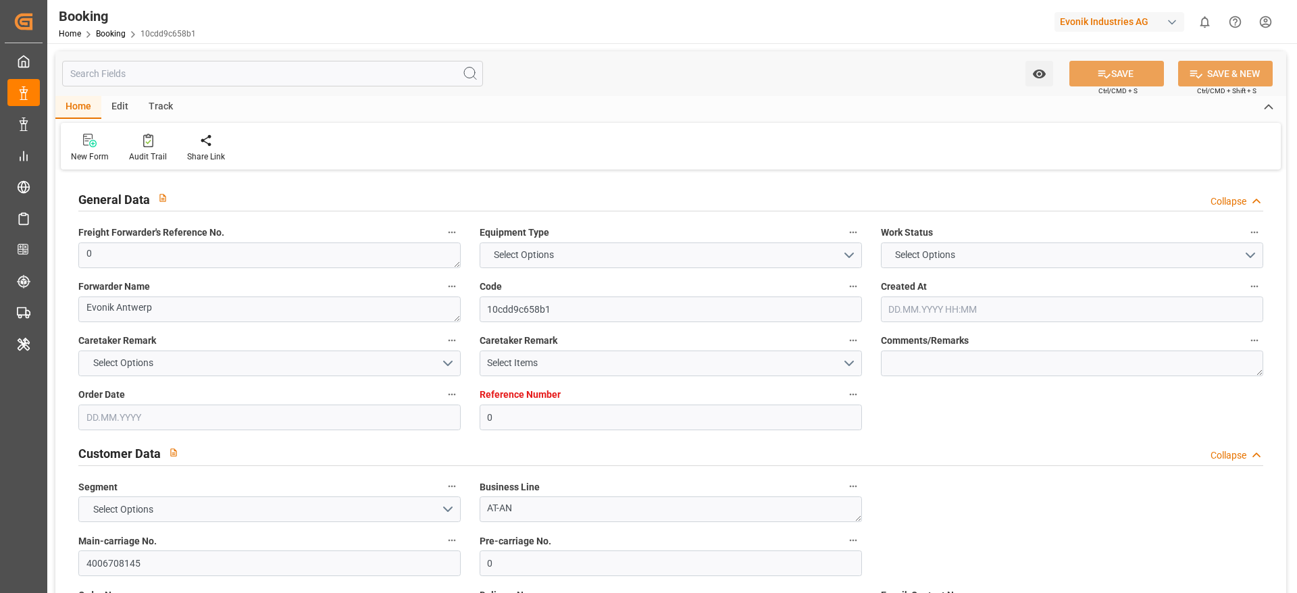
type input "[DATE] 12:19"
type input "[DATE]"
type input "[DATE] 00:00"
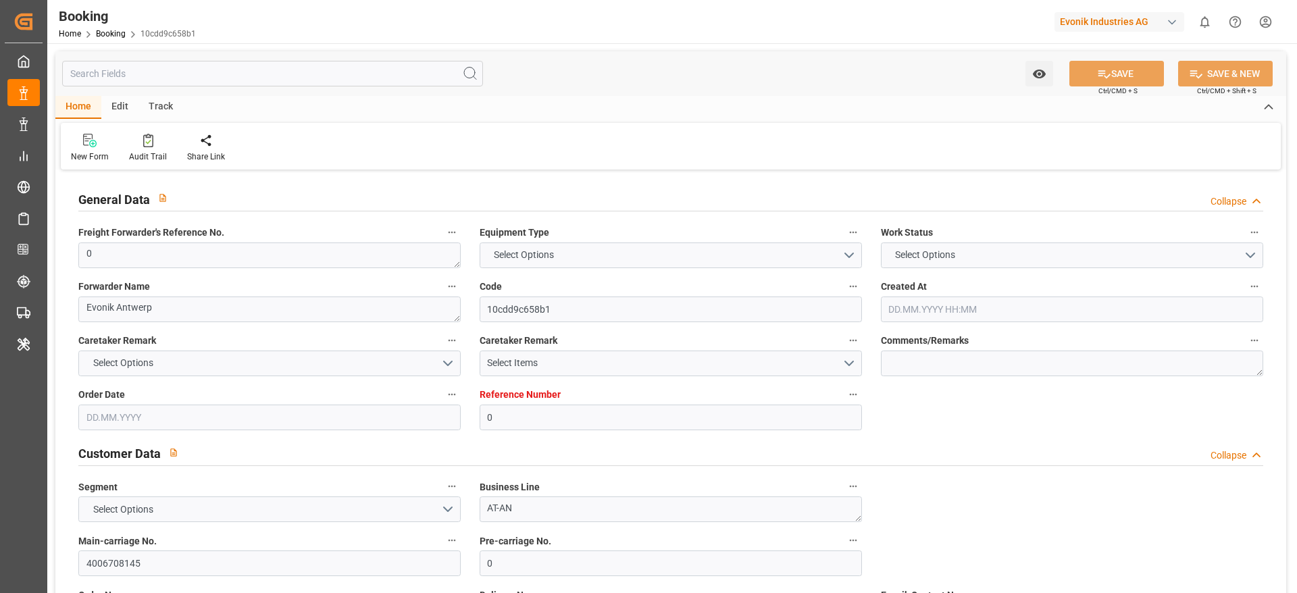
type input "[DATE] 15:34"
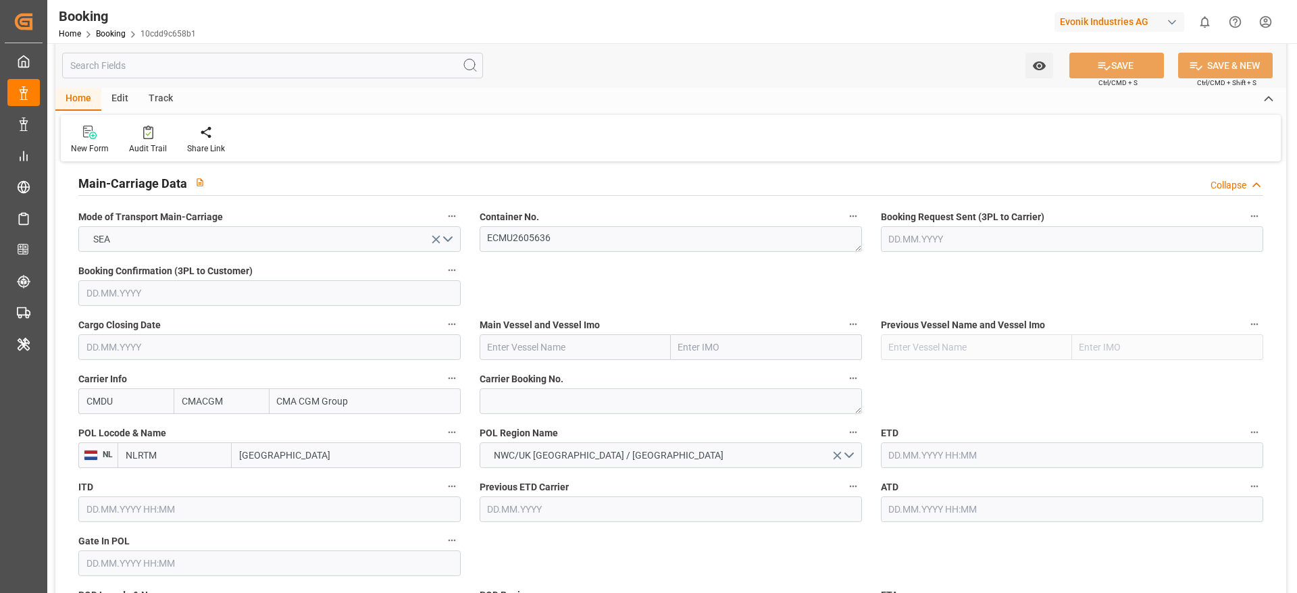
scroll to position [832, 0]
paste input "Accessible text CMA CGM [GEOGRAPHIC_DATA][PERSON_NAME]"
click at [500, 351] on input "text" at bounding box center [575, 348] width 191 height 26
click at [522, 354] on input "Accessible text CMA CGM [GEOGRAPHIC_DATA][PERSON_NAME]" at bounding box center [575, 348] width 191 height 26
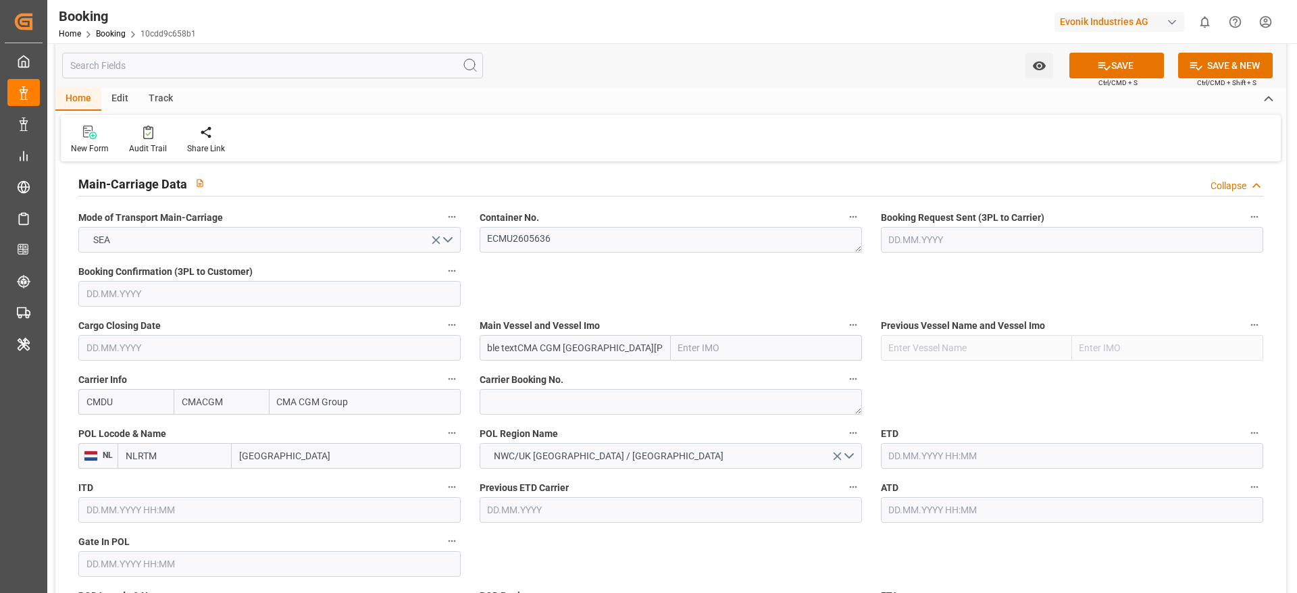
scroll to position [0, 30]
type input "ACMA CGM [GEOGRAPHIC_DATA][PERSON_NAME]"
drag, startPoint x: 484, startPoint y: 349, endPoint x: 653, endPoint y: 344, distance: 169.0
click at [653, 344] on input "ACMA CGM [GEOGRAPHIC_DATA][PERSON_NAME]" at bounding box center [575, 348] width 191 height 26
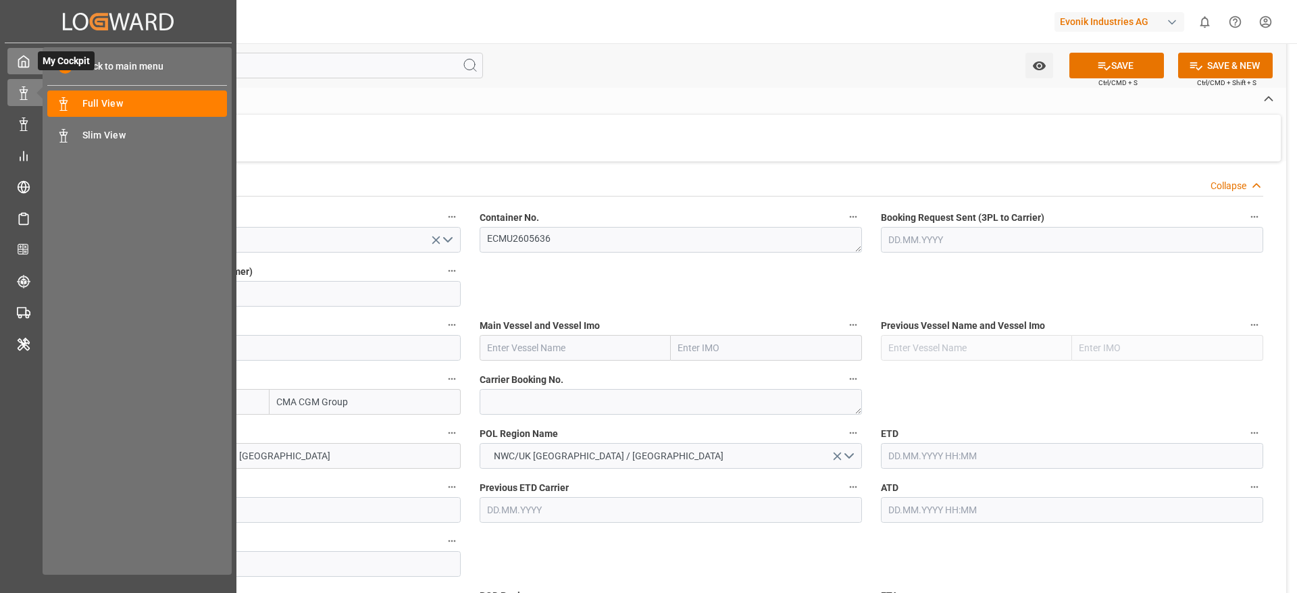
click at [30, 72] on div "My Cockpit My Cockpit" at bounding box center [118, 61] width 222 height 26
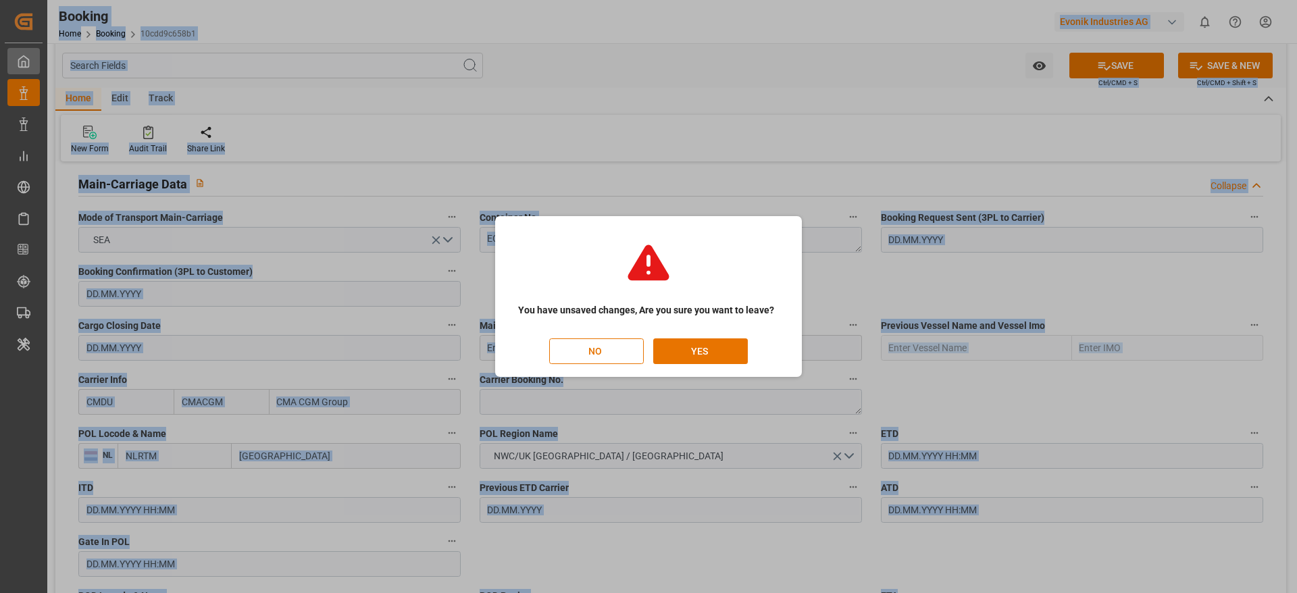
click at [30, 72] on div "You have unsaved changes, Are you sure you want to leave? NO YES" at bounding box center [648, 296] width 1297 height 593
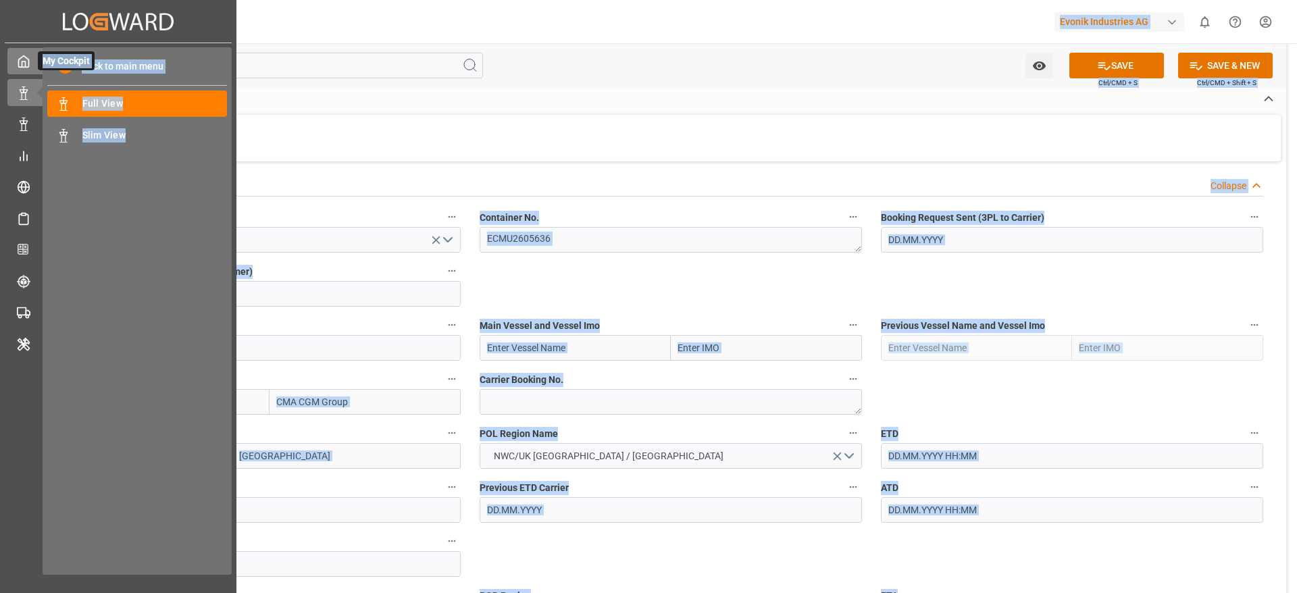
click at [19, 74] on div "My Cockpit My Cockpit" at bounding box center [118, 61] width 222 height 26
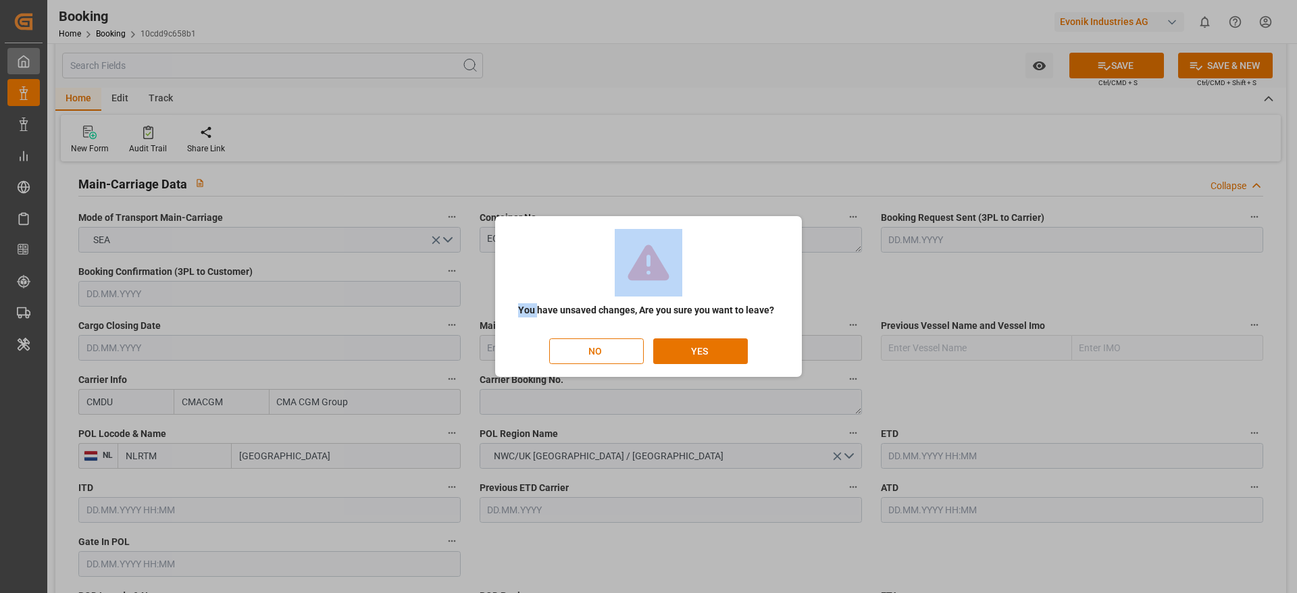
click at [19, 74] on div "You have unsaved changes, Are you sure you want to leave? NO YES" at bounding box center [648, 296] width 1297 height 593
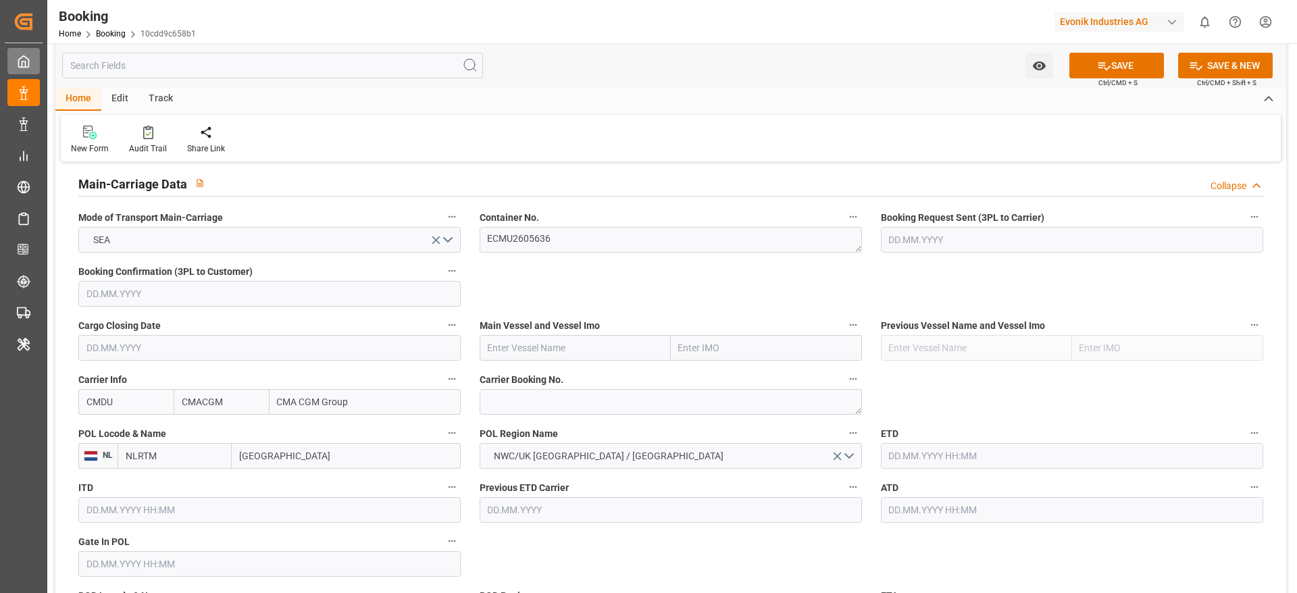
click at [26, 64] on icon at bounding box center [24, 62] width 14 height 14
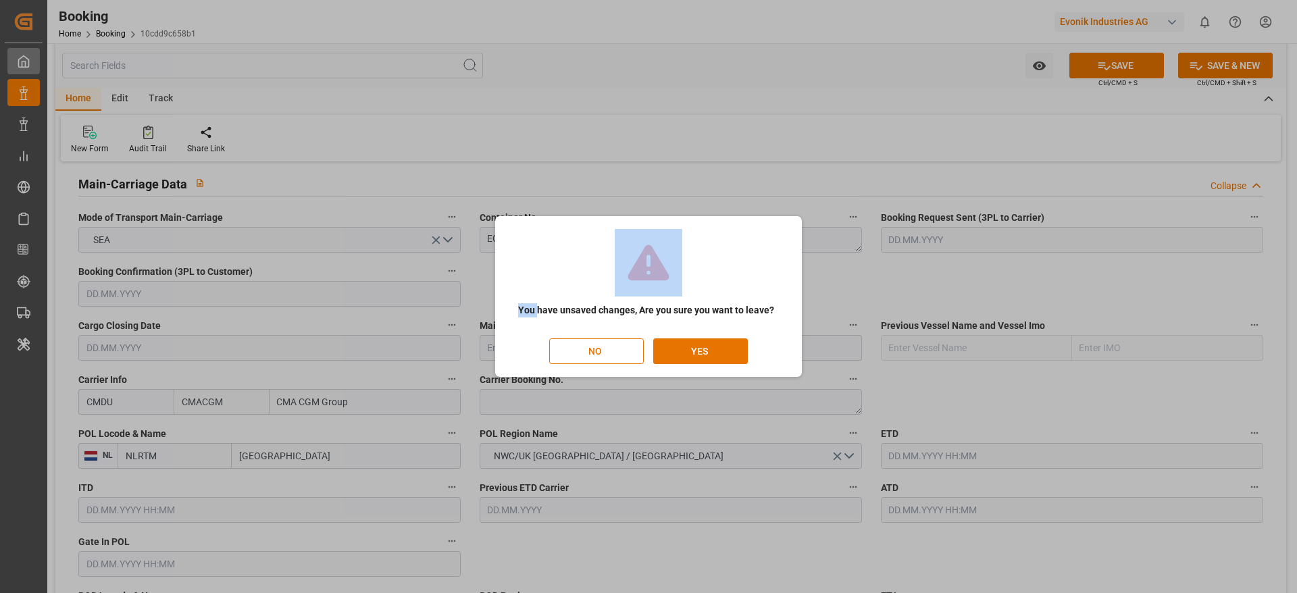
click at [26, 64] on div "You have unsaved changes, Are you sure you want to leave? NO YES" at bounding box center [648, 296] width 1297 height 593
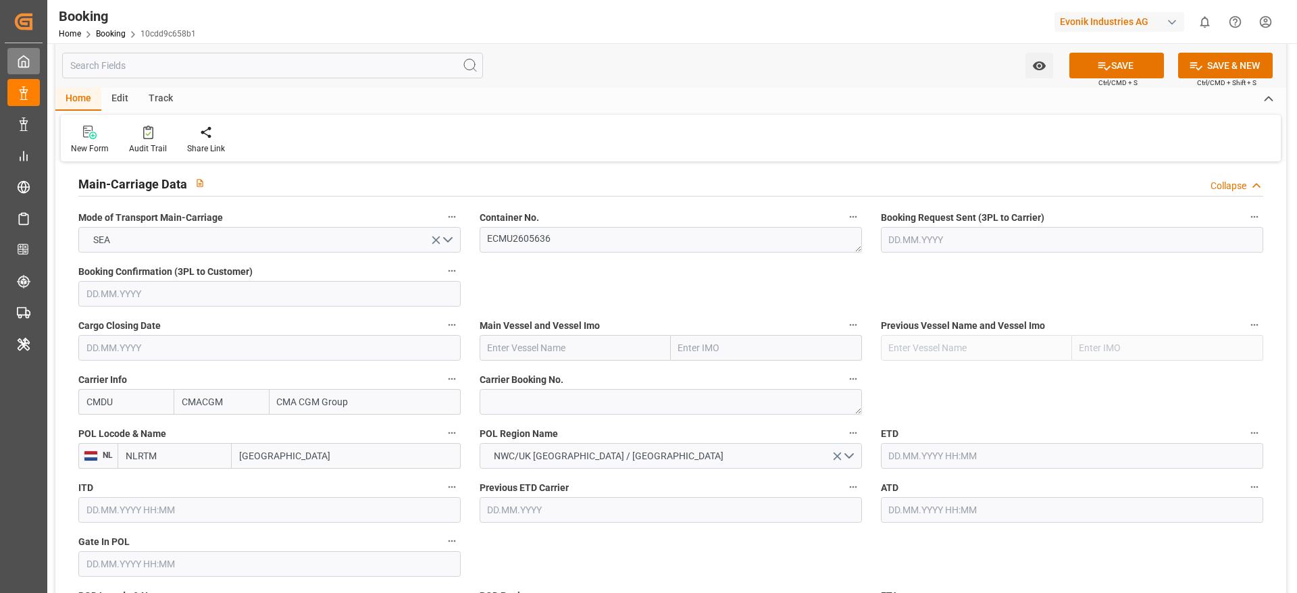
click at [21, 59] on icon at bounding box center [24, 62] width 14 height 14
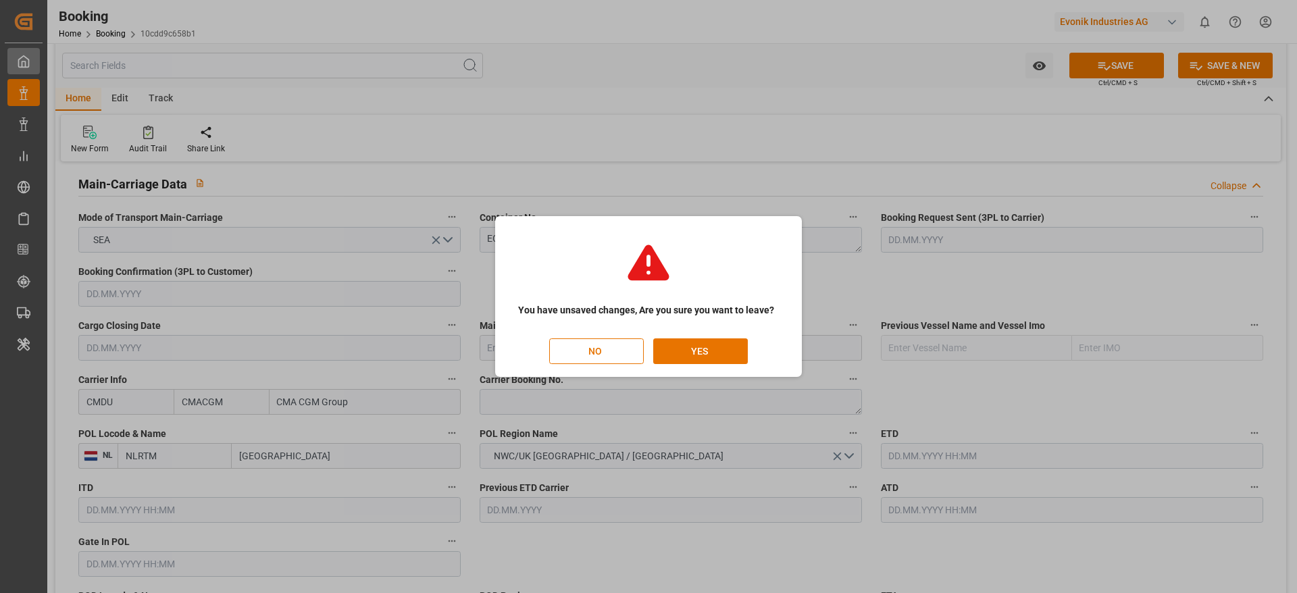
click at [21, 59] on div "You have unsaved changes, Are you sure you want to leave? NO YES" at bounding box center [648, 296] width 1297 height 593
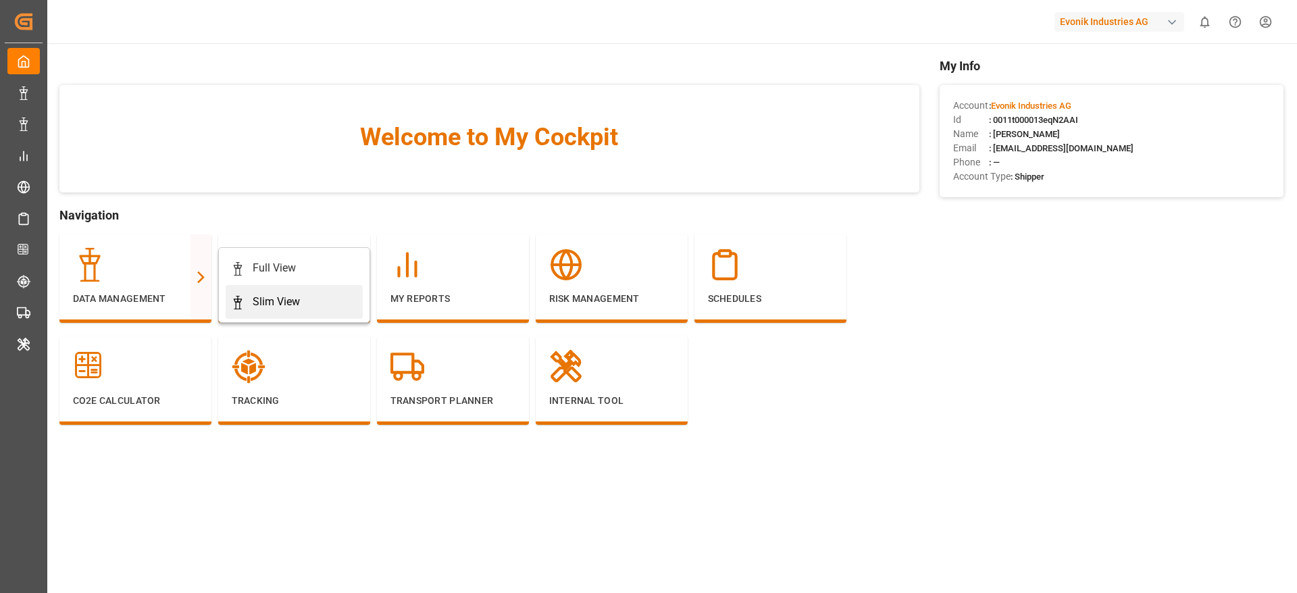
click at [264, 306] on div "Slim View" at bounding box center [276, 302] width 47 height 16
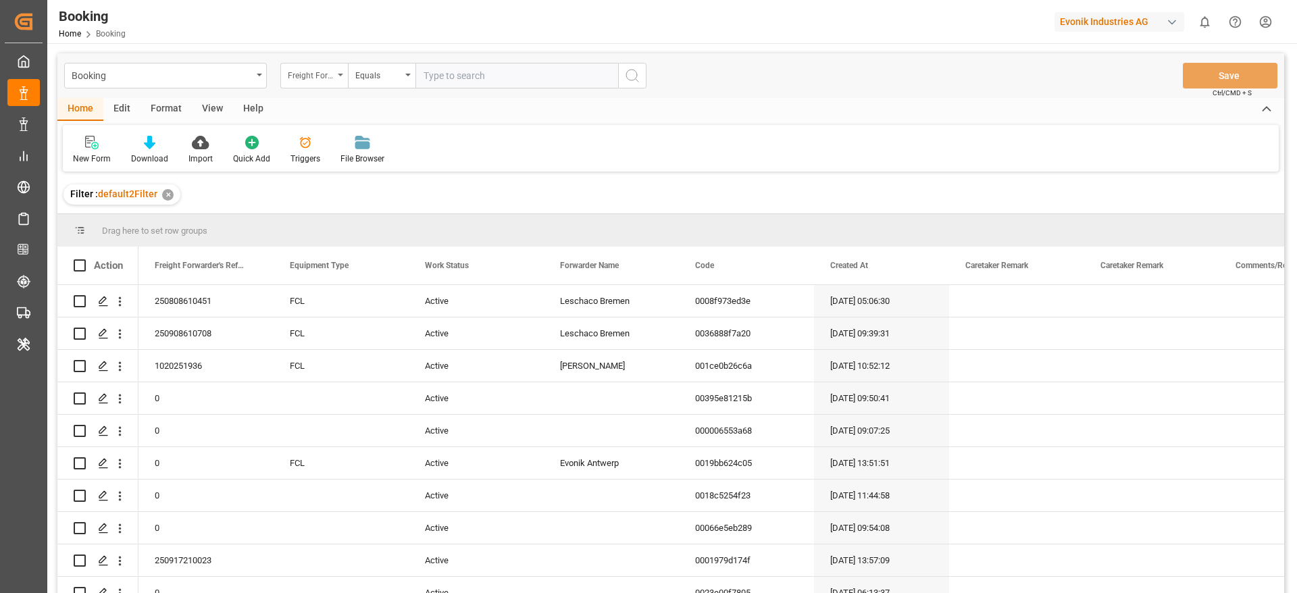
click at [329, 76] on div "Freight Forwarder's Reference No." at bounding box center [311, 74] width 46 height 16
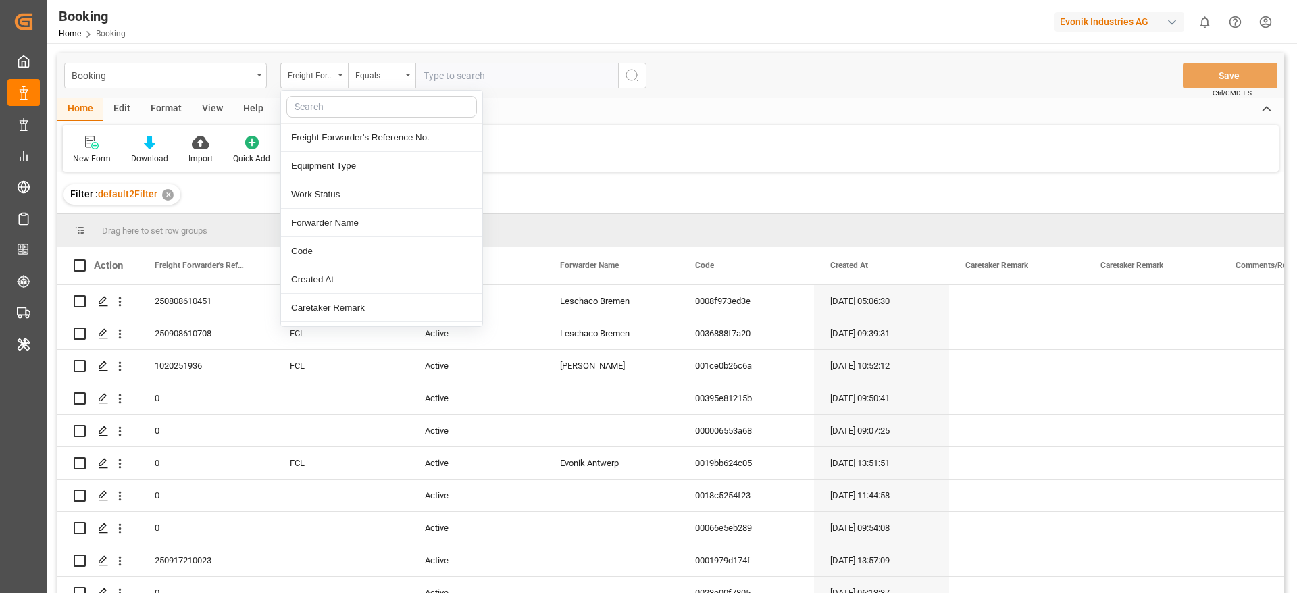
click at [316, 102] on input "text" at bounding box center [381, 107] width 191 height 22
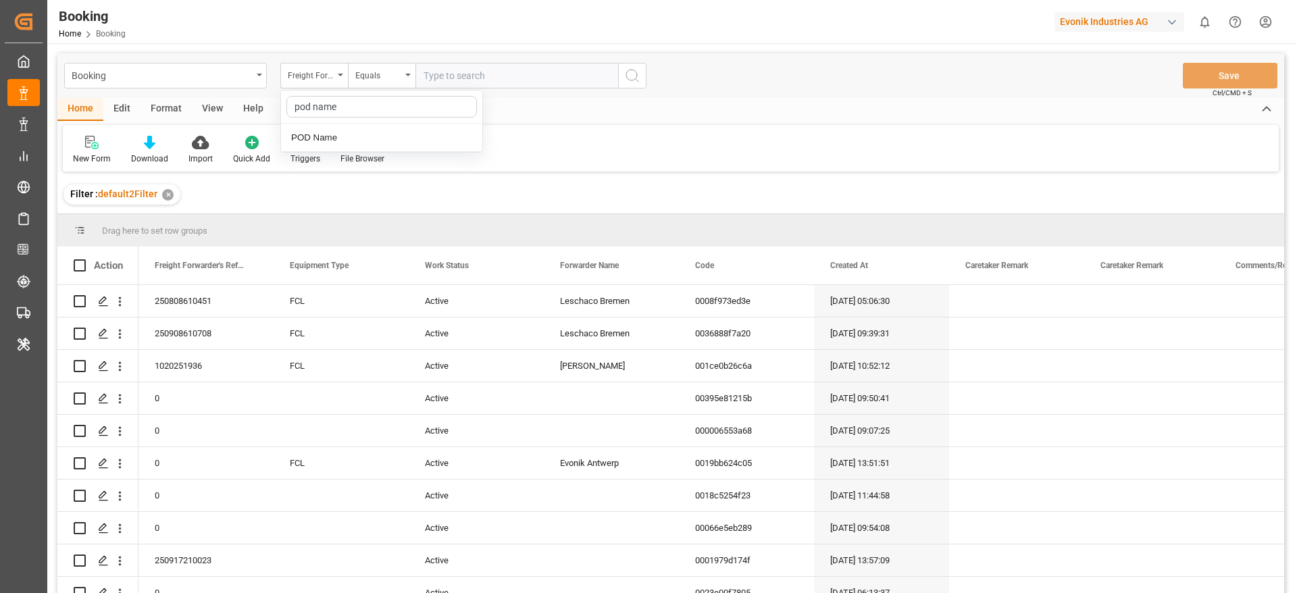
type input "pod name"
click at [377, 134] on div "POD Name" at bounding box center [381, 138] width 201 height 28
paste input "[GEOGRAPHIC_DATA]"
click at [474, 76] on input "[GEOGRAPHIC_DATA]" at bounding box center [517, 76] width 203 height 26
type input "[GEOGRAPHIC_DATA]"
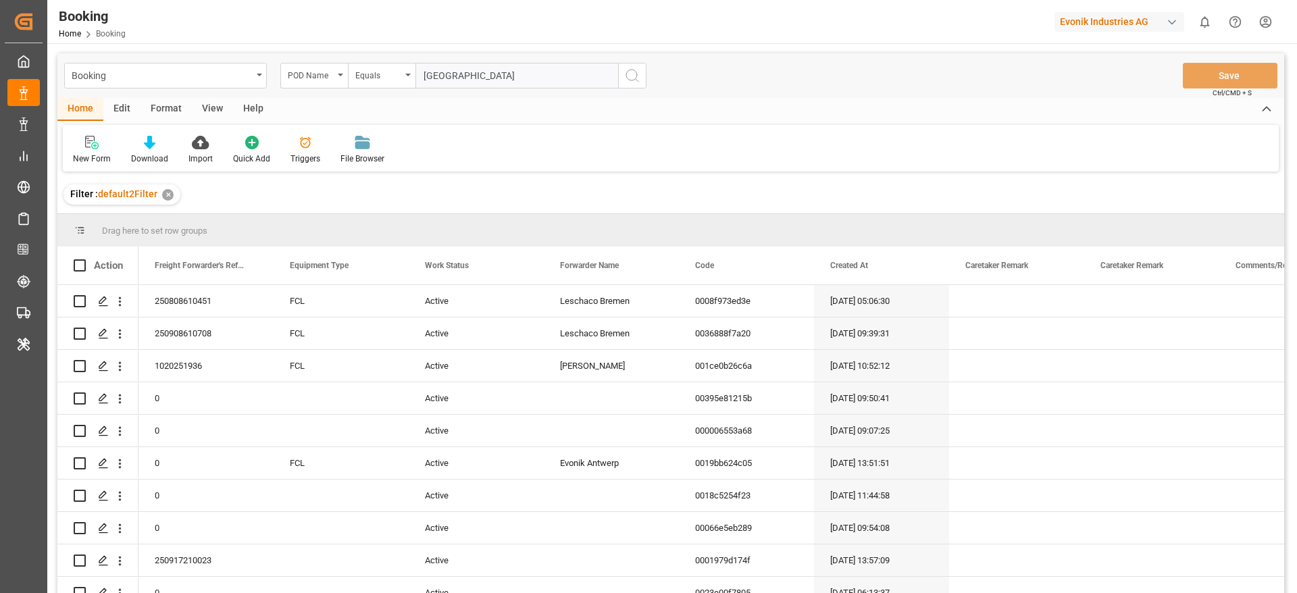
click at [625, 74] on icon "search button" at bounding box center [632, 76] width 16 height 16
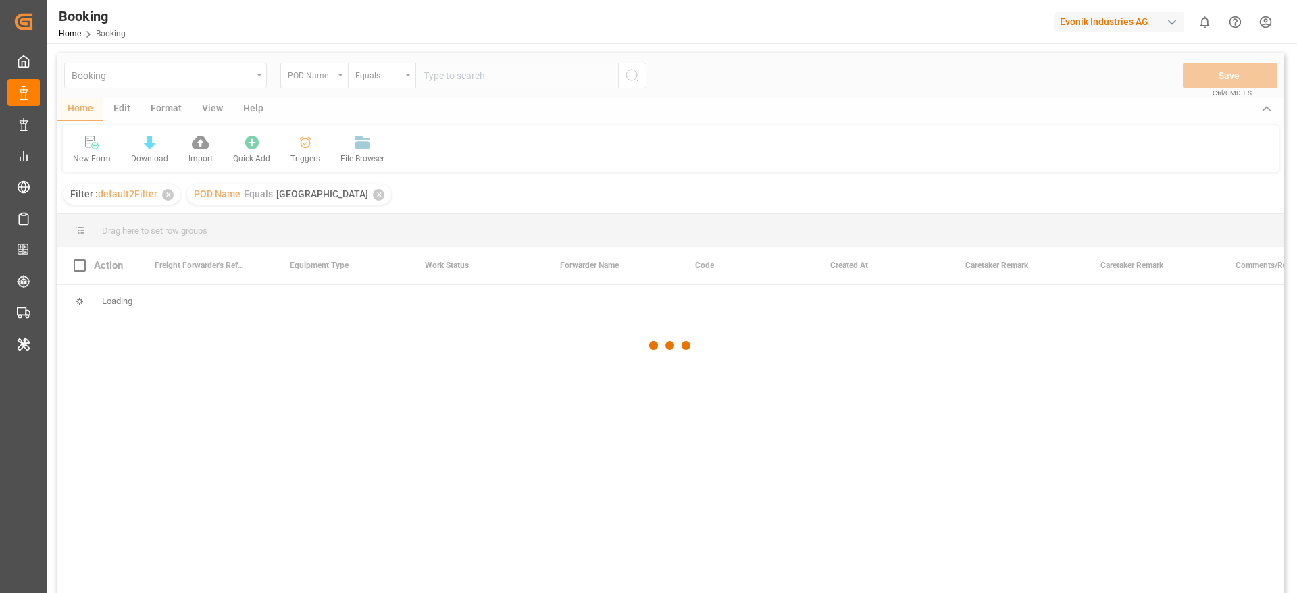
click at [625, 74] on div "Booking POD Name Equals Save Ctrl/CMD + S Home Edit Format View Help New Form D…" at bounding box center [670, 341] width 1227 height 576
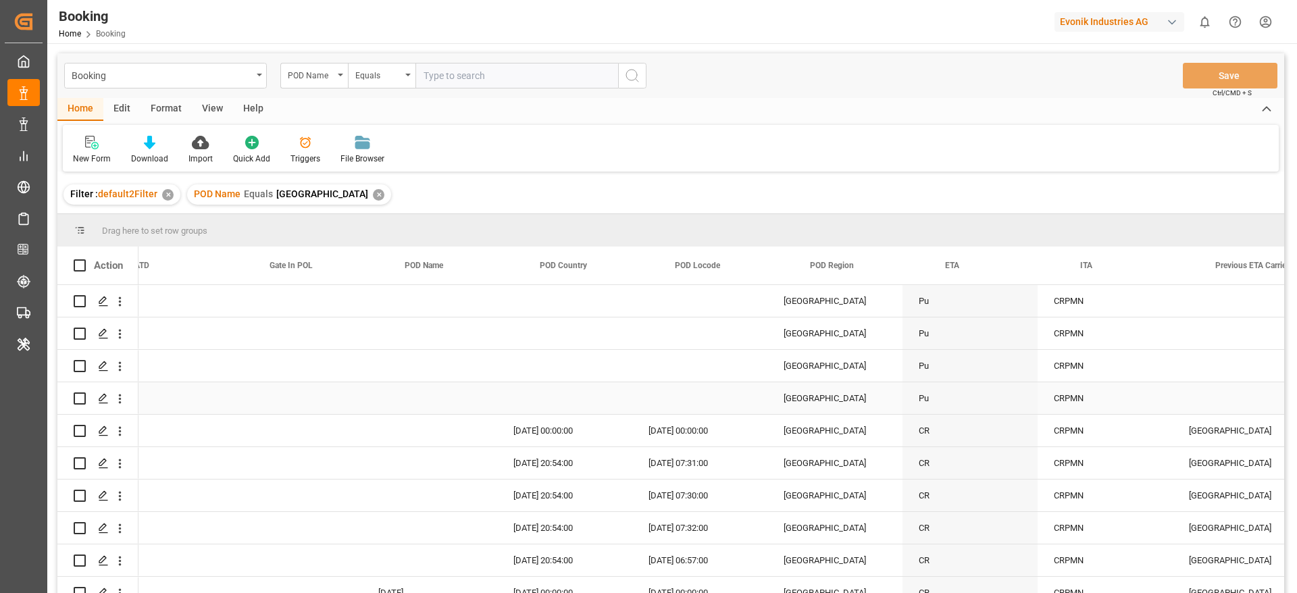
scroll to position [0, 8204]
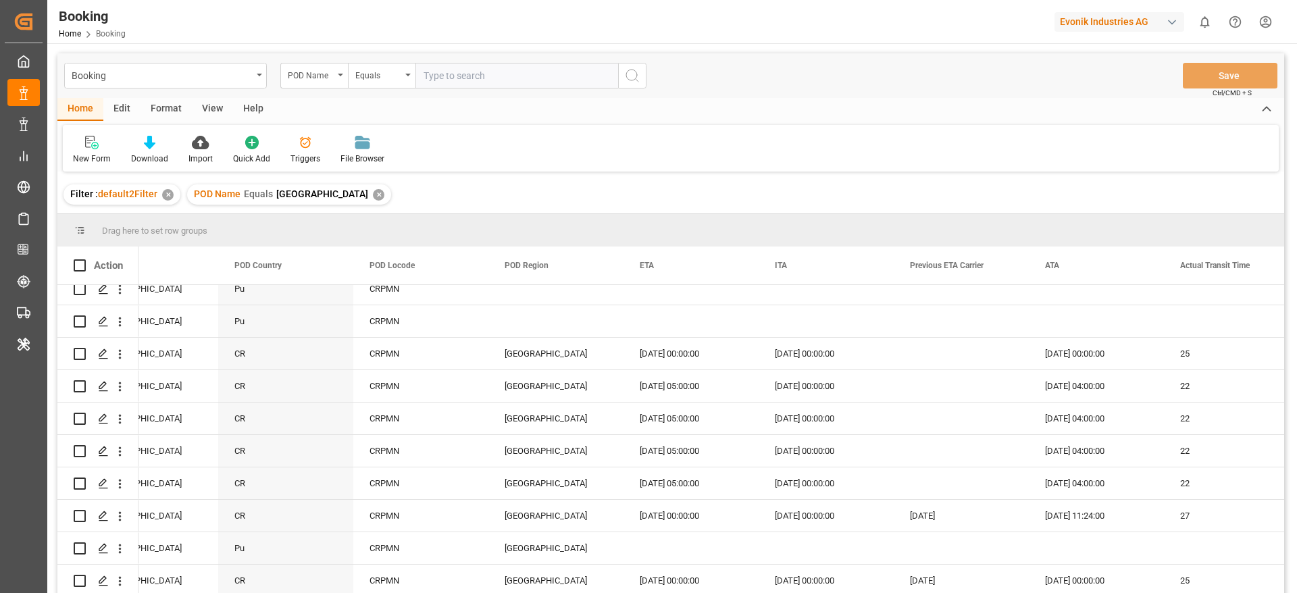
paste input "Alger (Algiers)"
click at [427, 77] on input "Alger (Algiers)" at bounding box center [517, 76] width 203 height 26
type input "Alger (Algiers)"
click at [373, 192] on div "✕" at bounding box center [378, 194] width 11 height 11
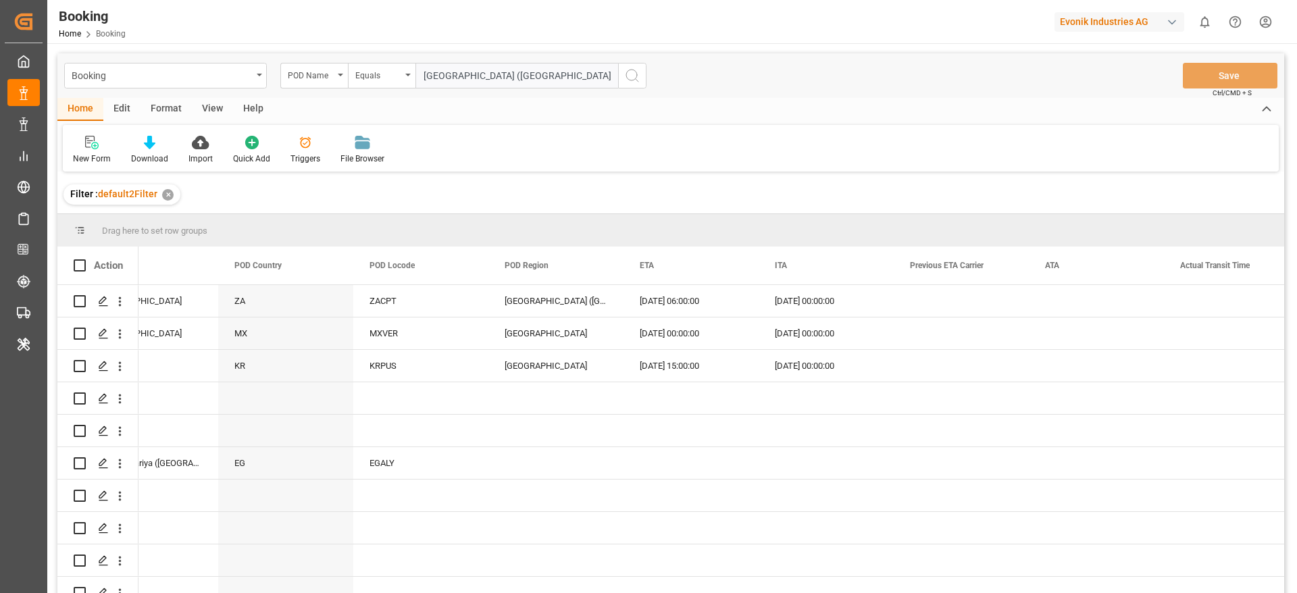
click at [629, 77] on icon "search button" at bounding box center [632, 76] width 16 height 16
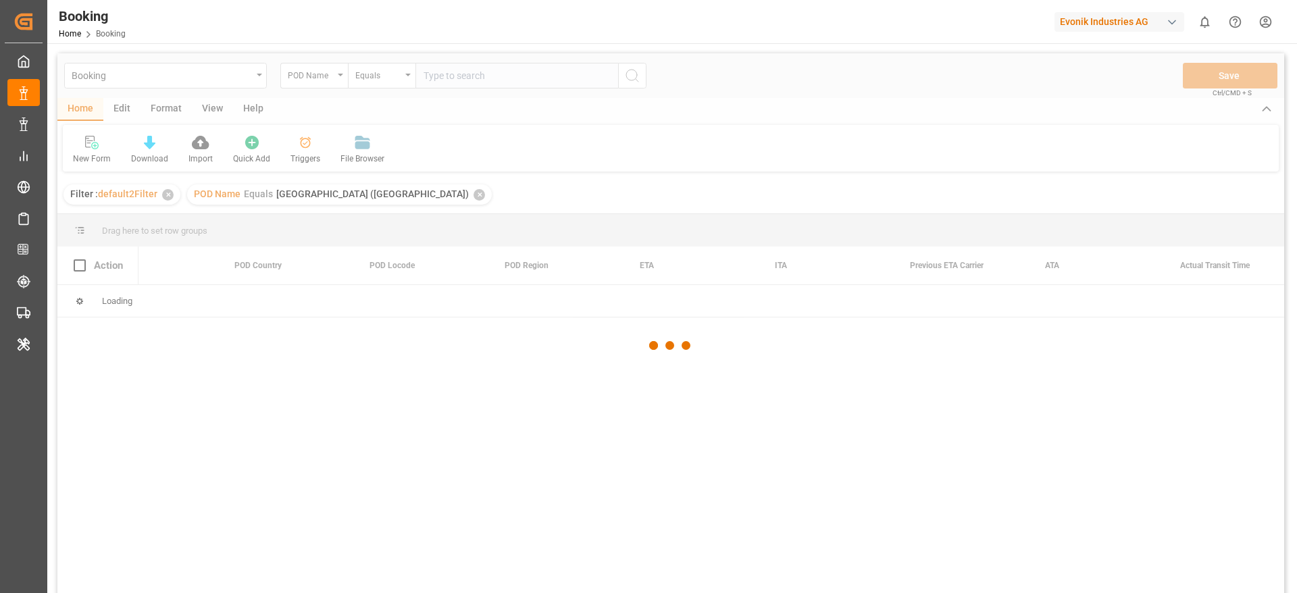
click at [629, 77] on div at bounding box center [670, 345] width 1227 height 585
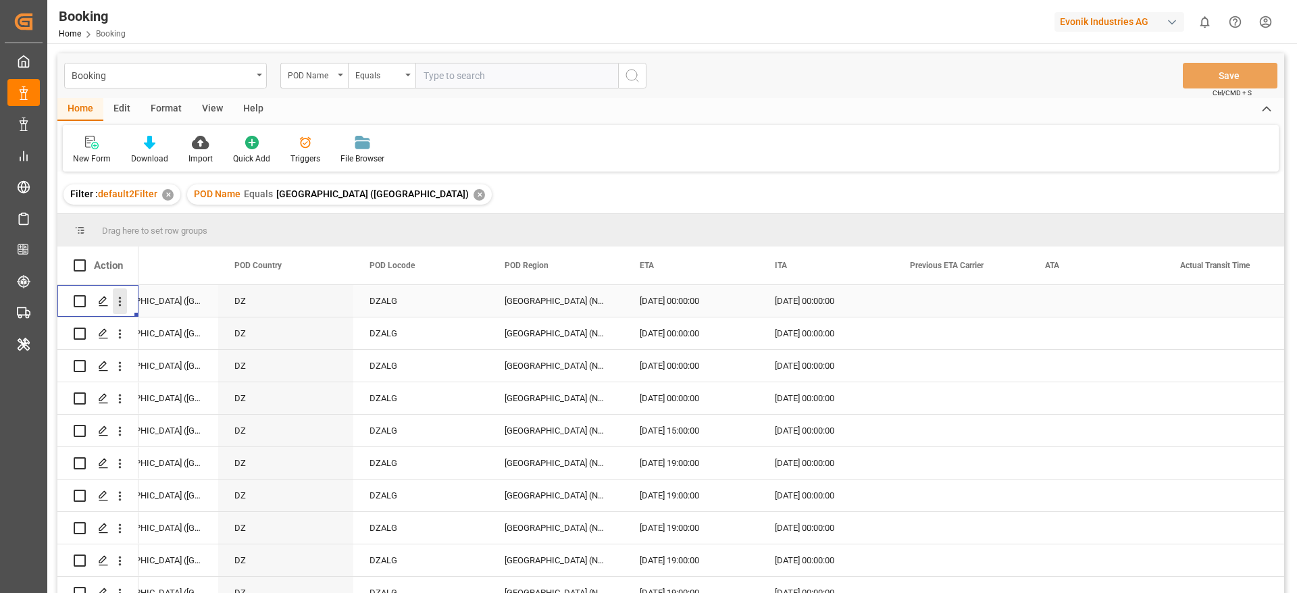
click at [123, 307] on icon "open menu" at bounding box center [120, 302] width 14 height 14
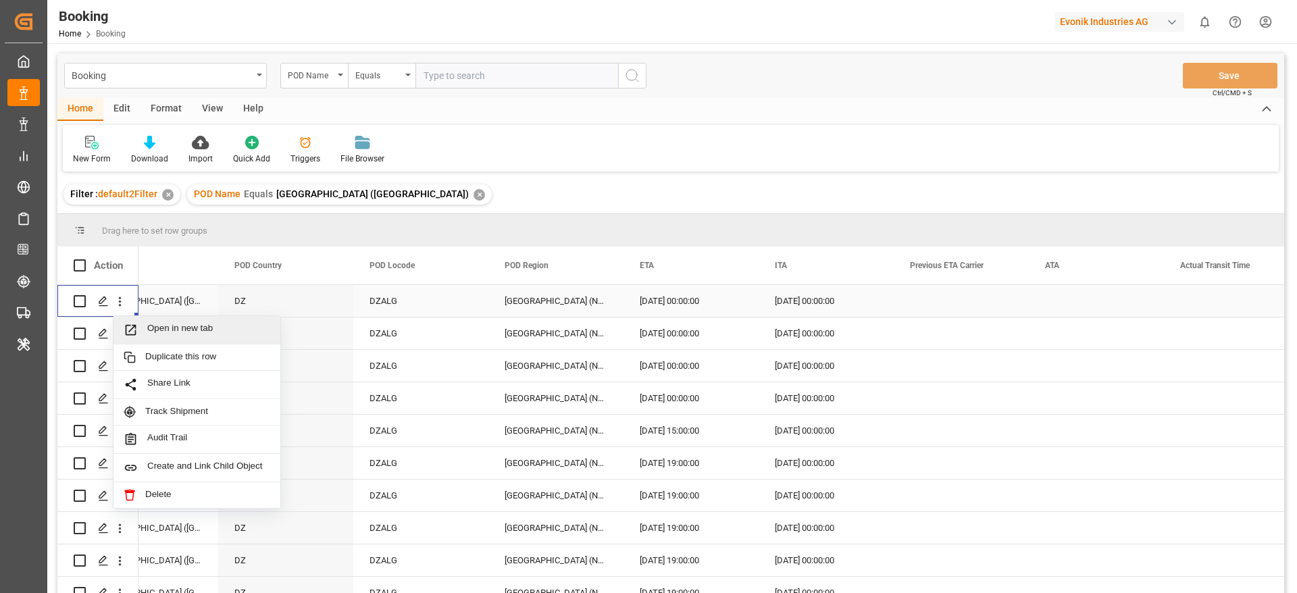
click at [160, 331] on span "Open in new tab" at bounding box center [208, 330] width 123 height 14
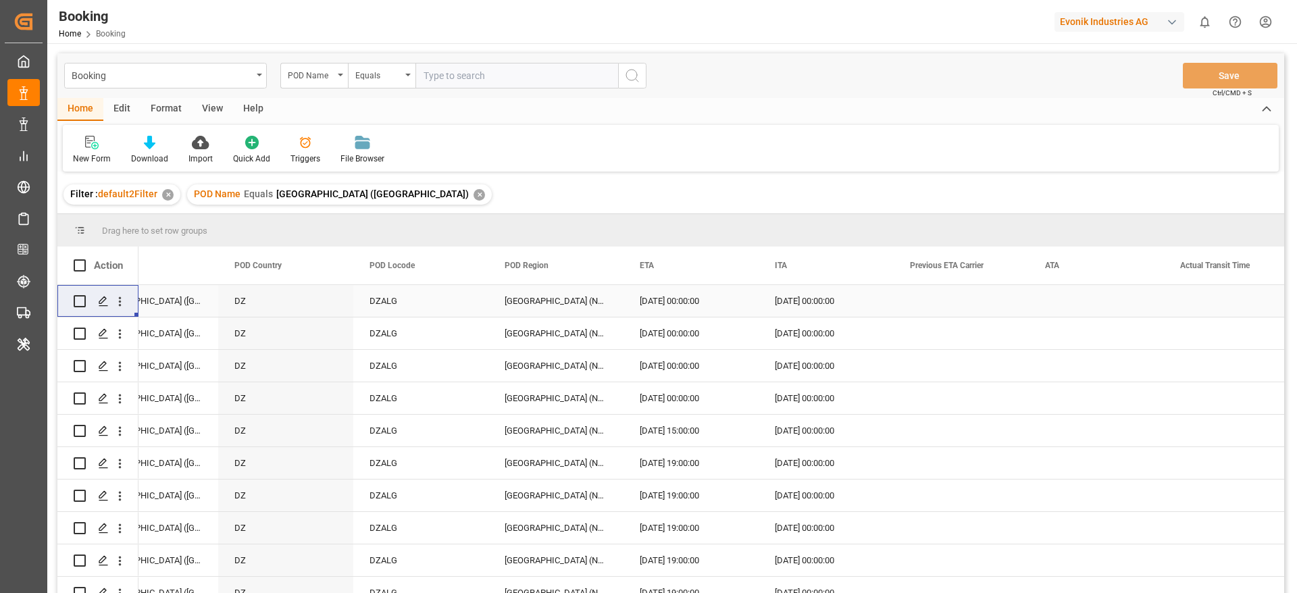
click at [460, 83] on input "text" at bounding box center [517, 76] width 203 height 26
click at [484, 82] on input "text" at bounding box center [517, 76] width 203 height 26
click at [447, 67] on input "text" at bounding box center [517, 76] width 203 height 26
paste input "Caucedo"
type input "Caucedo"
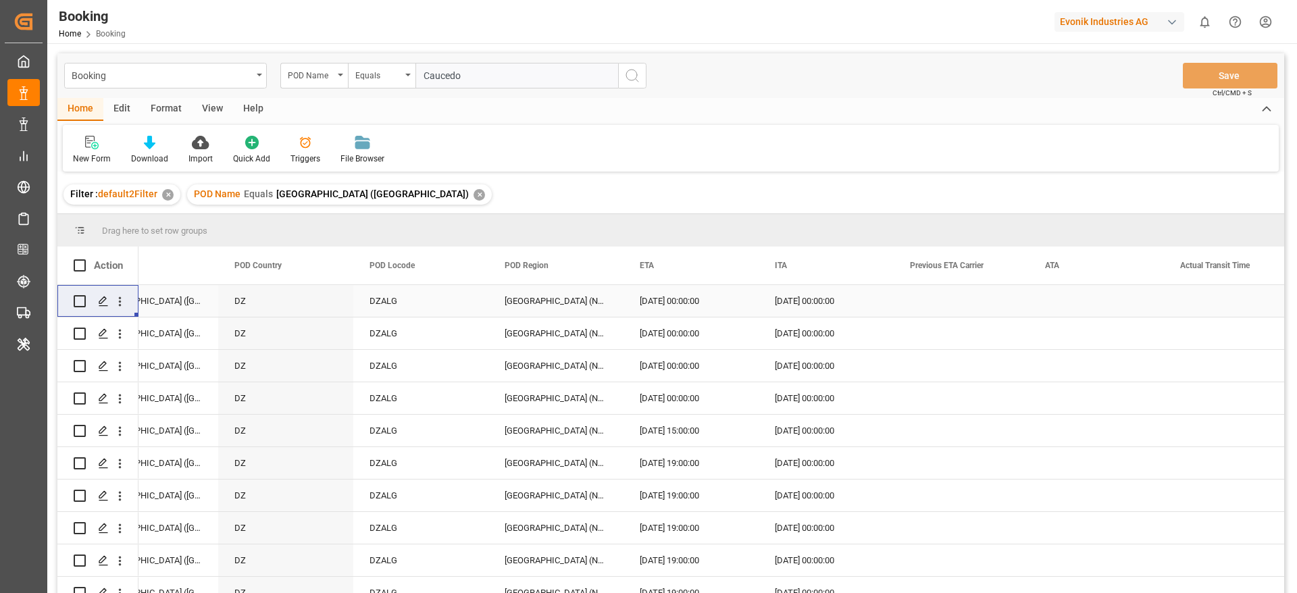
click at [474, 191] on div "✕" at bounding box center [479, 194] width 11 height 11
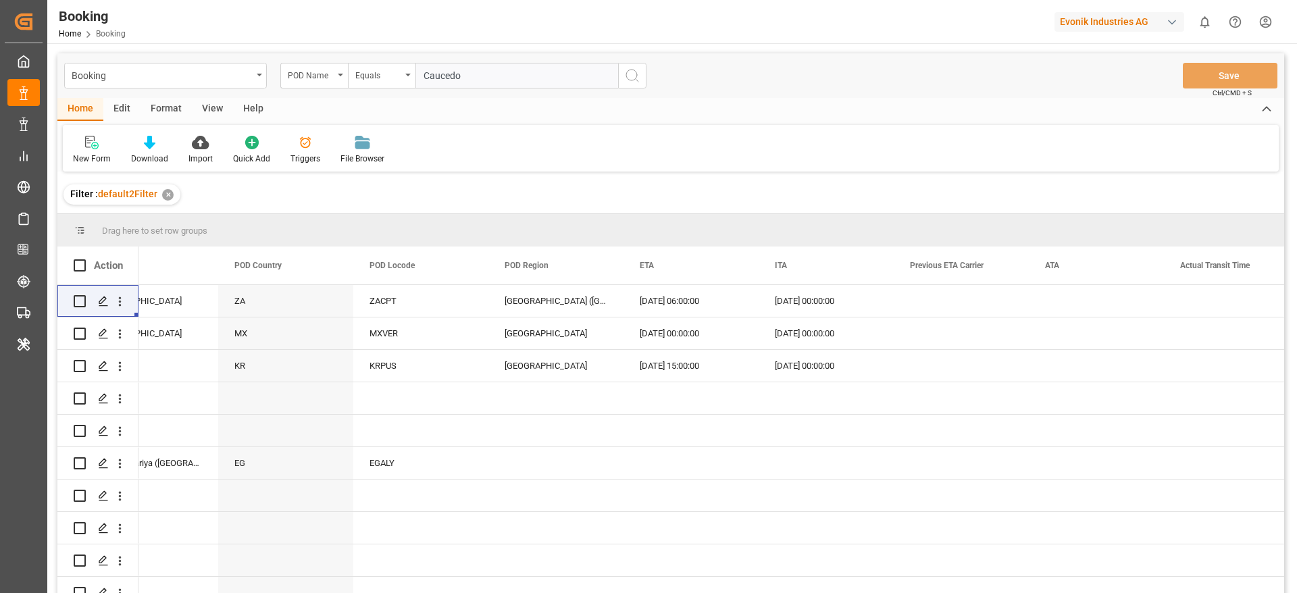
click at [627, 76] on icon "search button" at bounding box center [632, 76] width 16 height 16
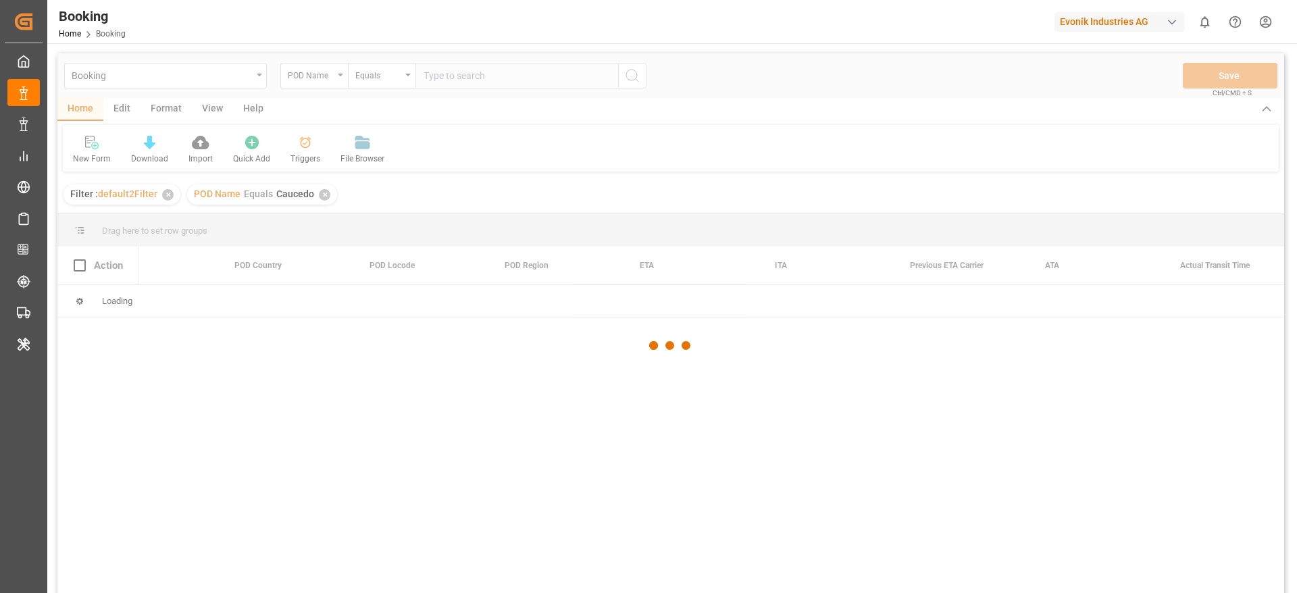
click at [627, 76] on div at bounding box center [670, 345] width 1227 height 585
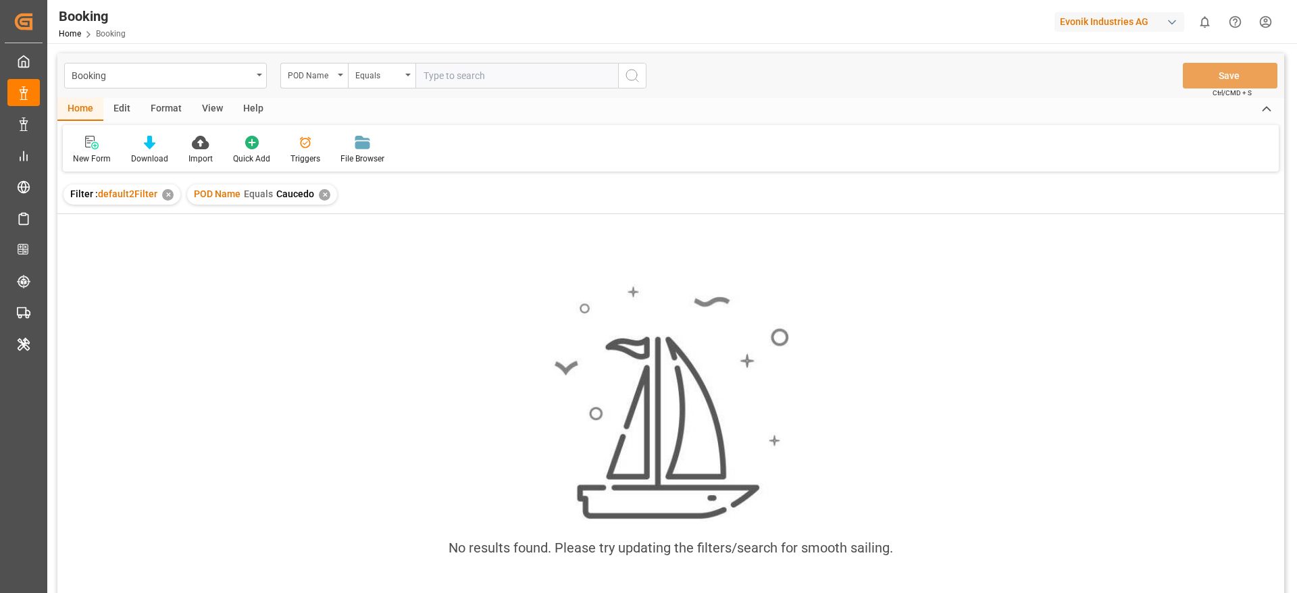
click at [451, 84] on input "text" at bounding box center [517, 76] width 203 height 26
paste input "Caucedo"
type input "Caucedo"
click at [322, 191] on div "✕" at bounding box center [324, 194] width 11 height 11
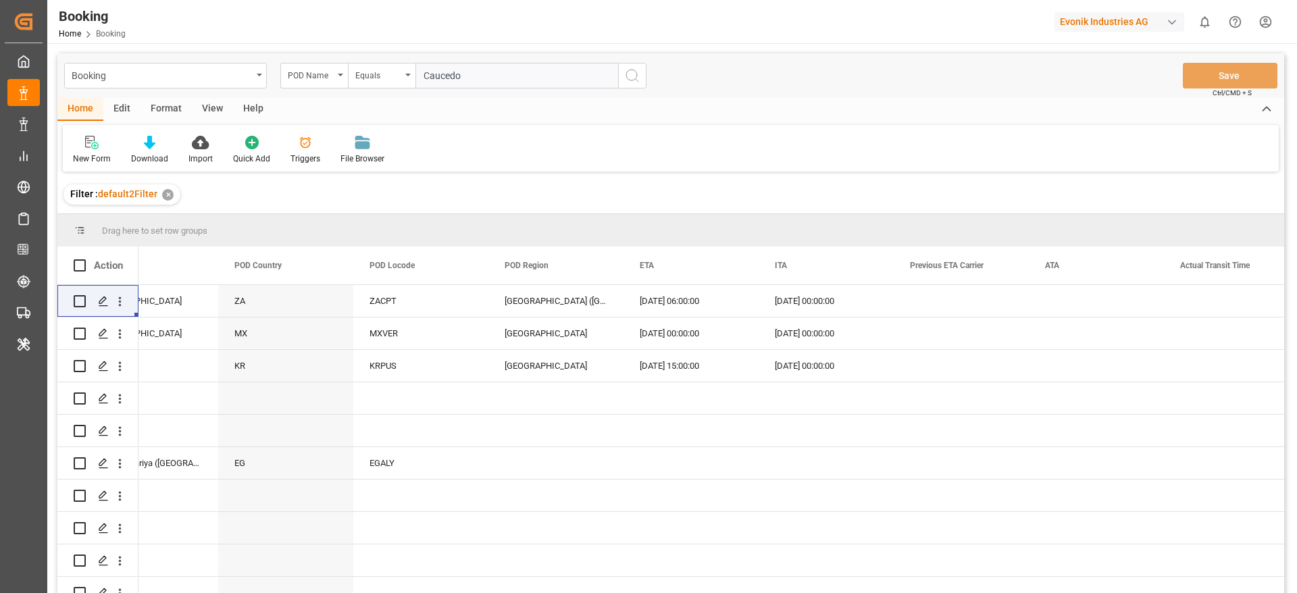
click at [636, 83] on icon "search button" at bounding box center [632, 76] width 16 height 16
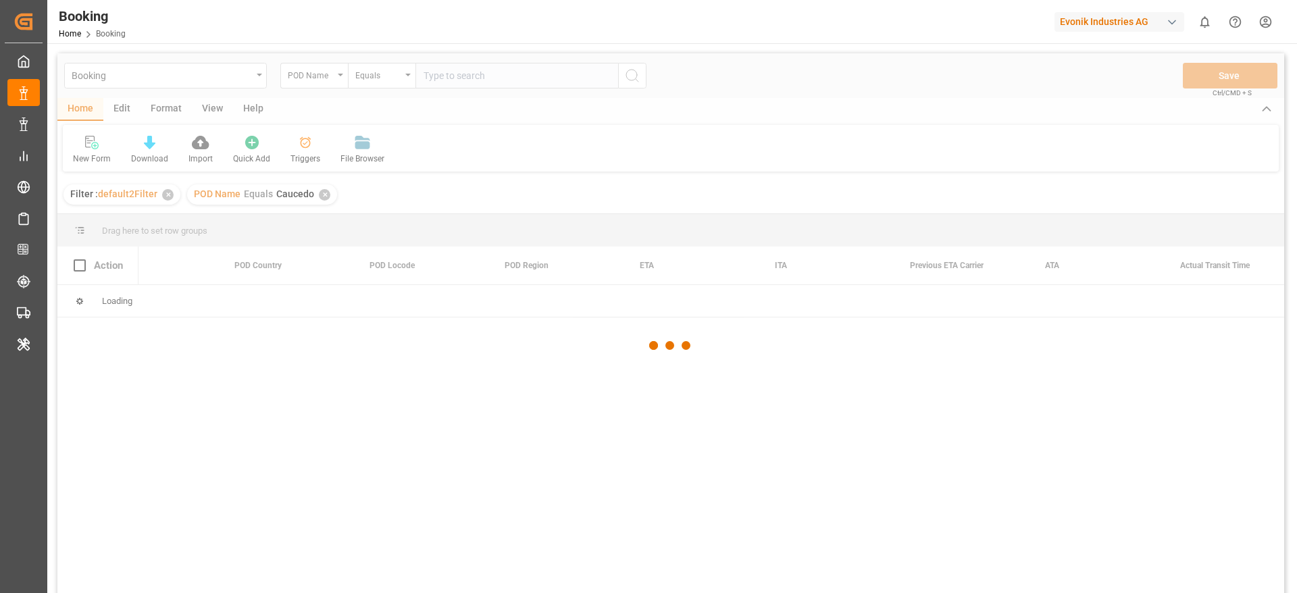
click at [636, 83] on div at bounding box center [670, 345] width 1227 height 585
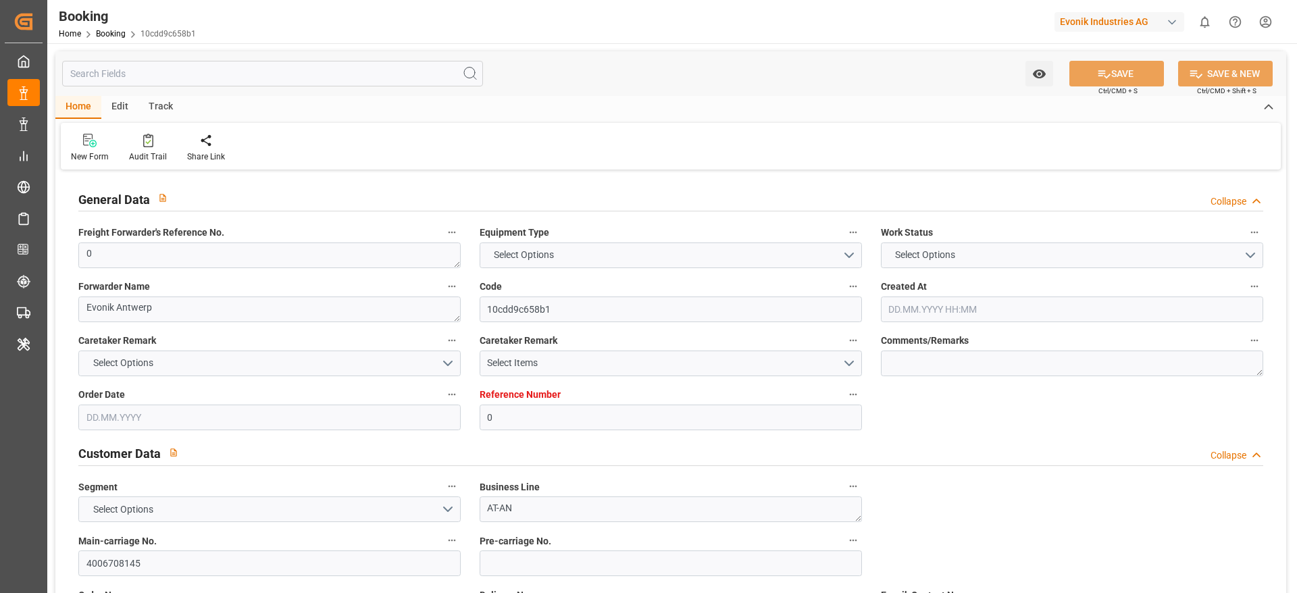
type input "0"
type input "9809849"
type input "CMACGM"
type input "CMA CGM Group"
type input "BEANR"
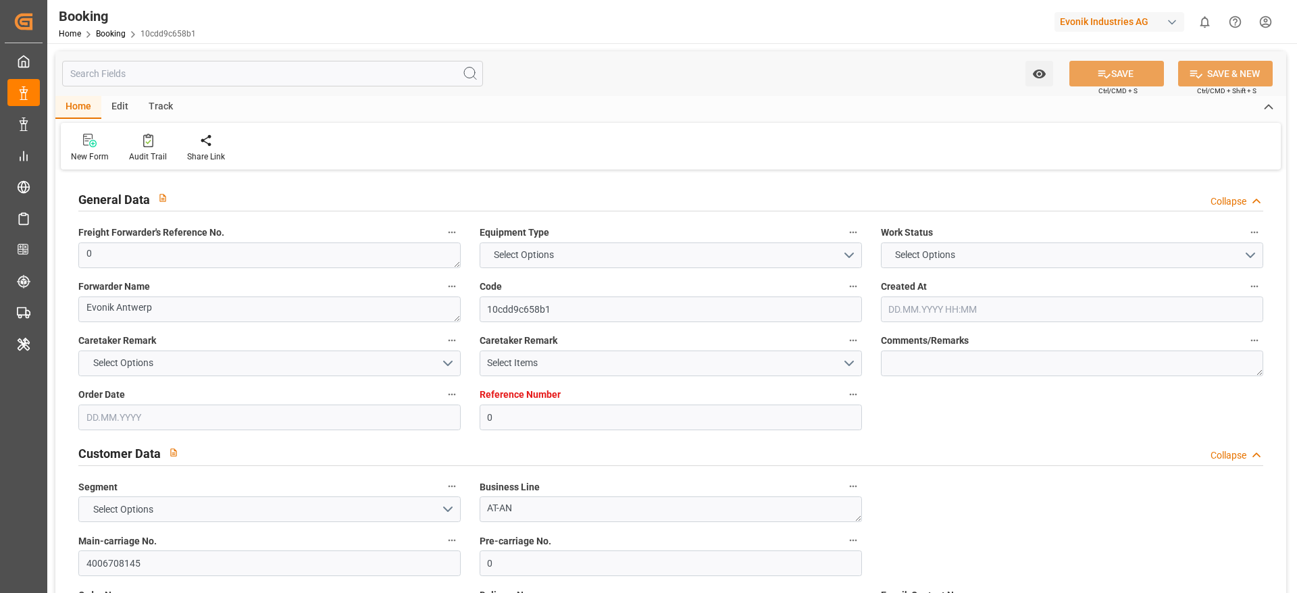
type input "CRPMN"
type input "0"
type input "[DATE] 12:19"
type input "[DATE]"
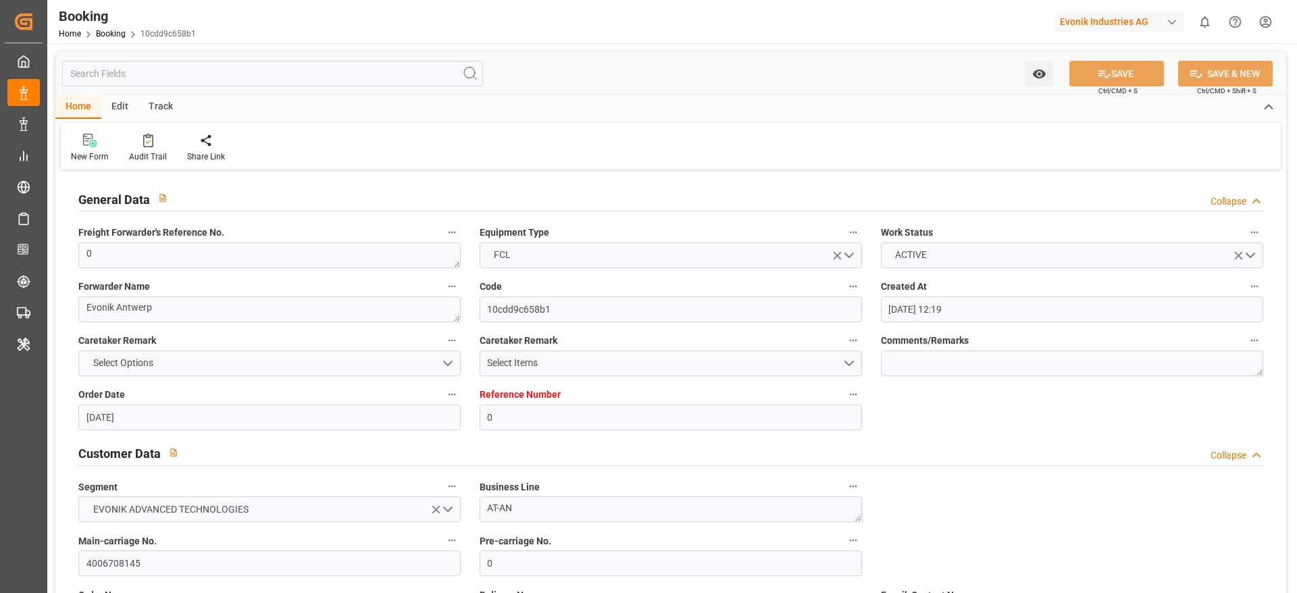
type input "[DATE]"
type input "[DATE] 00:00"
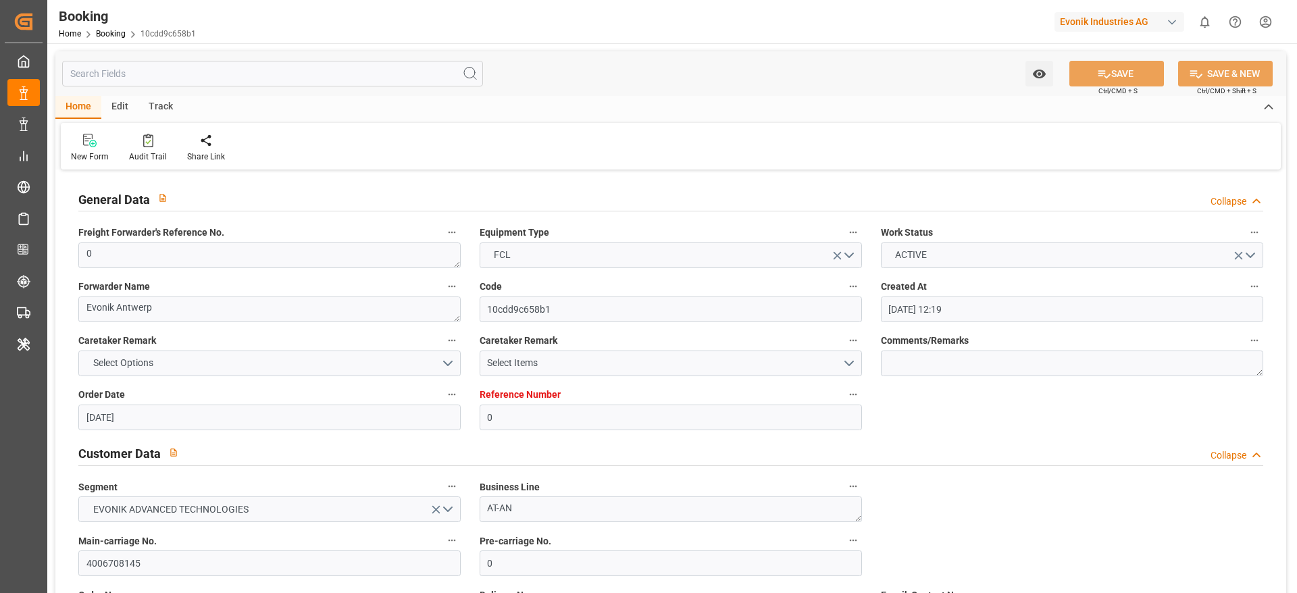
type input "18.10.2025 00:00"
type input "18.09.2025 07:43"
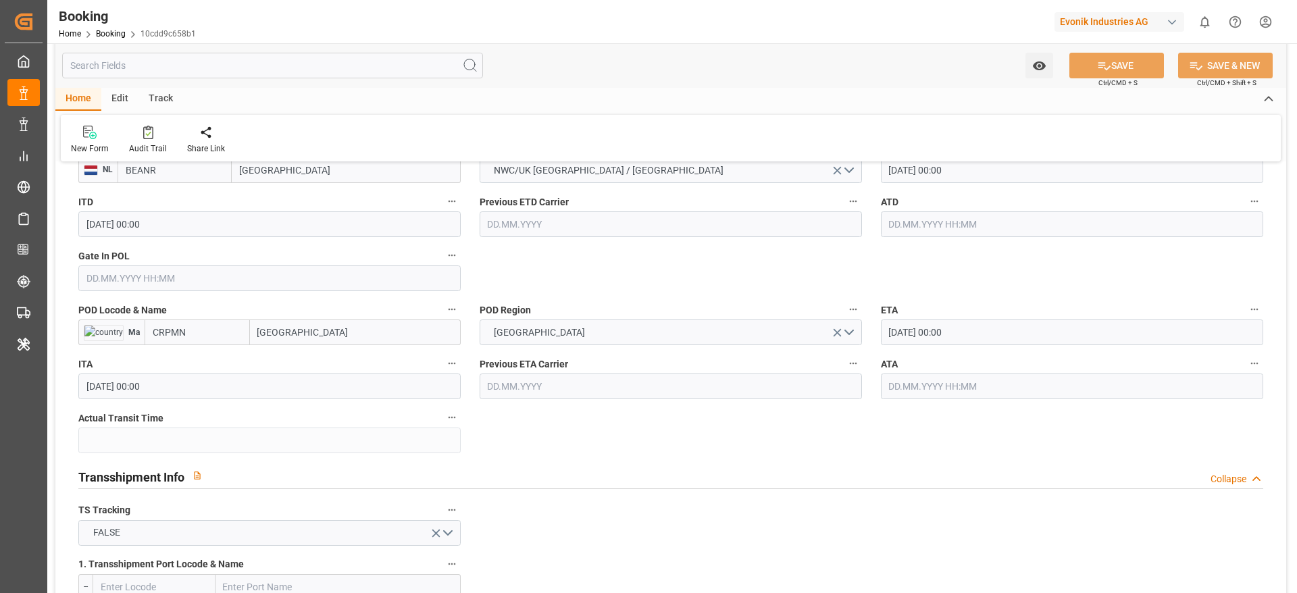
scroll to position [1119, 0]
click at [324, 331] on input "Puerto Moin" at bounding box center [355, 332] width 211 height 26
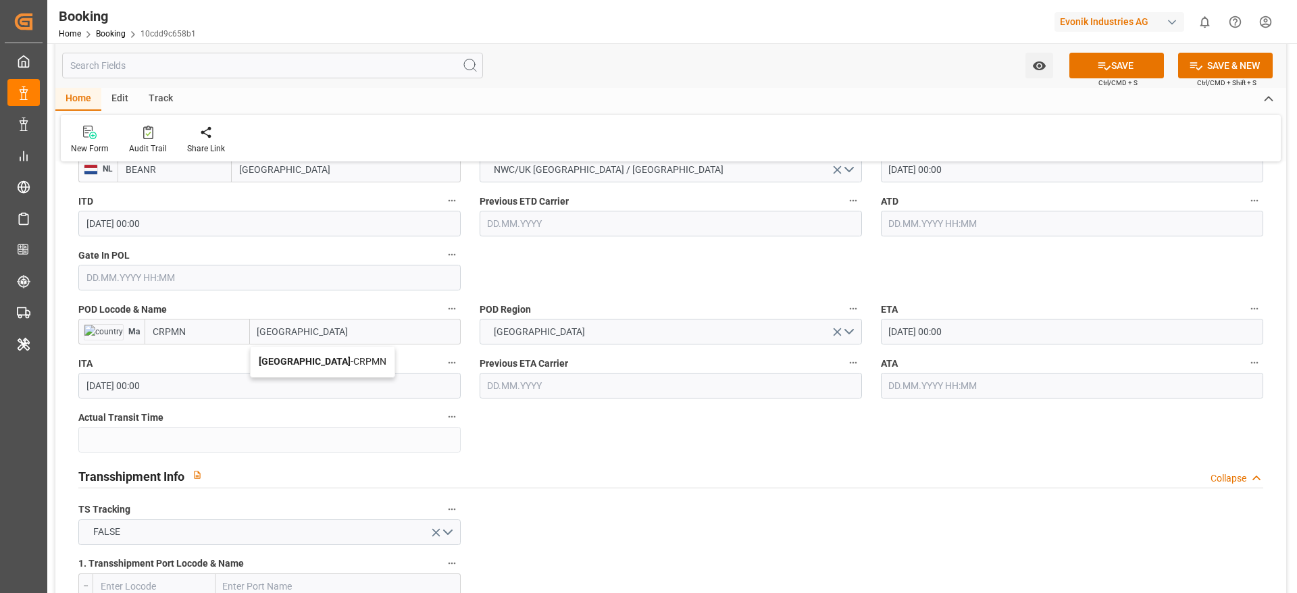
click at [329, 359] on span "Puerto Moin - CRPMN" at bounding box center [323, 361] width 128 height 11
type input "Puerto Moin"
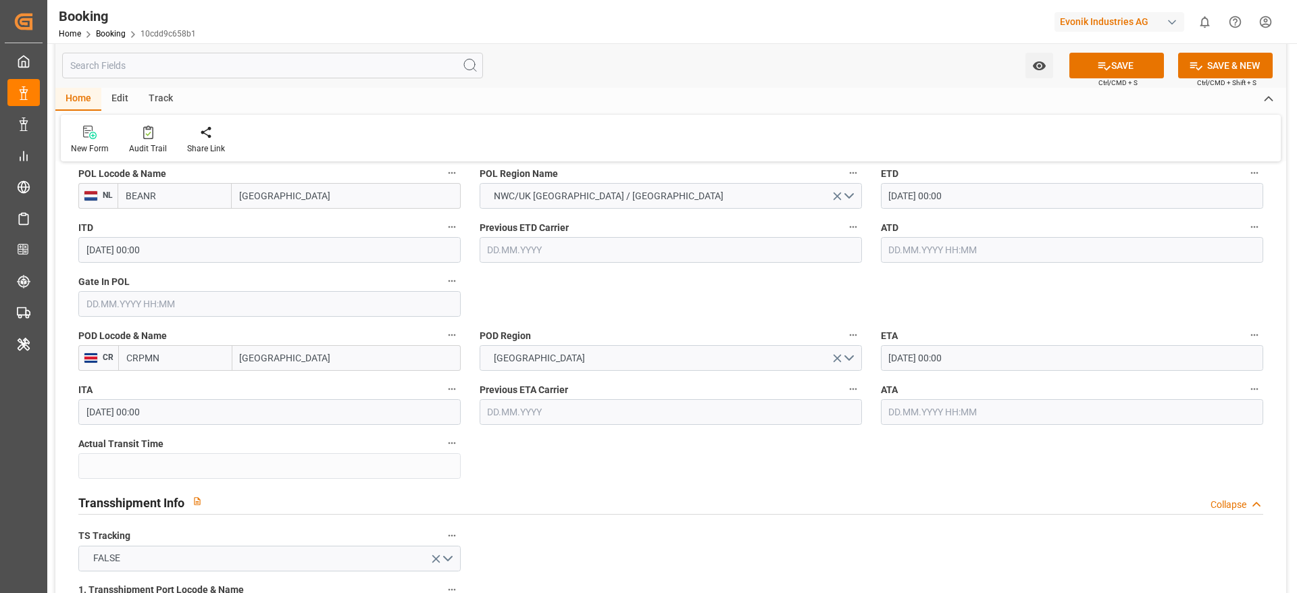
scroll to position [1092, 0]
click at [1107, 71] on icon at bounding box center [1104, 66] width 14 height 14
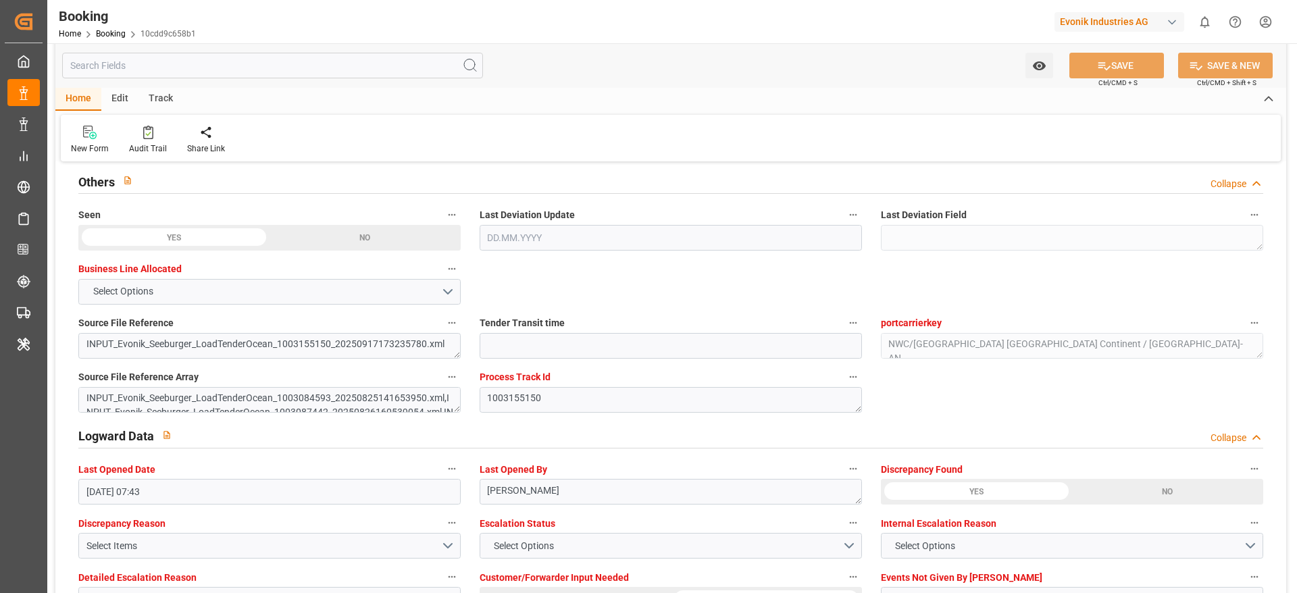
type textarea "PolCountry-businessDivision-businessLine-"
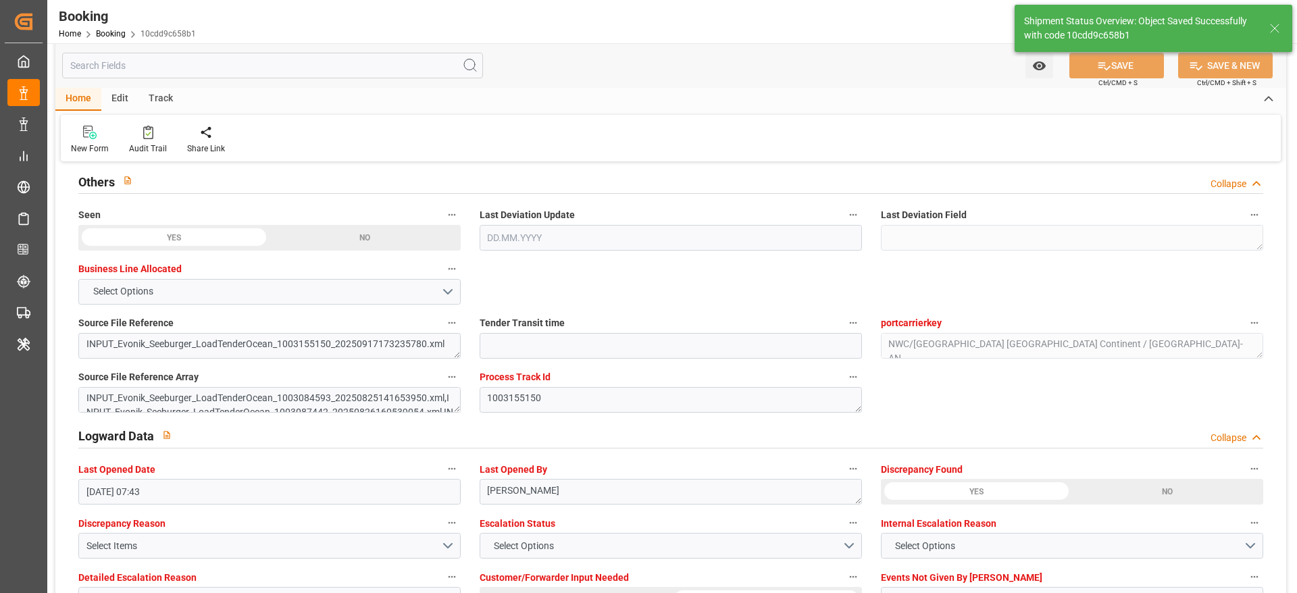
type input "18.09.2025 07:44"
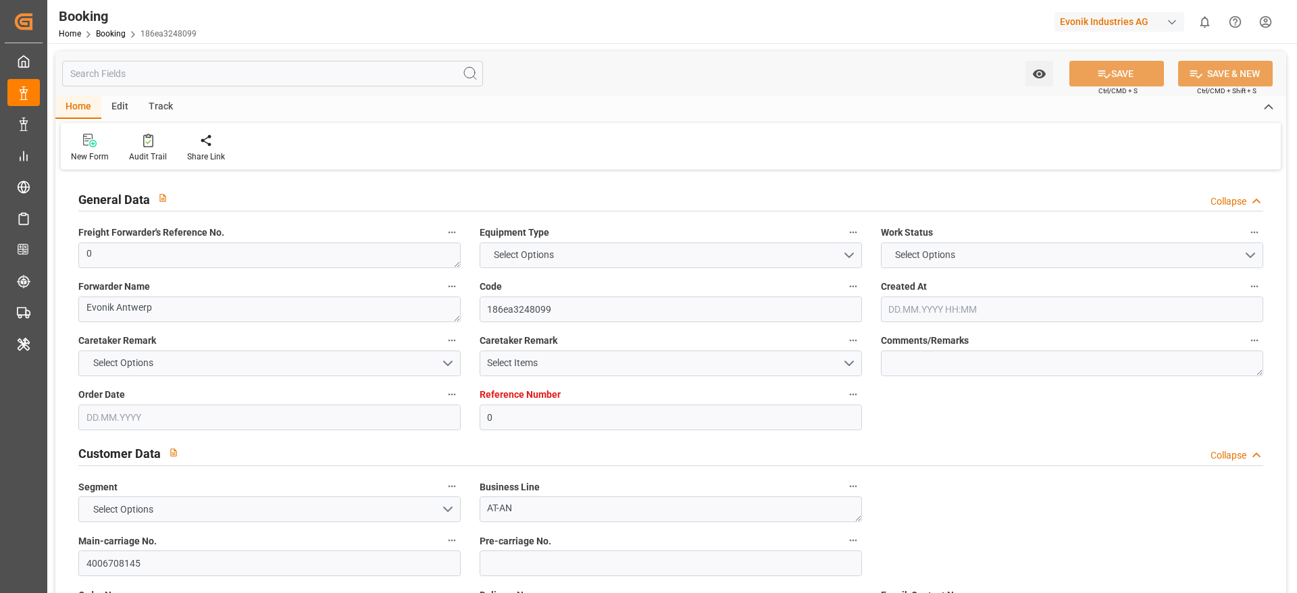
type input "0"
type input "9809849"
type input "CMACGM"
type input "CMA CGM Group"
type input "BEANR"
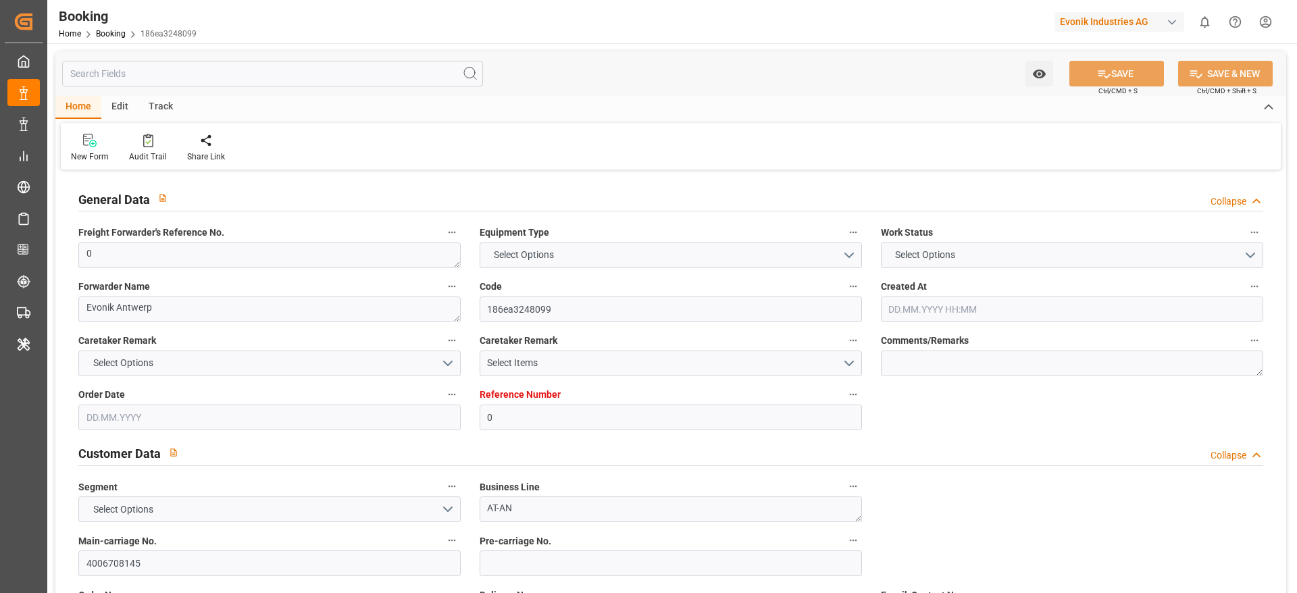
type input "CRPMN"
type input "0"
type input "[DATE] 12:19"
type input "[DATE]"
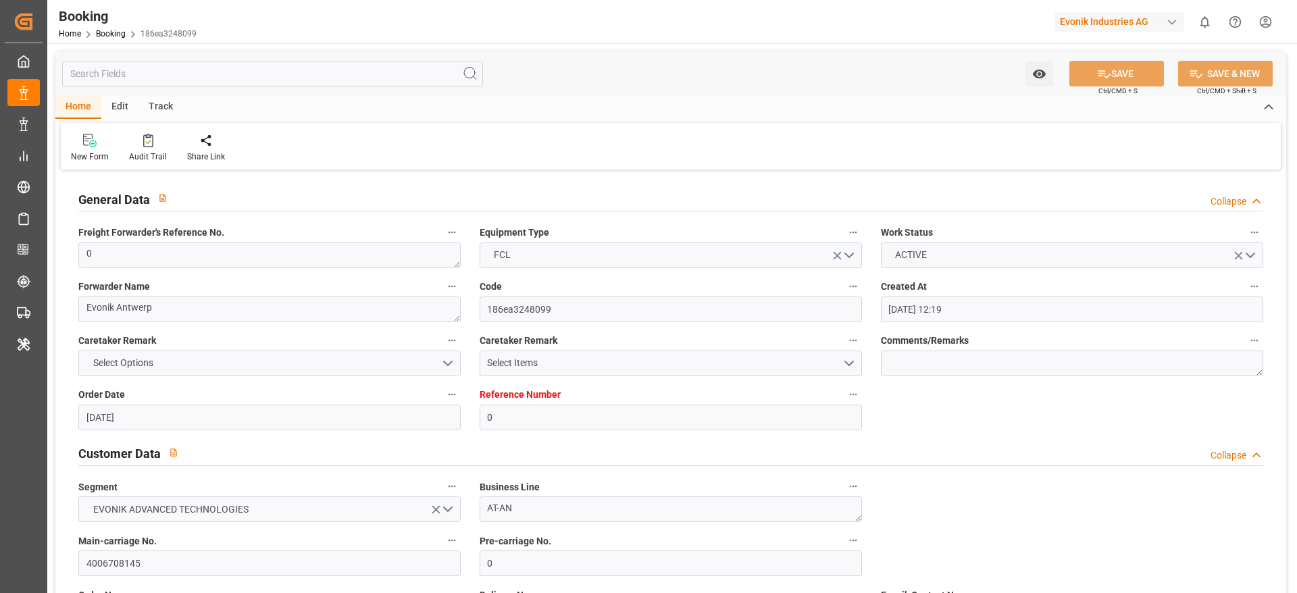
type input "[DATE]"
type input "[DATE] 00:00"
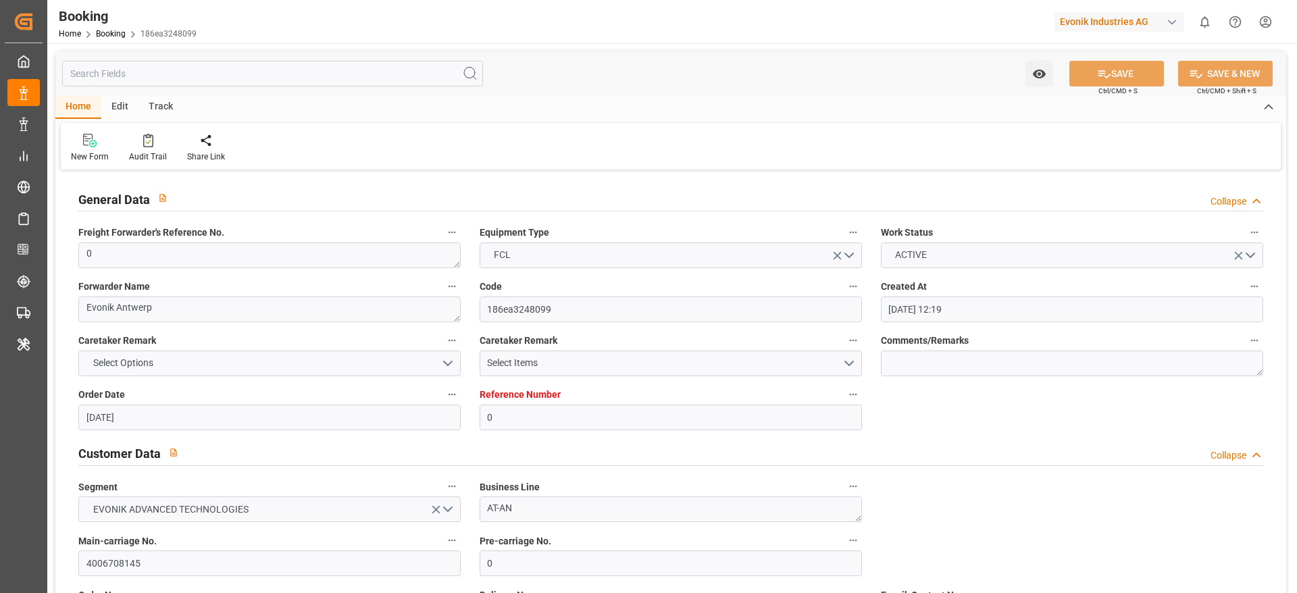
type input "[DATE] 00:00"
type input "[DATE] 07:43"
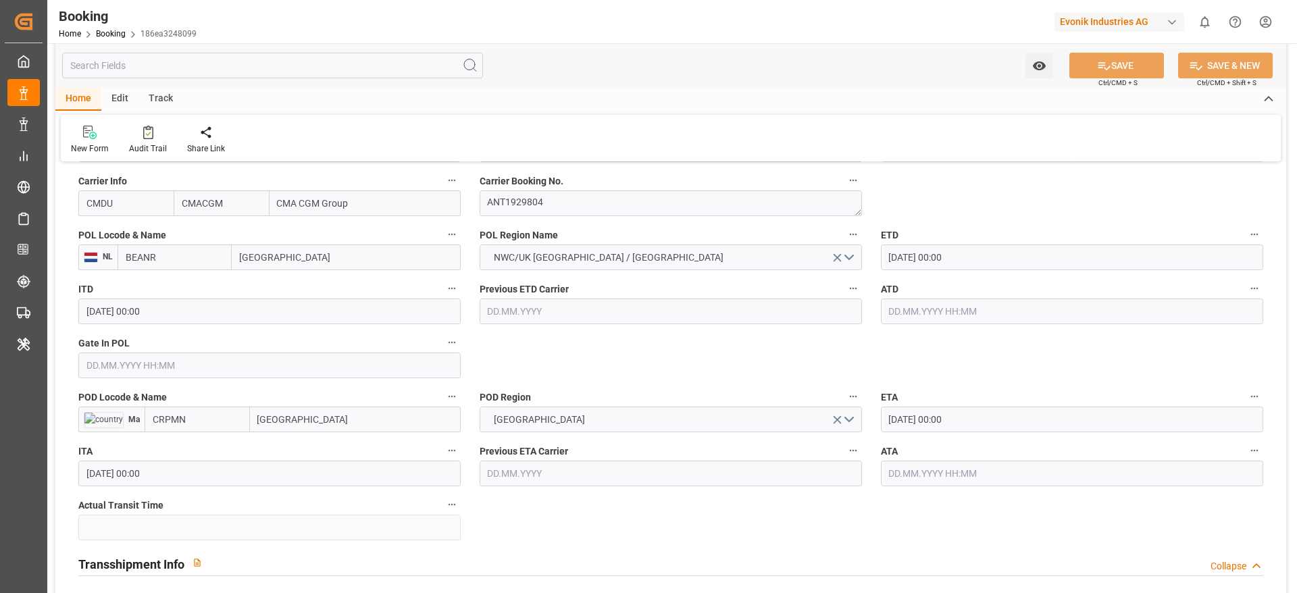
scroll to position [1127, 0]
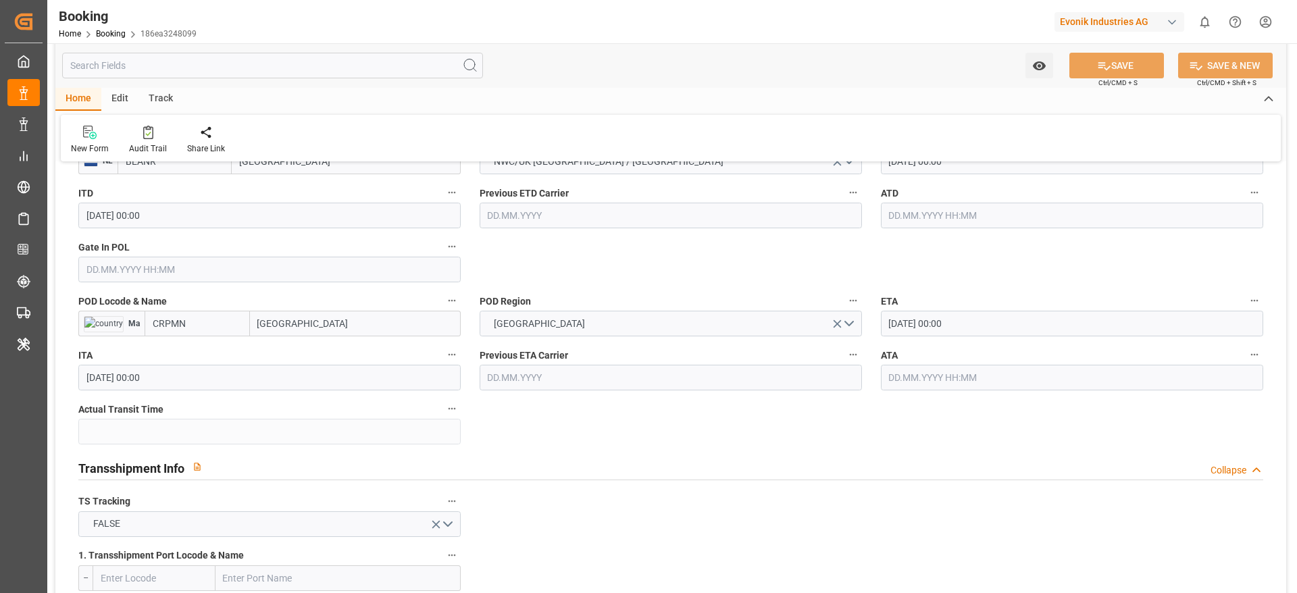
click at [325, 316] on input "[GEOGRAPHIC_DATA]" at bounding box center [355, 324] width 211 height 26
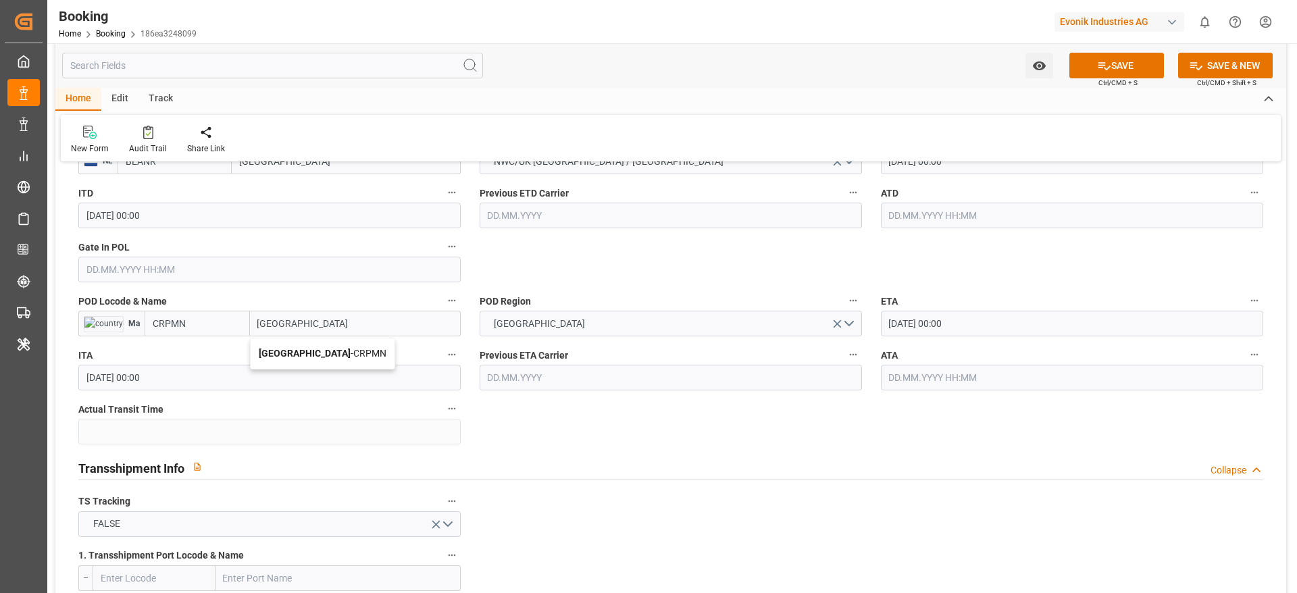
click at [328, 346] on div "Puerto Moin - CRPMN" at bounding box center [323, 353] width 144 height 30
type input "[GEOGRAPHIC_DATA]"
click at [1099, 67] on icon at bounding box center [1105, 66] width 12 height 8
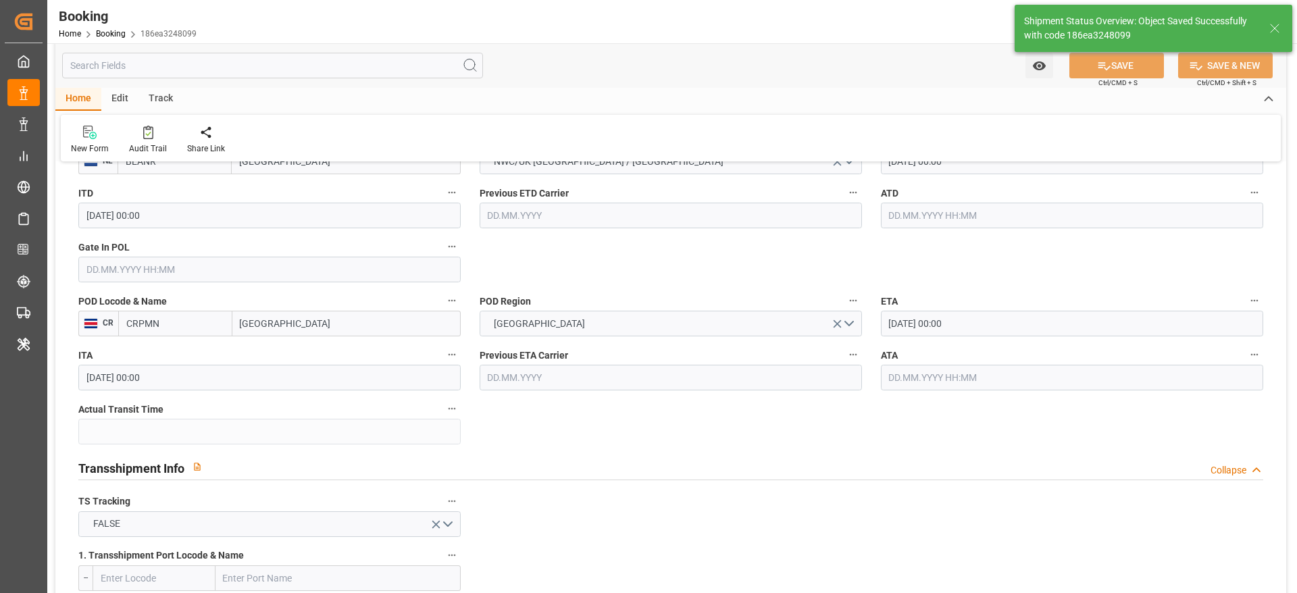
type textarea "PolCountry-businessDivision-businessLine-"
type input "[DATE] 07:44"
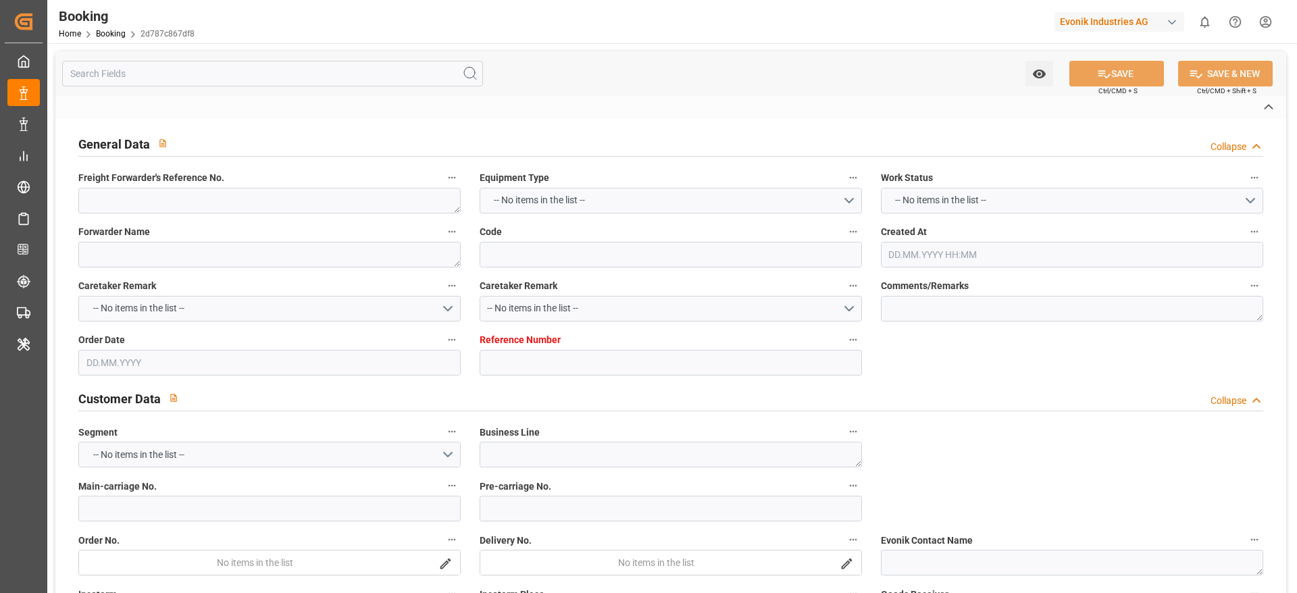
type textarea "0"
type textarea "Evonik Antwerp"
type input "2d787c867df8"
type input "0"
type textarea "AT-AN"
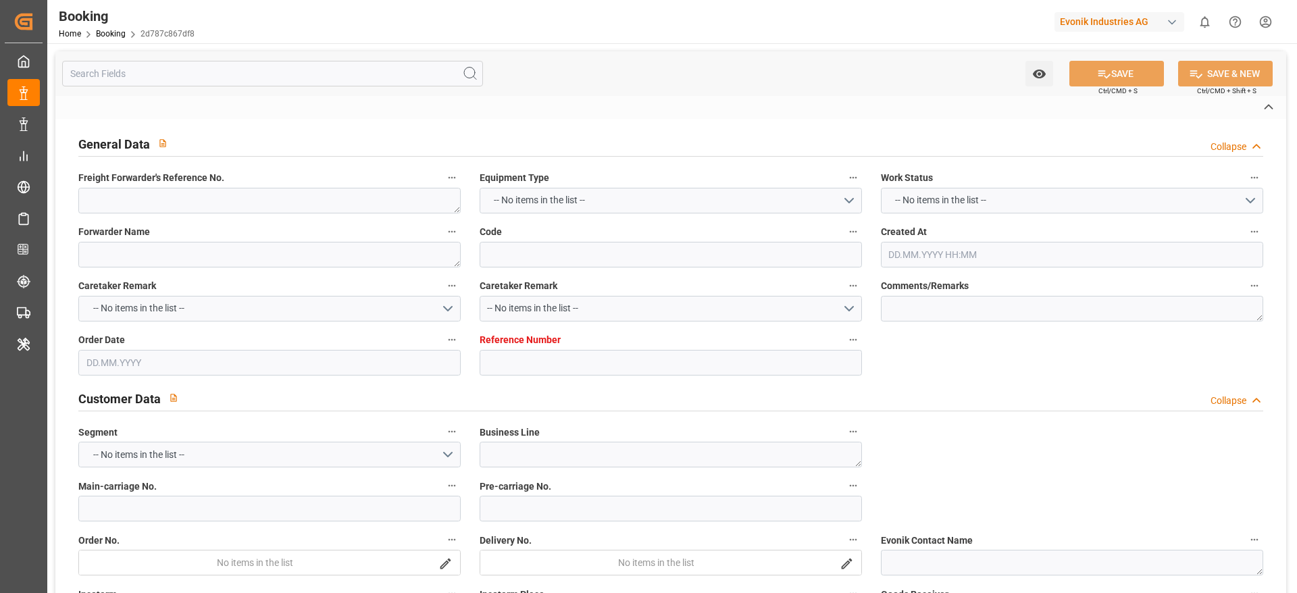
type input "4006708145"
type textarea "[EMAIL_ADDRESS][DOMAIN_NAME]"
type textarea "CIP"
type textarea "Managua"
type textarea "Evonik Plant 7000023624"
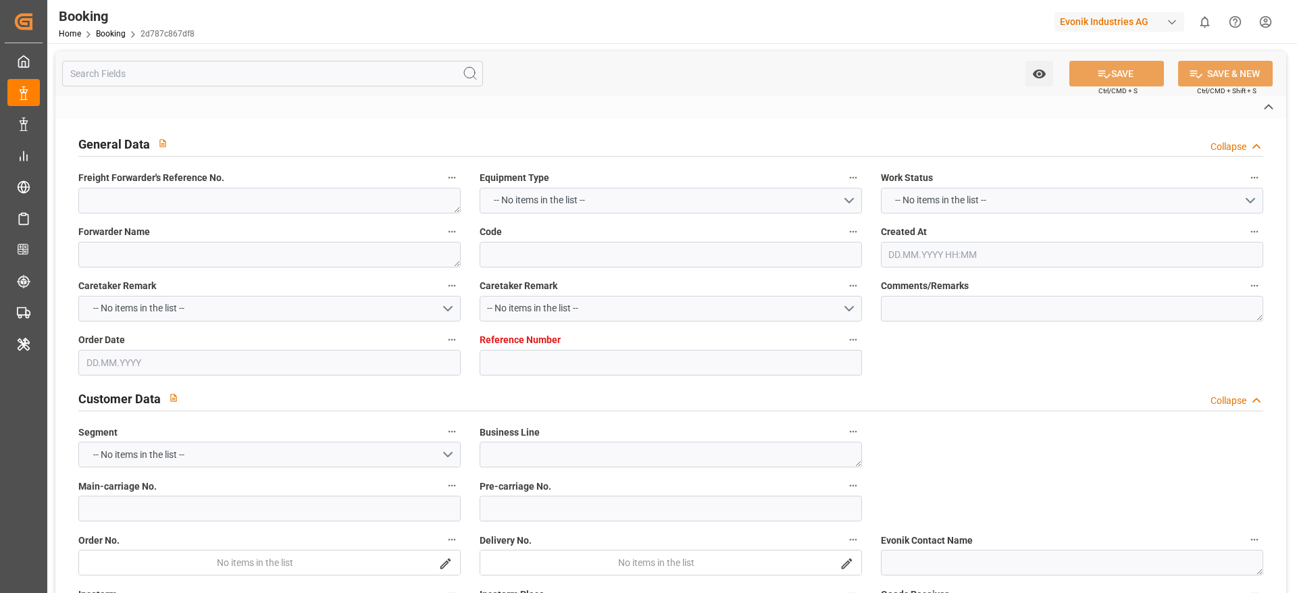
type textarea "[GEOGRAPHIC_DATA]"
type textarea "TLLU2821402"
type input "CMA CGM [GEOGRAPHIC_DATA][PERSON_NAME]"
type input "CMDU"
type textarea "ANT1929804"
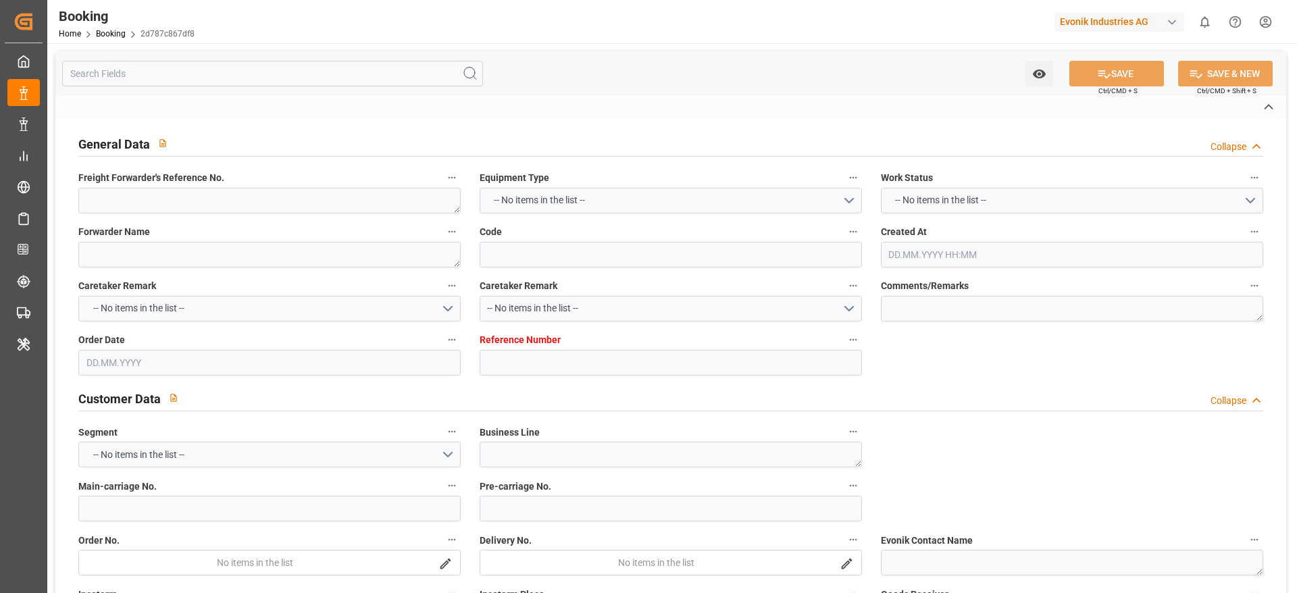
type input "[GEOGRAPHIC_DATA]"
type textarea "INPUT_Evonik_Seeburger_LoadTenderOcean_1003155150_20250917173235780.xml"
type textarea "NWC/[GEOGRAPHIC_DATA] [GEOGRAPHIC_DATA] Continent / [GEOGRAPHIC_DATA]-AN"
type textarea "INPUT_Evonik_Seeburger_LoadTenderOcean_1003084593_20250825141653950.xml,INPUT_E…"
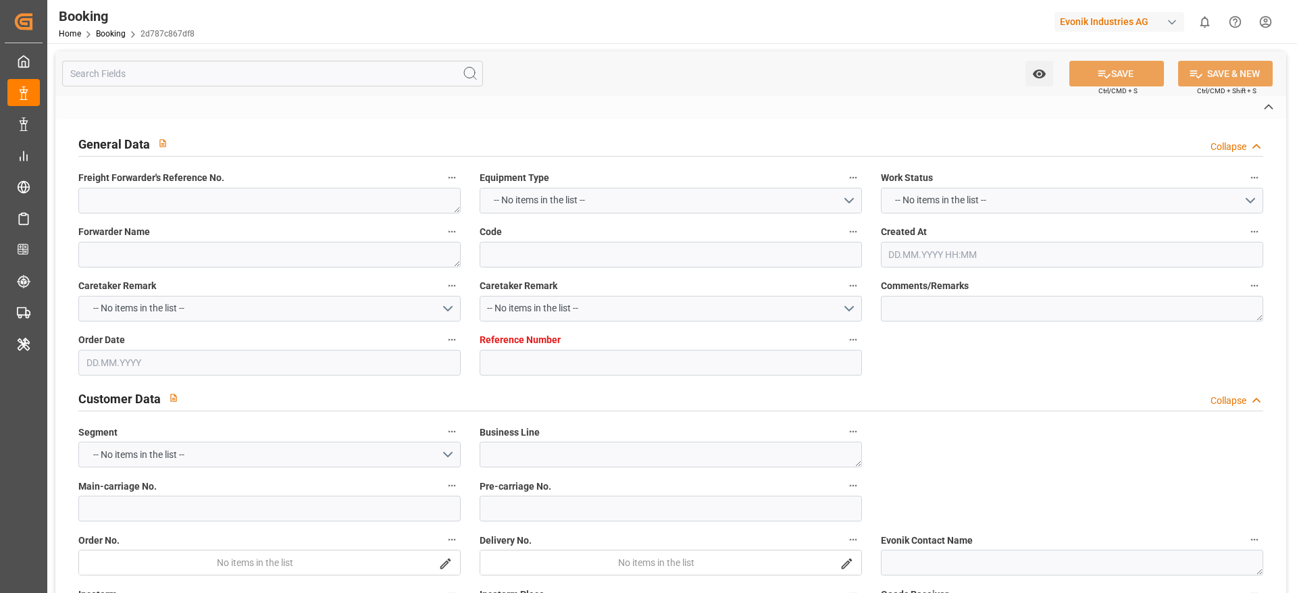
type textarea "1003155150"
type textarea "[PERSON_NAME]"
type textarea "PodCountry-PolCountry-businessDivision-businessLine-"
type textarea "EVONIK Load Tender XML"
type textarea "a011t00000LcJC5AAN"
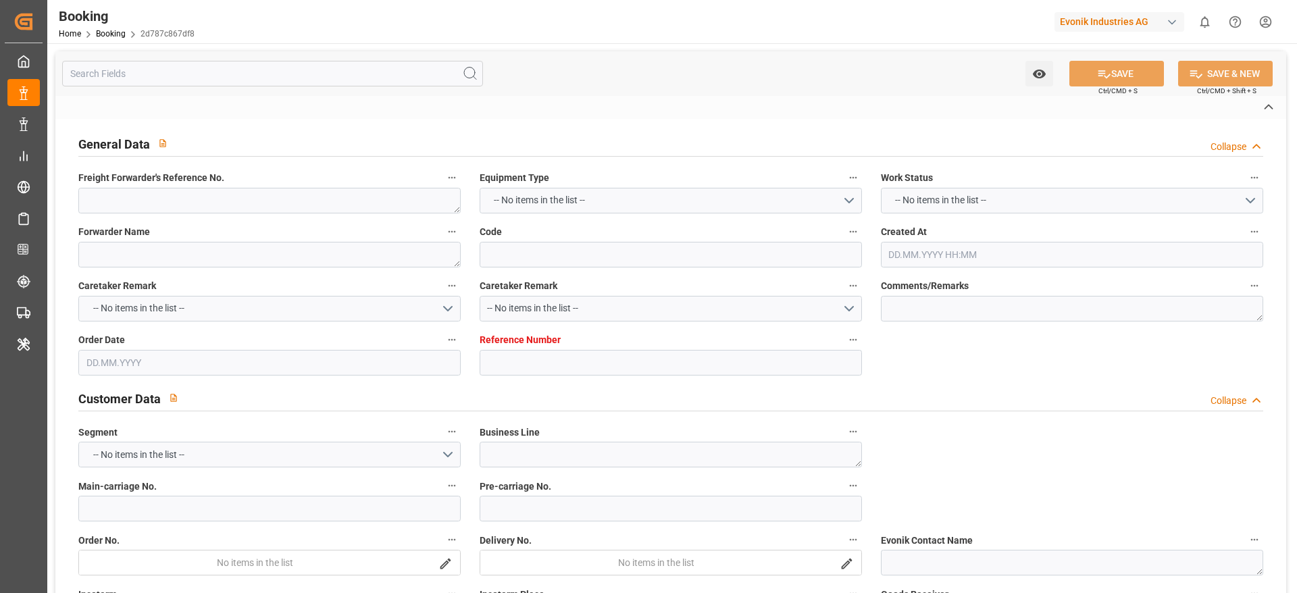
type textarea "No"
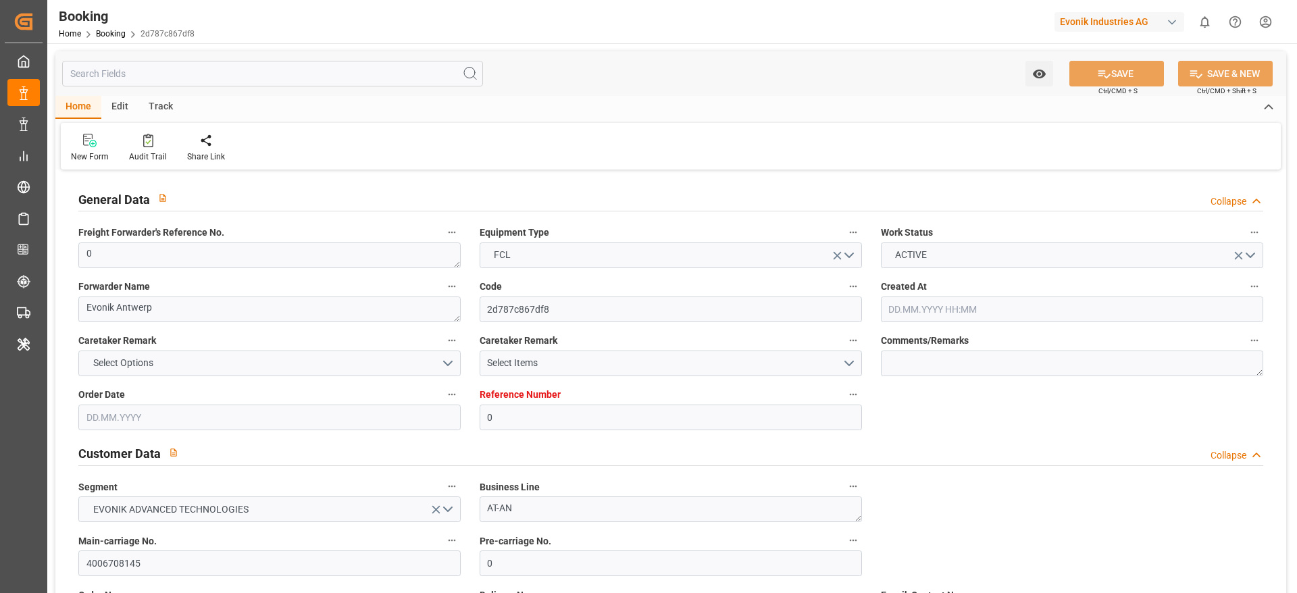
type input "0"
type input "9809849"
type input "CMACGM"
type input "CMA CGM Group"
type input "BEANR"
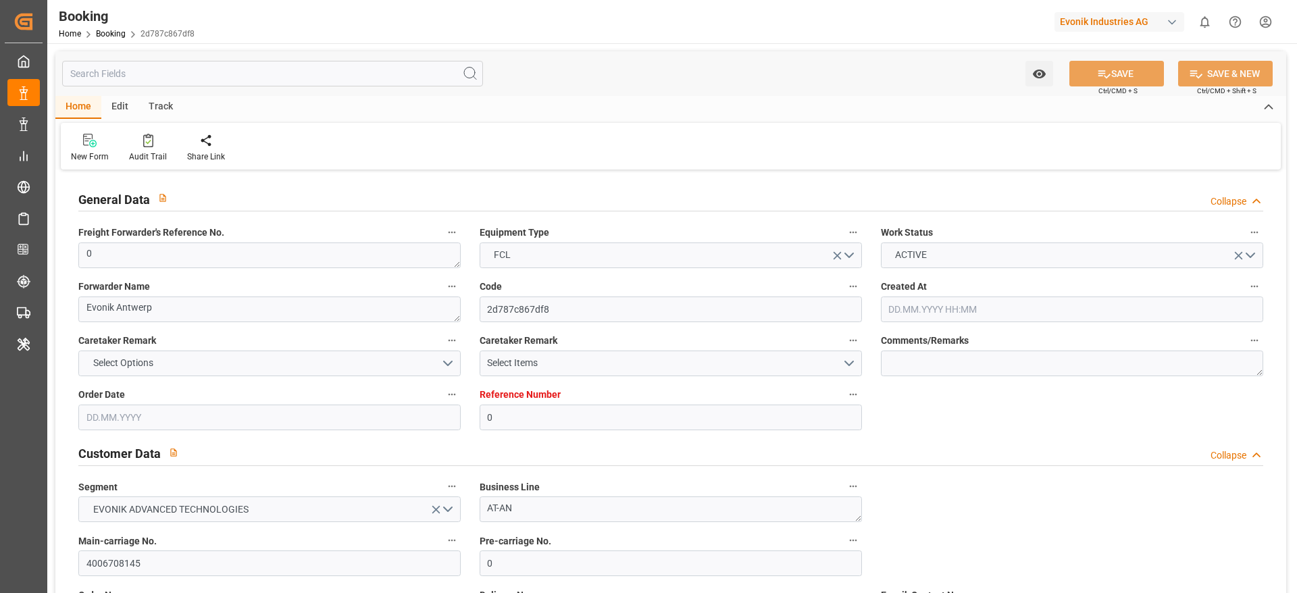
type input "CRPMN"
type input "0"
type input "[DATE] 12:19"
type input "[DATE]"
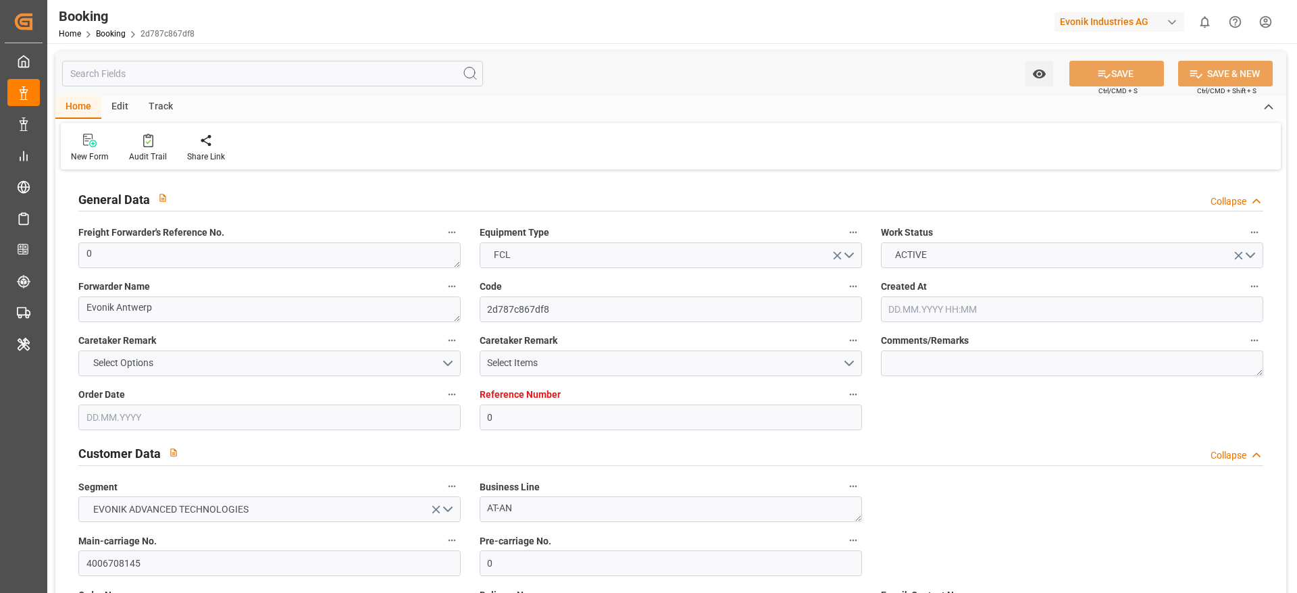
type input "[DATE]"
type input "[DATE] 00:00"
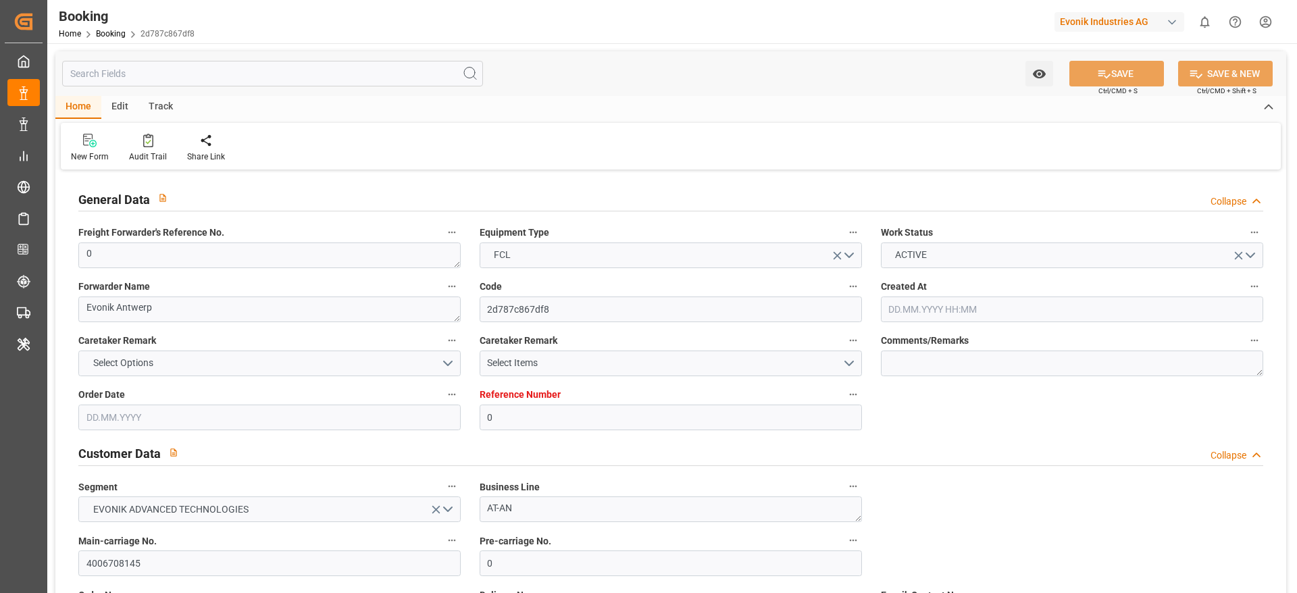
type input "[DATE] 00:00"
type input "[DATE] 07:43"
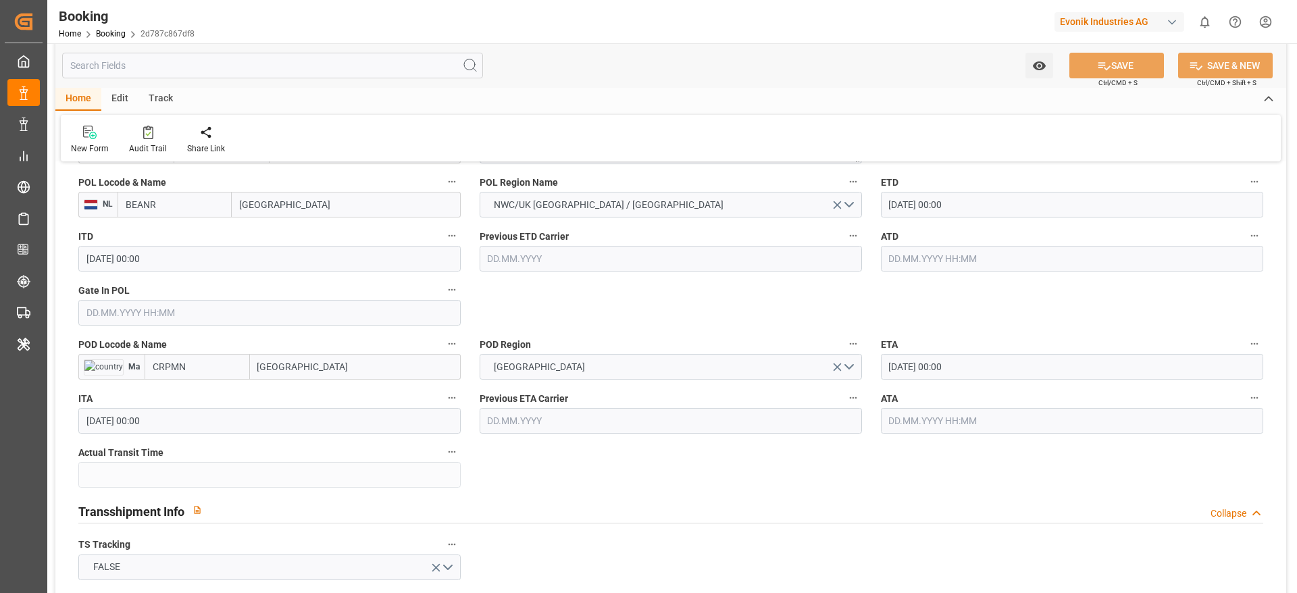
scroll to position [1100, 0]
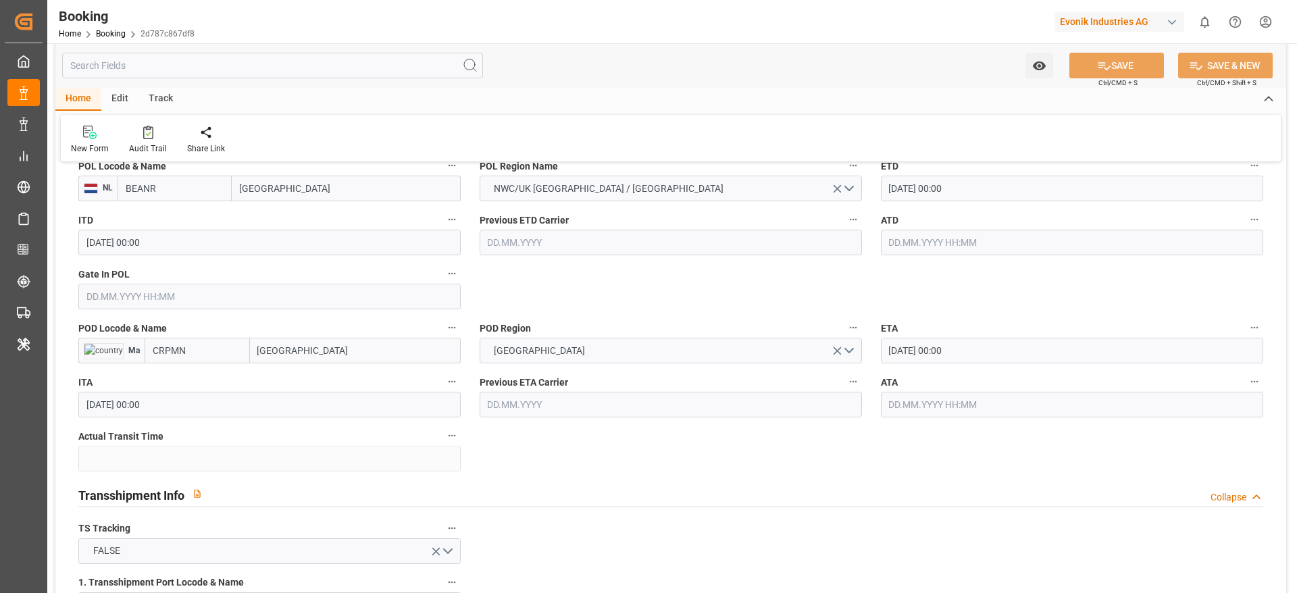
click at [334, 349] on input "[GEOGRAPHIC_DATA]" at bounding box center [355, 351] width 211 height 26
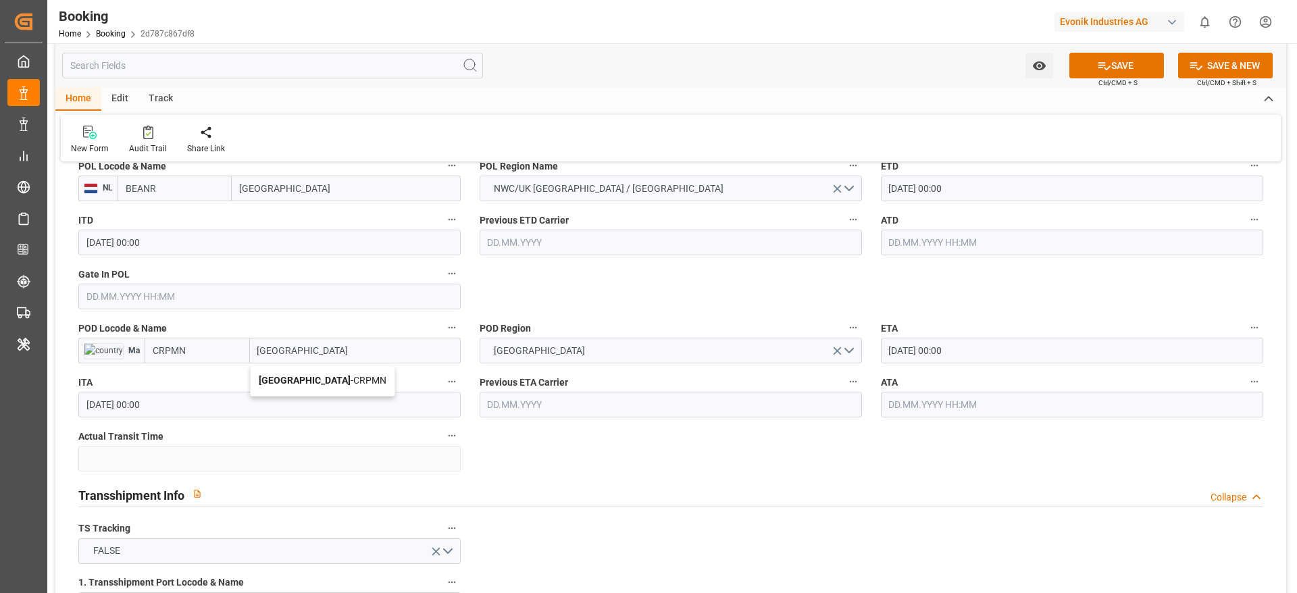
click at [325, 380] on span "Puerto Moin - CRPMN" at bounding box center [323, 380] width 128 height 11
type input "[GEOGRAPHIC_DATA]"
click at [1104, 63] on icon at bounding box center [1104, 66] width 14 height 14
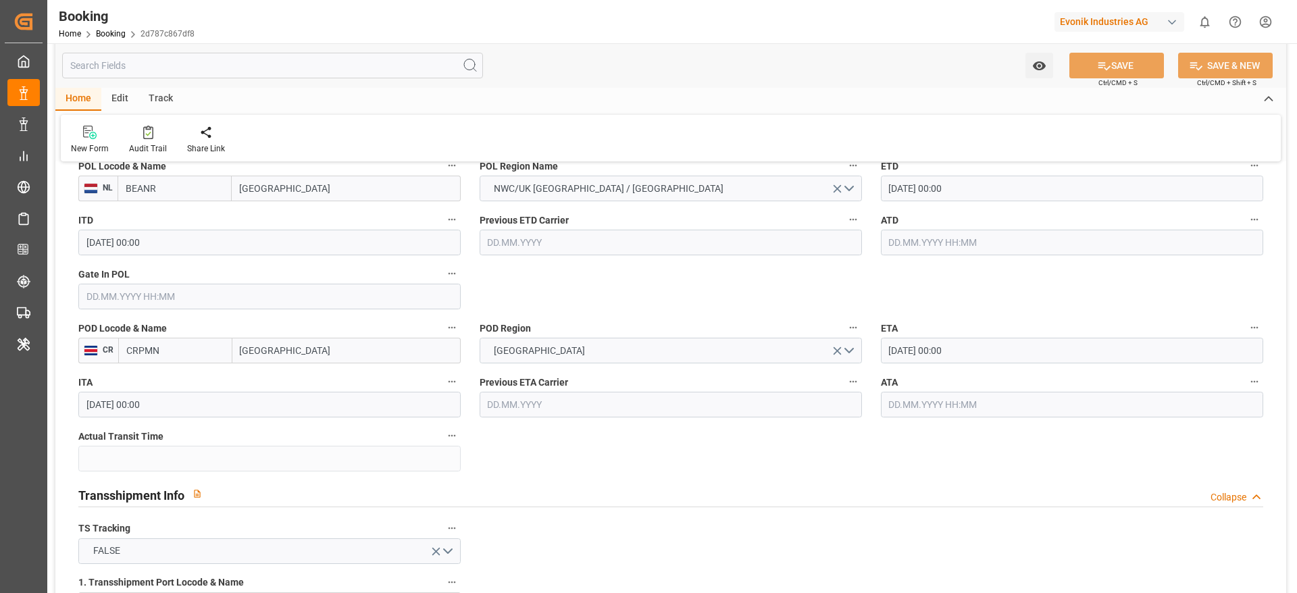
type textarea "PolCountry-businessDivision-businessLine-"
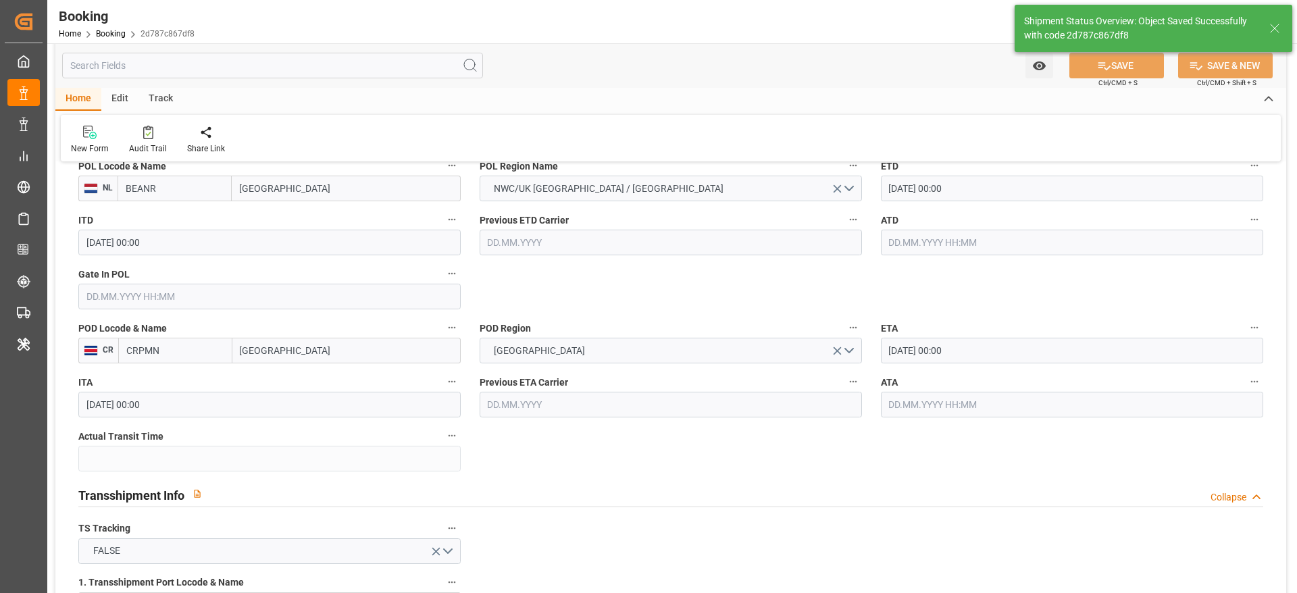
type input "18.09.2025 07:44"
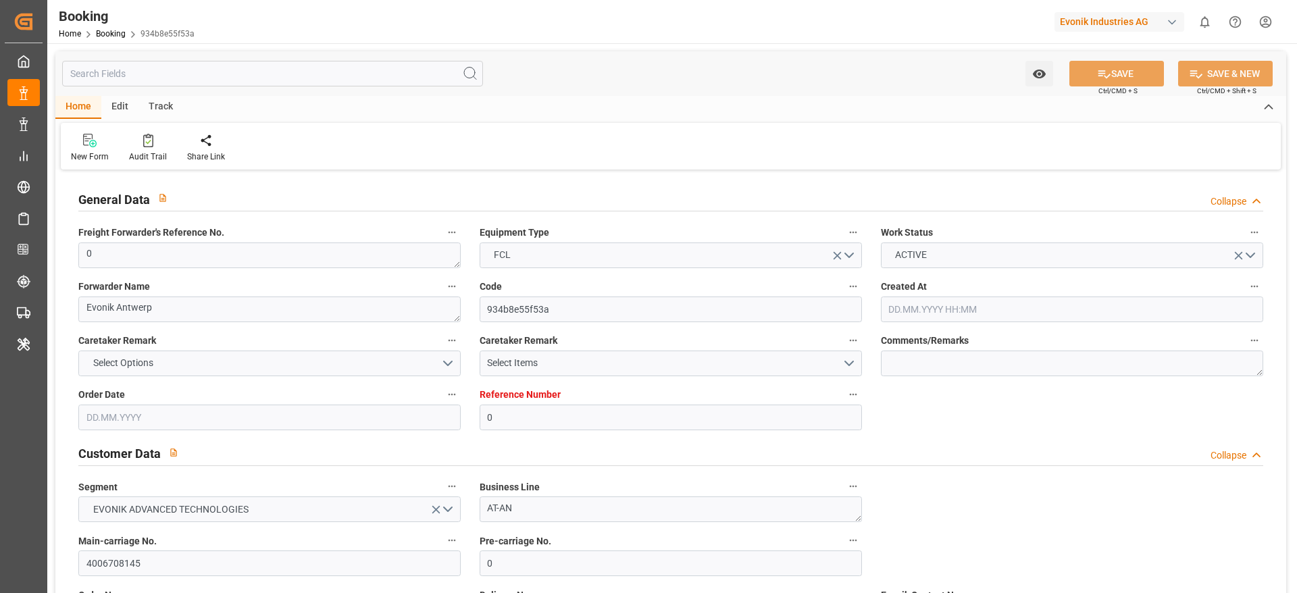
type input "0"
type input "9809849"
type input "CMACGM"
type input "CMA CGM Group"
type input "BEANR"
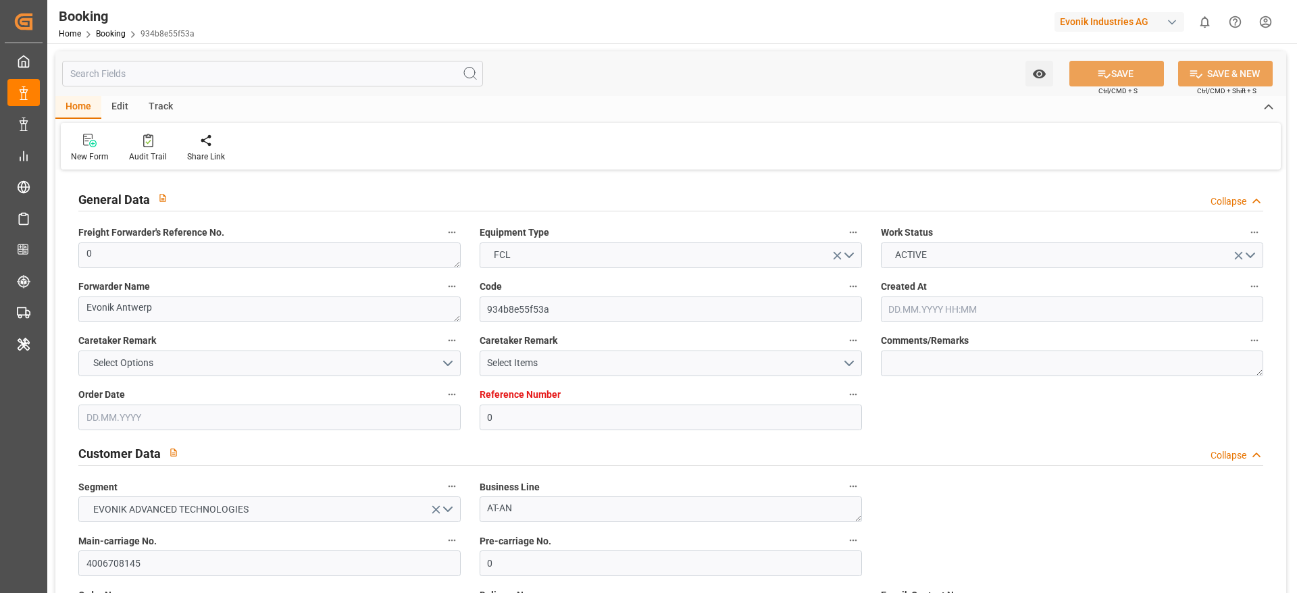
type input "CRPMN"
type input "0"
type input "[DATE] 12:19"
type input "[DATE]"
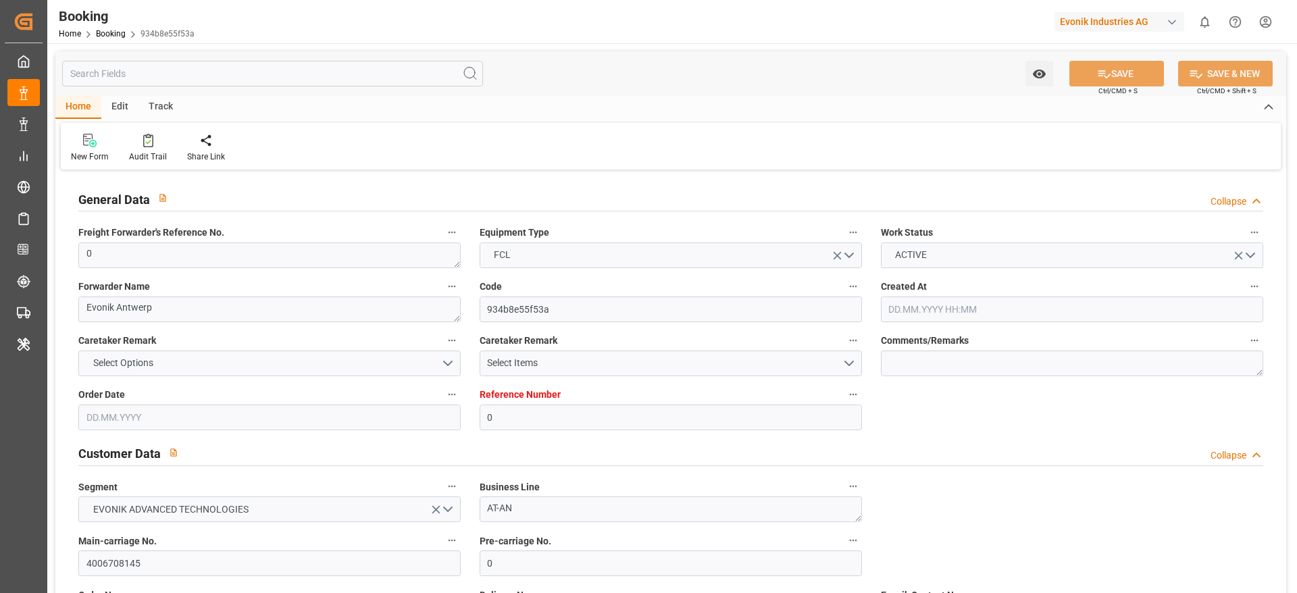
type input "[DATE]"
type input "[DATE] 00:00"
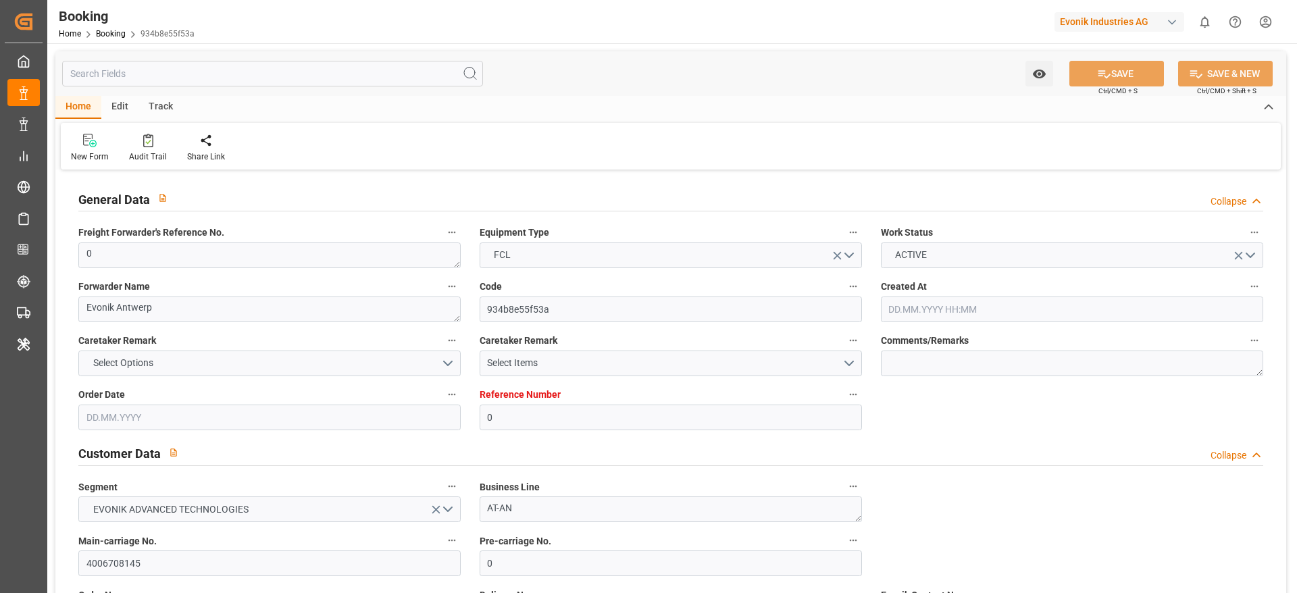
type input "[DATE] 00:00"
type input "[DATE] 07:43"
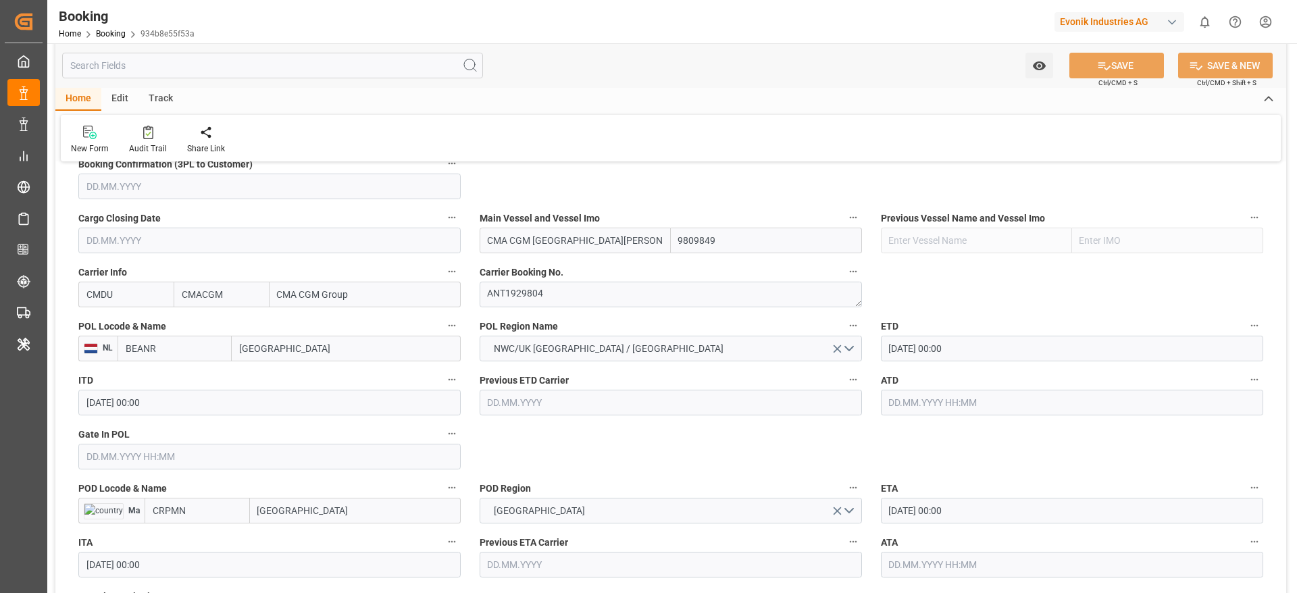
scroll to position [946, 0]
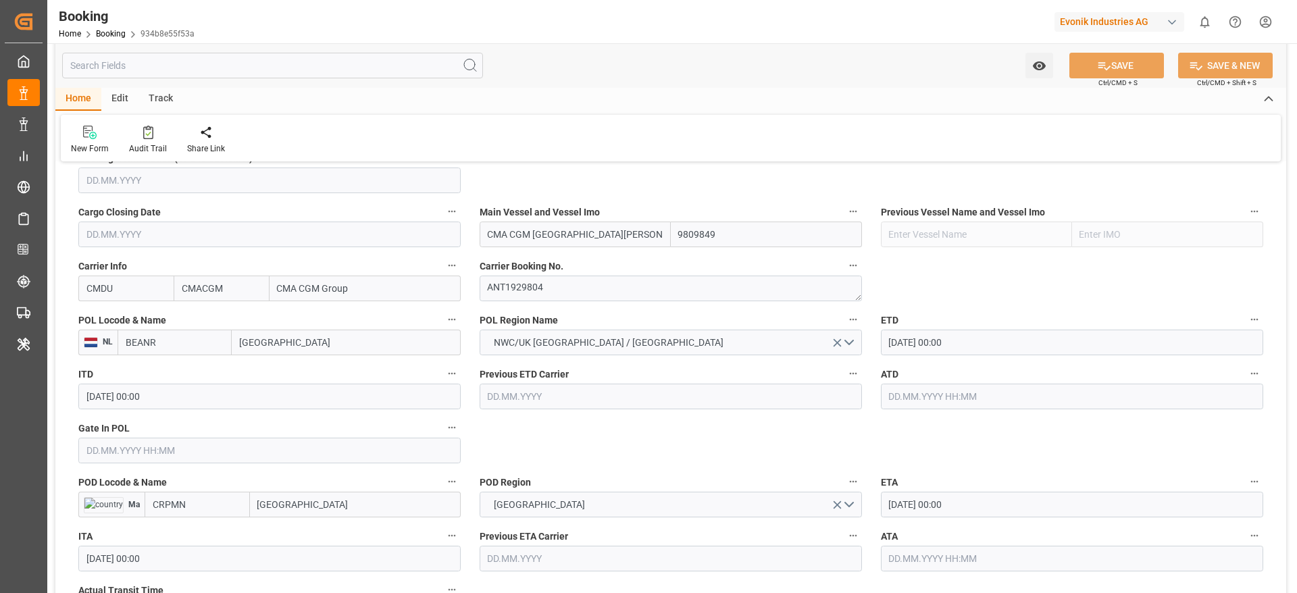
click at [330, 513] on input "[GEOGRAPHIC_DATA]" at bounding box center [355, 505] width 211 height 26
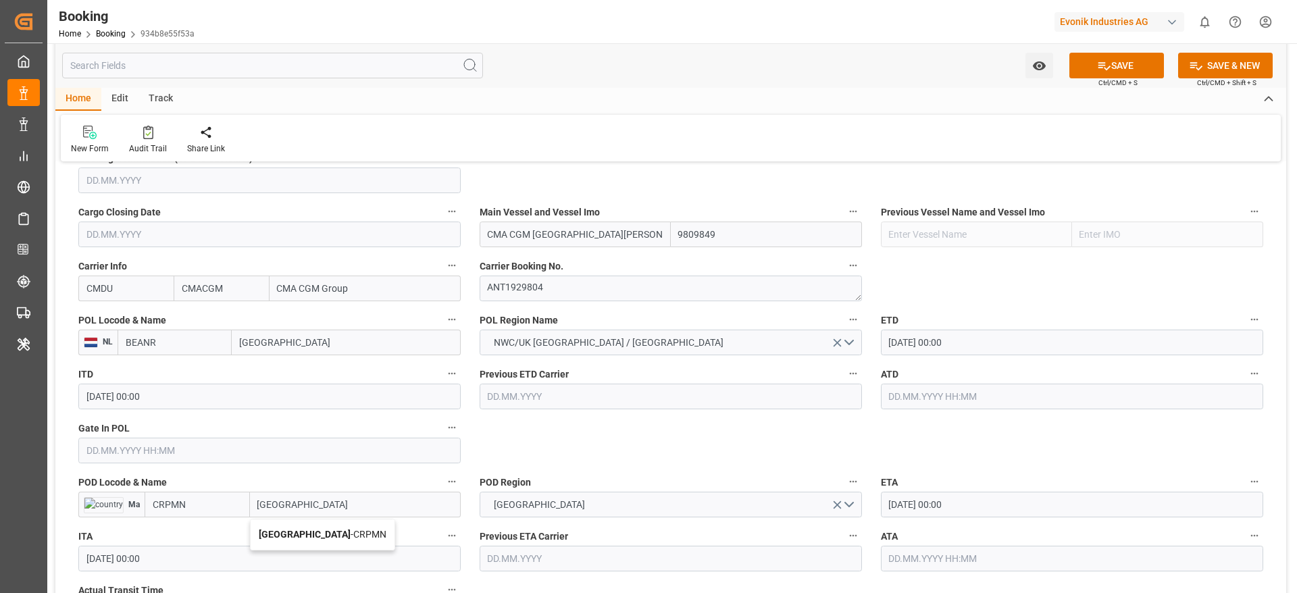
click at [338, 536] on span "Puerto Moin - CRPMN" at bounding box center [323, 534] width 128 height 11
type input "[GEOGRAPHIC_DATA]"
click at [1097, 61] on icon at bounding box center [1104, 66] width 14 height 14
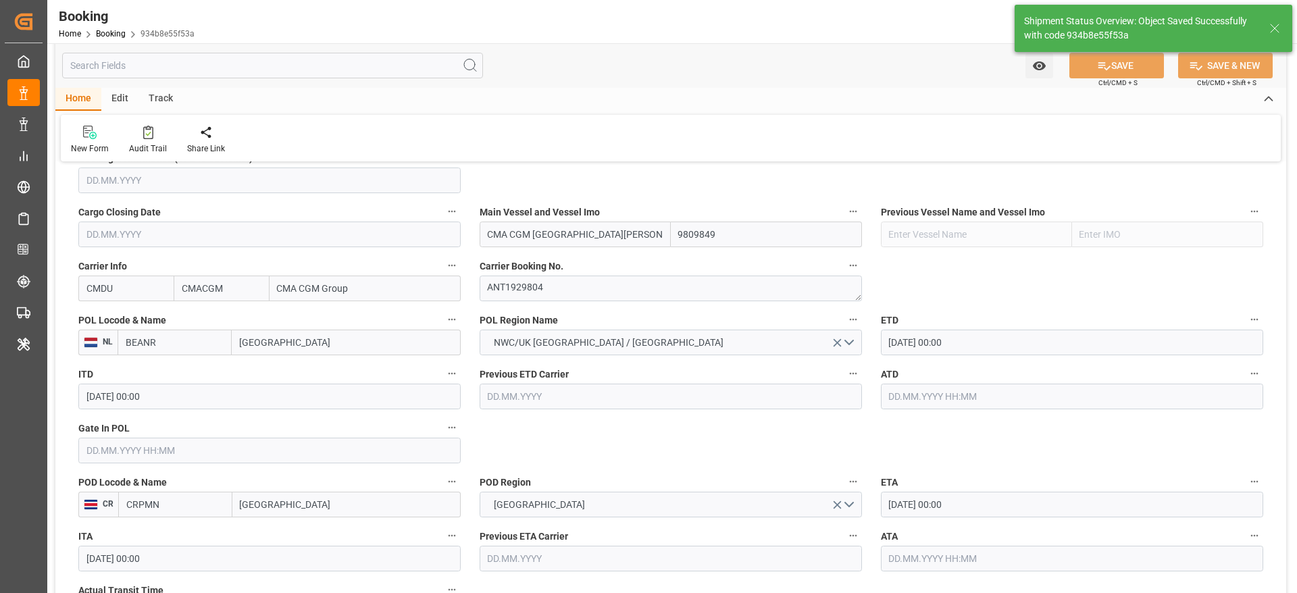
type textarea "PolCountry-businessDivision-businessLine-"
type input "18.09.2025 07:45"
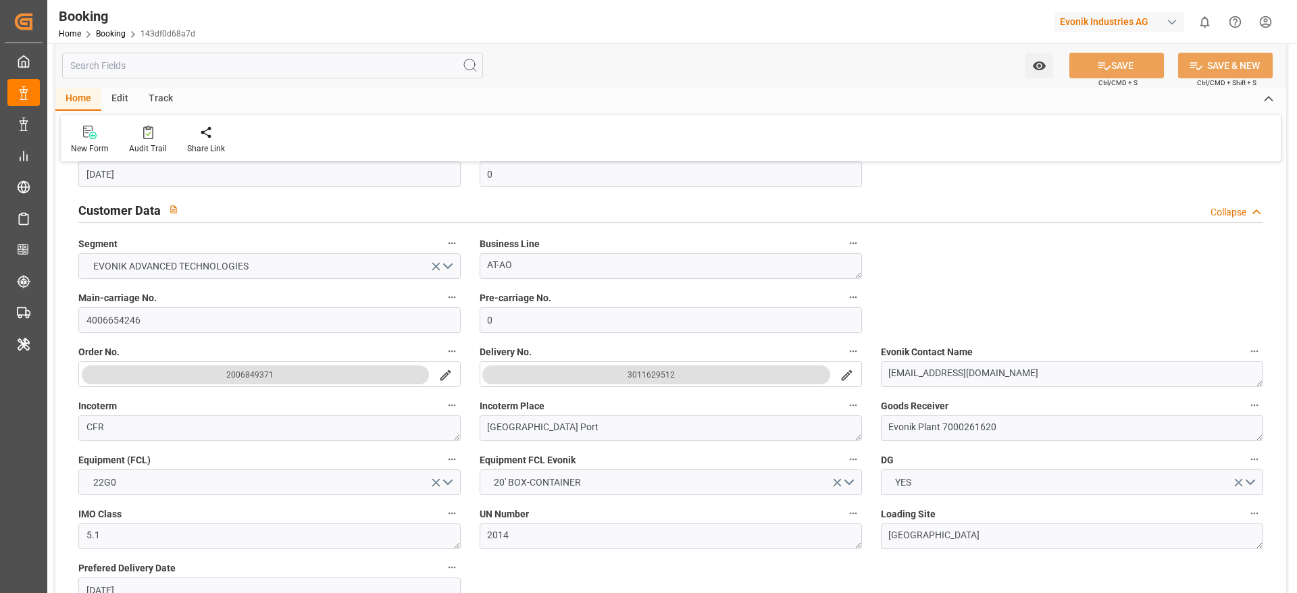
scroll to position [272, 0]
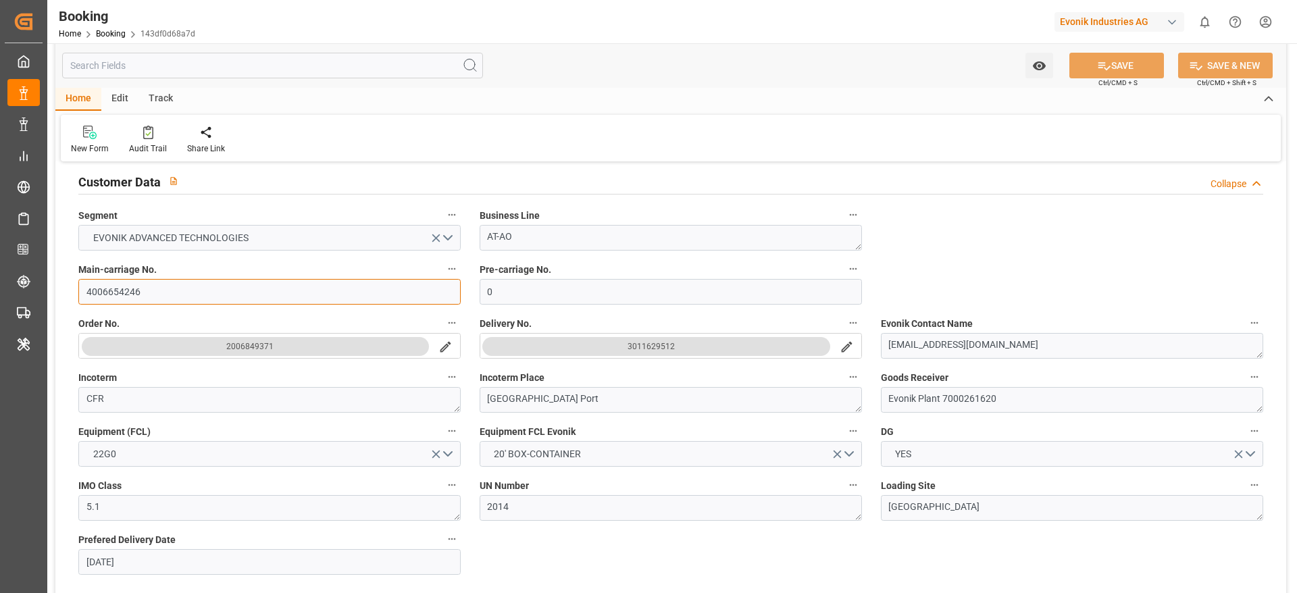
click at [134, 290] on input "4006654246" at bounding box center [269, 292] width 382 height 26
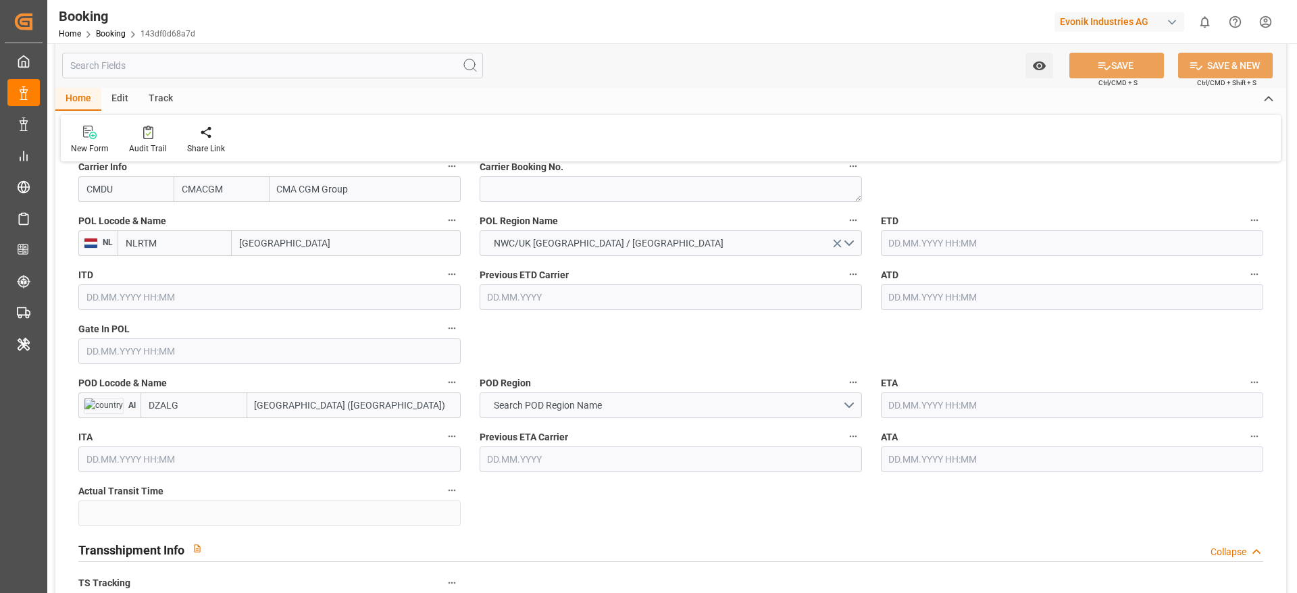
scroll to position [1048, 0]
click at [359, 391] on input "[GEOGRAPHIC_DATA] ([GEOGRAPHIC_DATA])" at bounding box center [354, 403] width 214 height 26
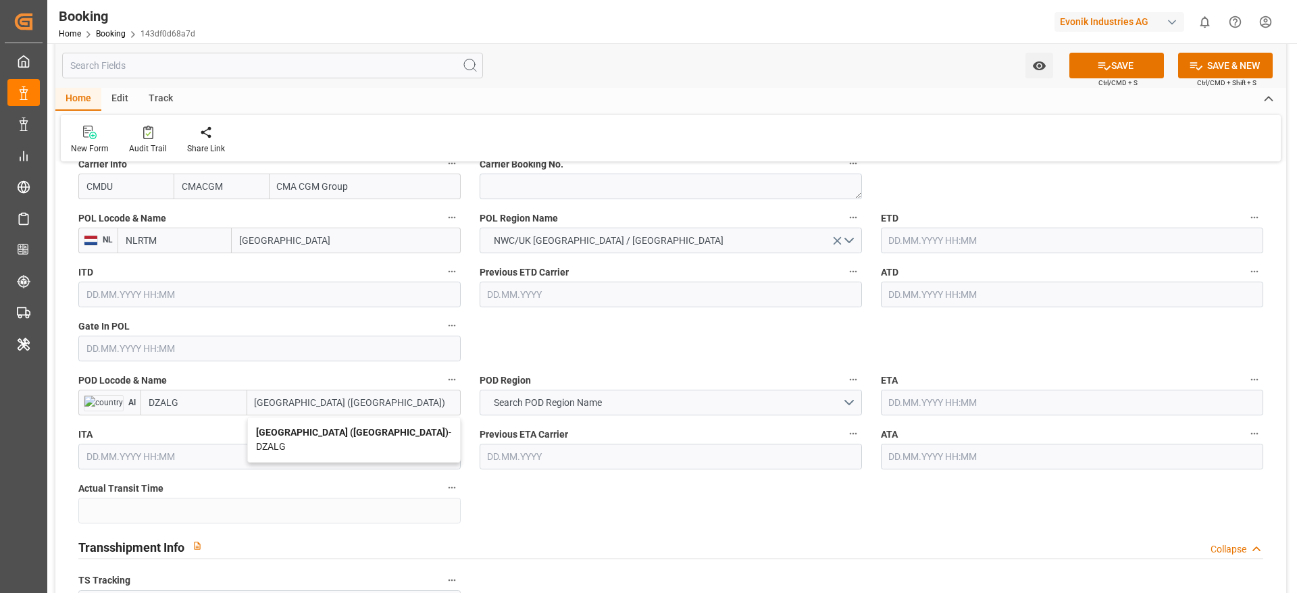
click at [334, 441] on div "Alger (Algiers) - DZALG" at bounding box center [354, 440] width 212 height 45
type input "[GEOGRAPHIC_DATA] ([GEOGRAPHIC_DATA])"
drag, startPoint x: 241, startPoint y: 406, endPoint x: 306, endPoint y: 402, distance: 65.7
click at [306, 402] on input "[GEOGRAPHIC_DATA] ([GEOGRAPHIC_DATA])" at bounding box center [346, 403] width 229 height 26
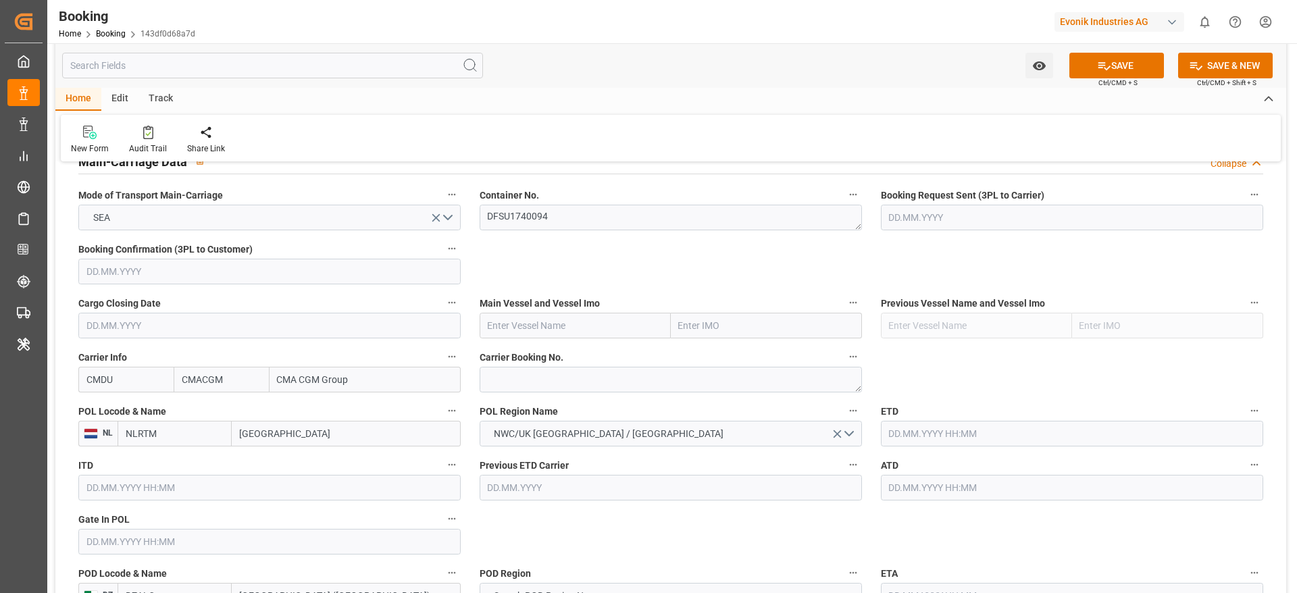
scroll to position [851, 0]
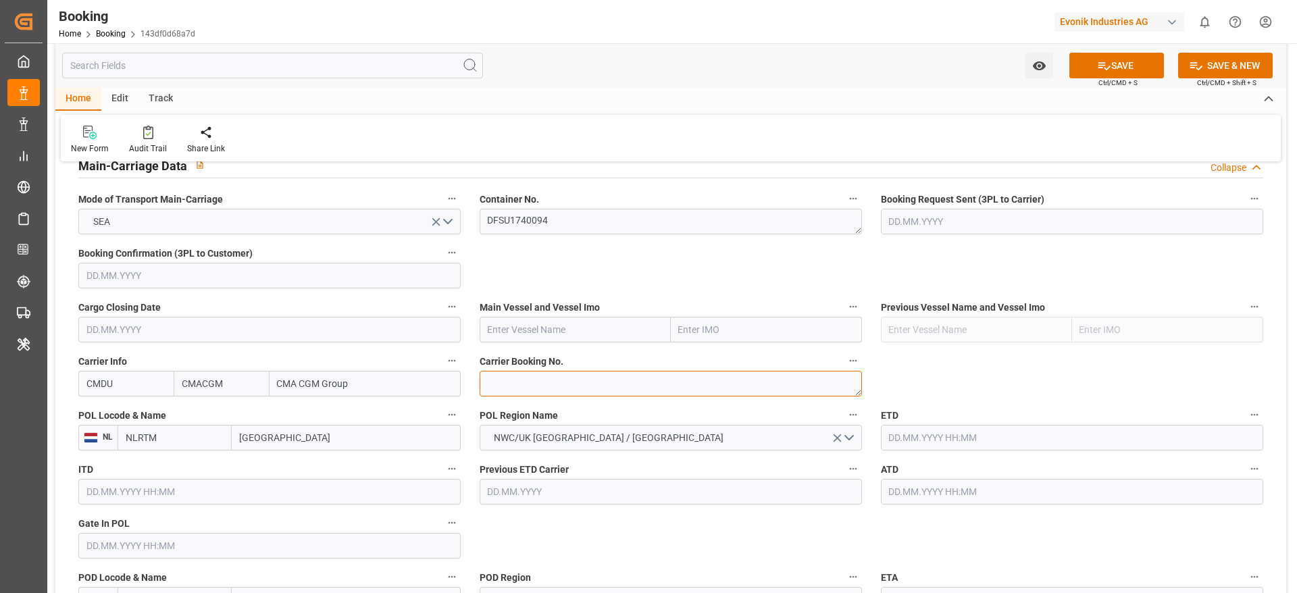
paste textarea "ANT1919914"
click at [503, 376] on textarea "ANT1919914" at bounding box center [671, 384] width 382 height 26
type textarea "ANT1919914"
click at [257, 440] on input "Rotterdam" at bounding box center [346, 438] width 229 height 26
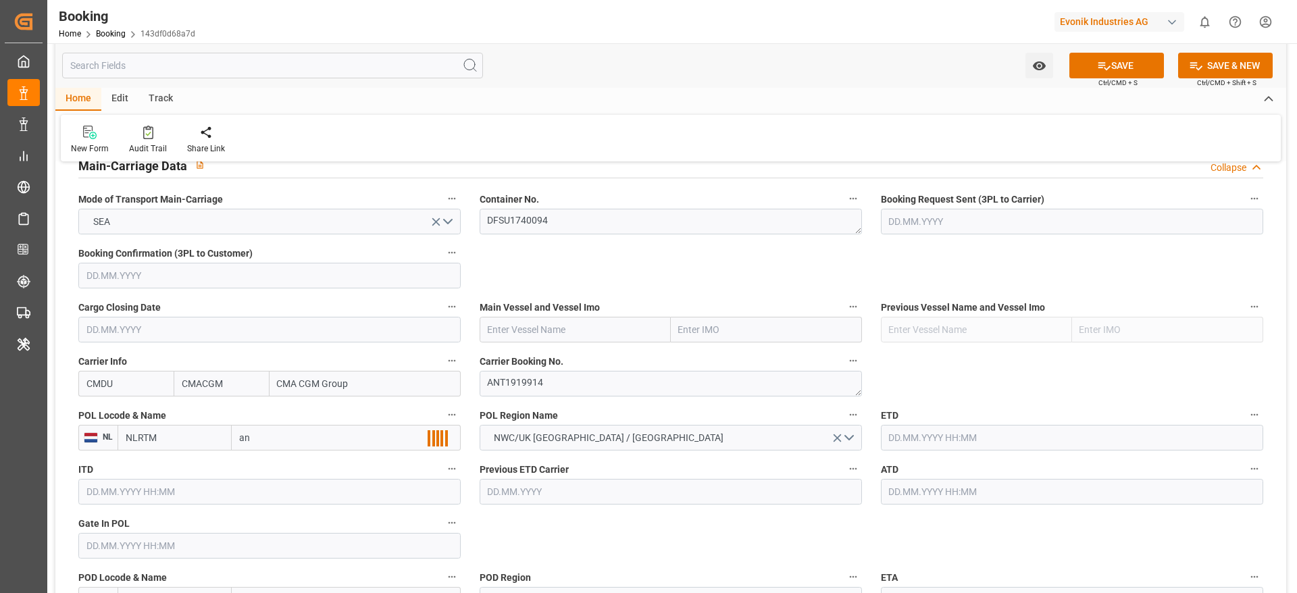
type input "ant"
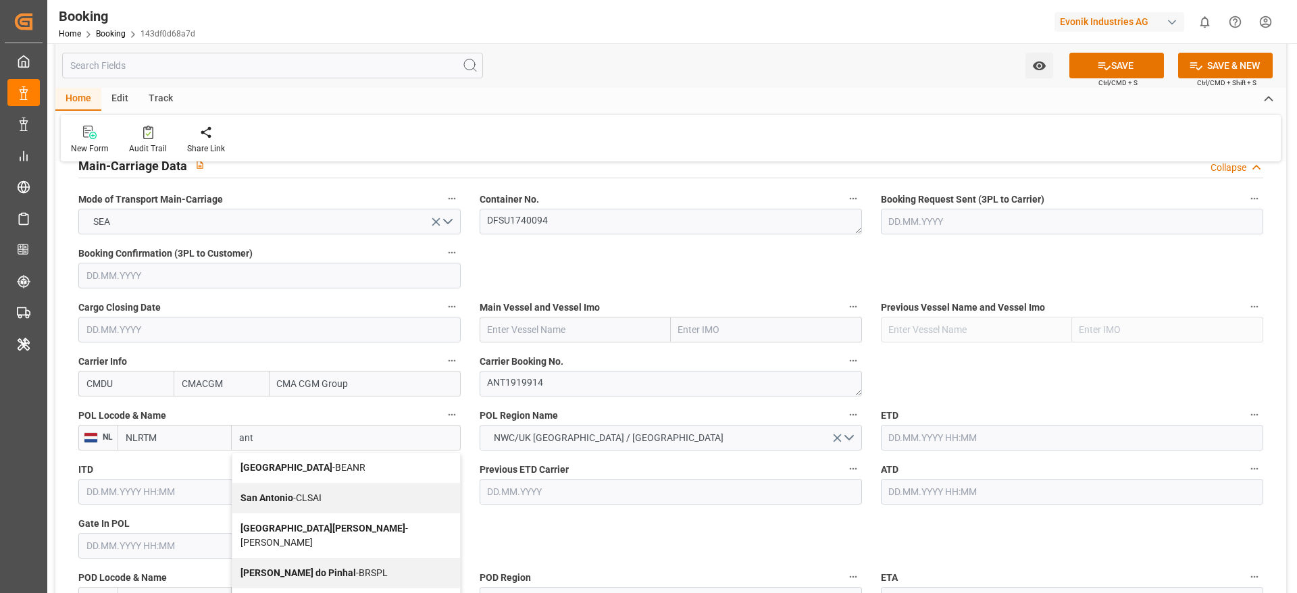
click at [294, 468] on span "Antwerp - BEANR" at bounding box center [303, 467] width 125 height 11
type input "BEANR"
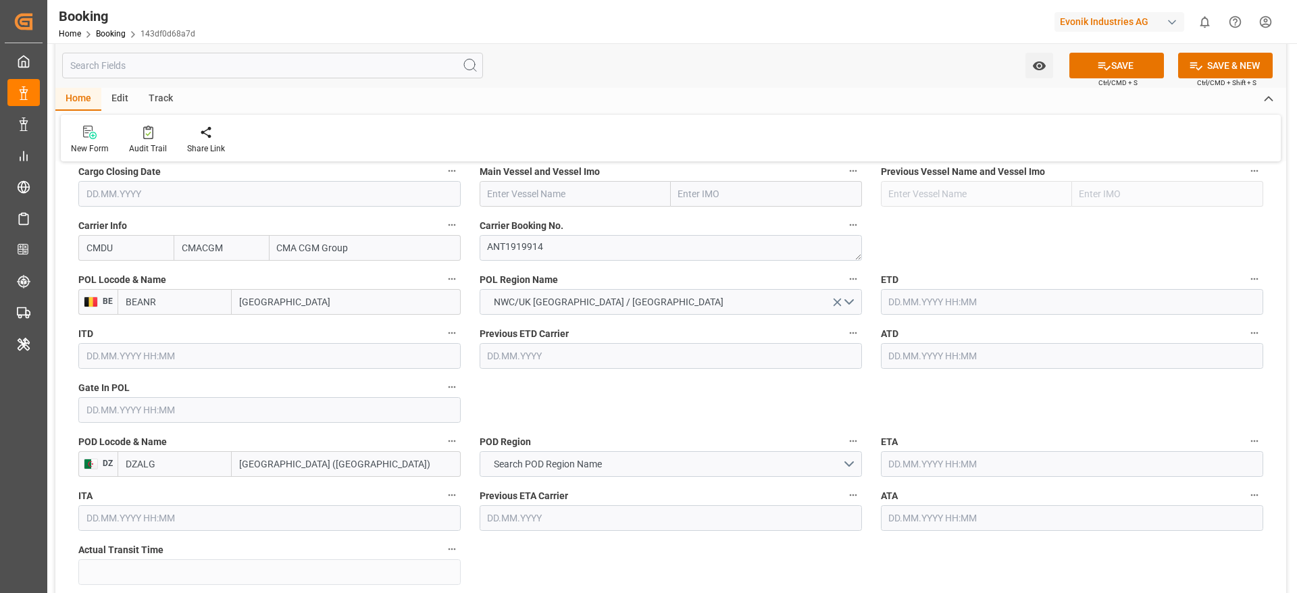
scroll to position [985, 0]
type input "Antwerp"
click at [103, 409] on input "text" at bounding box center [269, 412] width 382 height 26
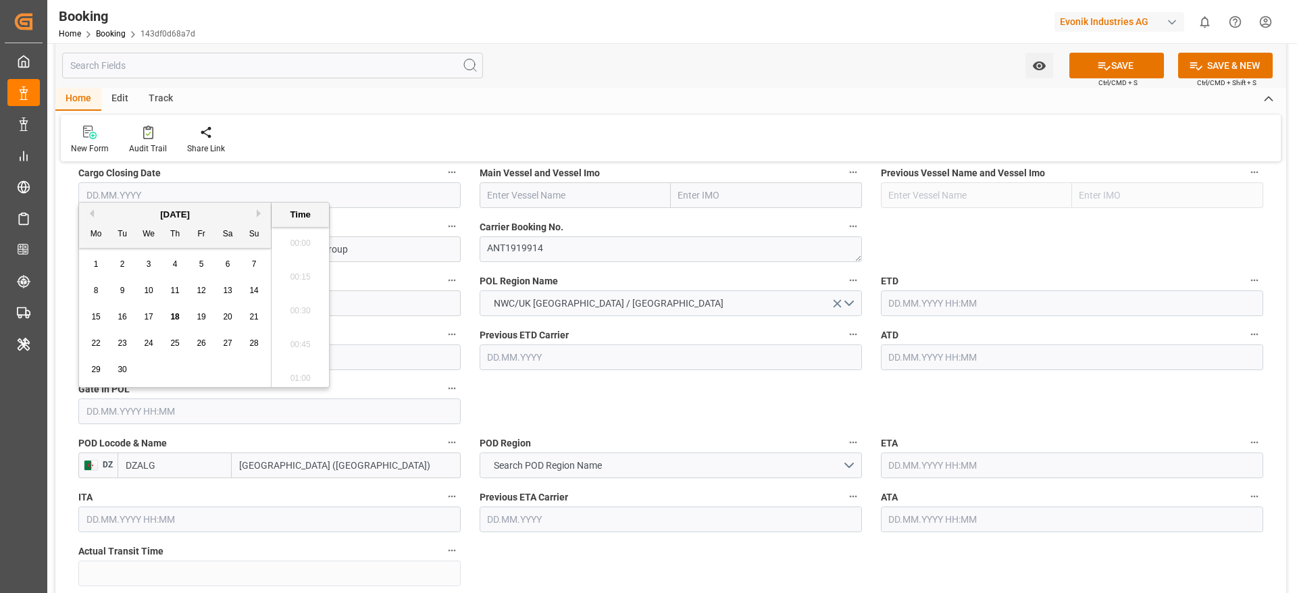
scroll to position [1728, 0]
click at [93, 211] on button "Previous Month" at bounding box center [90, 213] width 8 height 8
click at [95, 284] on div "4" at bounding box center [96, 291] width 17 height 16
type input "04.08.2025 00:00"
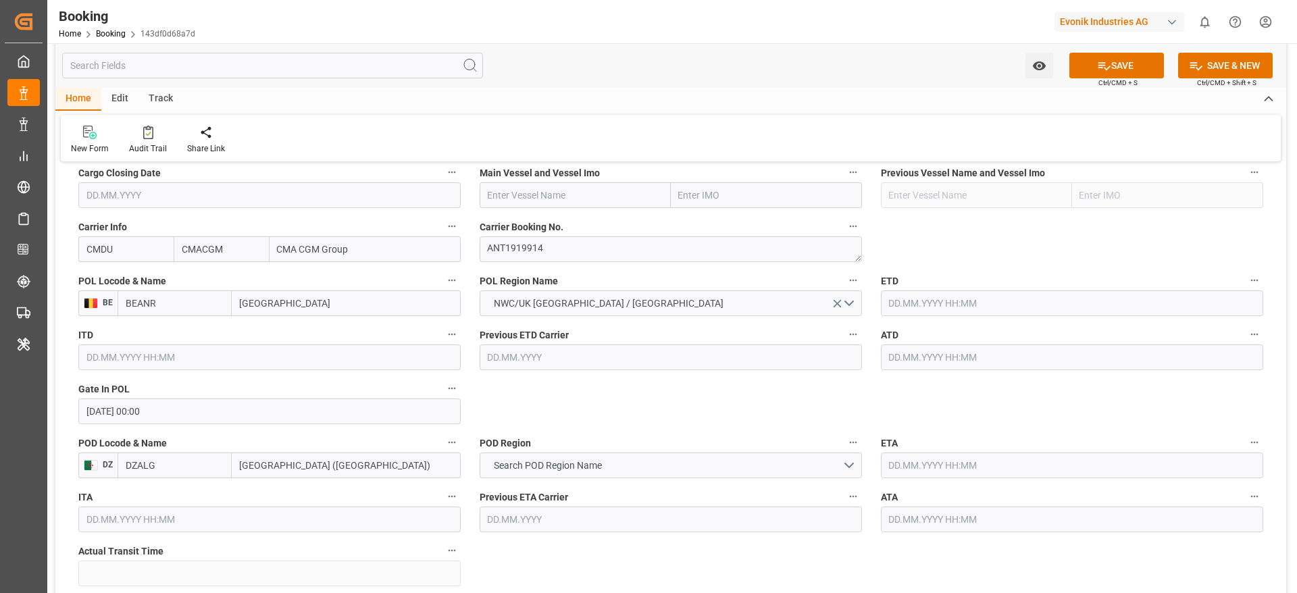
paste input "GSL SUSAN"
click at [570, 199] on input "text" at bounding box center [575, 195] width 191 height 26
click at [555, 221] on span "GSL SUSAN - 9349617" at bounding box center [555, 225] width 134 height 11
type input "GSL SUSAN"
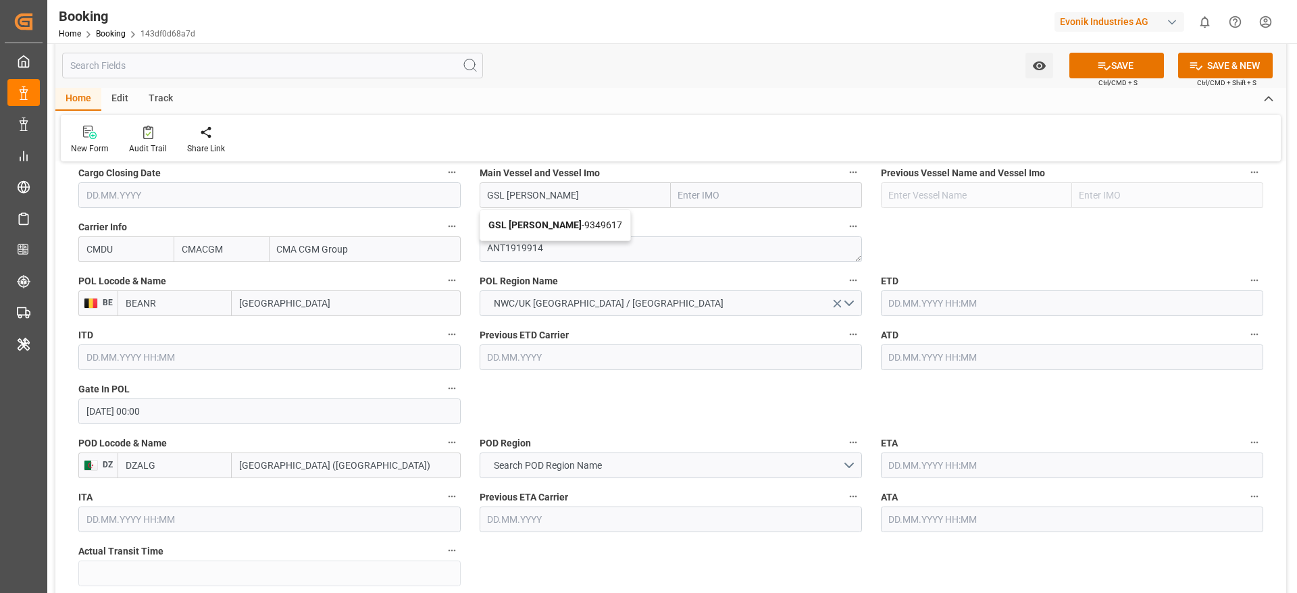
type input "9349617"
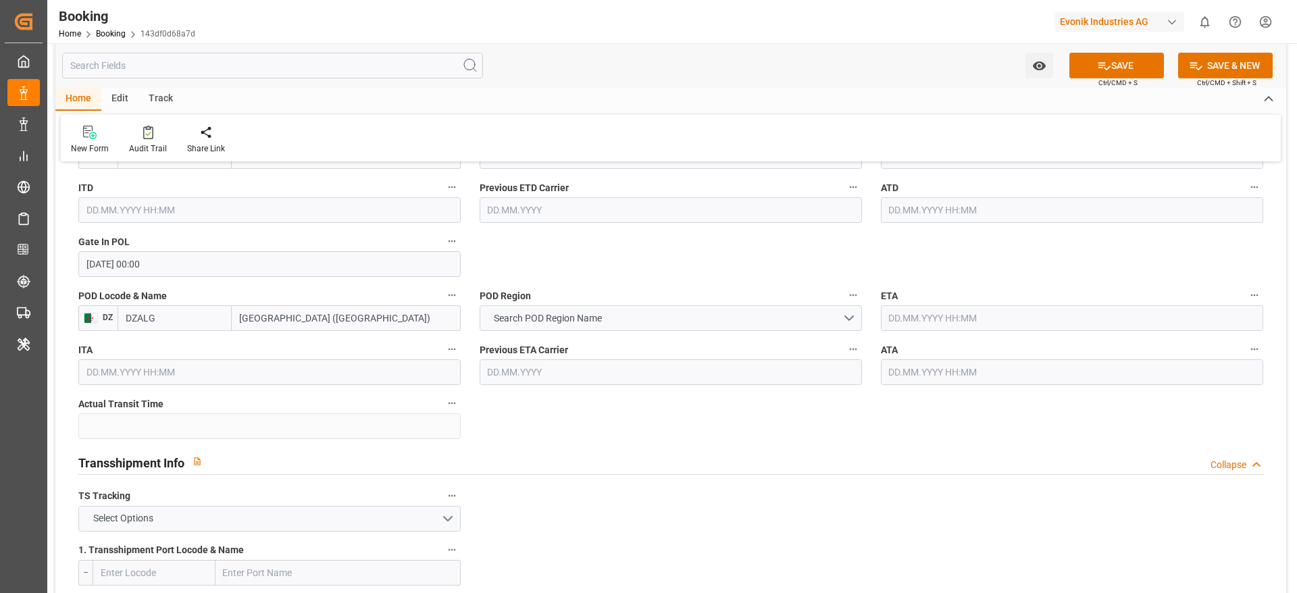
type input "GSL SUSAN"
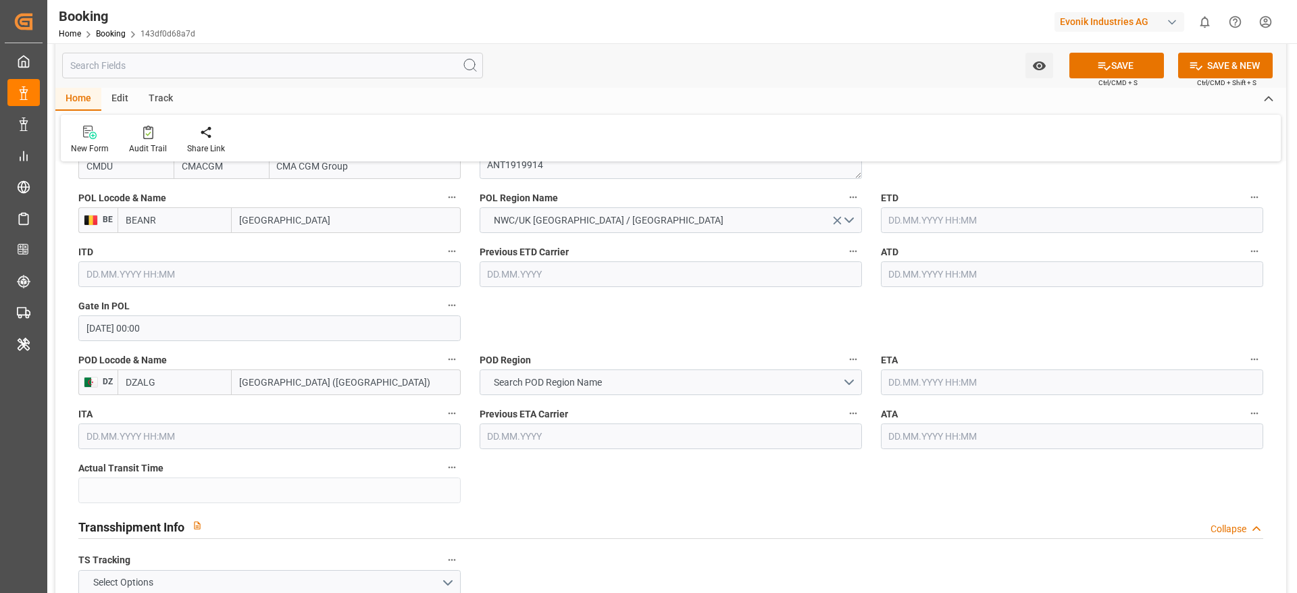
scroll to position [1068, 0]
click at [527, 386] on span "Search POD Region Name" at bounding box center [548, 383] width 122 height 14
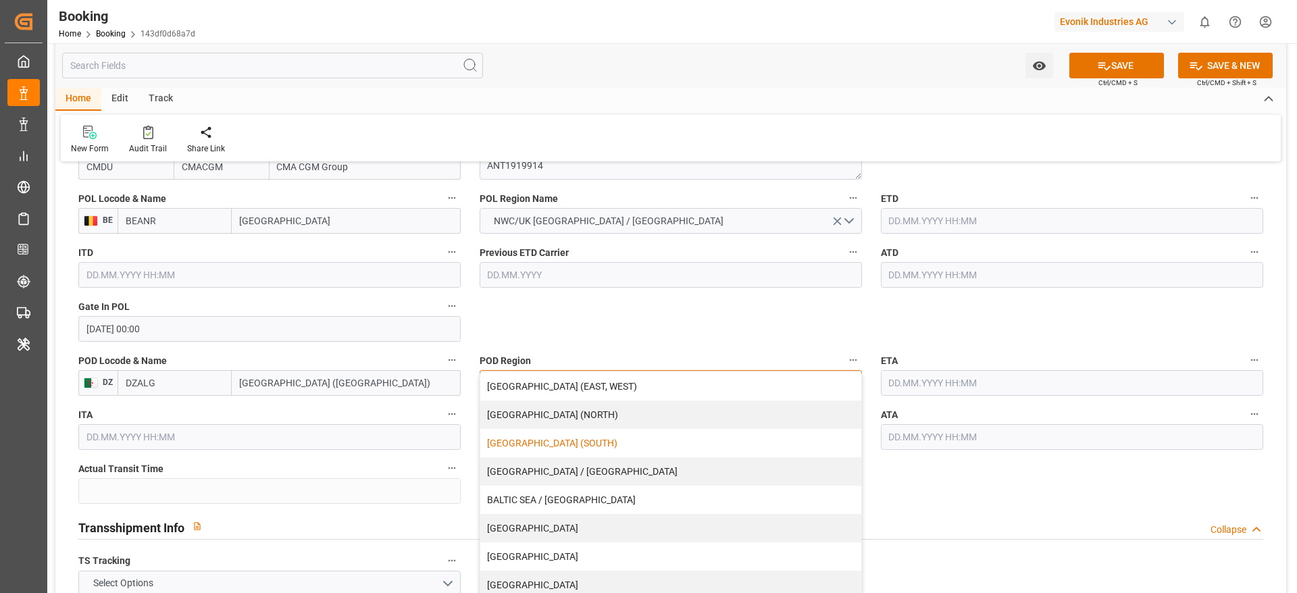
click at [533, 430] on div "AFRICA (SOUTH)" at bounding box center [670, 443] width 381 height 28
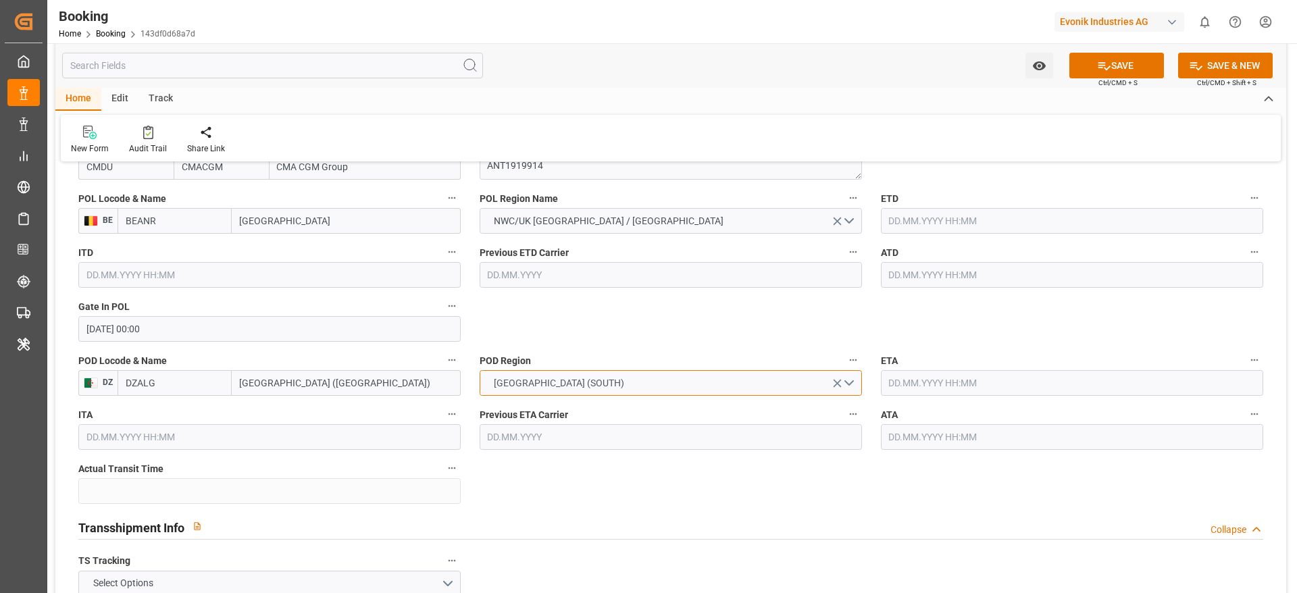
click at [522, 378] on span "AFRICA (SOUTH)" at bounding box center [559, 383] width 144 height 14
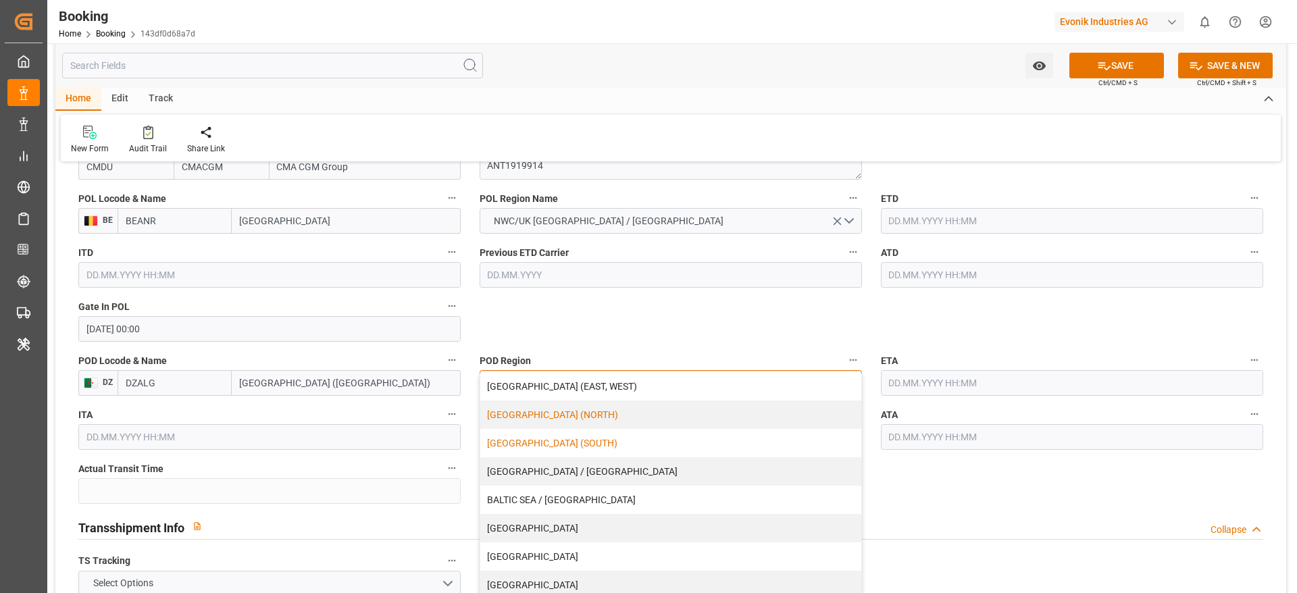
click at [526, 410] on div "AFRICA (NORTH)" at bounding box center [670, 415] width 381 height 28
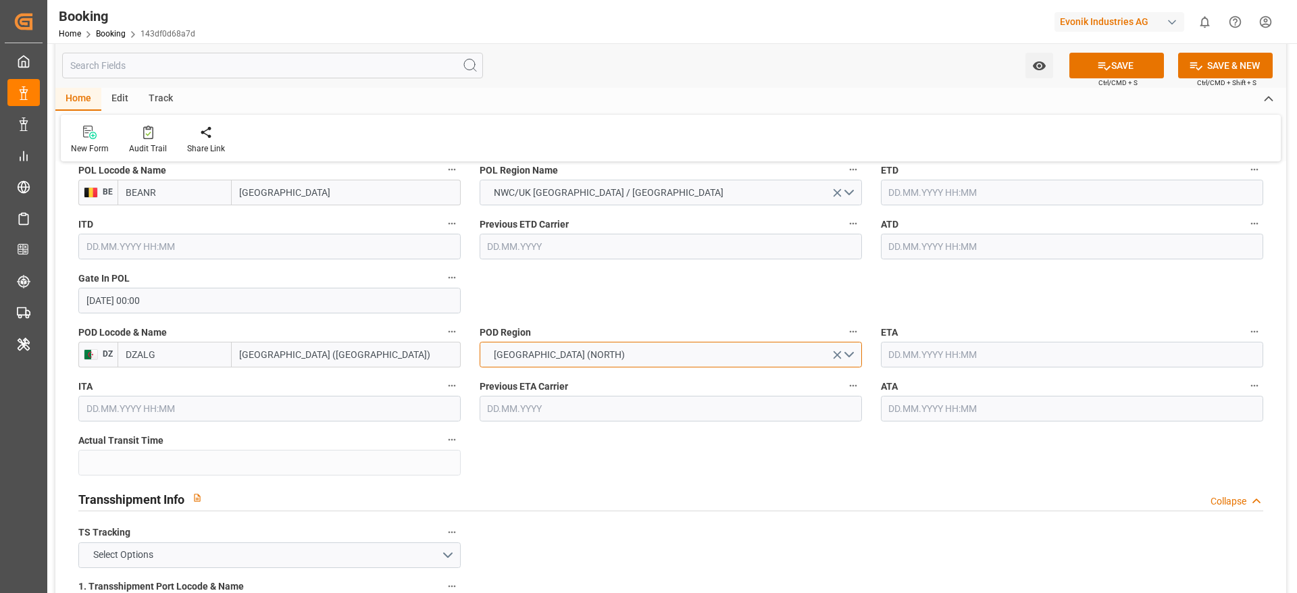
scroll to position [1061, 0]
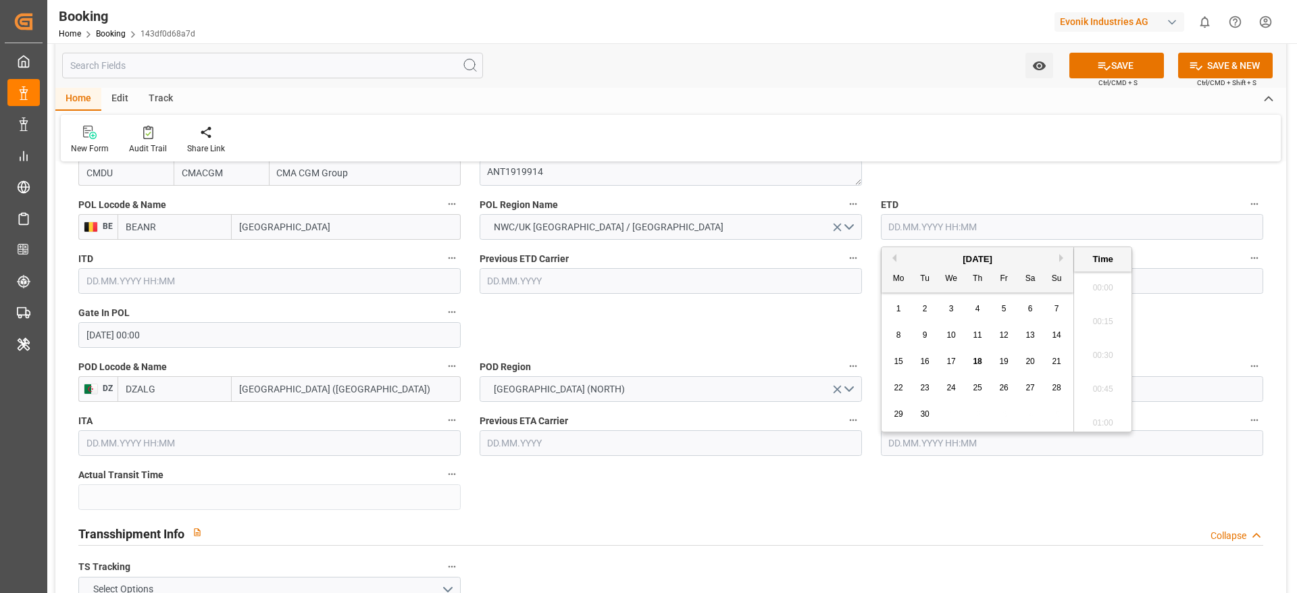
click at [907, 236] on input "text" at bounding box center [1072, 227] width 382 height 26
click at [891, 255] on button "Previous Month" at bounding box center [892, 258] width 8 height 8
click at [901, 394] on div "18" at bounding box center [899, 388] width 17 height 16
type input "18.08.2025 00:00"
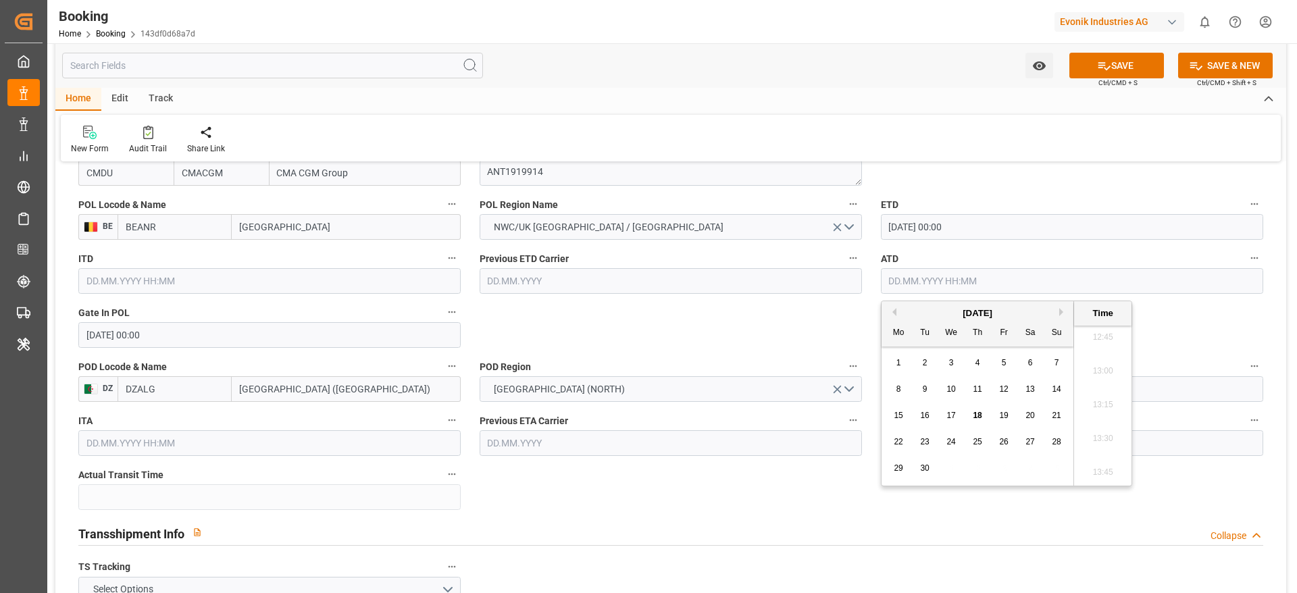
click at [903, 284] on input "text" at bounding box center [1072, 281] width 382 height 26
drag, startPoint x: 897, startPoint y: 310, endPoint x: 891, endPoint y: 315, distance: 7.2
click at [891, 315] on div "Previous Month Next Month September 2025 Mo Tu We Th Fr Sa Su 1 2 3 4 5 6 7 8 9…" at bounding box center [1006, 394] width 251 height 186
click at [891, 315] on button "Previous Month" at bounding box center [892, 312] width 8 height 8
click at [905, 441] on div "18" at bounding box center [899, 442] width 17 height 16
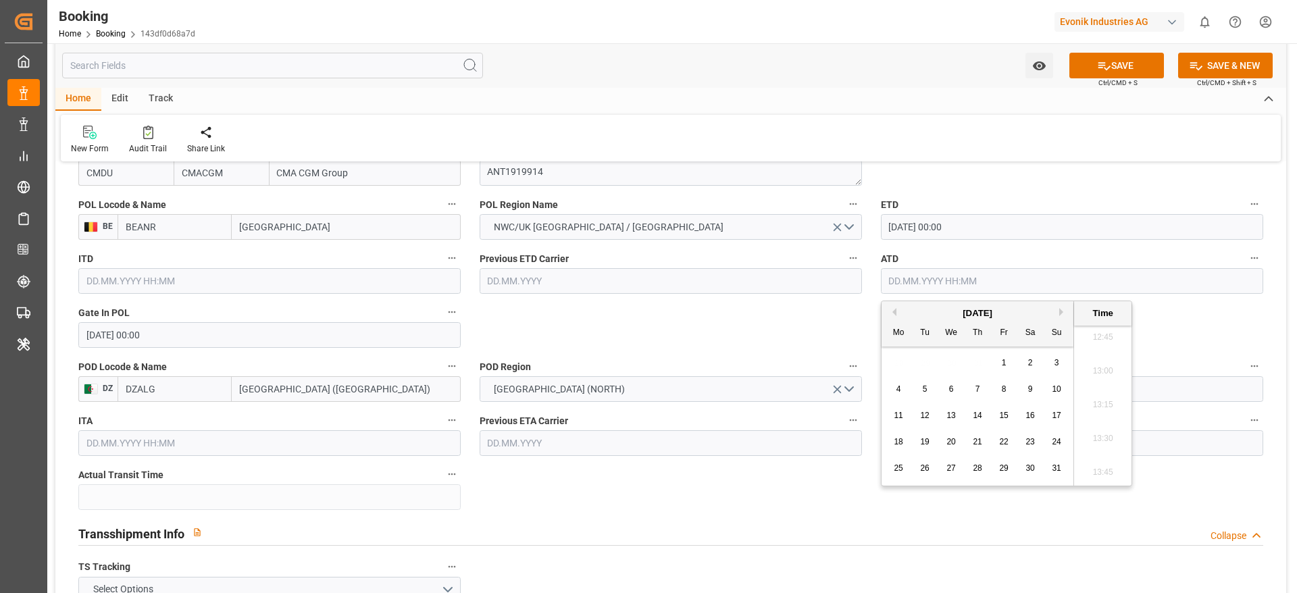
type input "18.08.2025 00:00"
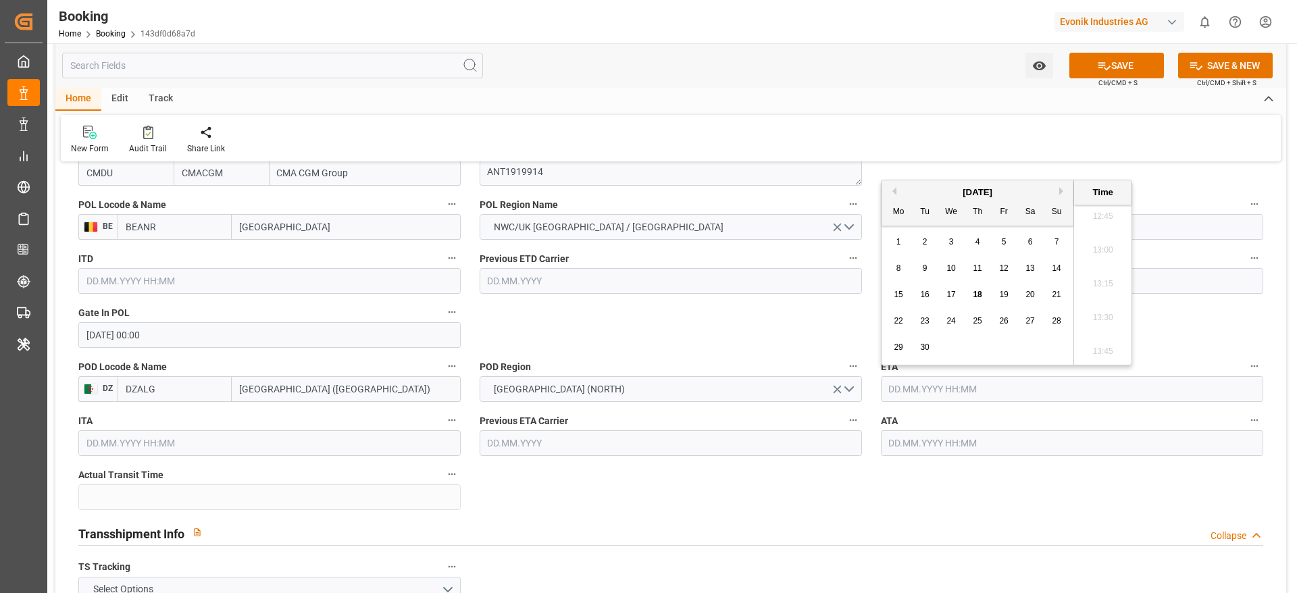
click at [920, 394] on input "text" at bounding box center [1072, 389] width 382 height 26
click at [954, 288] on div "17" at bounding box center [951, 295] width 17 height 16
type input "17.09.2025 00:00"
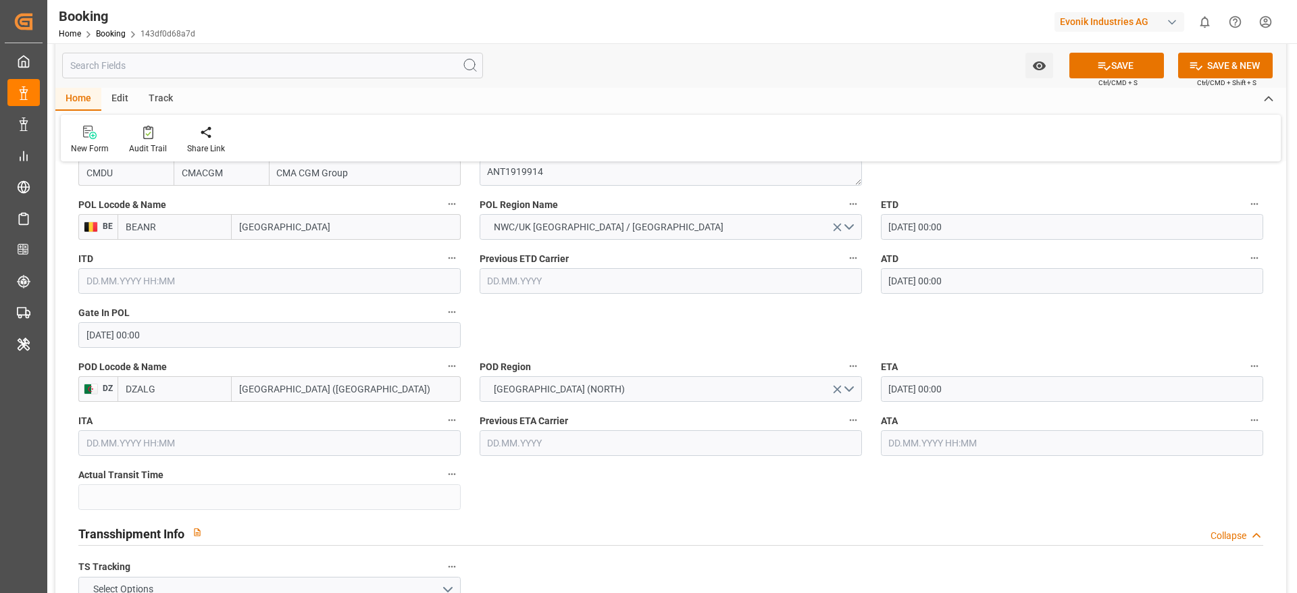
click at [899, 458] on div "ATA" at bounding box center [1072, 434] width 401 height 54
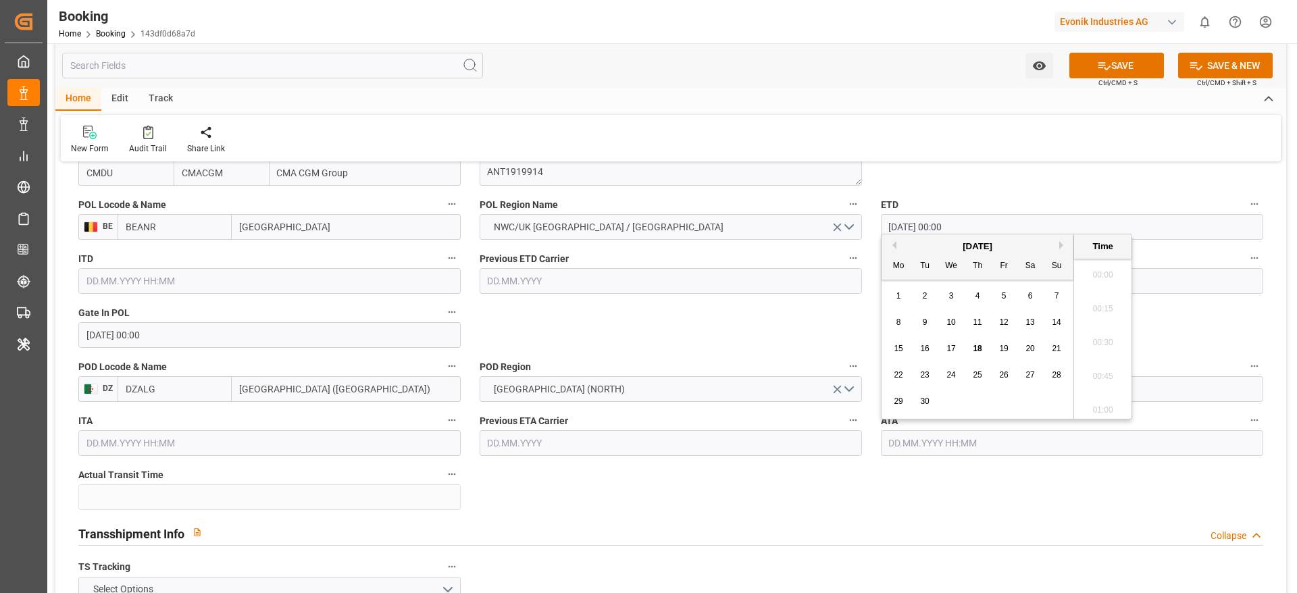
click at [903, 442] on input "text" at bounding box center [1072, 443] width 382 height 26
click at [951, 350] on span "17" at bounding box center [951, 348] width 9 height 9
type input "17.09.2025 00:00"
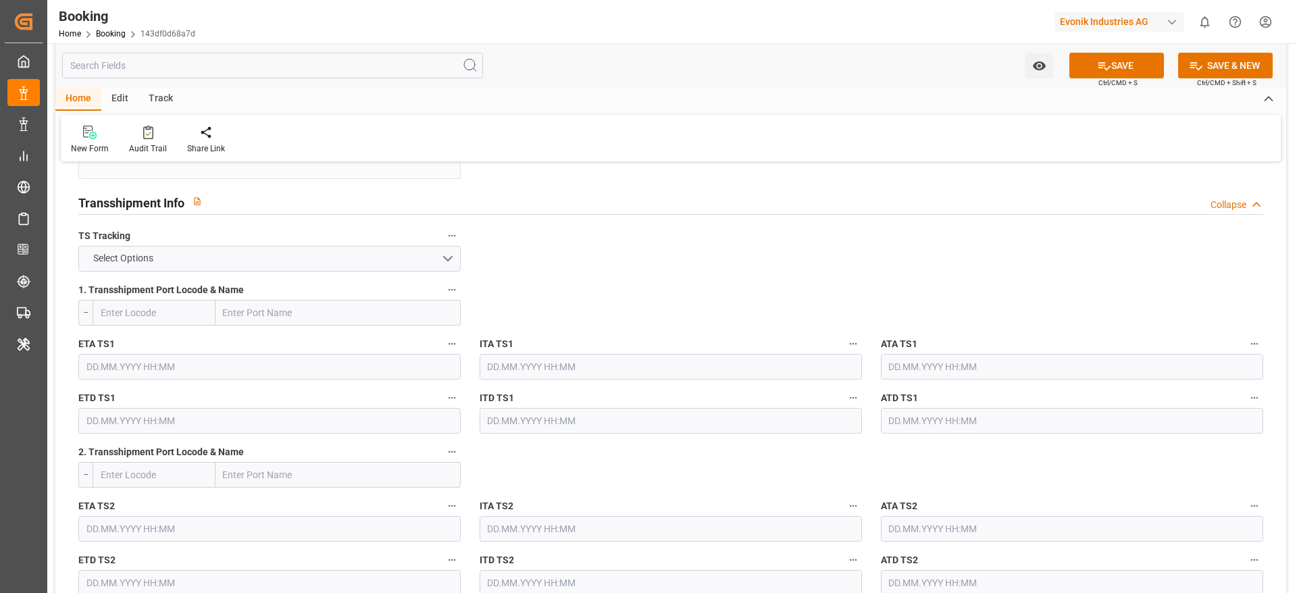
scroll to position [1404, 0]
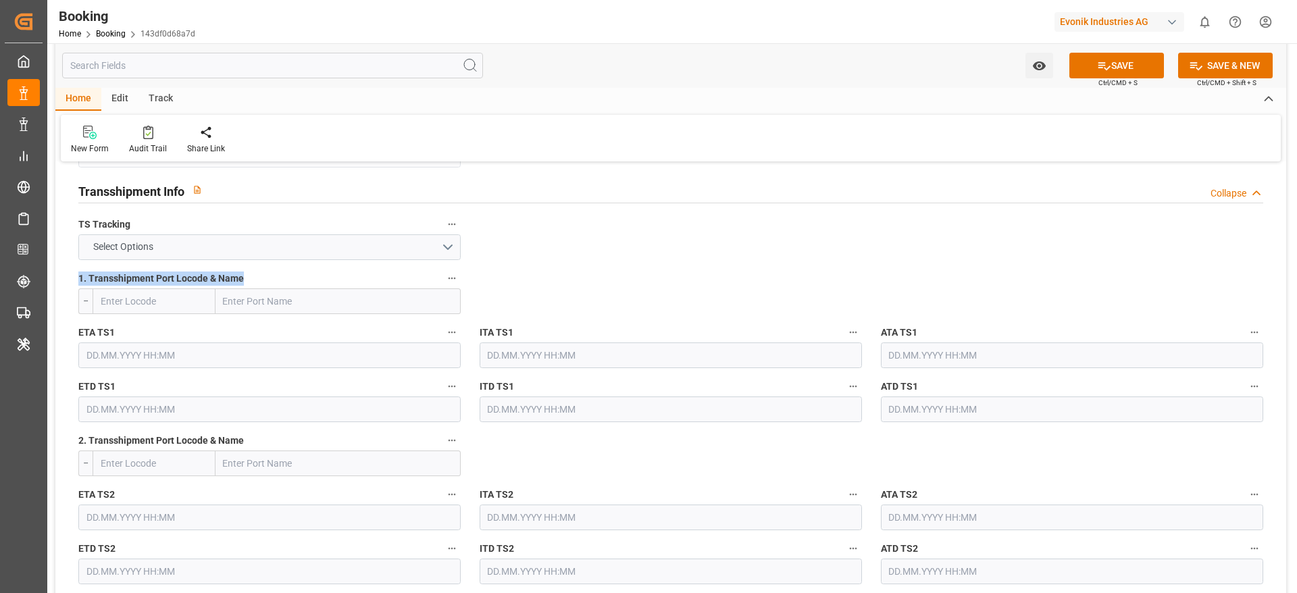
drag, startPoint x: 367, startPoint y: 274, endPoint x: 332, endPoint y: 241, distance: 47.8
click at [332, 241] on button "Select Options" at bounding box center [269, 247] width 382 height 26
click at [332, 241] on div "TRUE" at bounding box center [269, 250] width 381 height 28
click at [239, 311] on input "text" at bounding box center [338, 302] width 245 height 26
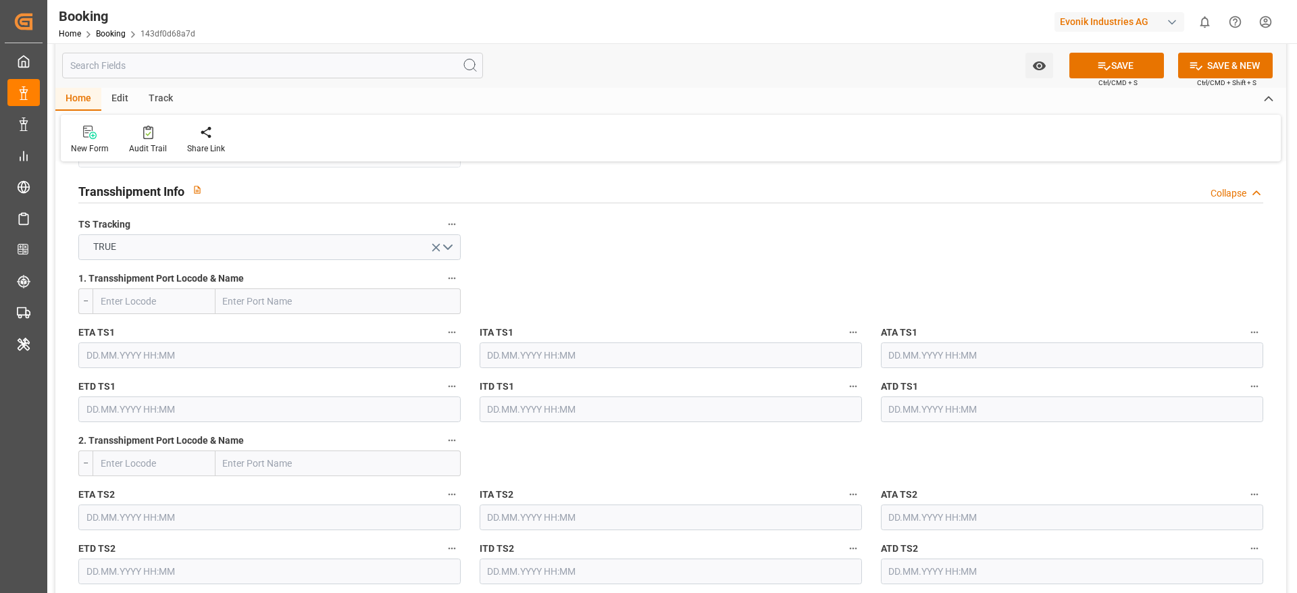
paste input "MALTA(FREEPORT)"
type input "MALTA(FREEPORT)"
click at [317, 327] on b "Malta Freeport Distripark" at bounding box center [311, 331] width 175 height 11
type input "MTDIS"
type input "Malta Freeport Distripark"
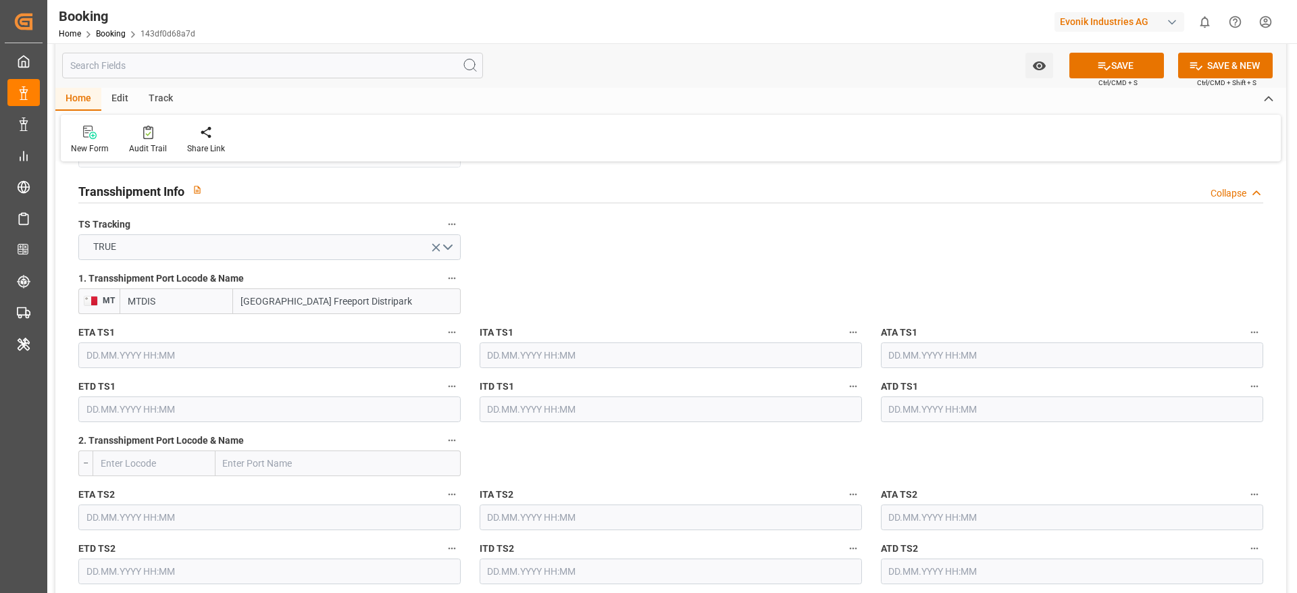
click at [155, 355] on input "text" at bounding box center [269, 356] width 382 height 26
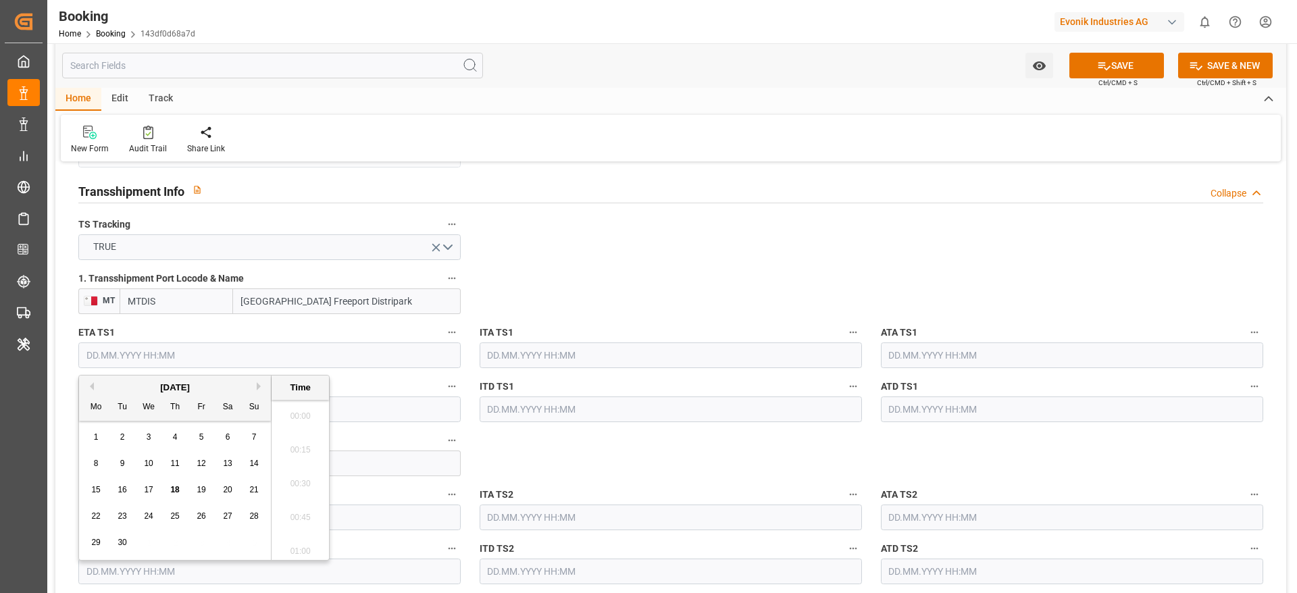
scroll to position [1728, 0]
click at [91, 382] on button "Previous Month" at bounding box center [90, 386] width 8 height 8
click at [253, 543] on span "31" at bounding box center [253, 542] width 9 height 9
type input "31.08.2025 00:00"
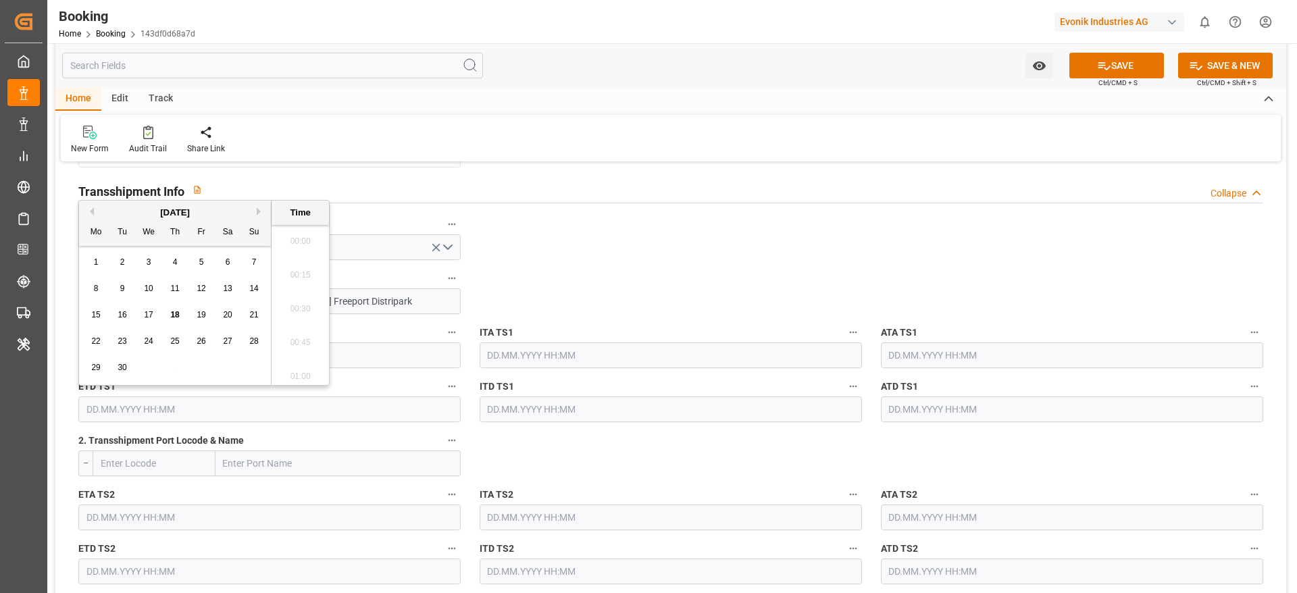
click at [379, 412] on input "text" at bounding box center [269, 410] width 382 height 26
click at [205, 289] on span "12" at bounding box center [201, 288] width 9 height 9
type input "12.09.2025 00:00"
click at [901, 345] on input "text" at bounding box center [1072, 356] width 382 height 26
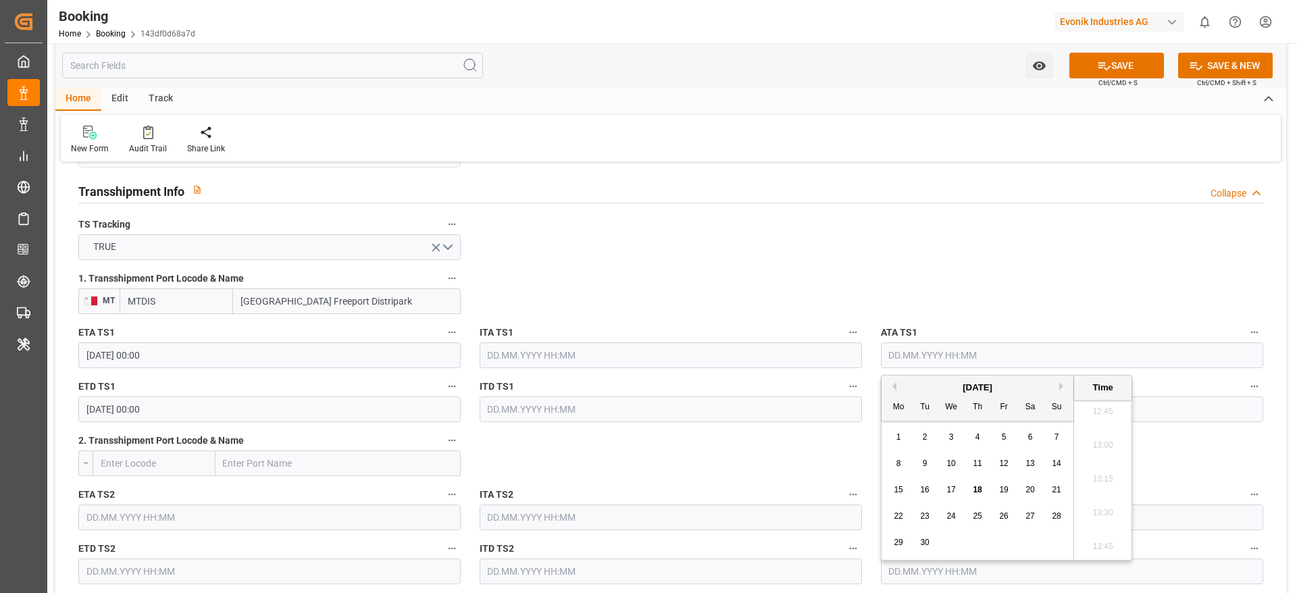
click at [891, 387] on button "Previous Month" at bounding box center [892, 386] width 8 height 8
click at [1054, 540] on span "31" at bounding box center [1056, 542] width 9 height 9
type input "31.08.2025 00:00"
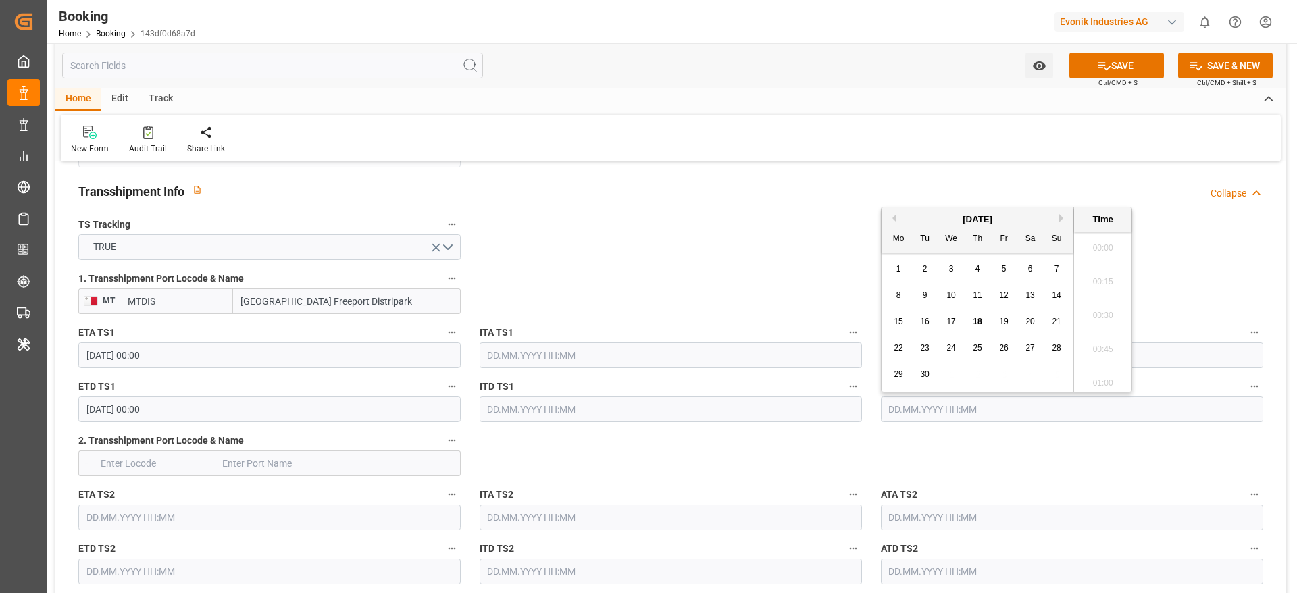
click at [898, 408] on input "text" at bounding box center [1072, 410] width 382 height 26
click at [1007, 292] on span "12" at bounding box center [1003, 288] width 9 height 9
type input "12.09.2025 00:00"
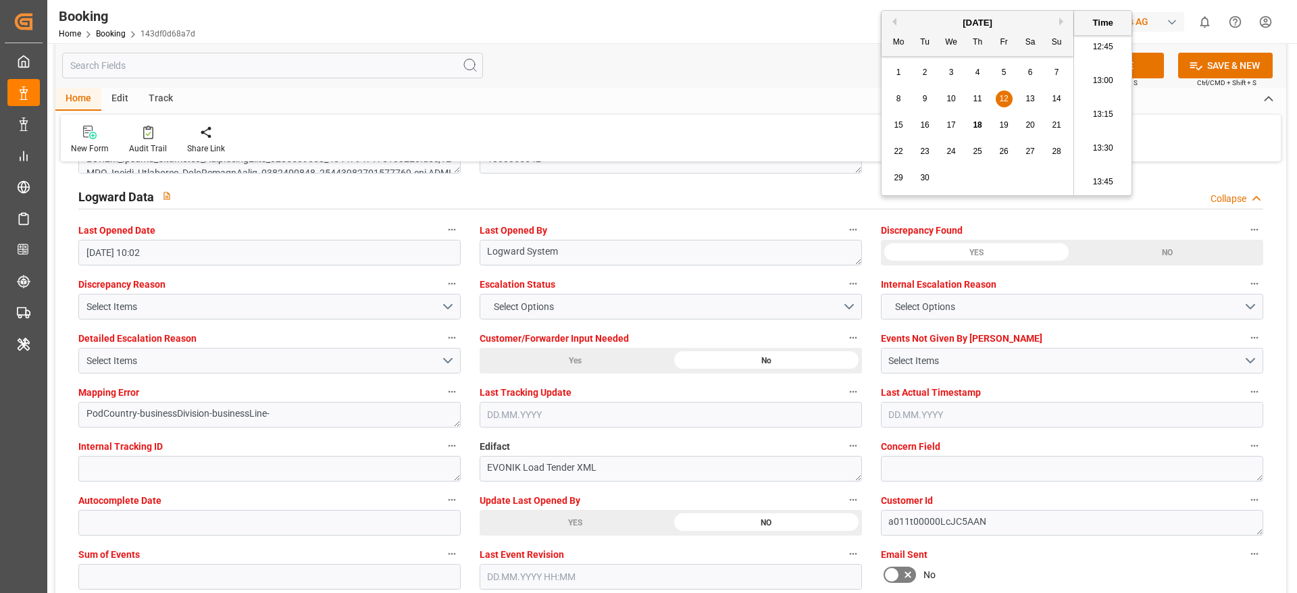
scroll to position [2527, 0]
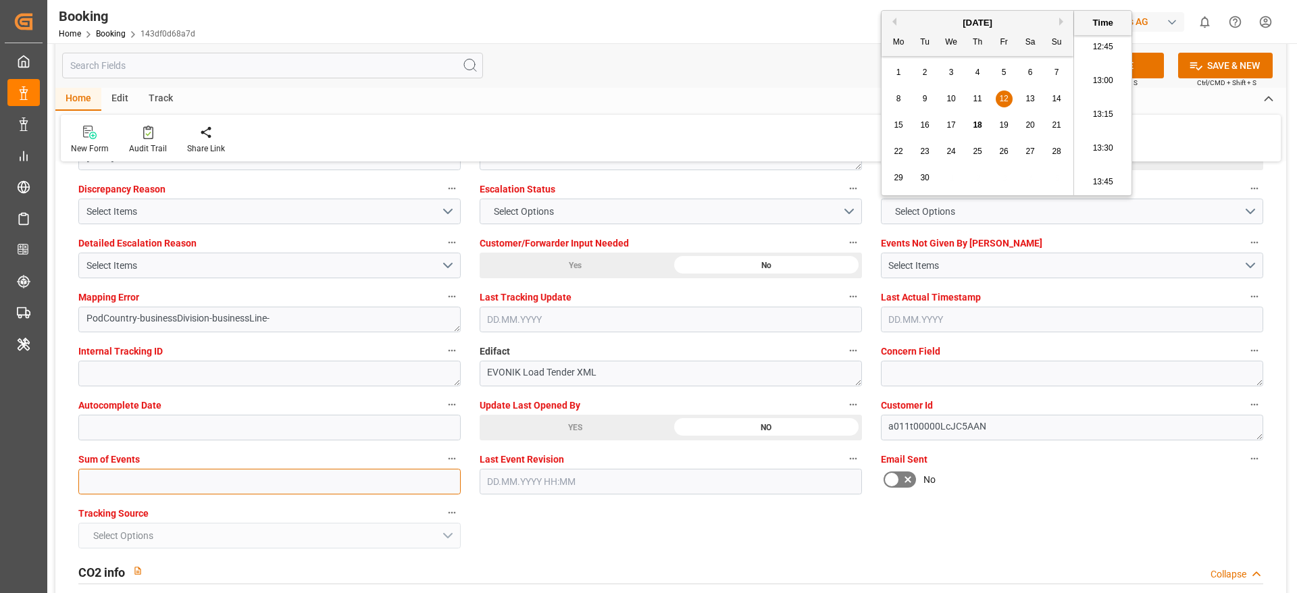
click at [143, 479] on input "text" at bounding box center [269, 482] width 382 height 26
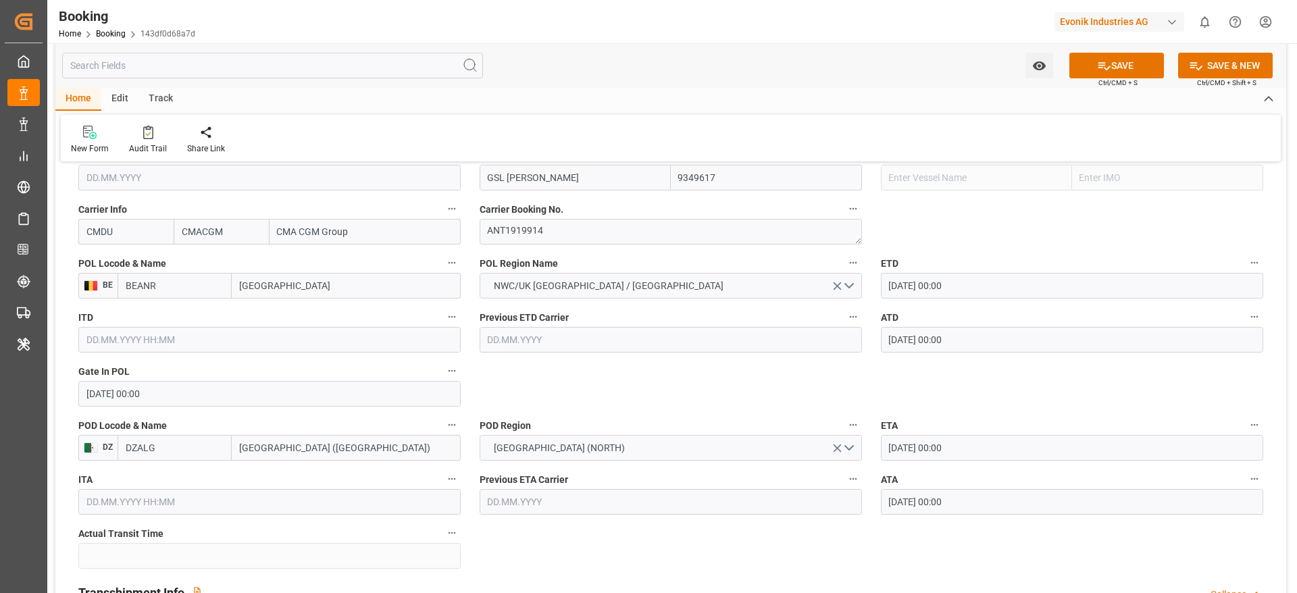
scroll to position [776, 0]
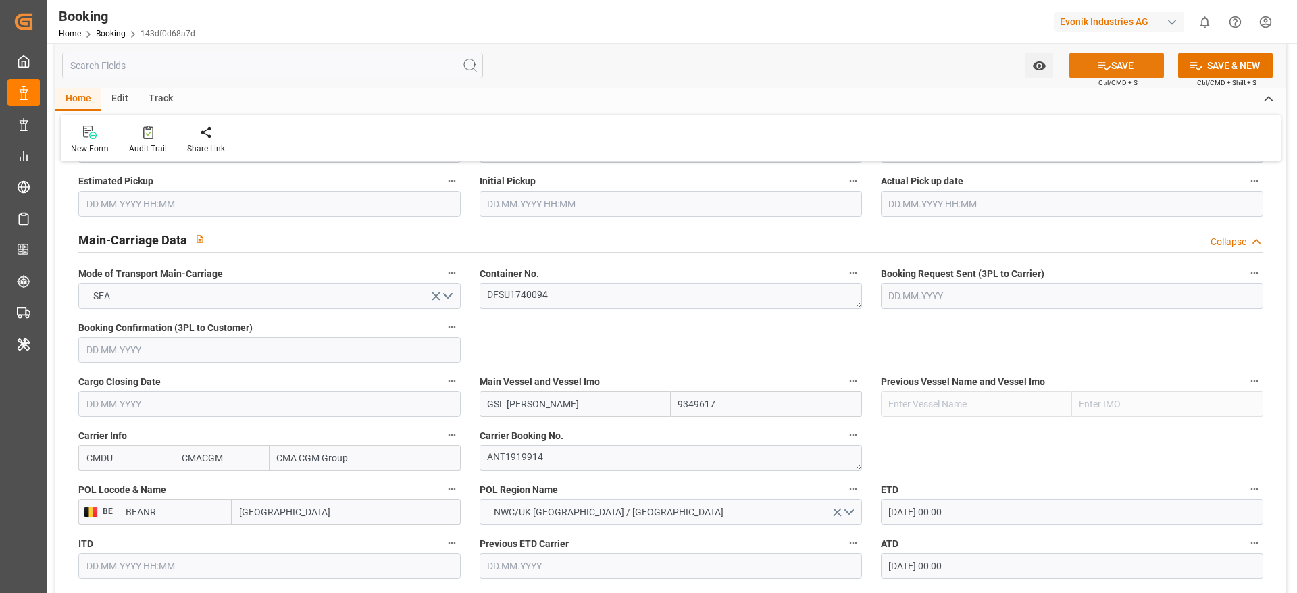
type input "0"
click at [1112, 66] on button "SAVE" at bounding box center [1117, 66] width 95 height 26
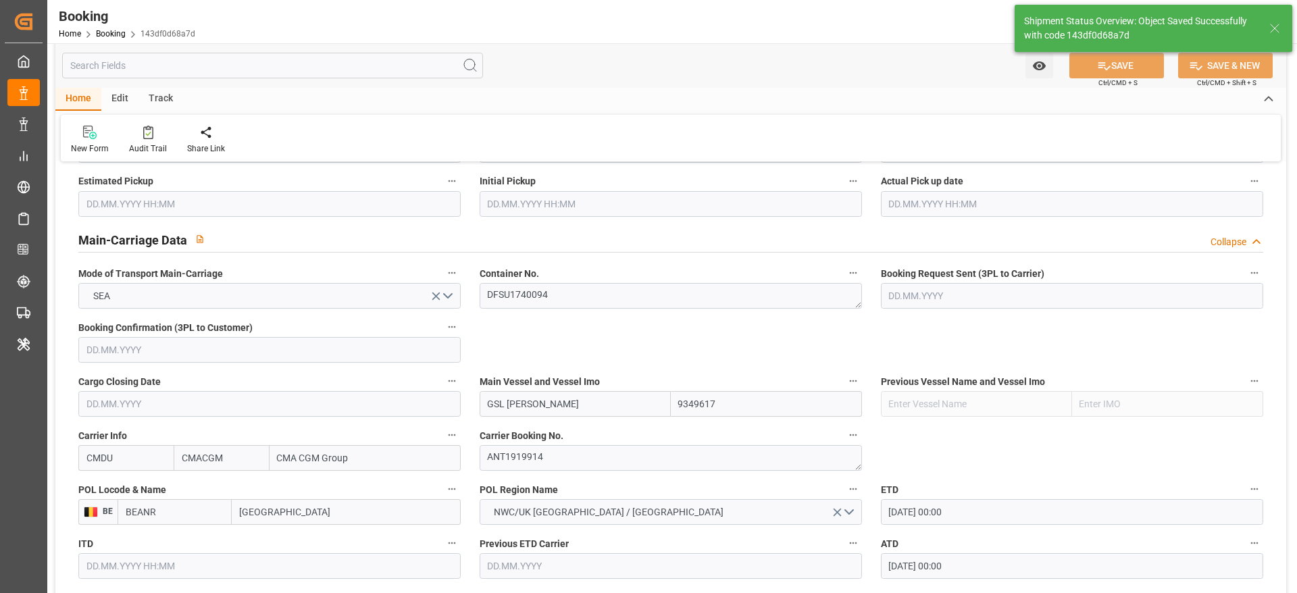
type textarea "[PERSON_NAME]"
type textarea "businessDivision-businessLine-"
type textarea "Yes"
type input "30"
type input "18.08.2025 00:00"
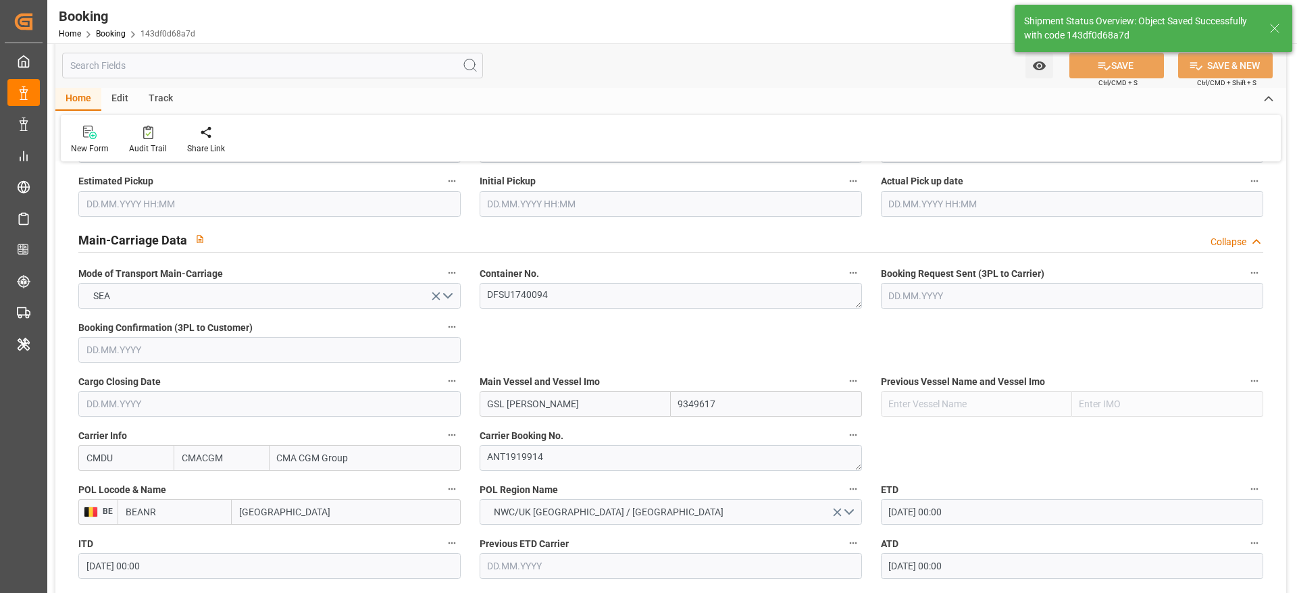
type input "17.09.2025 00:00"
type input "31.08.2025 00:00"
type input "12.09.2025 00:00"
type input "18.09.2025 07:49"
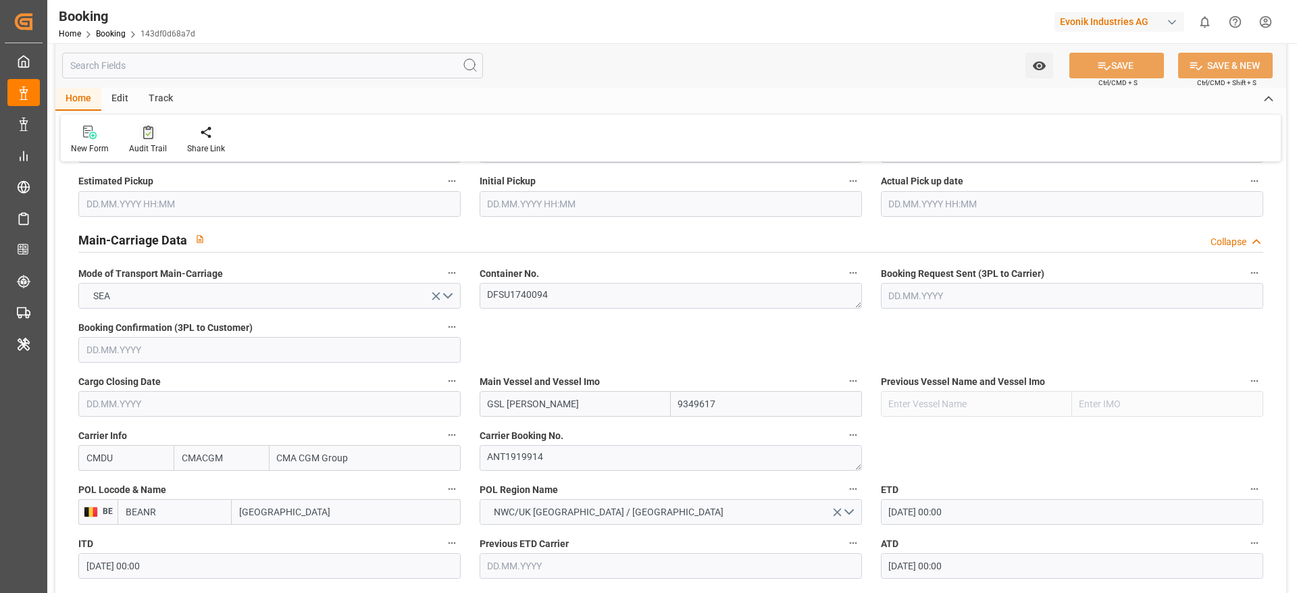
click at [153, 141] on div "Audit Trail" at bounding box center [148, 140] width 58 height 30
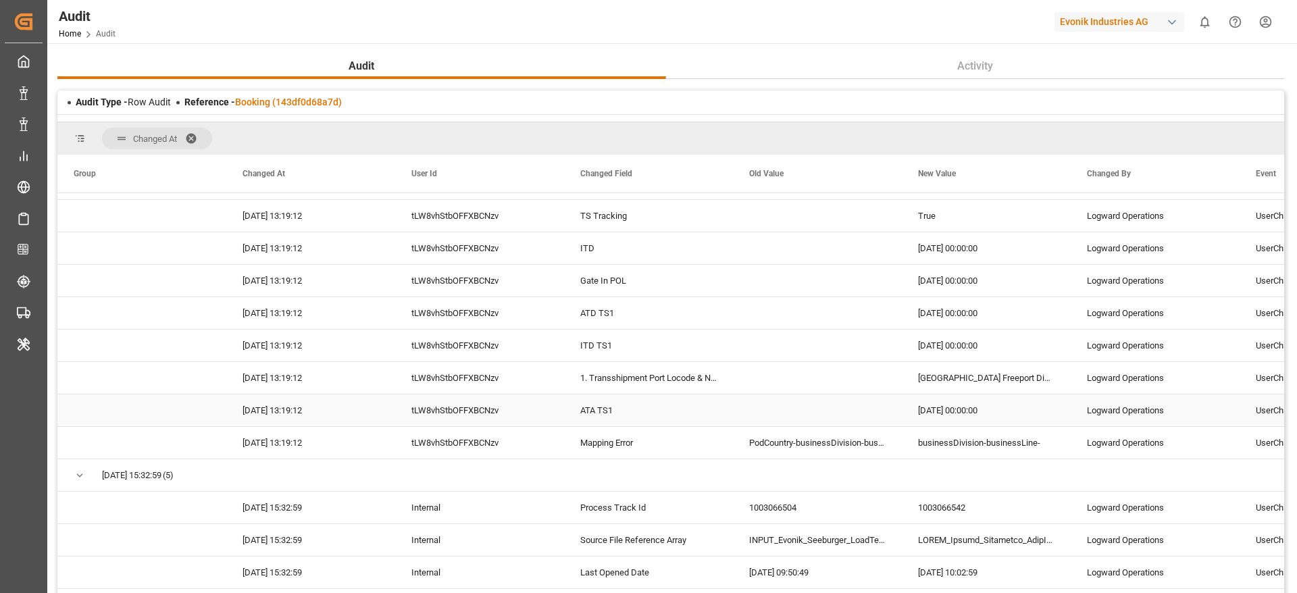
scroll to position [716, 0]
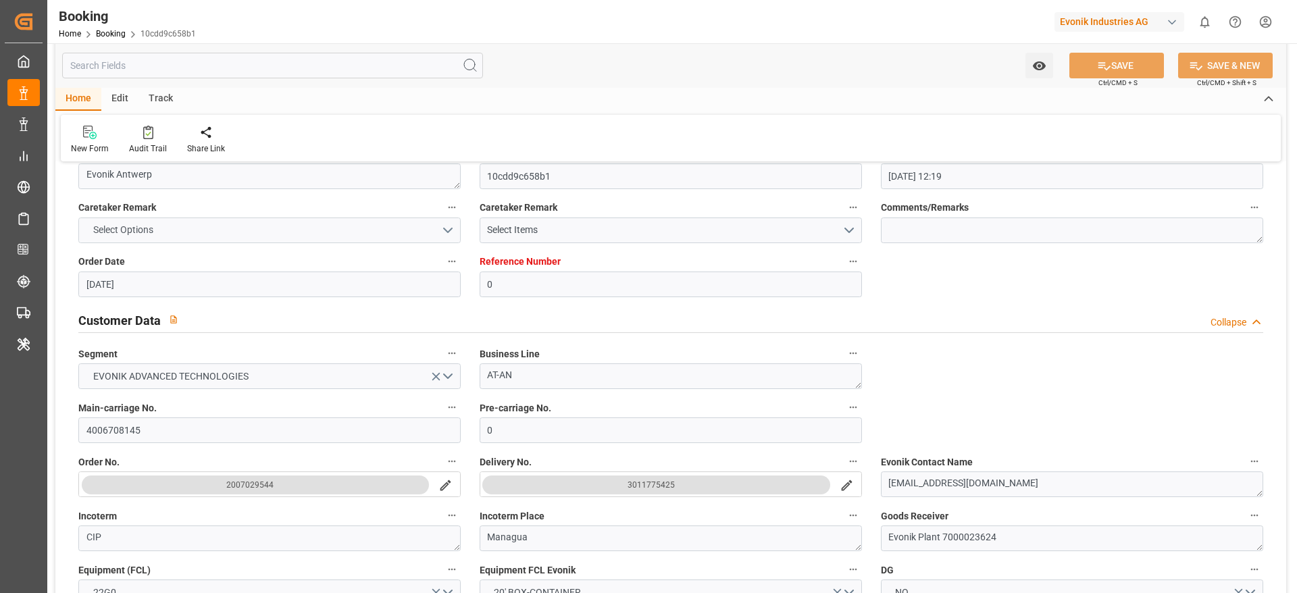
scroll to position [132, 0]
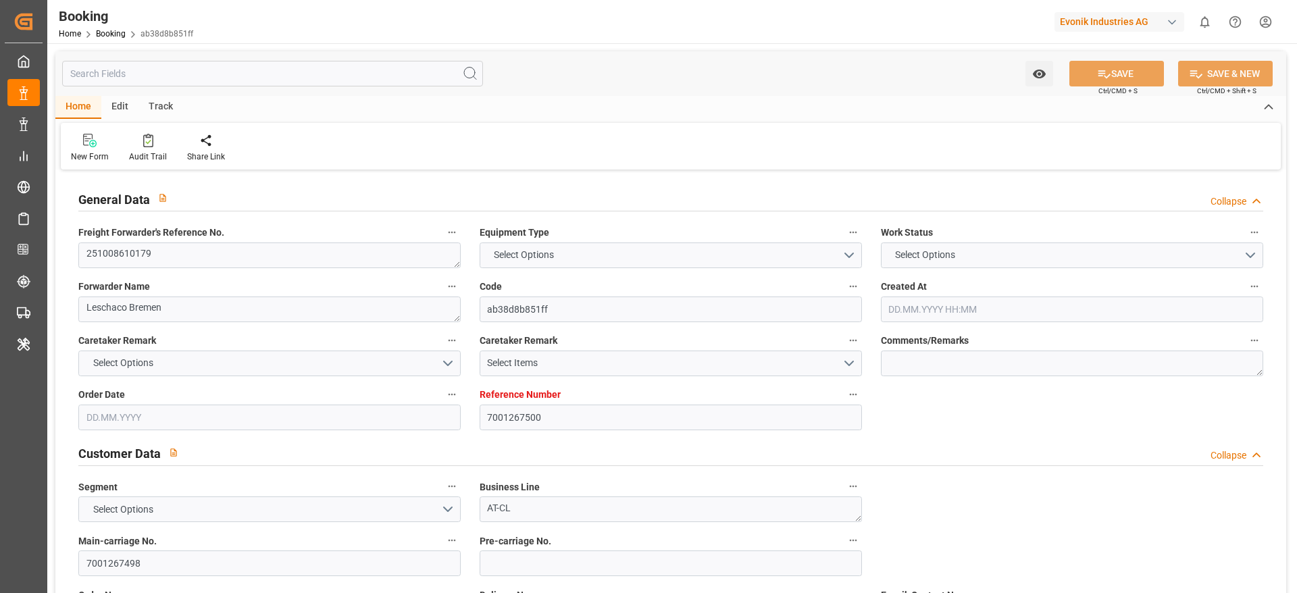
type input "7001267500"
type input "9322463"
type input "CMACGM"
type input "CMA CGM Group"
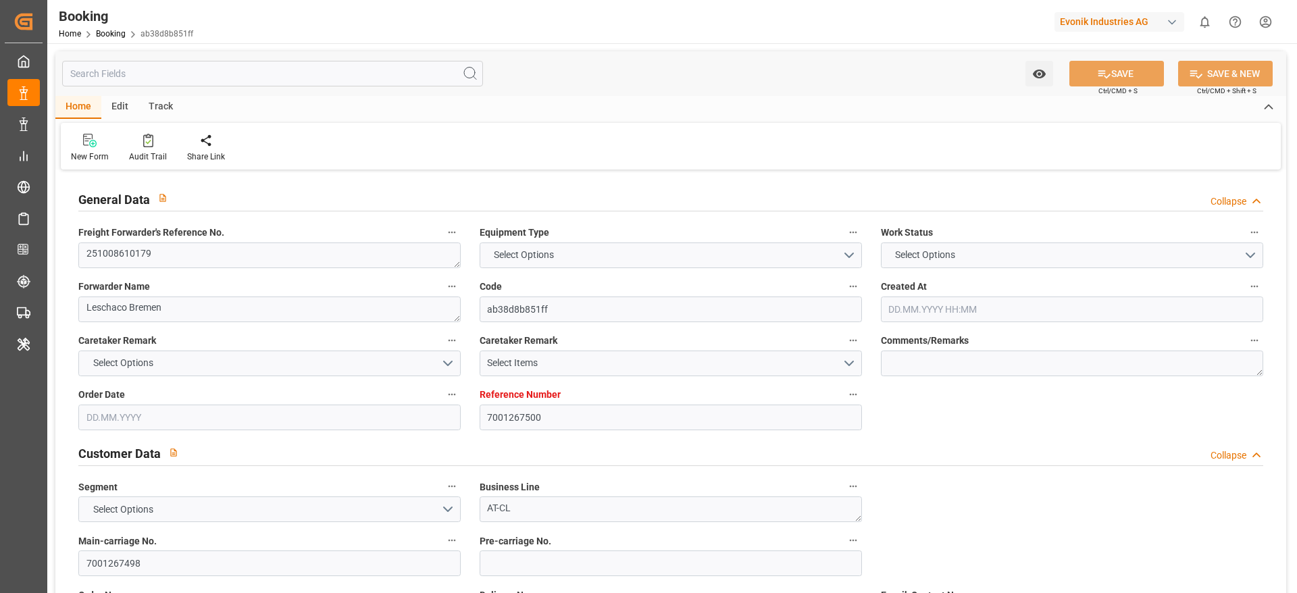
type input "EUNWC"
type input "DZALG"
type input "[DATE] 14:06"
type input "[DATE]"
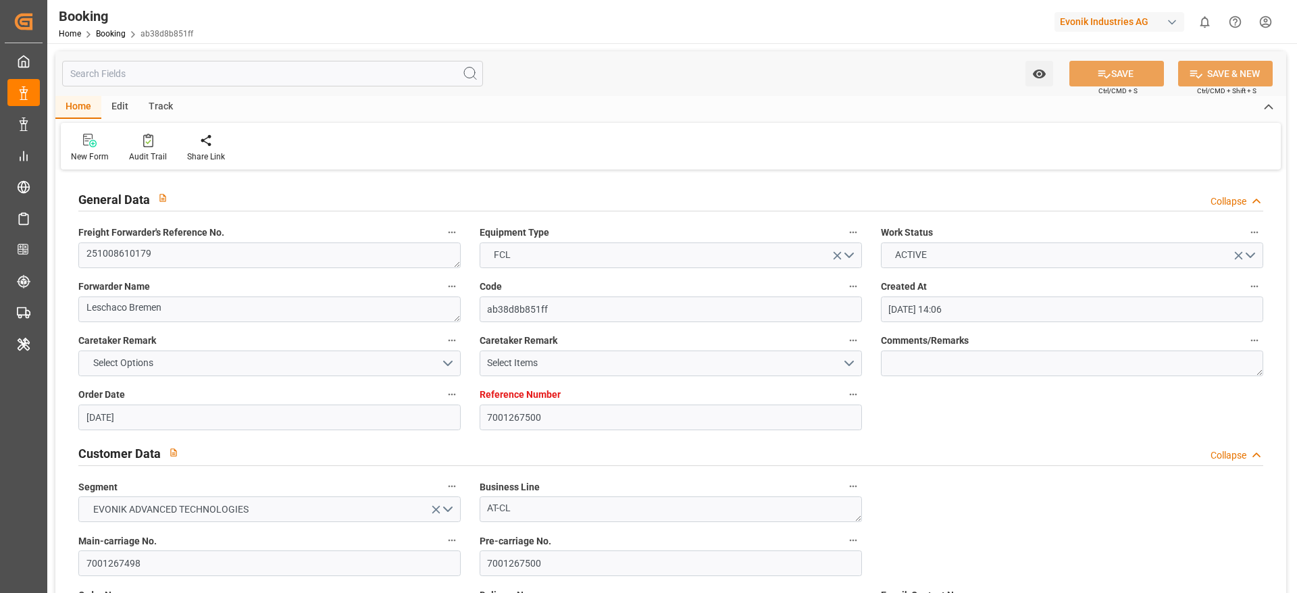
type input "[DATE]"
type input "[DATE] 00:00"
type input "[DATE]"
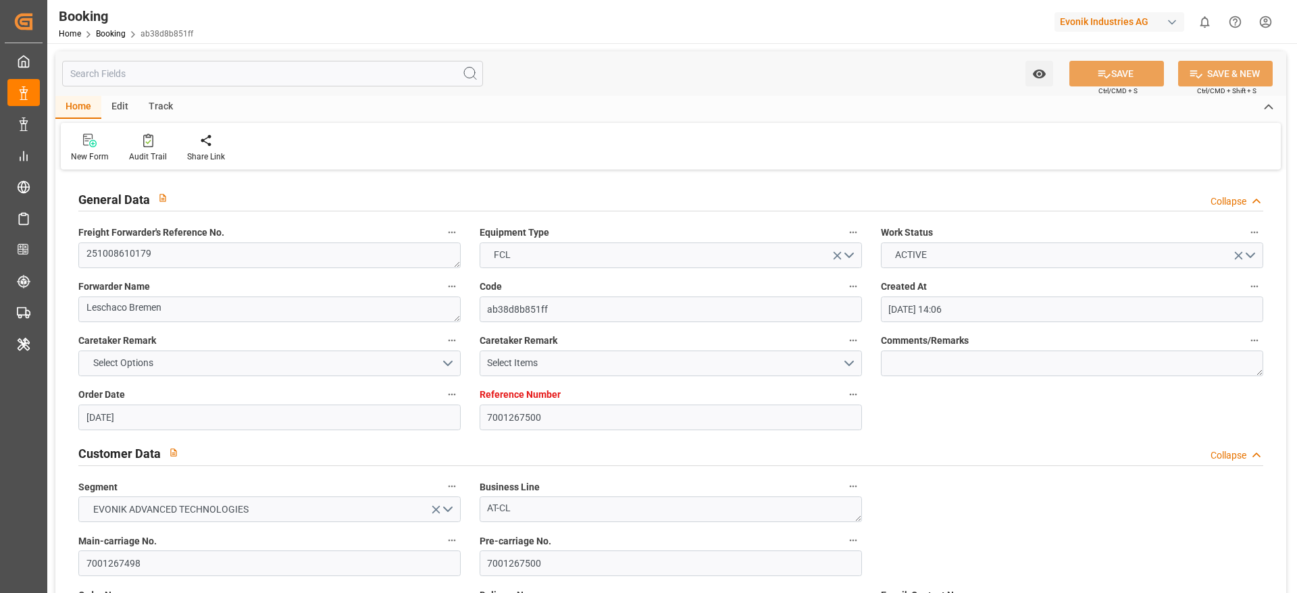
type input "[DATE] 00:00"
type input "[DATE] 05:29"
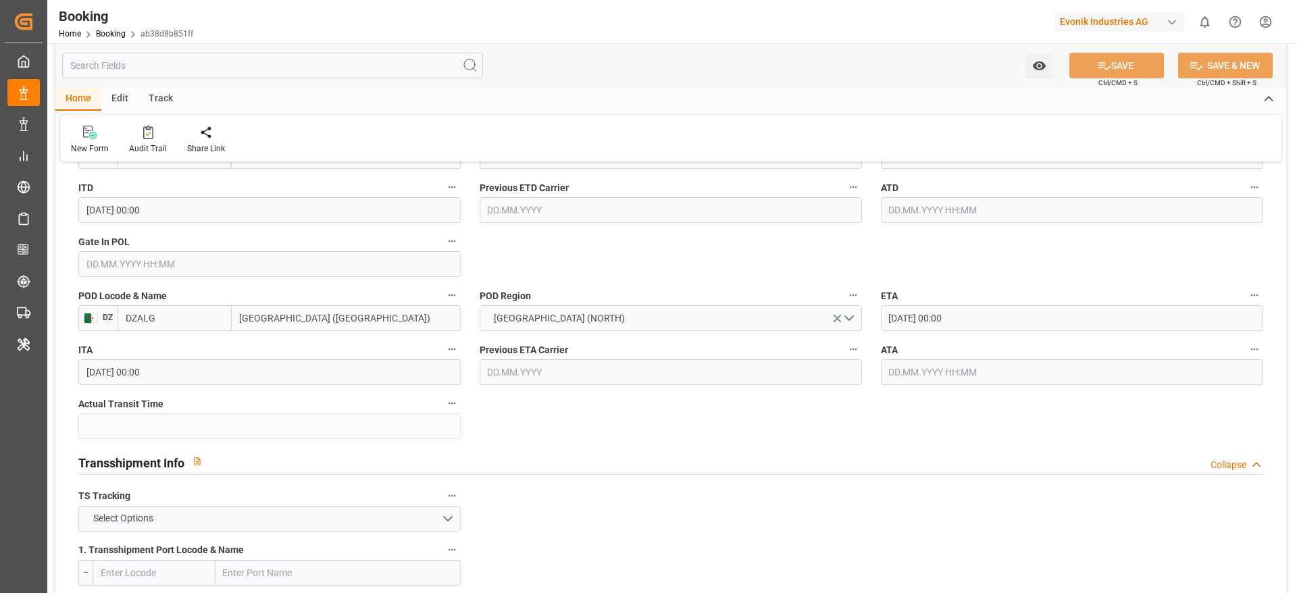
scroll to position [1157, 0]
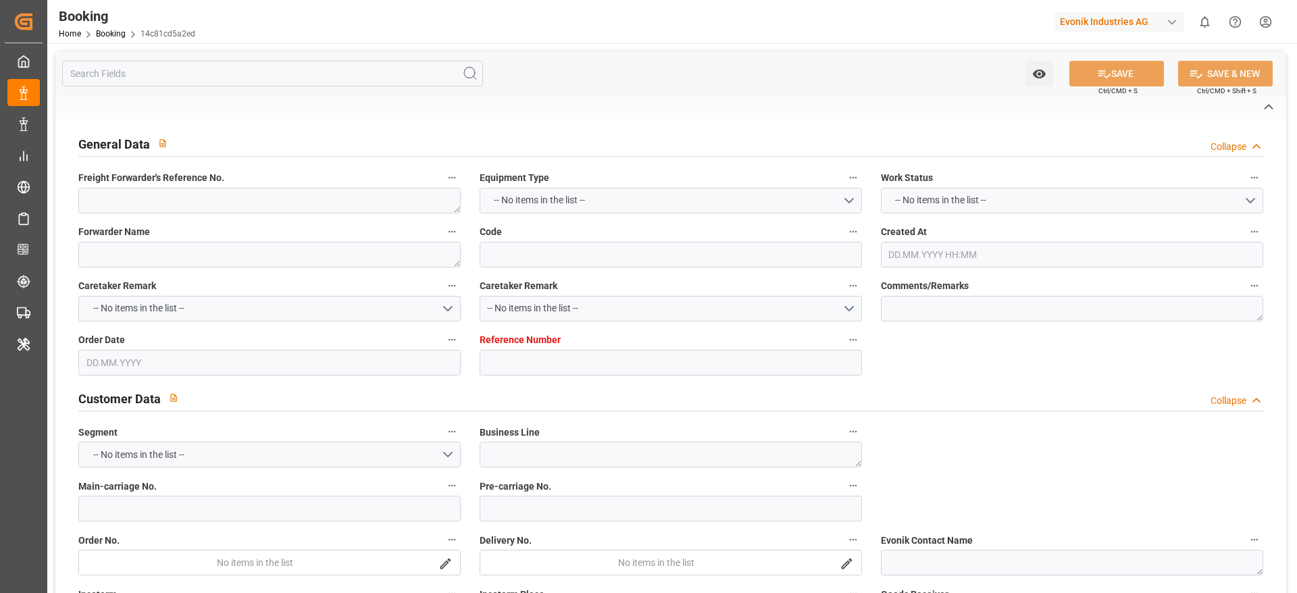
type textarea "0"
type textarea "Evonik Antwerp"
type input "14c81cd5a2ed"
type input "0"
type textarea "AT-AN"
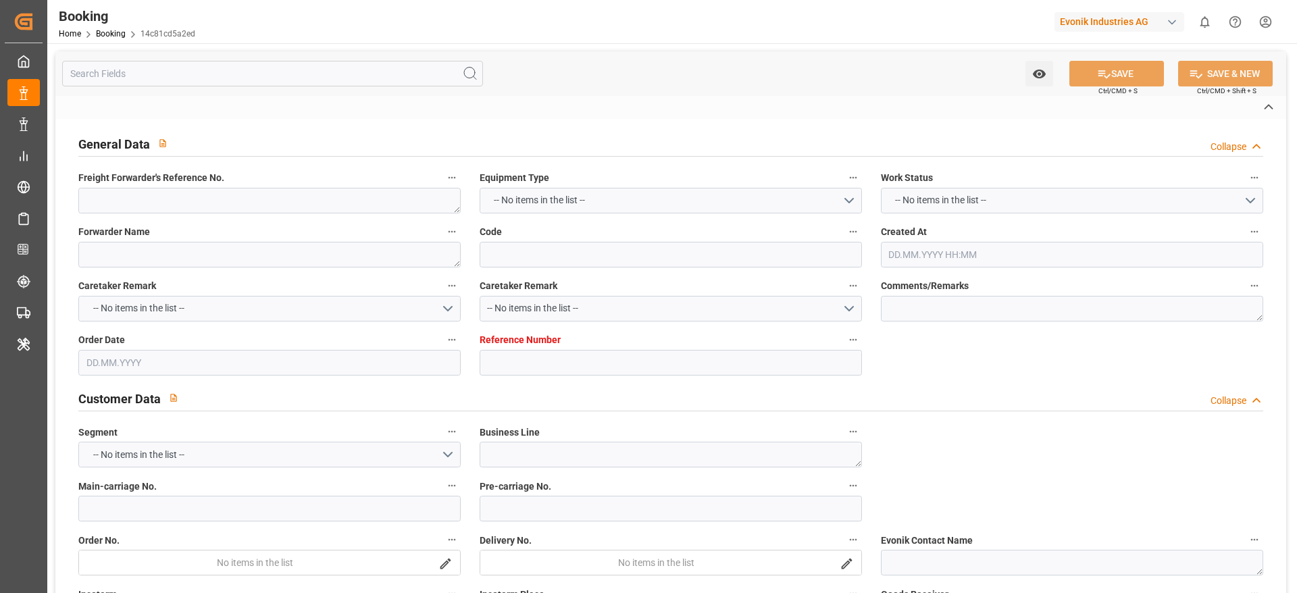
type input "4006686416"
type textarea "[PERSON_NAME][EMAIL_ADDRESS][DOMAIN_NAME]"
type textarea "CFR"
type textarea "Caucedo"
type textarea "Evonik Plant 7000021678"
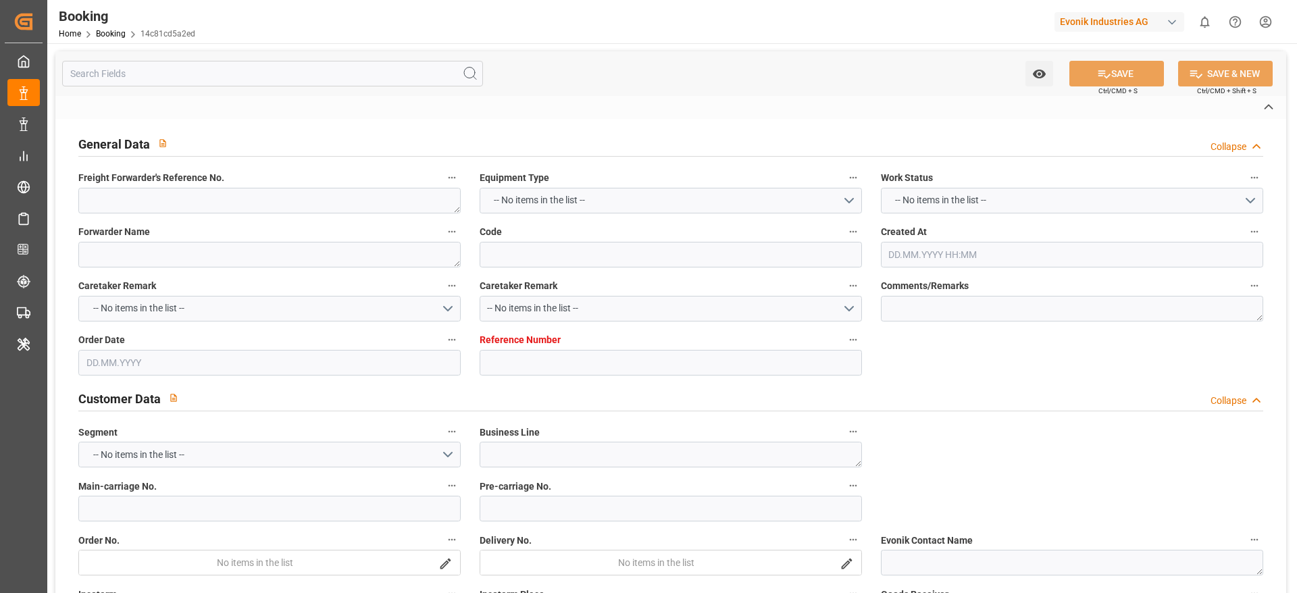
type textarea "[GEOGRAPHIC_DATA]"
type textarea "CMAU2856602"
type input "CMDU"
type input "[GEOGRAPHIC_DATA]"
type input "Caucedo"
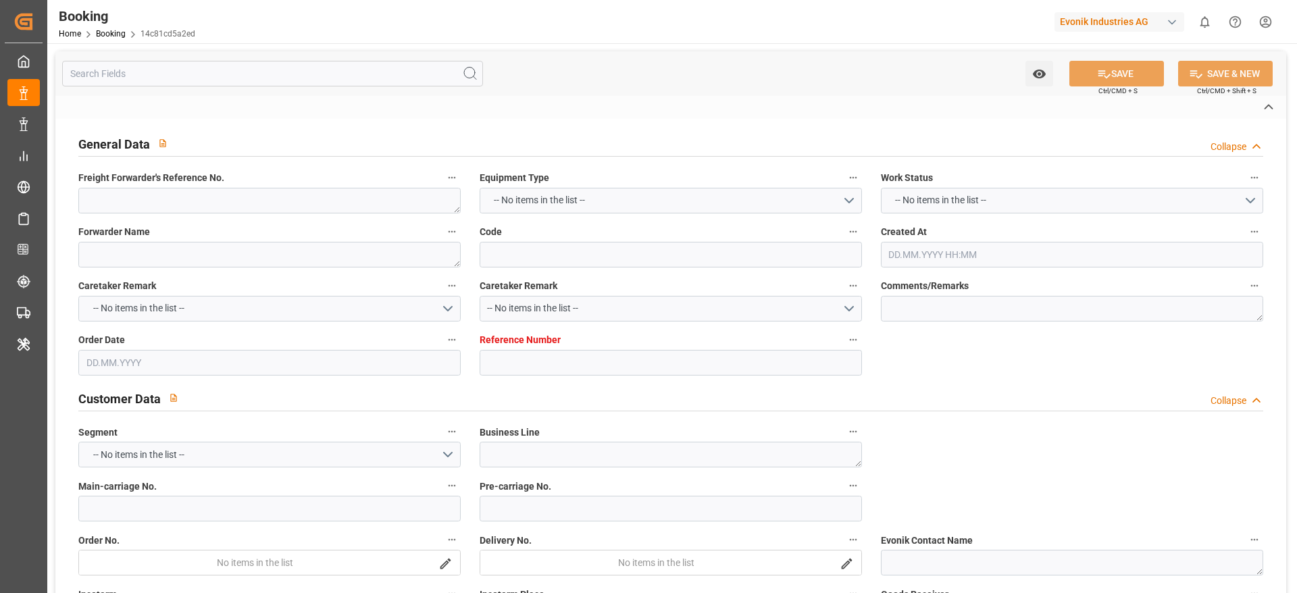
type textarea "INPUT_Evonik_Seeburger_LoadTenderOcean_1003097942_20250829100616310.xml"
type textarea "NWC/[GEOGRAPHIC_DATA] [GEOGRAPHIC_DATA] / [GEOGRAPHIC_DATA]-AN"
type textarea "INPUT_Evonik_Seeburger_LoadTenderOcean_1003012039_20250801112704363.xml,INPUT_E…"
type textarea "1003097942"
type textarea "Logward System"
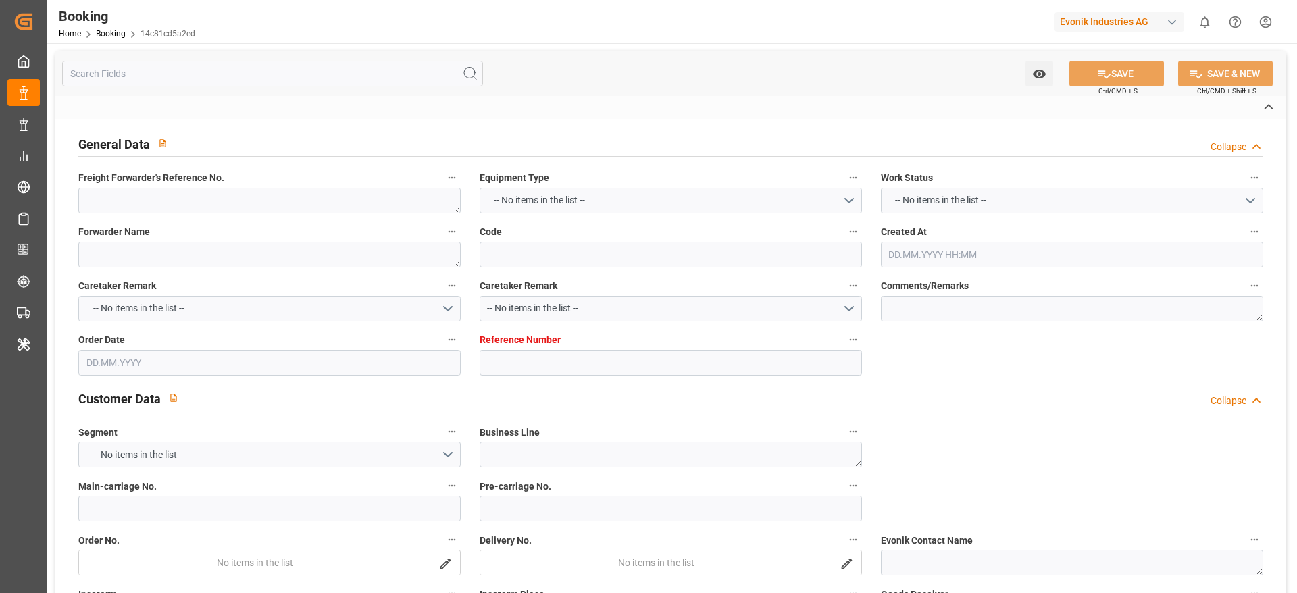
type textarea "PodCountry-businessDivision-businessLine-"
type textarea "EVONIK Load Tender XML"
type textarea "a011t00000LcJC5AAN"
type textarea "No"
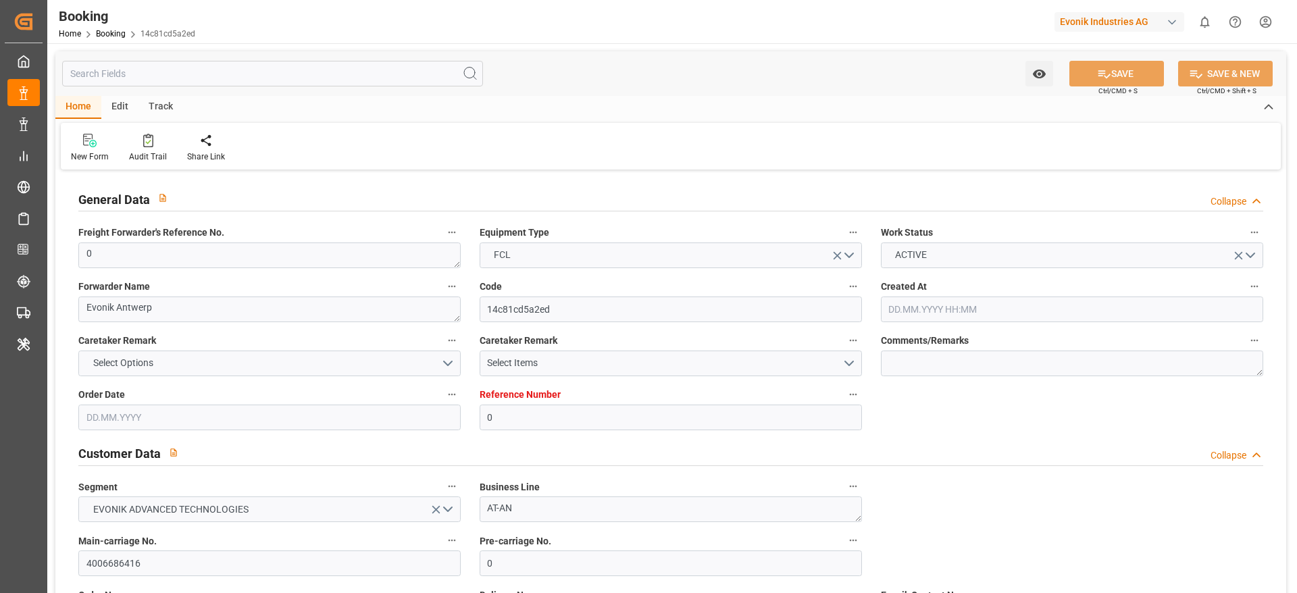
type input "0"
type input "CMACGM"
type input "CMA CGM Group"
type input "NLRTM"
type input "DOCAU"
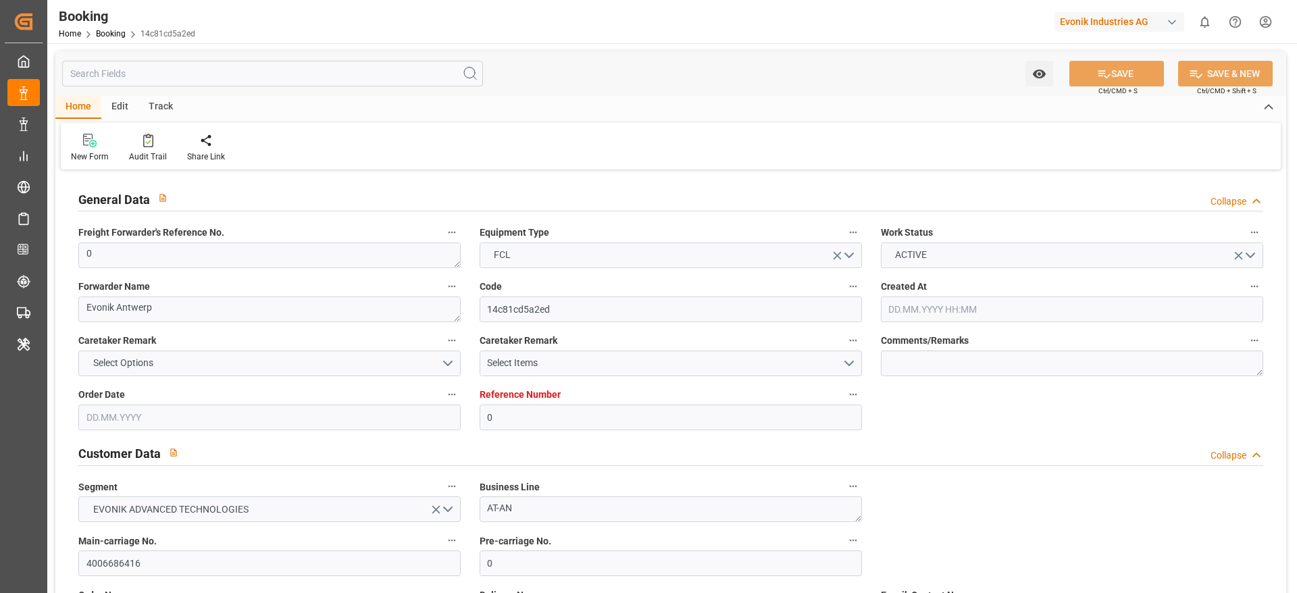
type input "[DATE] 09:30"
type input "[DATE]"
type input "[DATE] 08:11"
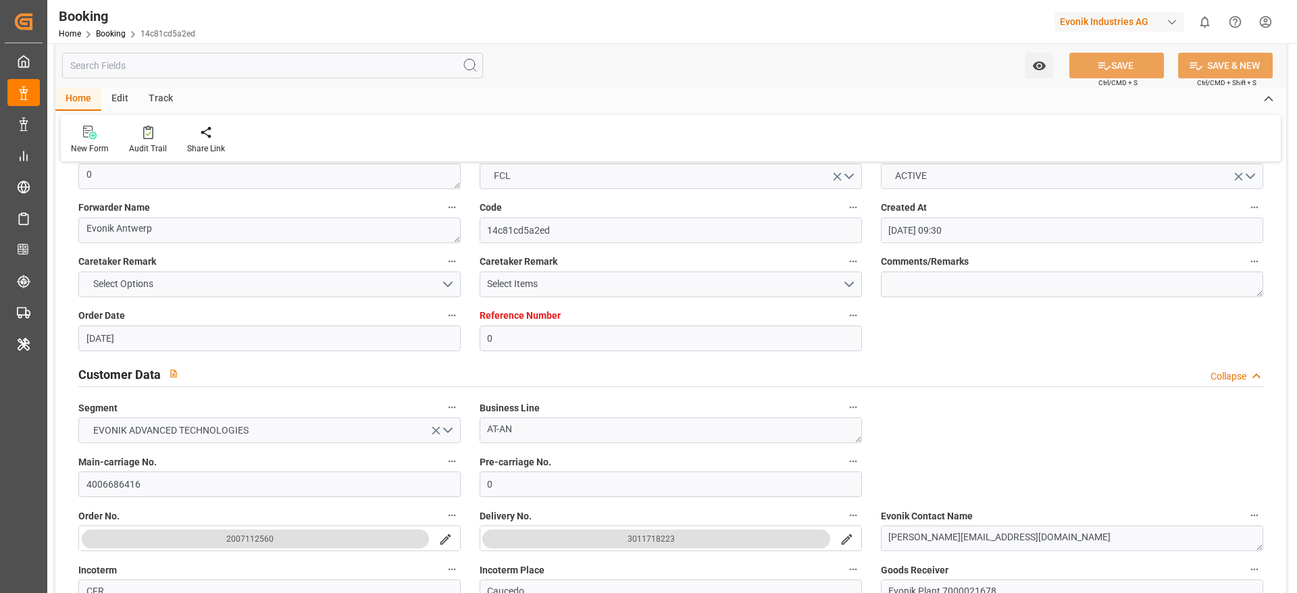
scroll to position [86, 0]
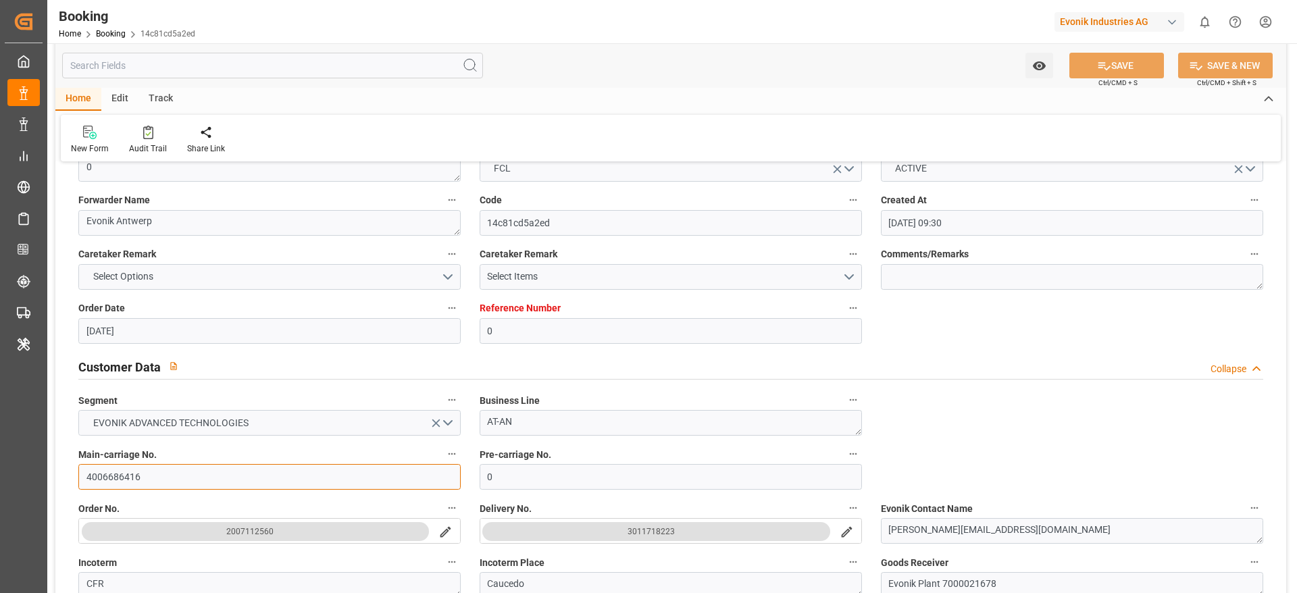
click at [123, 474] on input "4006686416" at bounding box center [269, 477] width 382 height 26
click at [167, 468] on input "4006686416" at bounding box center [269, 477] width 382 height 26
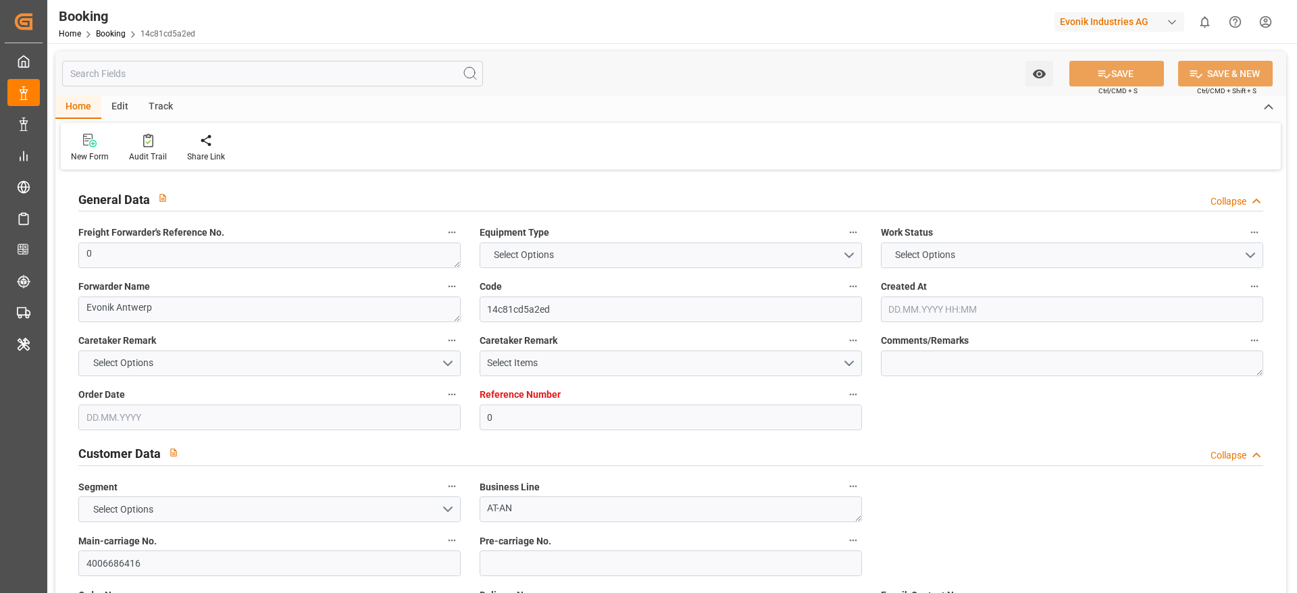
type input "0"
type input "9731949"
type input "CMACGM"
type input "CMA CGM Group"
type input "BEANR"
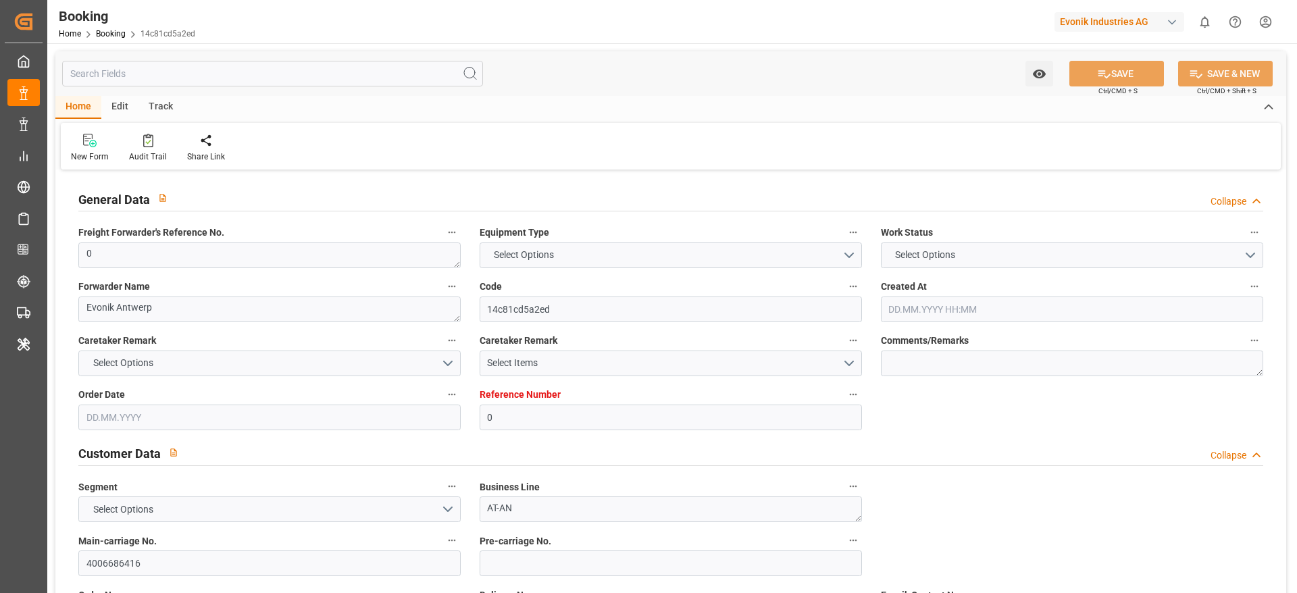
type input "DOCAU"
type input "13"
type input "0"
type input "[DATE] 09:30"
type input "[DATE]"
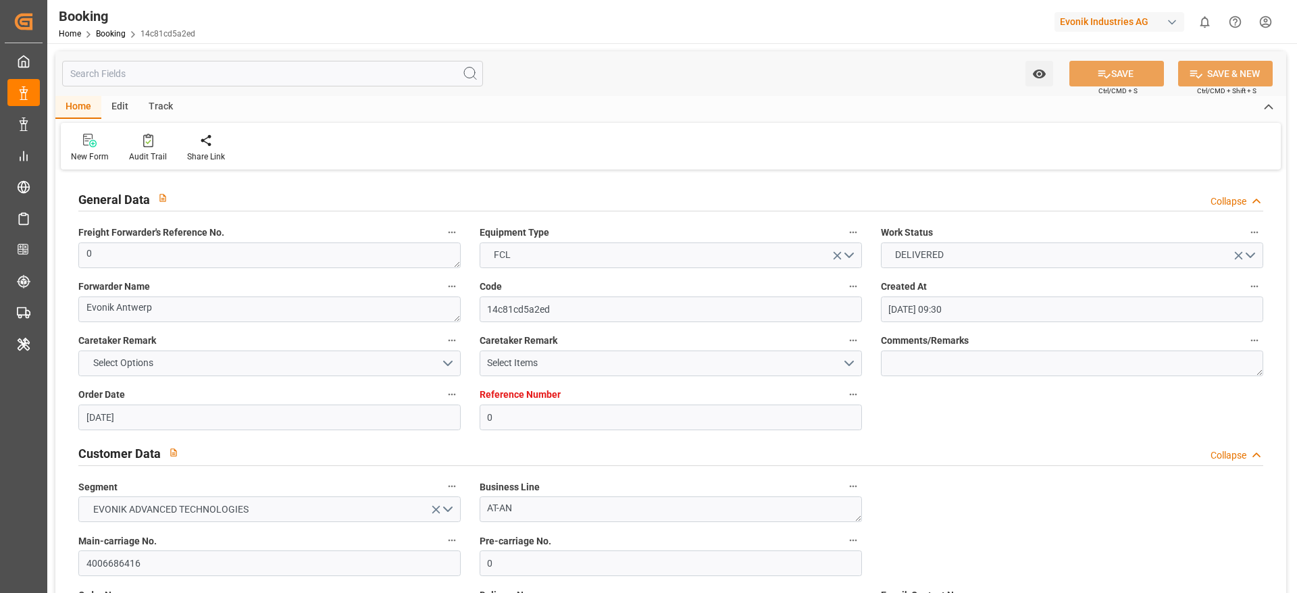
type input "[DATE]"
type input "[DATE] 00:00"
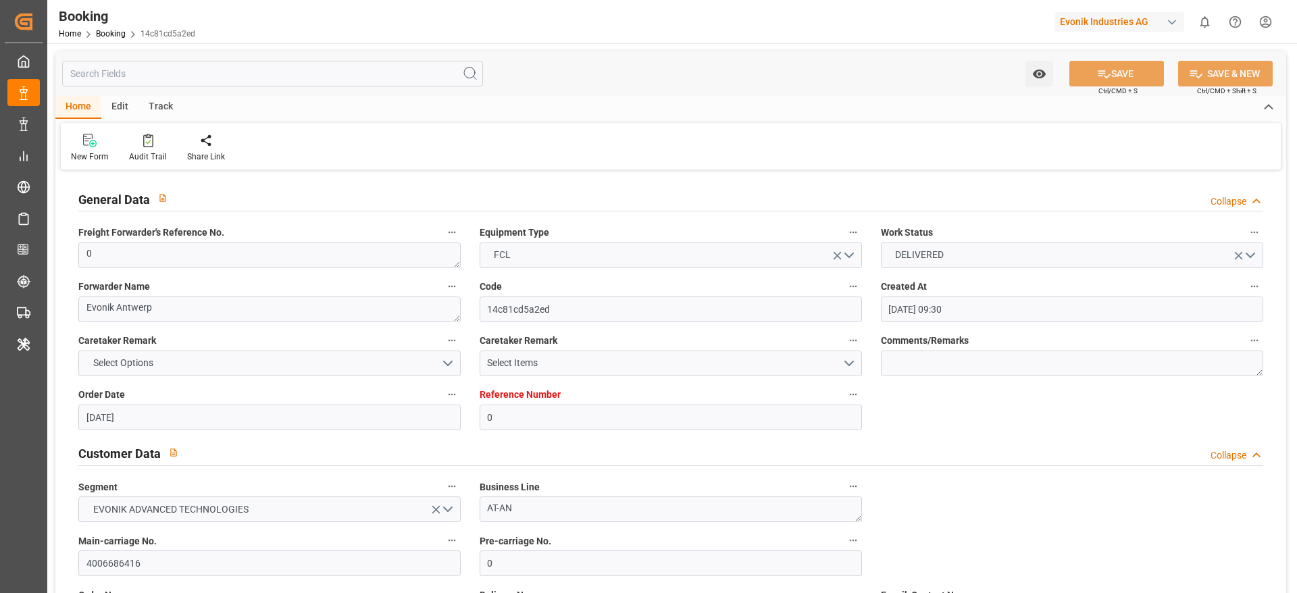
type input "[DATE] 00:00"
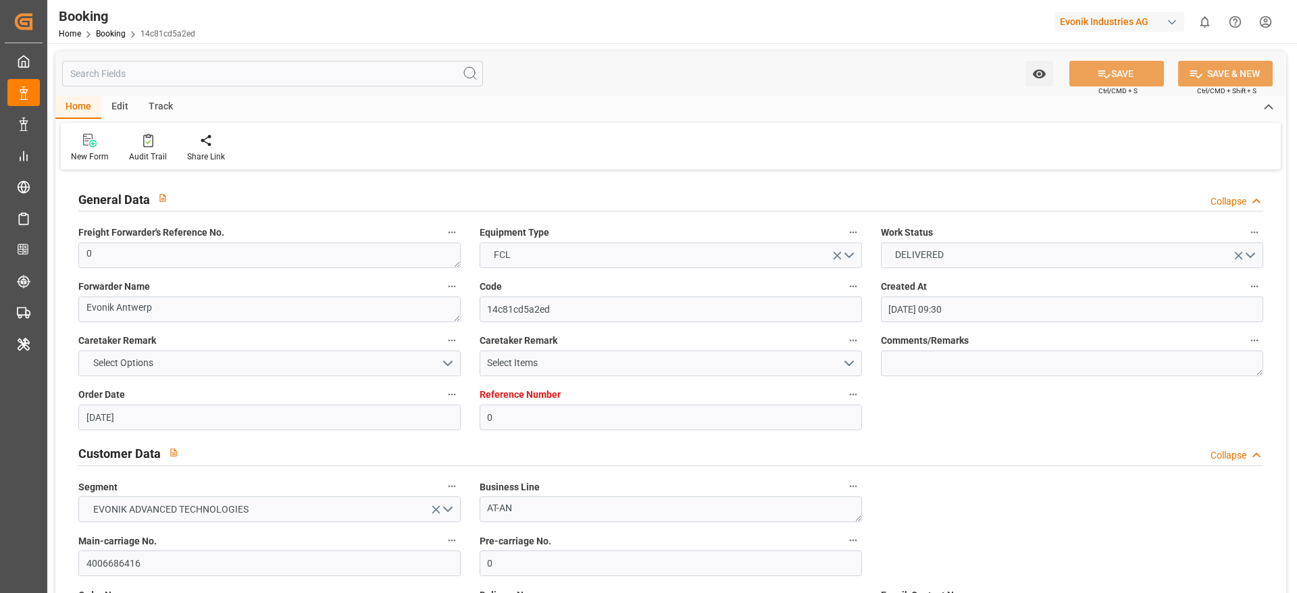
type input "[DATE] 00:00"
type input "[DATE] 07:57"
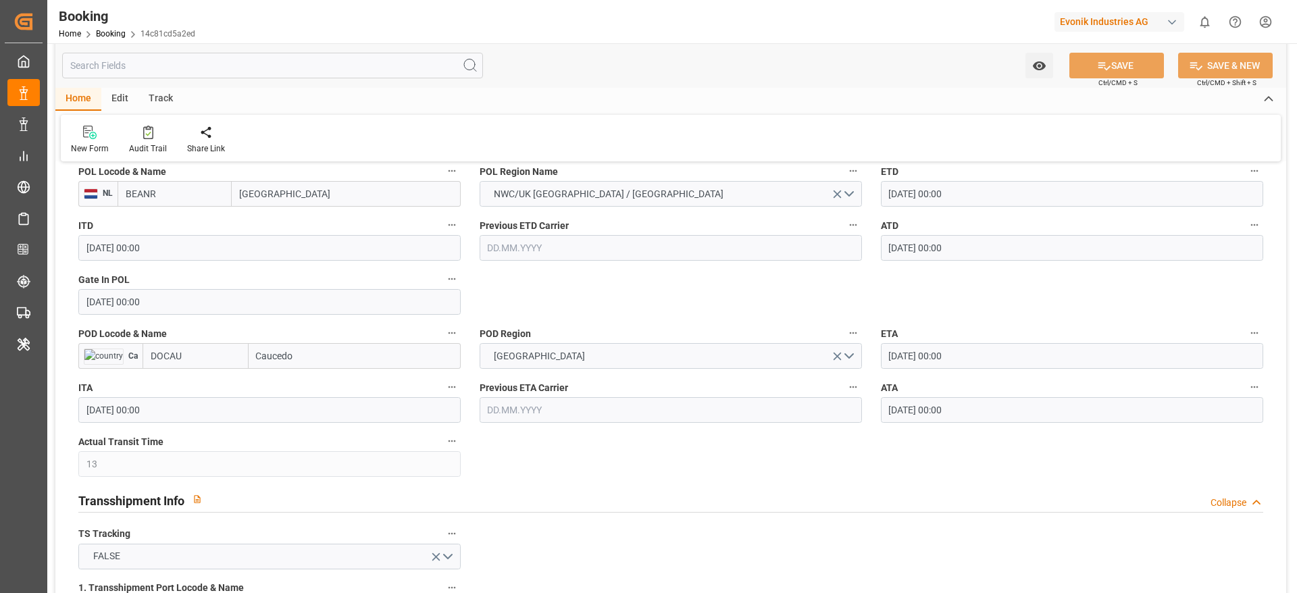
scroll to position [1096, 0]
click at [368, 348] on input "Caucedo" at bounding box center [355, 355] width 212 height 26
click at [329, 389] on span "Caucedo - DOCAU" at bounding box center [293, 384] width 72 height 11
type input "Caucedo"
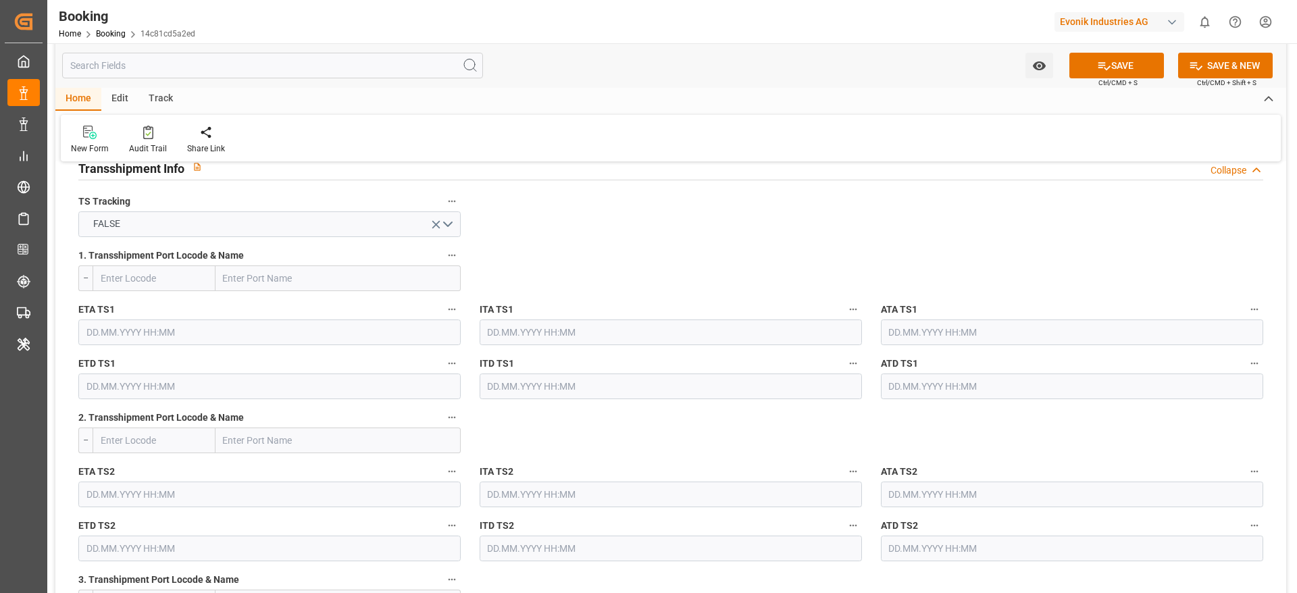
scroll to position [1249, 0]
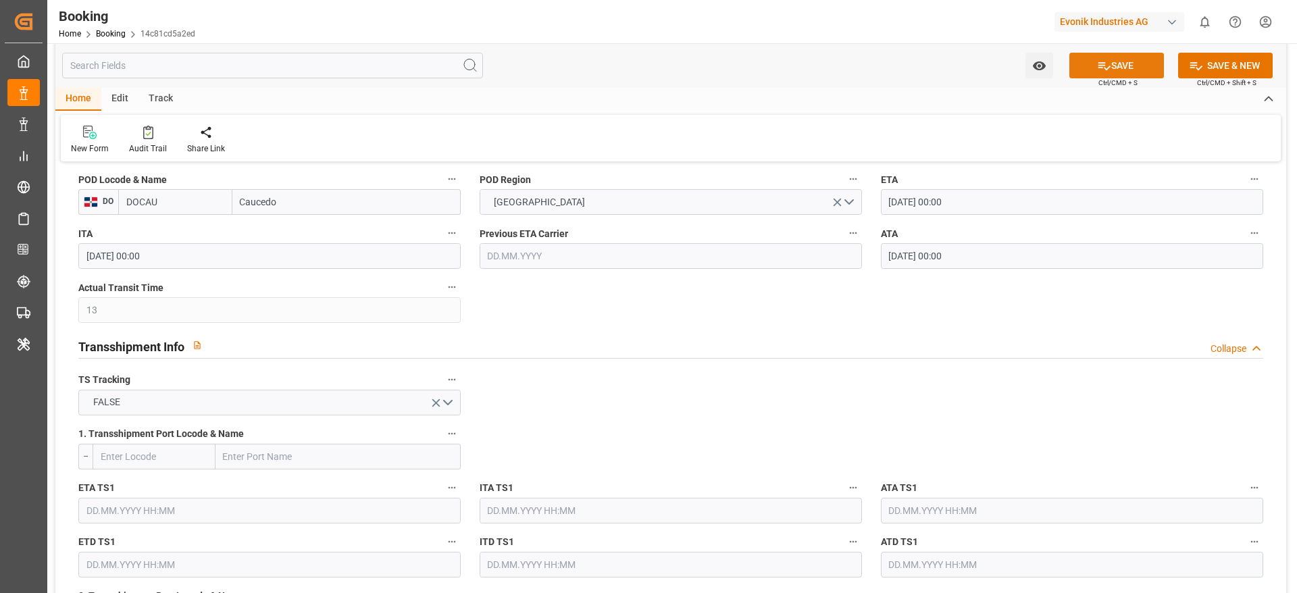
click at [1106, 64] on icon at bounding box center [1104, 66] width 14 height 14
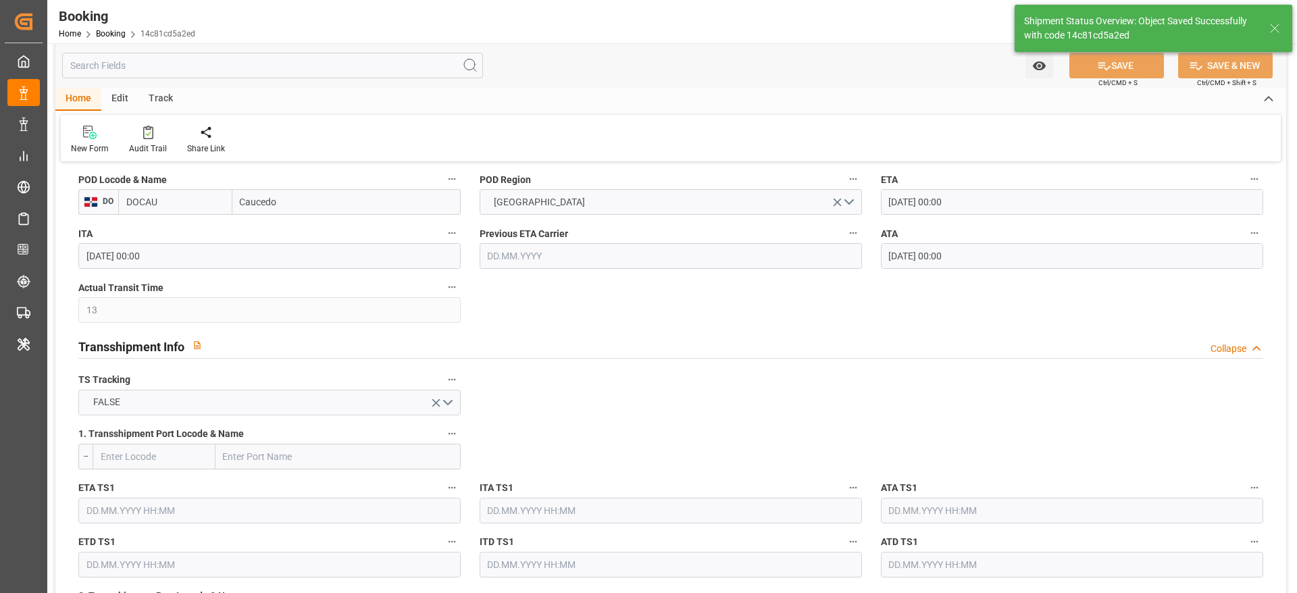
type textarea "PolCountry-businessDivision-businessLine-"
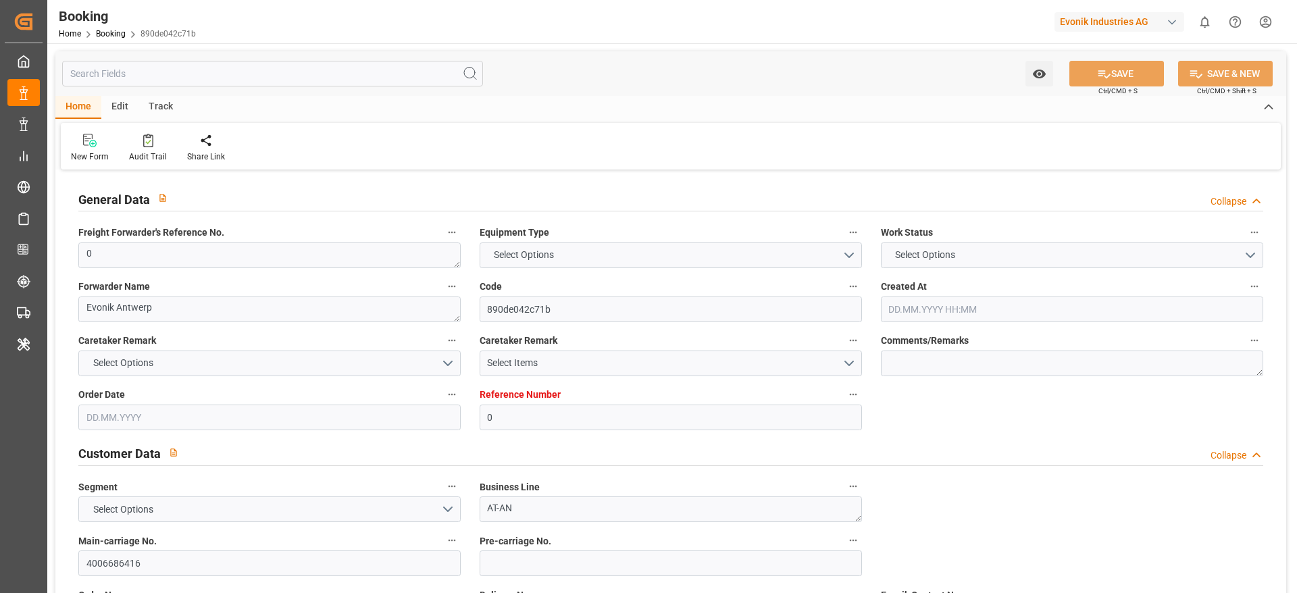
type input "0"
type input "9731949"
type input "CMACGM"
type input "CMA CGM Group"
type input "BEANR"
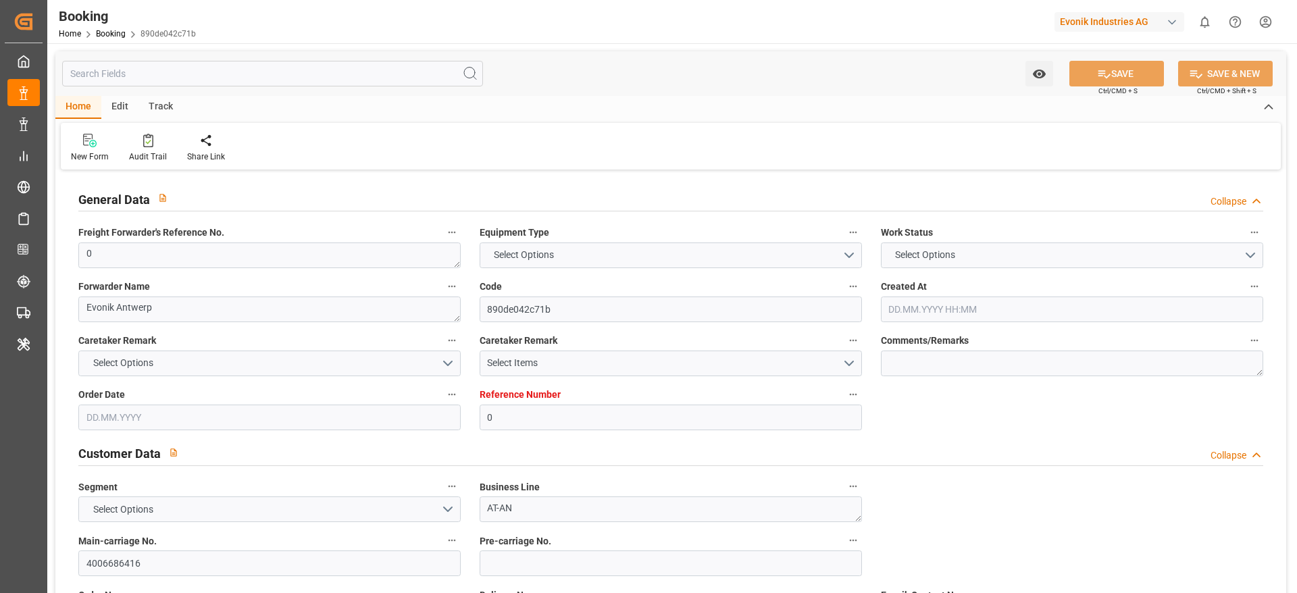
type input "DOCAU"
type input "13"
type input "0"
type input "[DATE] 09:30"
type input "[DATE]"
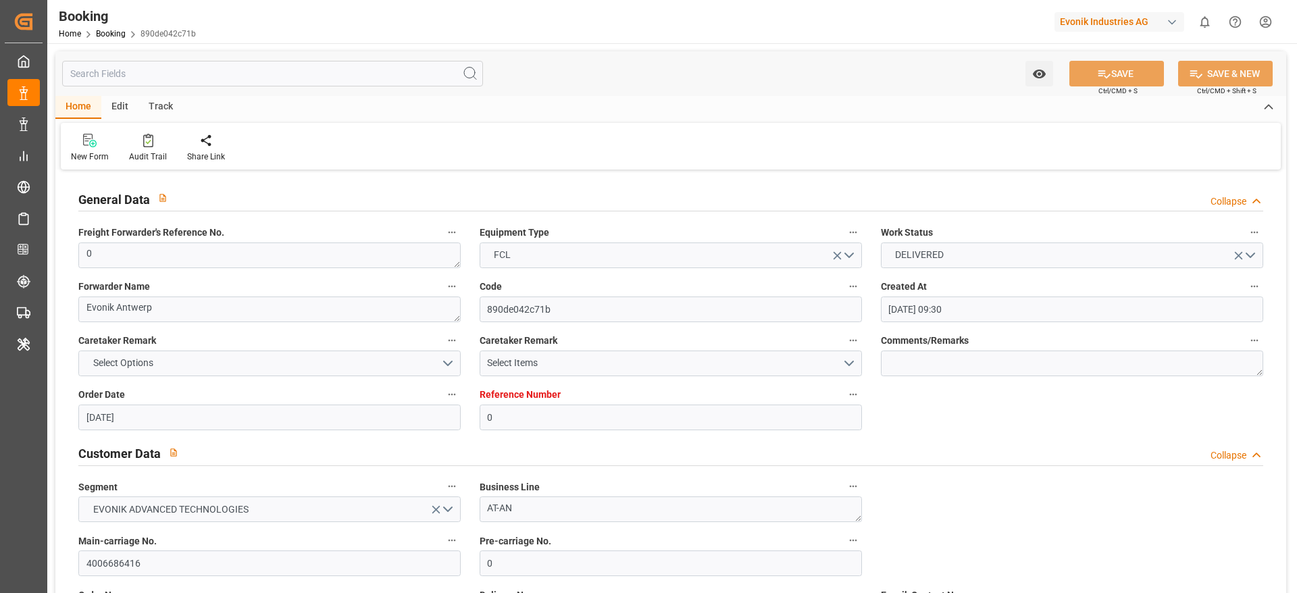
type input "[DATE]"
type input "[DATE] 00:00"
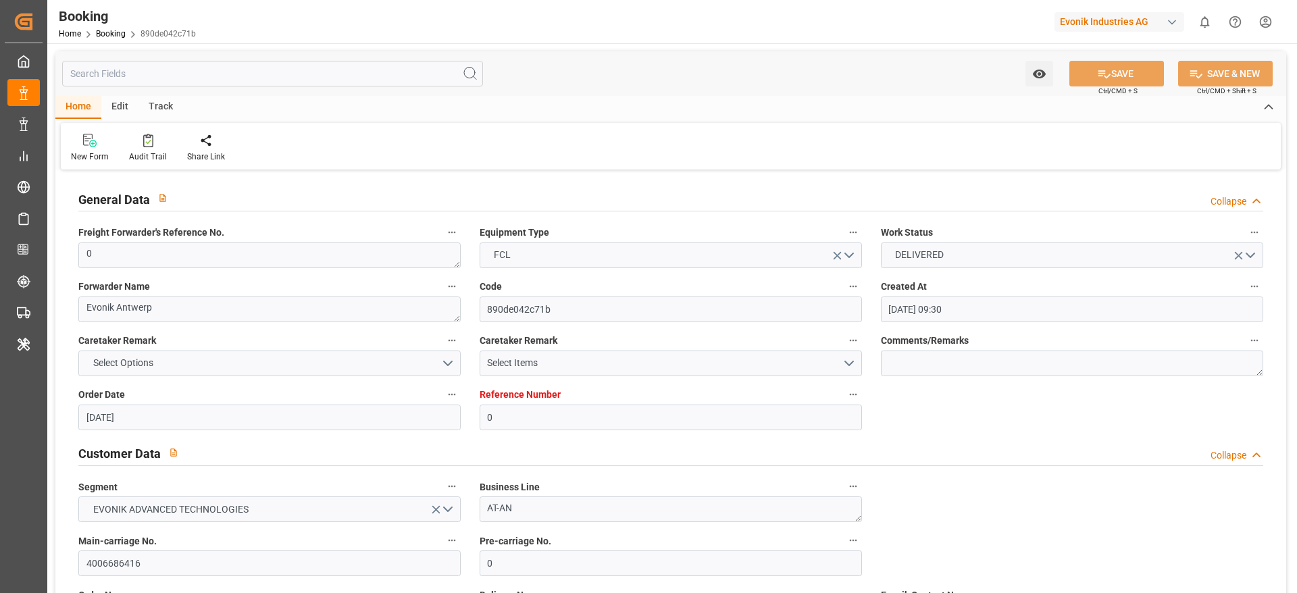
type input "[DATE] 00:00"
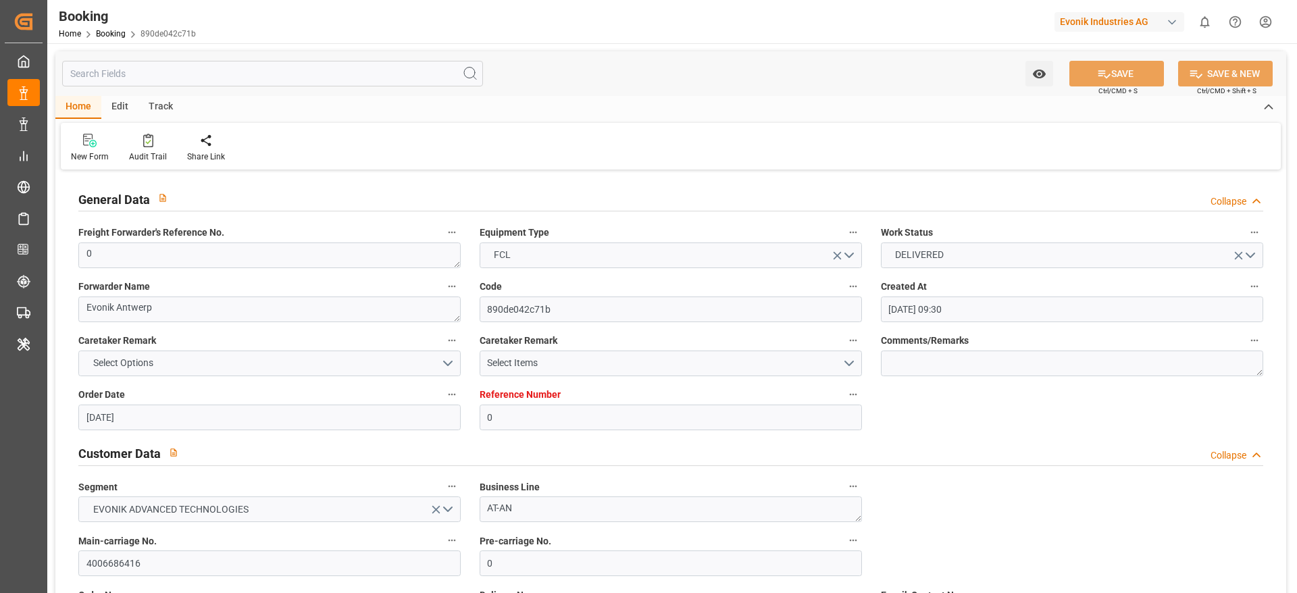
type input "[DATE] 00:00"
type input "[DATE] 07:57"
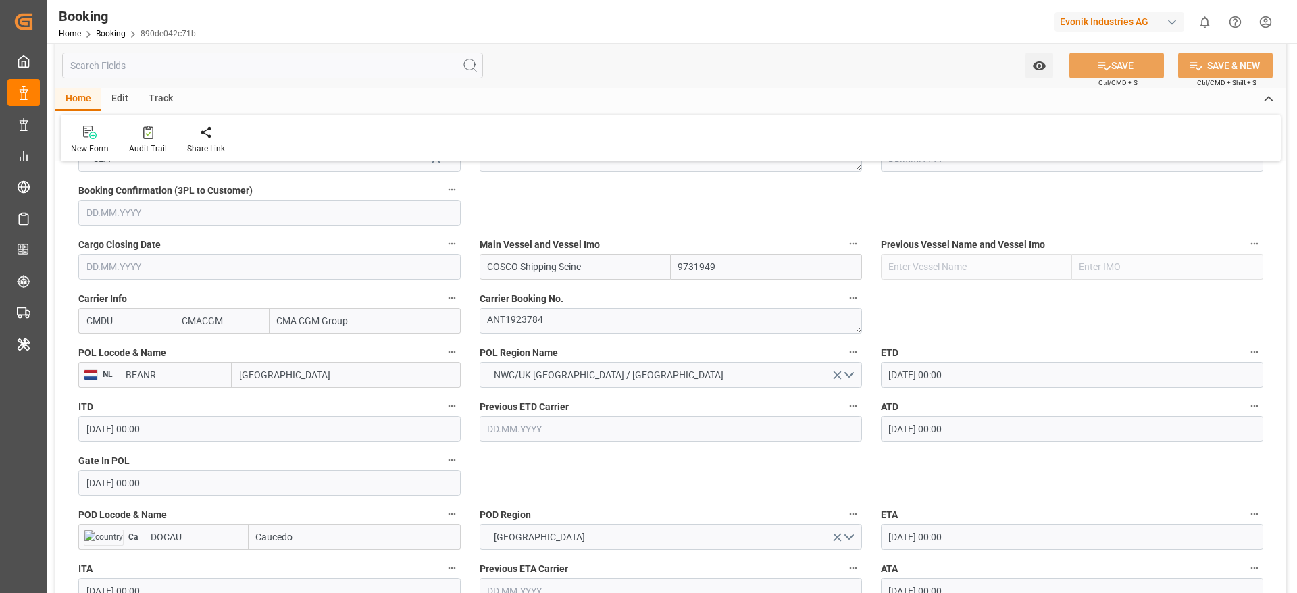
scroll to position [1039, 0]
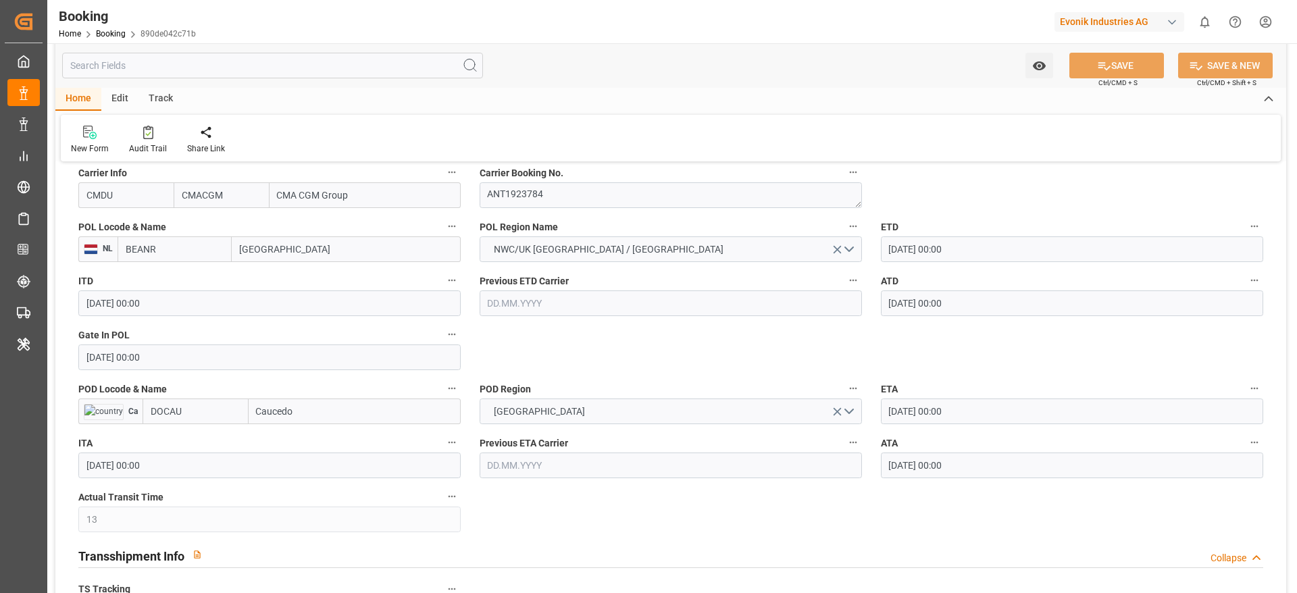
click at [330, 415] on input "Caucedo" at bounding box center [355, 412] width 212 height 26
click at [310, 453] on div "Caucedo - DOCAU" at bounding box center [293, 441] width 88 height 30
type input "Caucedo"
click at [1095, 72] on button "SAVE" at bounding box center [1117, 66] width 95 height 26
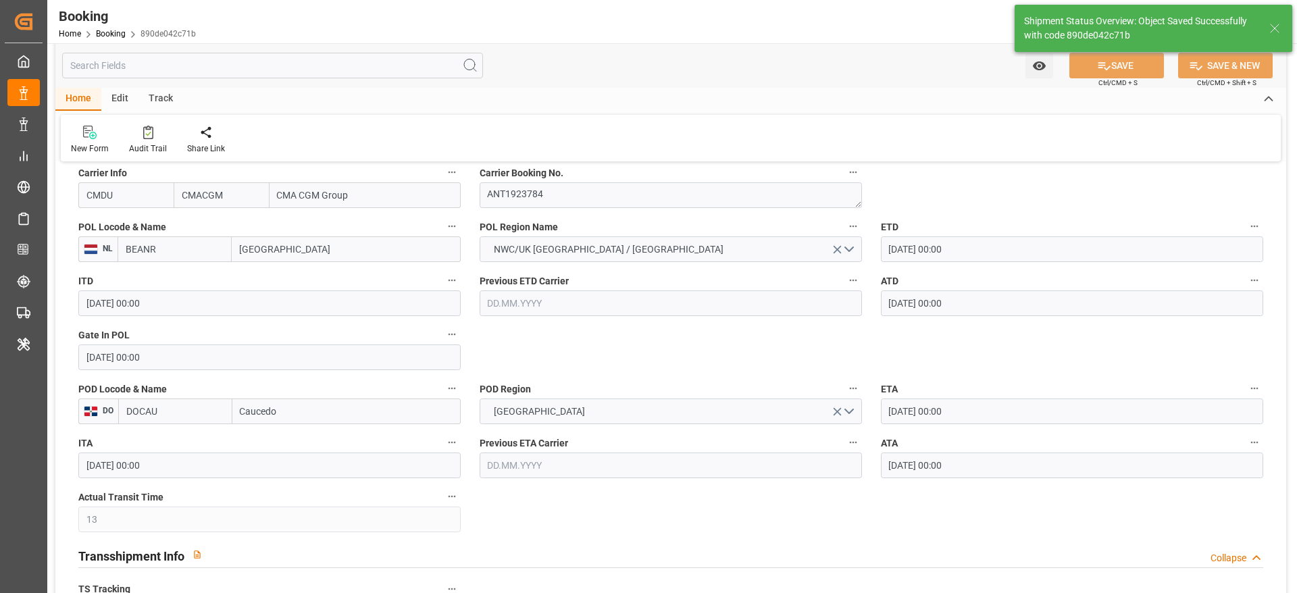
type textarea "PolCountry-businessDivision-businessLine-"
